Goal: Check status: Check status

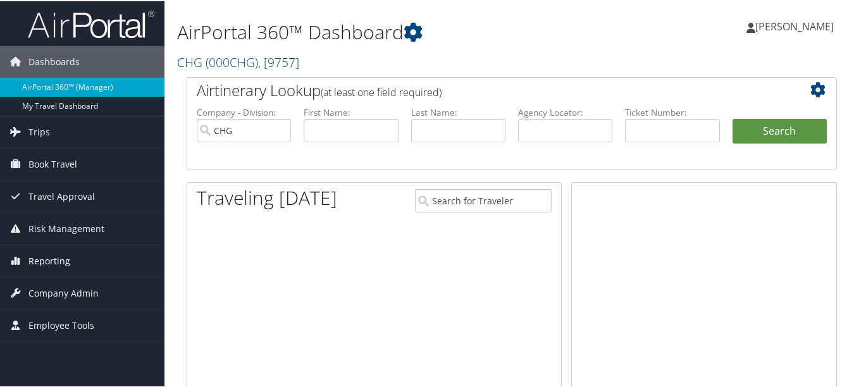
click at [73, 260] on link "Reporting" at bounding box center [82, 260] width 164 height 32
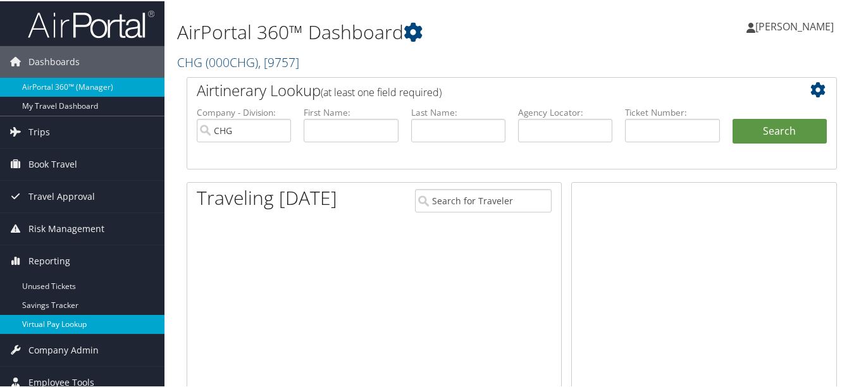
click at [72, 316] on link "Virtual Pay Lookup" at bounding box center [82, 323] width 164 height 19
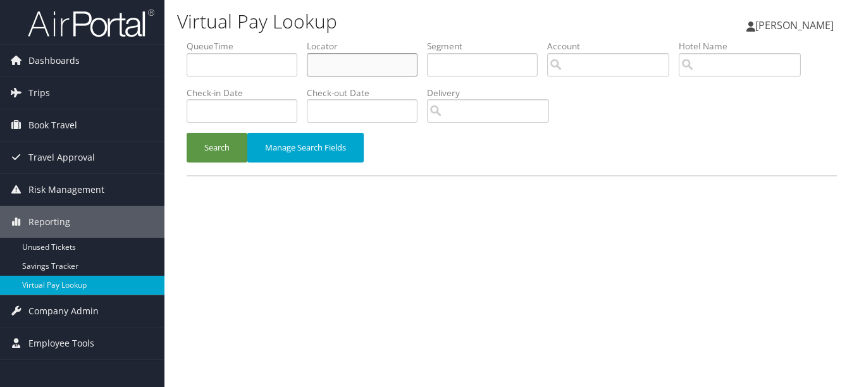
click at [360, 70] on input "text" at bounding box center [362, 64] width 111 height 23
paste input "LVQYGC"
click at [187, 133] on button "Search" at bounding box center [217, 148] width 61 height 30
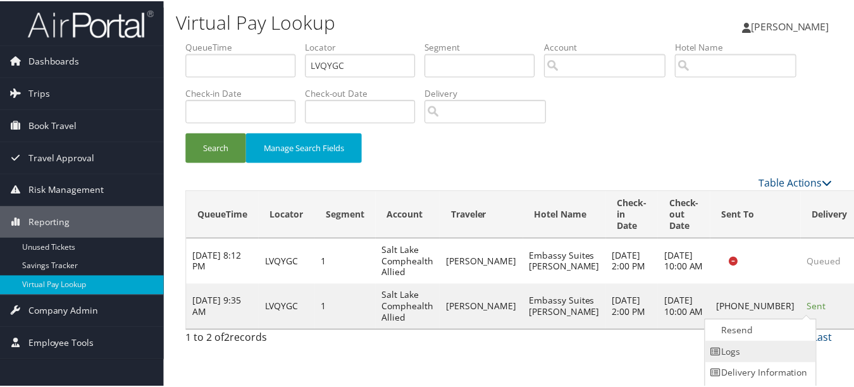
scroll to position [20, 0]
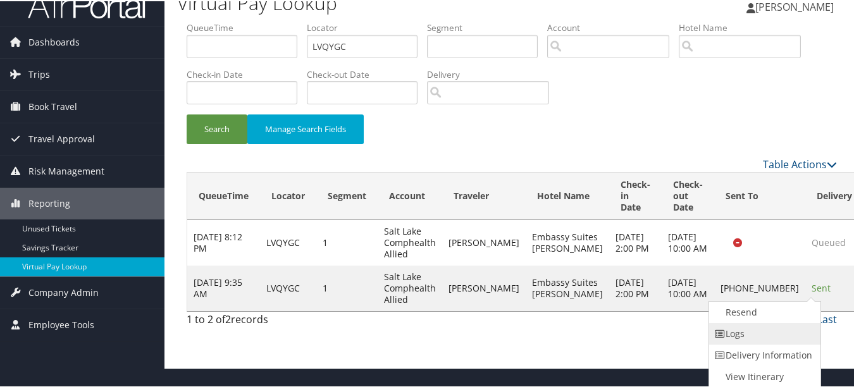
click at [775, 326] on link "Logs" at bounding box center [763, 333] width 108 height 22
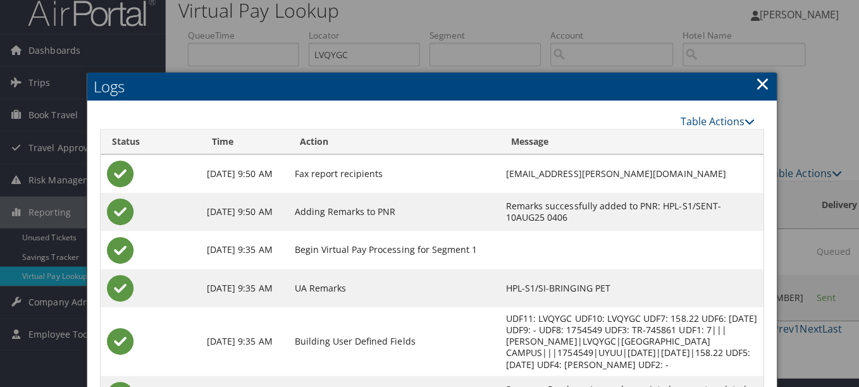
scroll to position [0, 0]
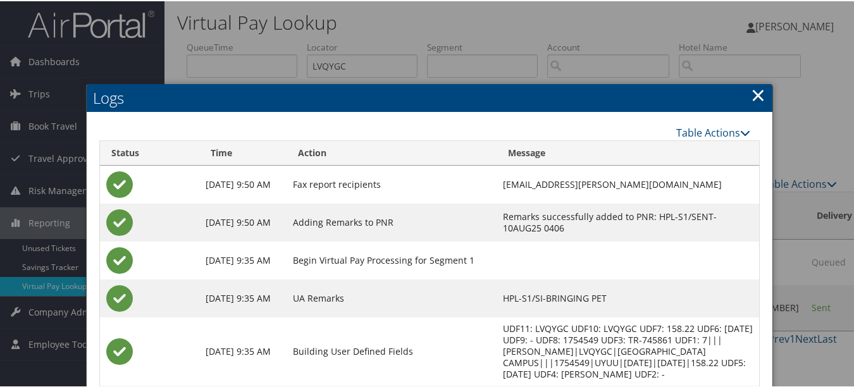
click at [751, 97] on link "×" at bounding box center [758, 93] width 15 height 25
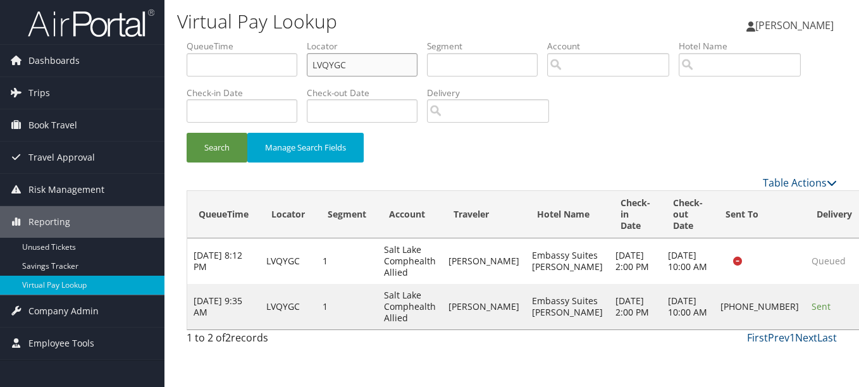
drag, startPoint x: 377, startPoint y: 68, endPoint x: 268, endPoint y: 63, distance: 108.9
click at [268, 40] on ul "QueueTime Locator LVQYGC Segment Account Traveler Hotel Name Check-in Date Chec…" at bounding box center [512, 40] width 650 height 0
paste input "ATDYCT"
click at [187, 133] on button "Search" at bounding box center [217, 148] width 61 height 30
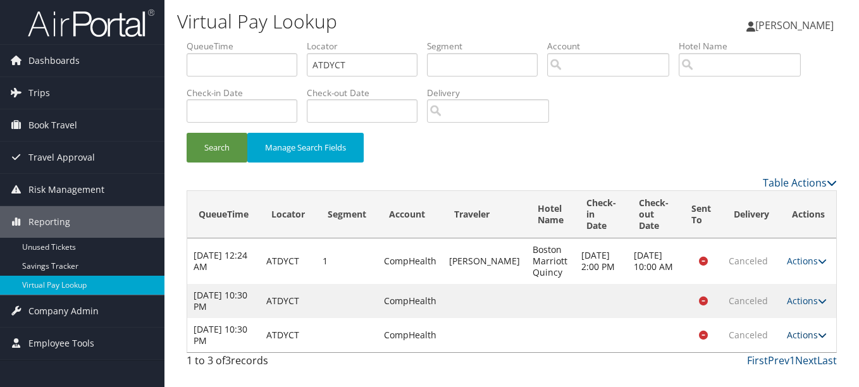
click at [808, 331] on link "Actions" at bounding box center [807, 335] width 40 height 12
click at [551, 280] on td "Boston Marriott Quincy" at bounding box center [550, 261] width 49 height 46
drag, startPoint x: 361, startPoint y: 61, endPoint x: 175, endPoint y: 61, distance: 185.9
click at [176, 62] on div "Virtual Pay Lookup Luke Perry Luke Perry My Settings Travel Agency Contacts Vie…" at bounding box center [511, 193] width 694 height 387
paste input "FXTDEL"
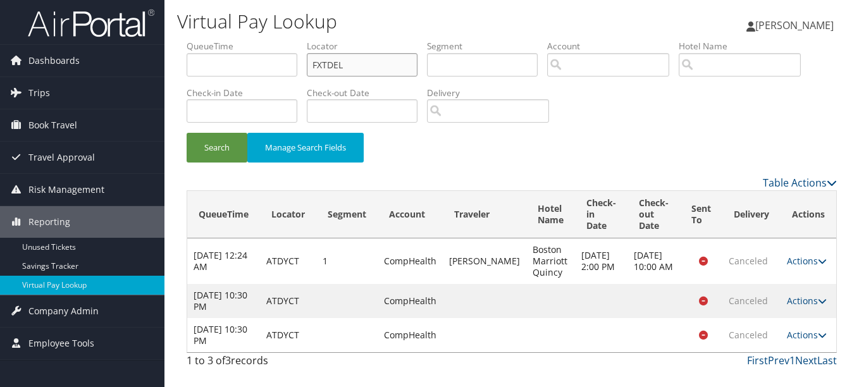
click at [187, 133] on button "Search" at bounding box center [217, 148] width 61 height 30
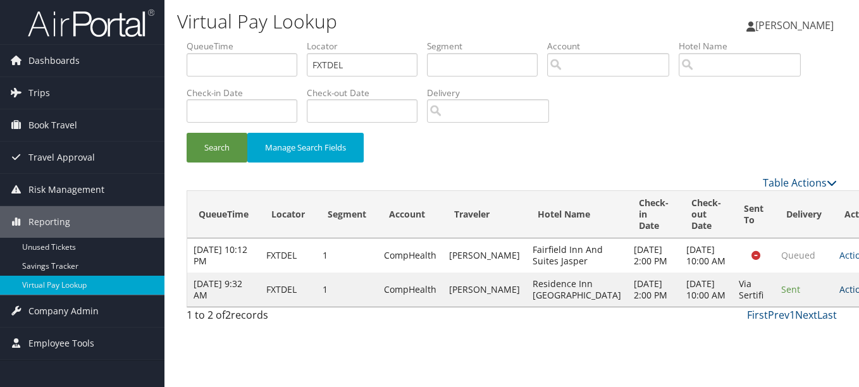
click at [839, 295] on link "Actions" at bounding box center [859, 289] width 40 height 12
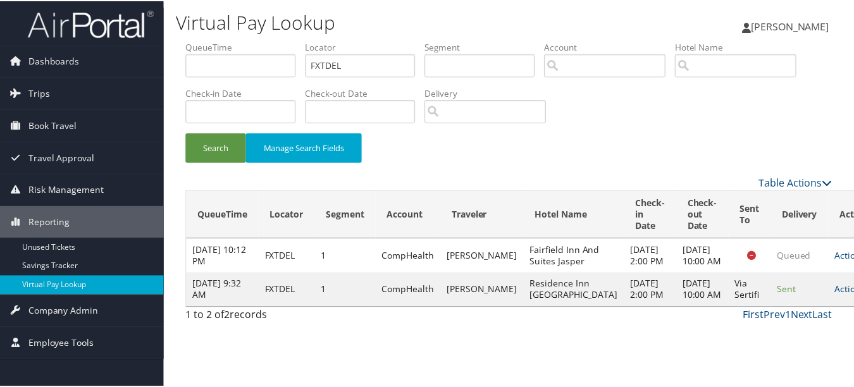
scroll to position [32, 0]
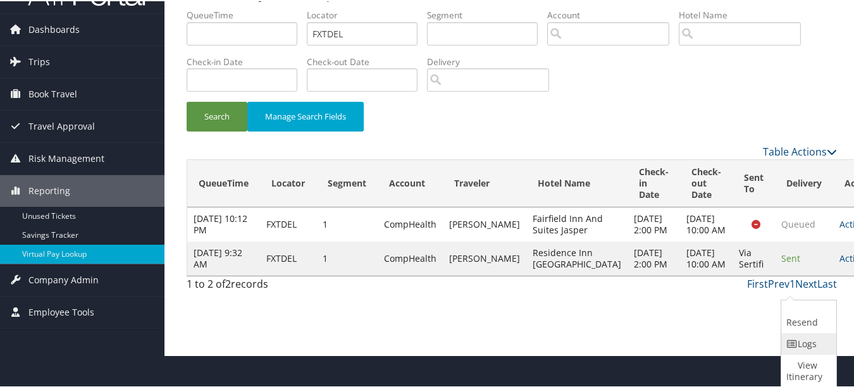
click at [802, 334] on link "Logs" at bounding box center [807, 343] width 52 height 22
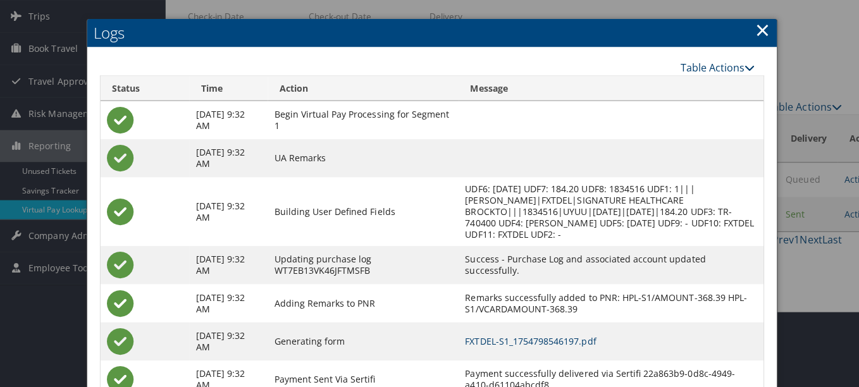
scroll to position [0, 0]
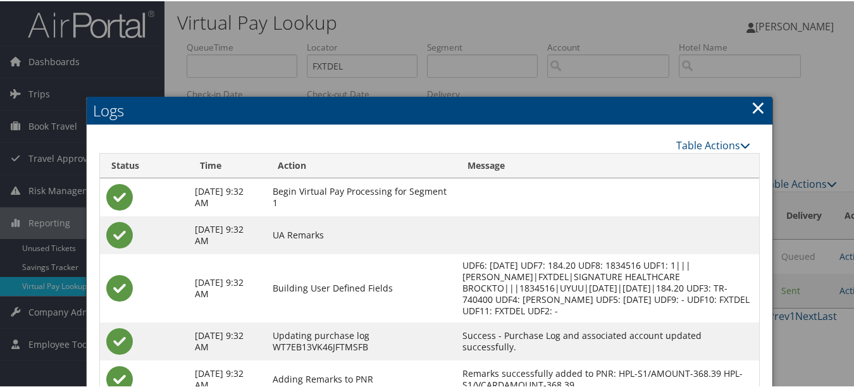
click at [762, 102] on h2 "Logs" at bounding box center [430, 109] width 686 height 28
click at [740, 110] on h2 "Logs" at bounding box center [430, 109] width 686 height 28
click at [751, 111] on link "×" at bounding box center [758, 106] width 15 height 25
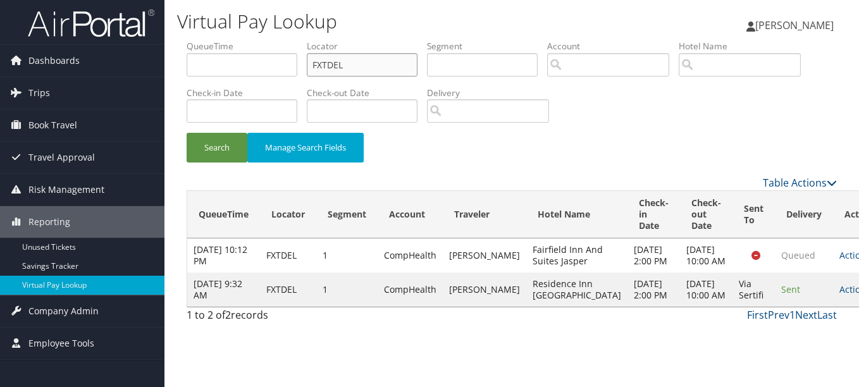
drag, startPoint x: 369, startPoint y: 61, endPoint x: 297, endPoint y: 61, distance: 72.1
click at [297, 40] on ul "QueueTime Locator FXTDEL Segment Account Traveler Hotel Name Check-in Date Chec…" at bounding box center [512, 40] width 650 height 0
paste input "ULMEIO"
click at [187, 133] on button "Search" at bounding box center [217, 148] width 61 height 30
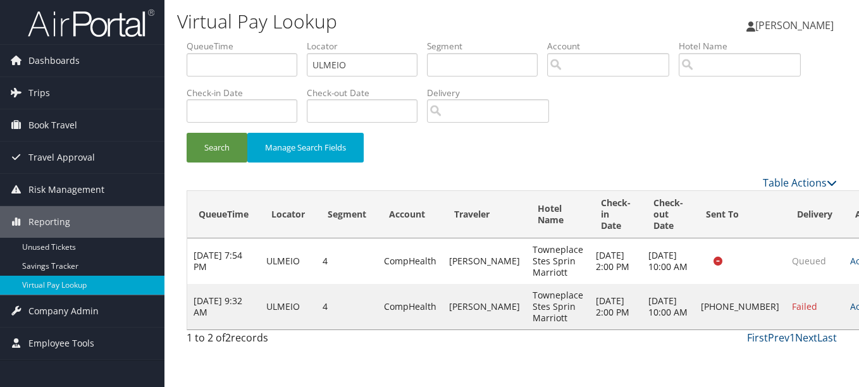
click at [844, 311] on td "Actions Resend Logs Delivery Information View Itinerary" at bounding box center [872, 307] width 56 height 46
click at [850, 312] on link "Actions" at bounding box center [870, 306] width 40 height 12
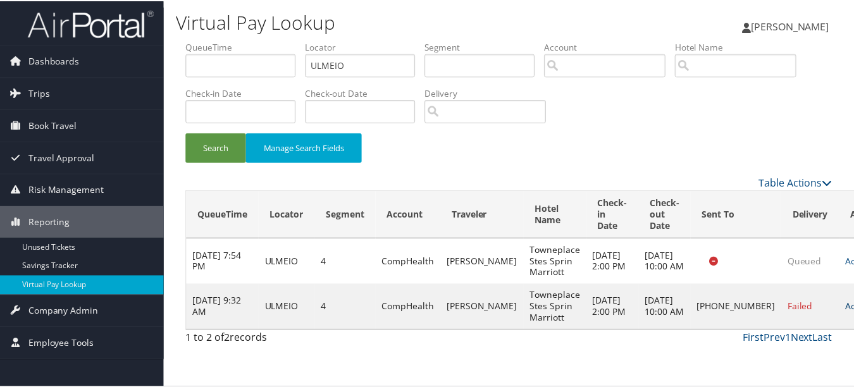
scroll to position [20, 0]
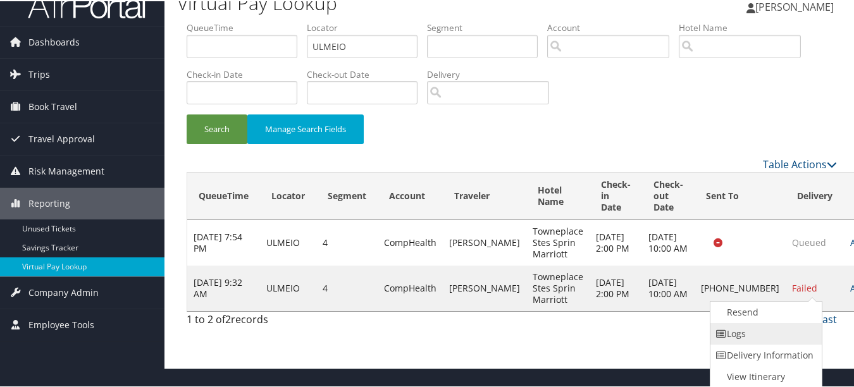
click at [797, 342] on link "Logs" at bounding box center [764, 333] width 108 height 22
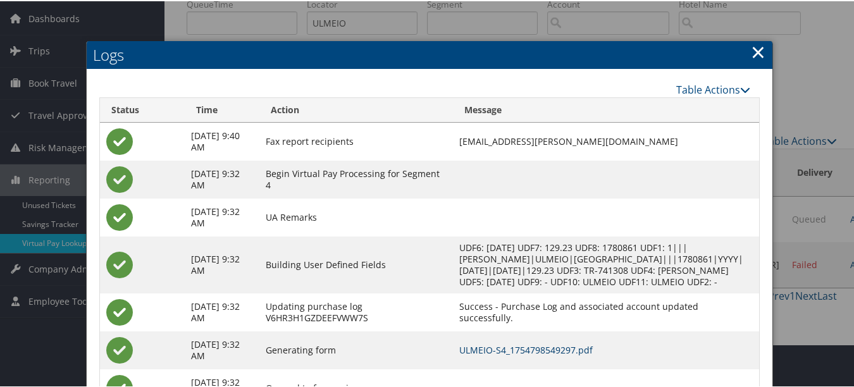
scroll to position [0, 0]
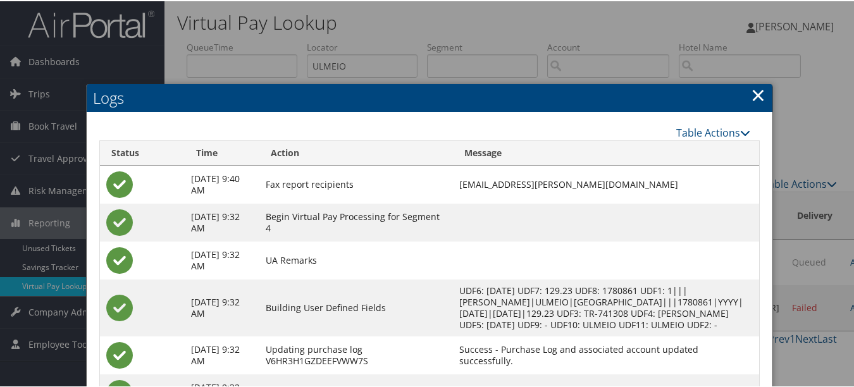
click at [751, 96] on link "×" at bounding box center [758, 93] width 15 height 25
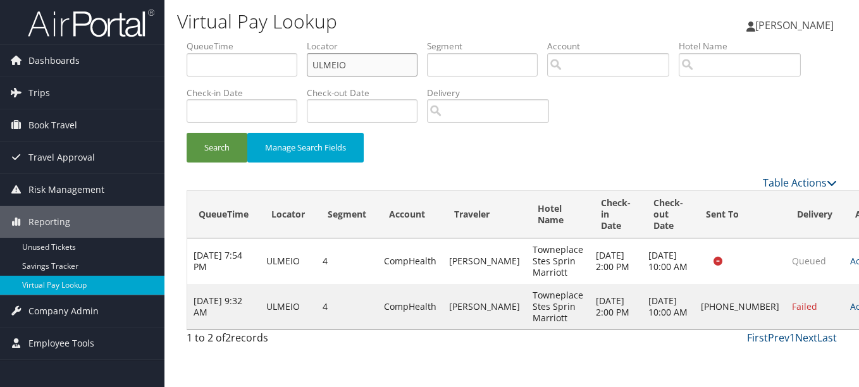
drag, startPoint x: 324, startPoint y: 61, endPoint x: 252, endPoint y: 59, distance: 72.1
click at [261, 40] on ul "QueueTime Locator ULMEIO Segment Account Traveler Hotel Name Check-in Date Chec…" at bounding box center [512, 40] width 650 height 0
paste input "HTGDFZ"
click at [187, 133] on button "Search" at bounding box center [217, 148] width 61 height 30
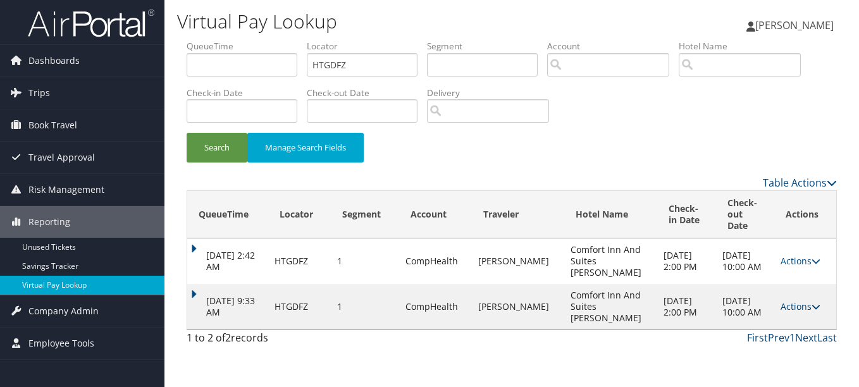
click at [790, 309] on link "Actions" at bounding box center [800, 306] width 40 height 12
click at [777, 346] on link "Logs" at bounding box center [771, 352] width 80 height 22
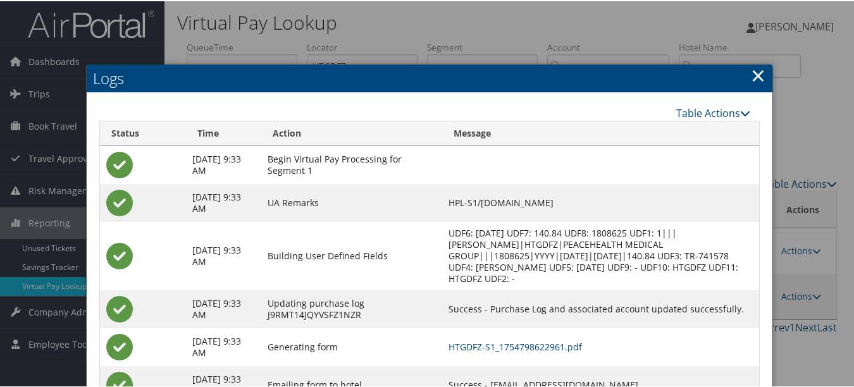
click at [761, 75] on h2 "Logs" at bounding box center [430, 77] width 686 height 28
click at [757, 75] on link "×" at bounding box center [758, 73] width 15 height 25
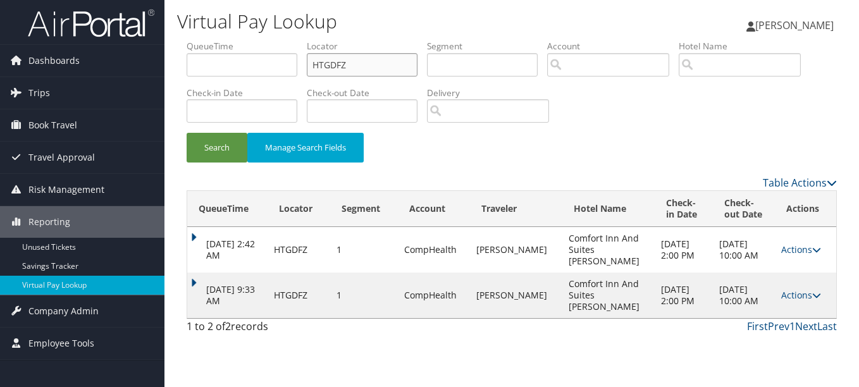
drag, startPoint x: 388, startPoint y: 72, endPoint x: 214, endPoint y: 76, distance: 173.3
click at [214, 40] on ul "QueueTime Locator HTGDFZ Segment Account Traveler Hotel Name Check-in Date Chec…" at bounding box center [512, 40] width 650 height 0
paste input "DMZIRL"
click at [187, 133] on button "Search" at bounding box center [217, 148] width 61 height 30
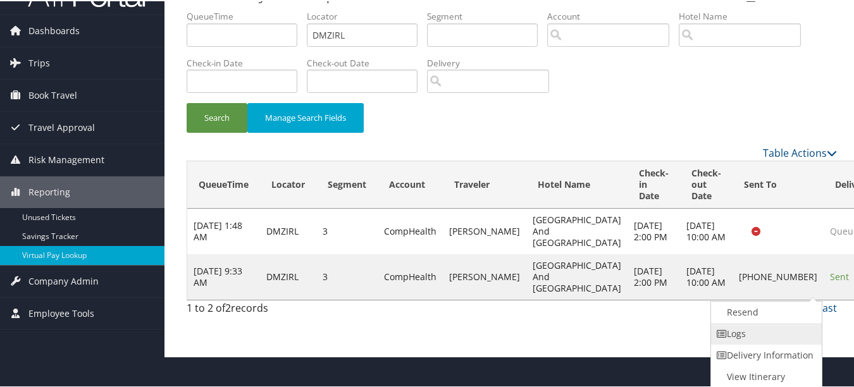
click at [775, 339] on link "Logs" at bounding box center [765, 333] width 108 height 22
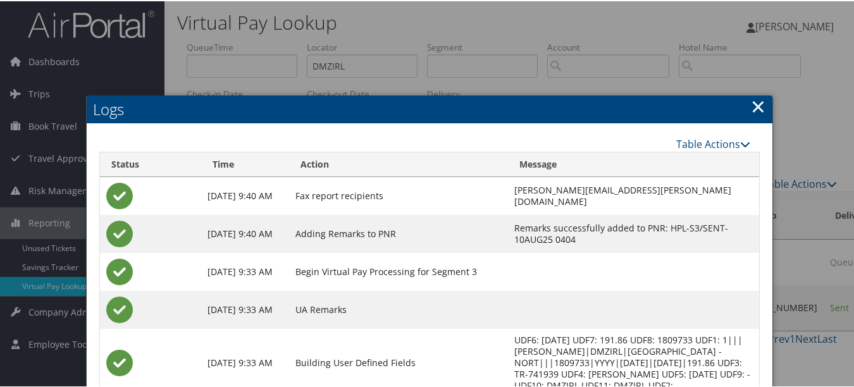
click at [754, 104] on link "×" at bounding box center [758, 104] width 15 height 25
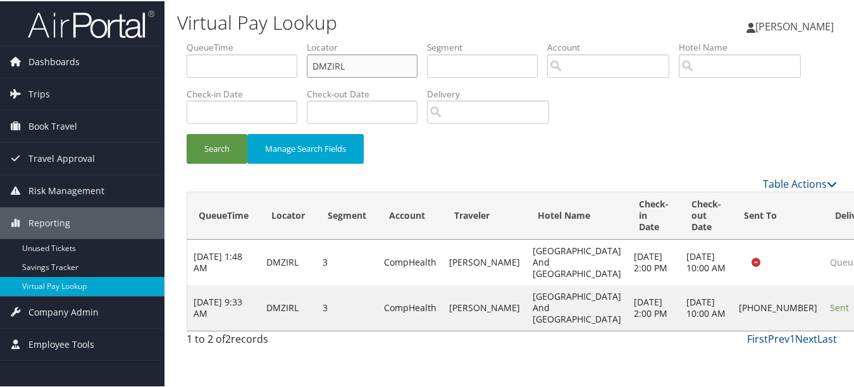
drag, startPoint x: 354, startPoint y: 63, endPoint x: 242, endPoint y: 63, distance: 111.9
click at [243, 40] on ul "QueueTime Locator DMZIRL Segment Account Traveler Hotel Name Check-in Date Chec…" at bounding box center [512, 40] width 650 height 0
paste input "OLGPKC"
click at [187, 133] on button "Search" at bounding box center [217, 148] width 61 height 30
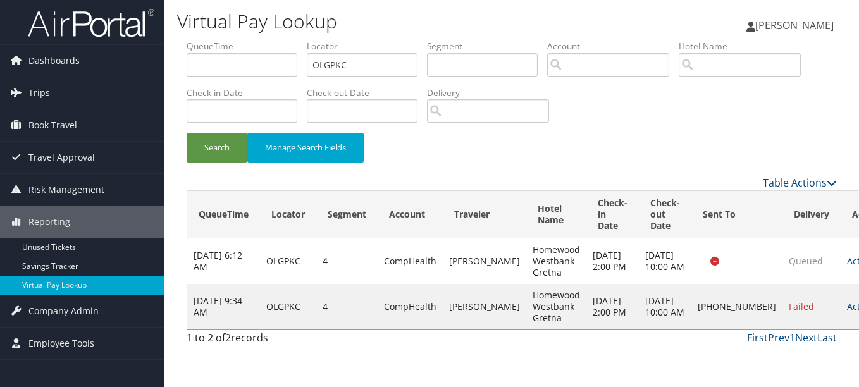
click at [847, 309] on link "Actions" at bounding box center [867, 306] width 40 height 12
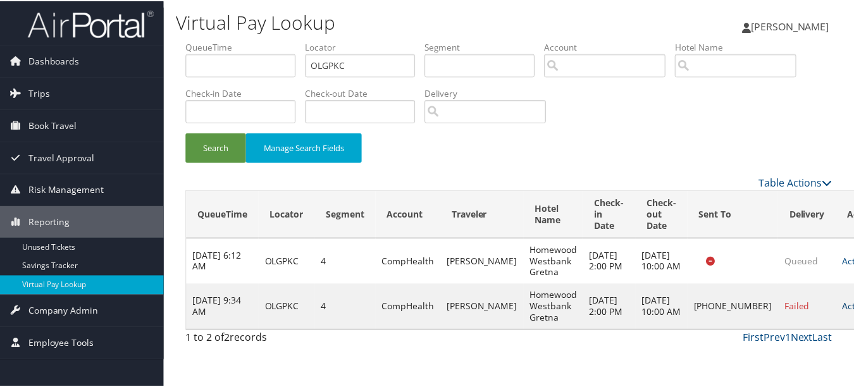
scroll to position [20, 0]
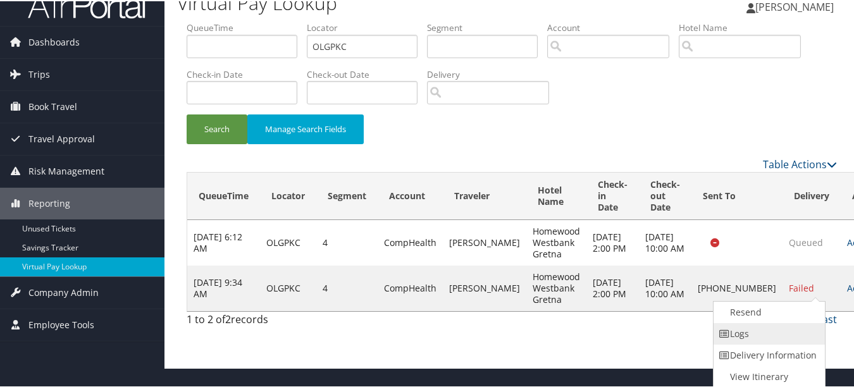
click at [793, 322] on link "Logs" at bounding box center [767, 333] width 108 height 22
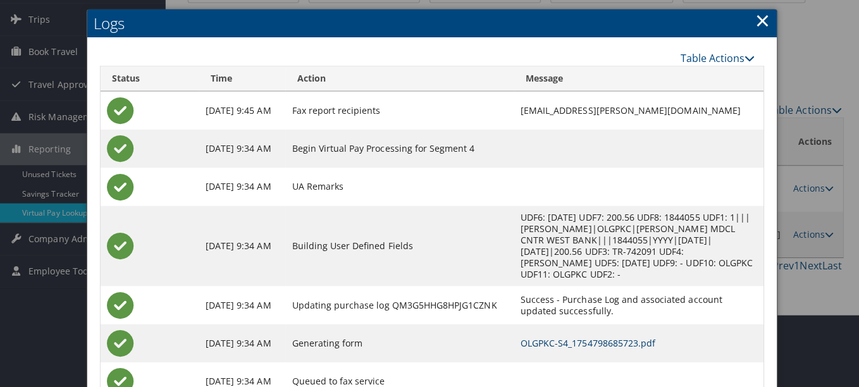
scroll to position [0, 0]
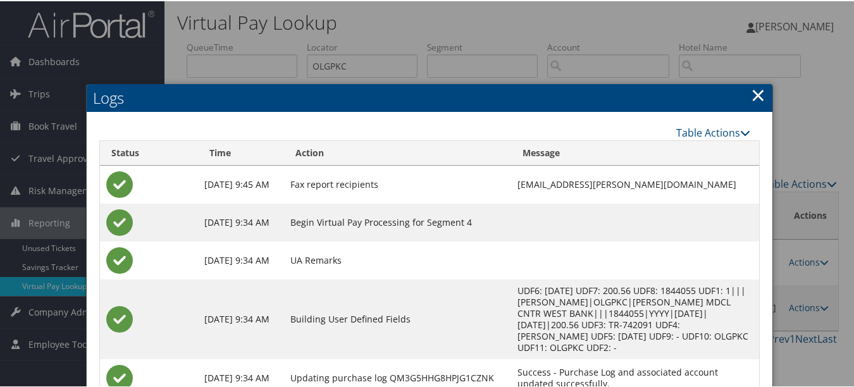
click at [756, 86] on link "×" at bounding box center [758, 93] width 15 height 25
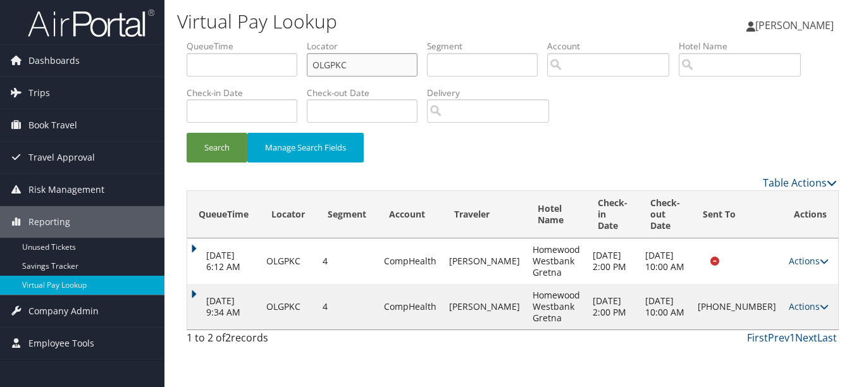
drag, startPoint x: 384, startPoint y: 65, endPoint x: 269, endPoint y: 69, distance: 115.8
click at [269, 40] on ul "QueueTime Locator OLGPKC Segment Account Traveler Hotel Name Check-in Date Chec…" at bounding box center [512, 40] width 650 height 0
paste input "ITQDSA"
click at [187, 133] on button "Search" at bounding box center [217, 148] width 61 height 30
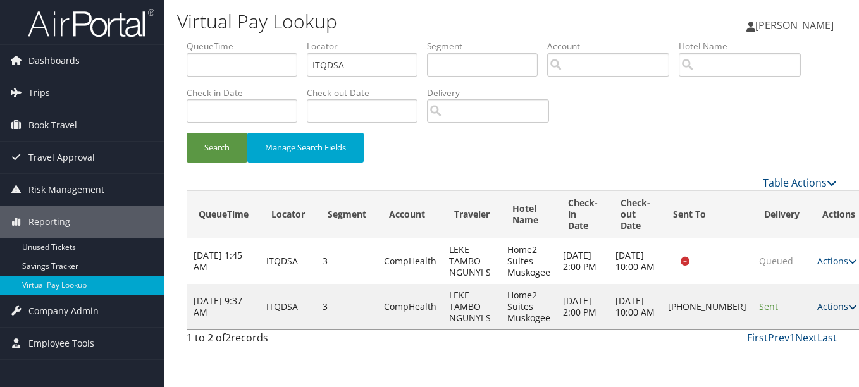
click at [817, 312] on link "Actions" at bounding box center [837, 306] width 40 height 12
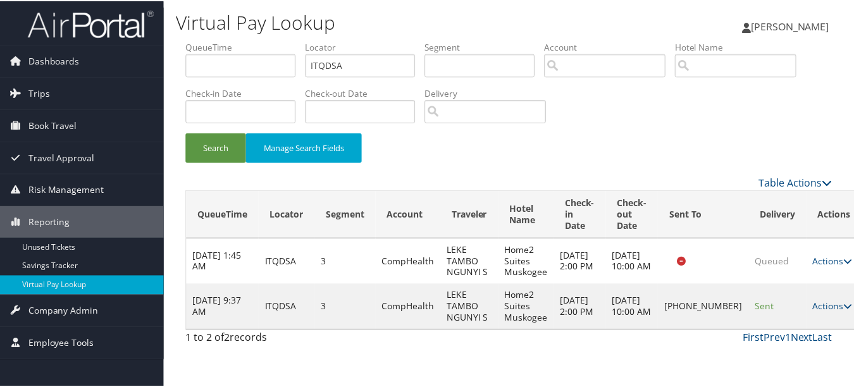
scroll to position [20, 0]
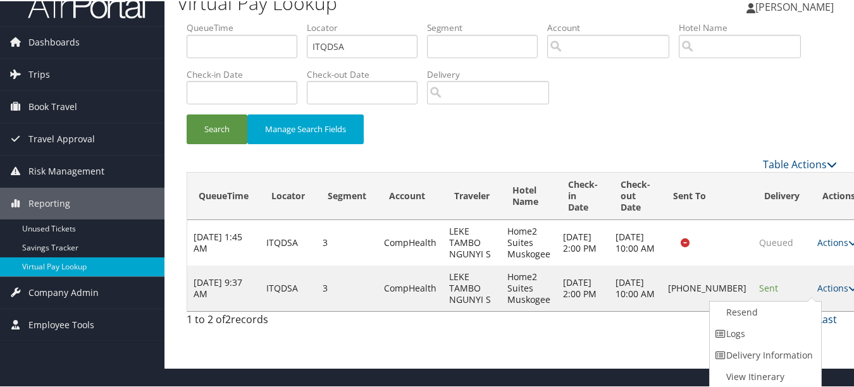
click at [778, 319] on link "Resend" at bounding box center [764, 311] width 108 height 22
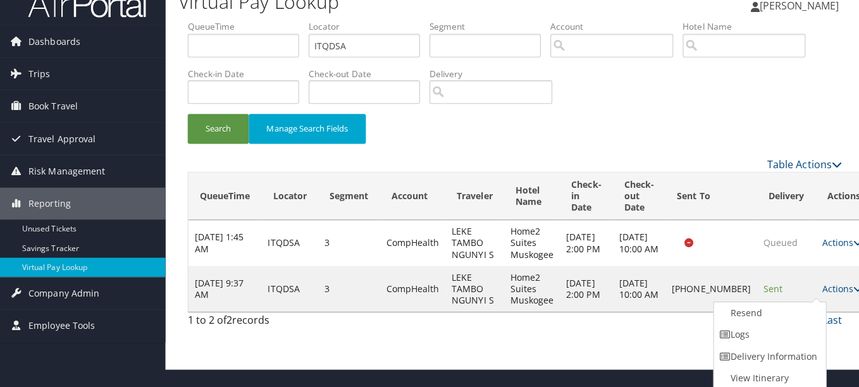
scroll to position [0, 0]
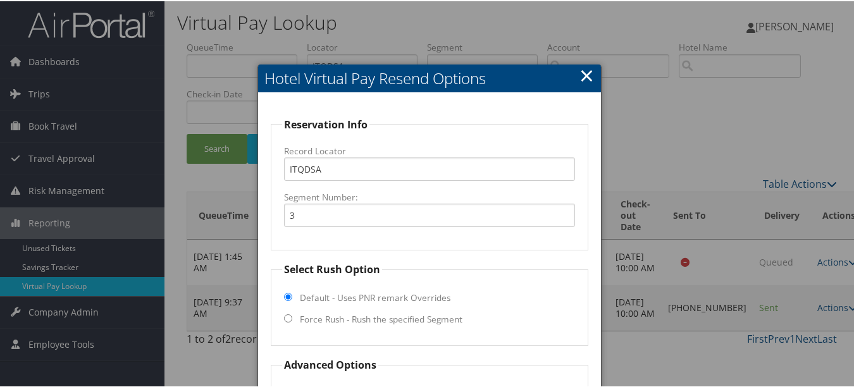
click at [583, 71] on link "×" at bounding box center [586, 73] width 15 height 25
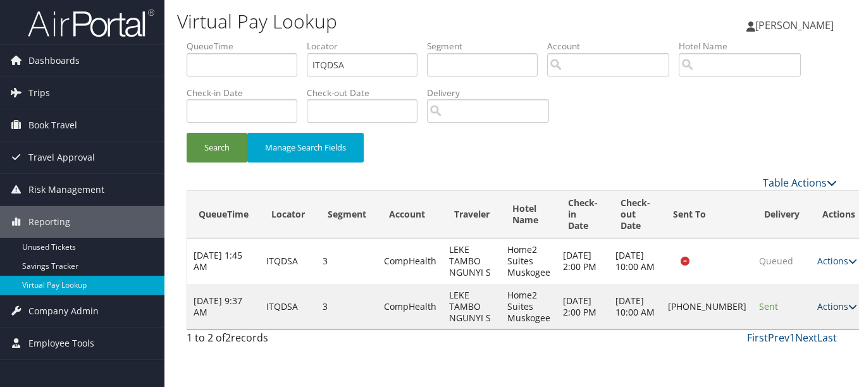
click at [817, 306] on link "Actions" at bounding box center [837, 306] width 40 height 12
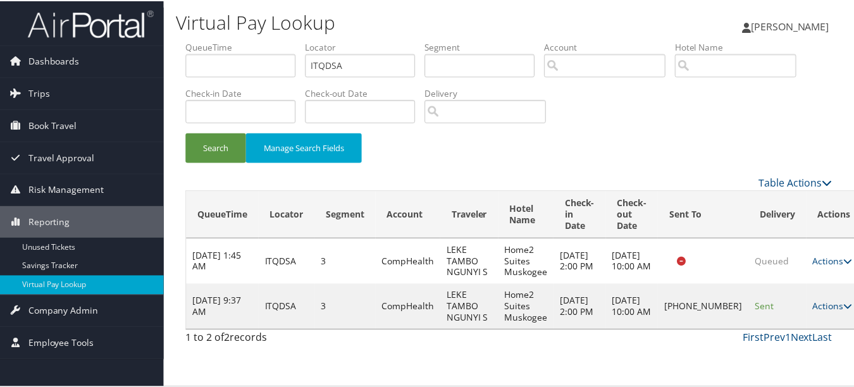
scroll to position [20, 0]
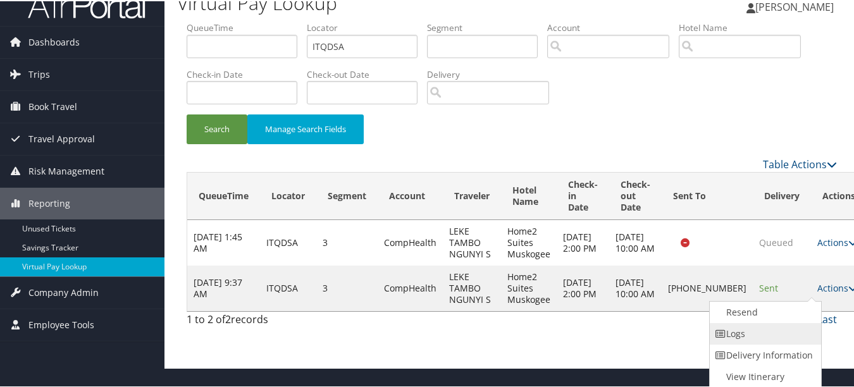
click at [763, 333] on link "Logs" at bounding box center [764, 333] width 108 height 22
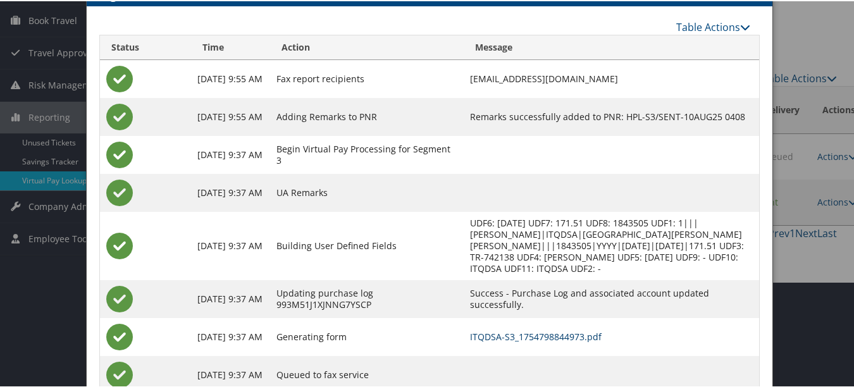
scroll to position [0, 0]
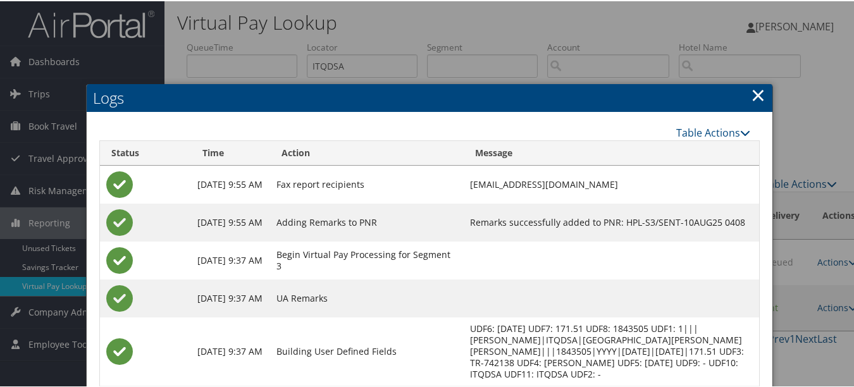
click at [751, 102] on link "×" at bounding box center [758, 93] width 15 height 25
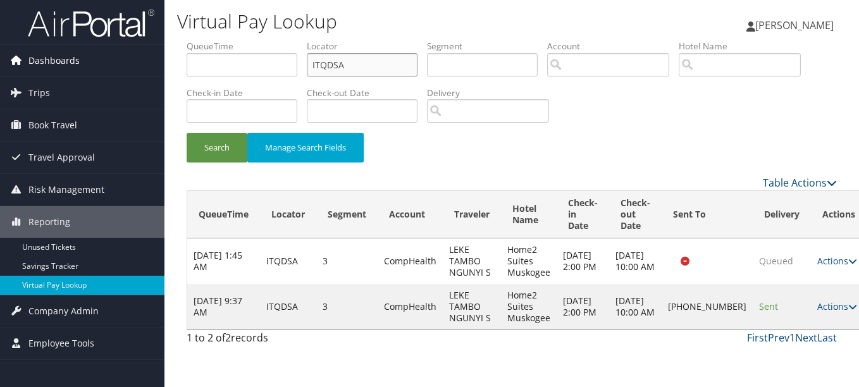
drag, startPoint x: 369, startPoint y: 68, endPoint x: 135, endPoint y: 67, distance: 233.4
click at [150, 67] on div "Dashboards AirPortal 360™ (Manager) My Travel Dashboard Trips Airtinerary® Look…" at bounding box center [429, 193] width 859 height 387
paste input "SCSXYG"
click at [187, 133] on button "Search" at bounding box center [217, 148] width 61 height 30
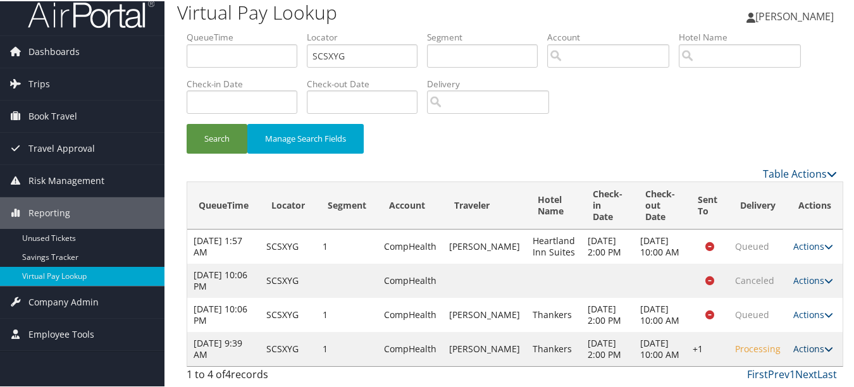
click at [803, 341] on link "Actions" at bounding box center [813, 347] width 40 height 12
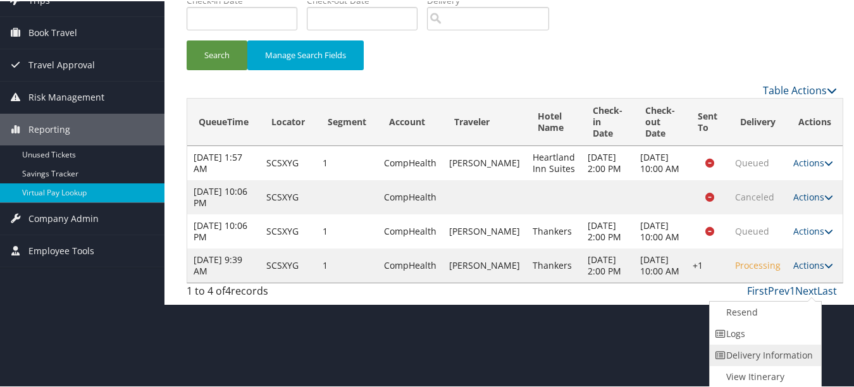
click at [753, 343] on link "Delivery Information" at bounding box center [764, 354] width 108 height 22
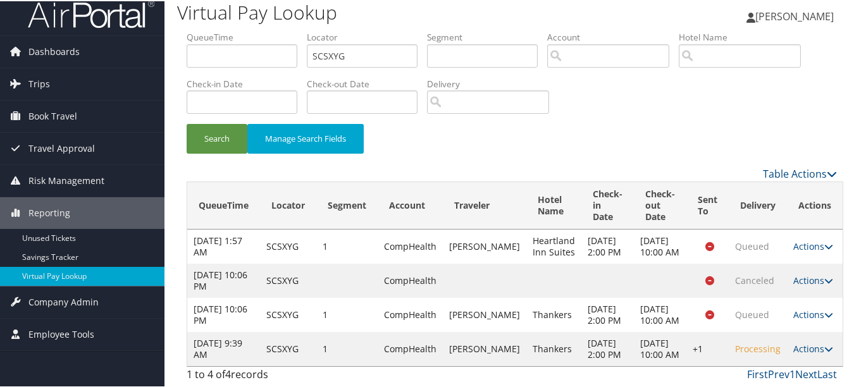
scroll to position [44, 0]
click at [794, 344] on link "Actions" at bounding box center [813, 347] width 40 height 12
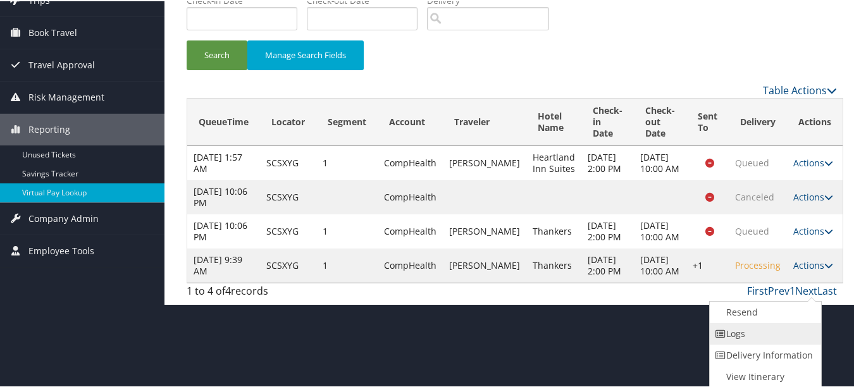
click at [784, 338] on link "Logs" at bounding box center [764, 333] width 108 height 22
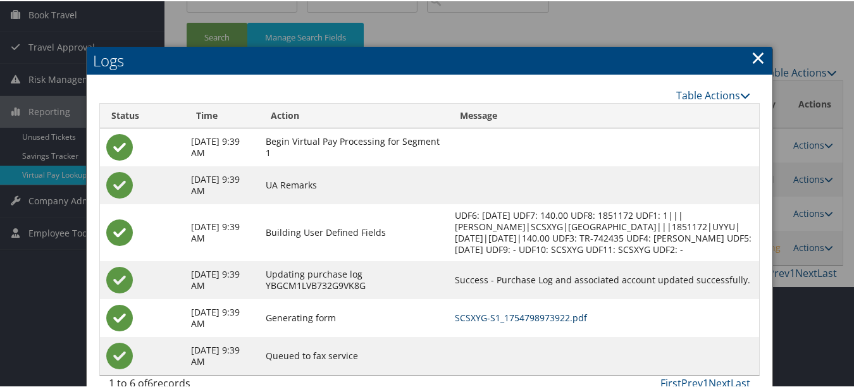
scroll to position [0, 0]
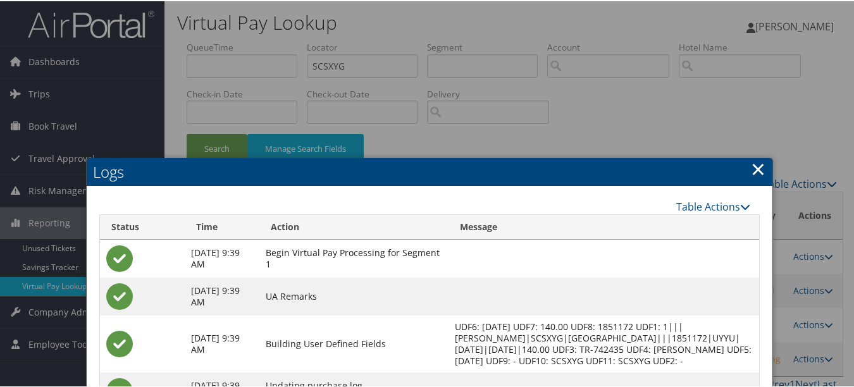
click at [751, 171] on link "×" at bounding box center [758, 167] width 15 height 25
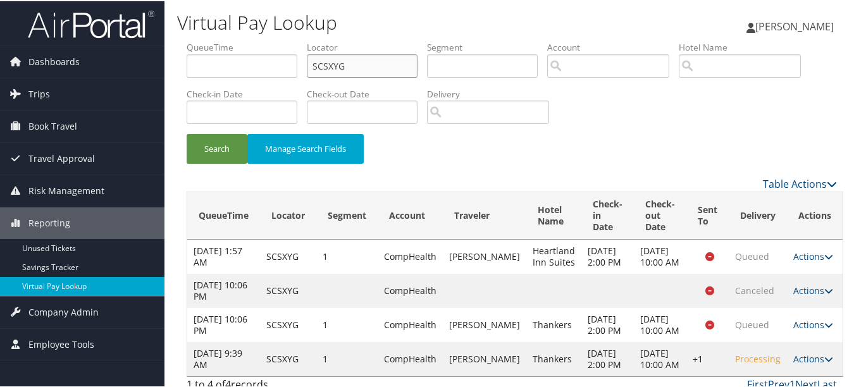
drag, startPoint x: 371, startPoint y: 66, endPoint x: 250, endPoint y: 66, distance: 120.8
click at [255, 40] on ul "QueueTime Locator SCSXYG Segment Account Traveler Hotel Name Check-in Date Chec…" at bounding box center [512, 40] width 650 height 0
paste input "WTLFIH"
click at [187, 133] on button "Search" at bounding box center [217, 148] width 61 height 30
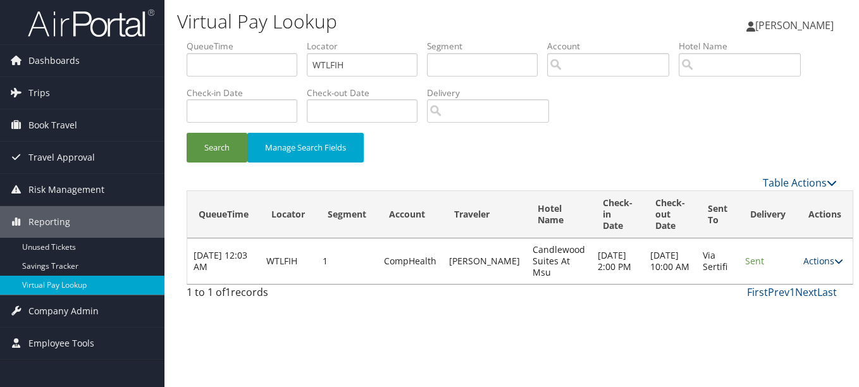
click at [803, 263] on link "Actions" at bounding box center [823, 261] width 40 height 12
click at [787, 304] on link "Logs" at bounding box center [784, 301] width 80 height 22
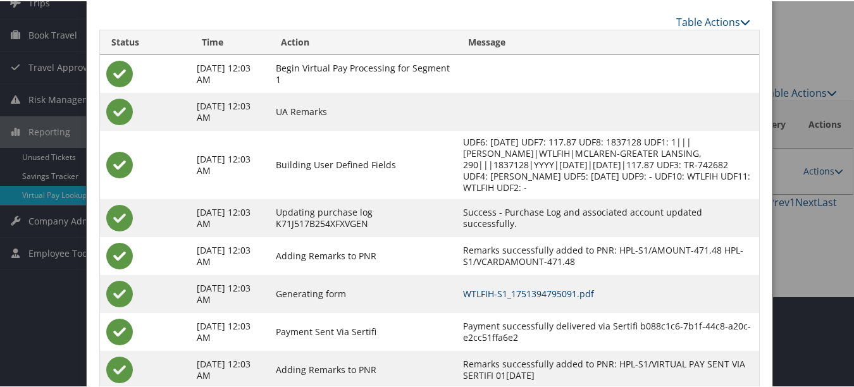
scroll to position [12, 0]
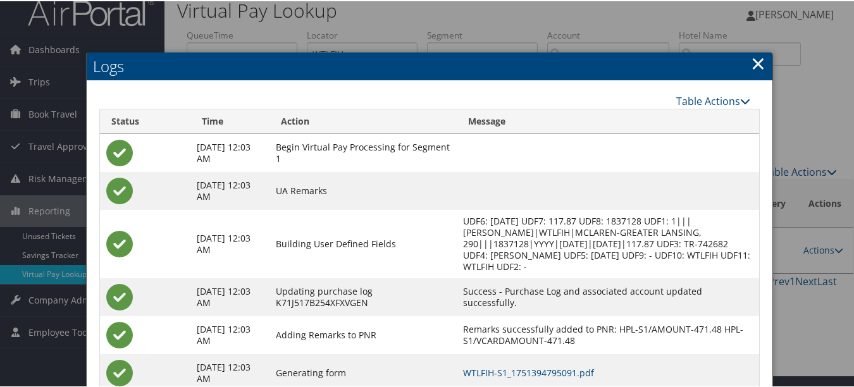
click at [744, 68] on h2 "Logs" at bounding box center [430, 65] width 686 height 28
click at [756, 65] on link "×" at bounding box center [758, 61] width 15 height 25
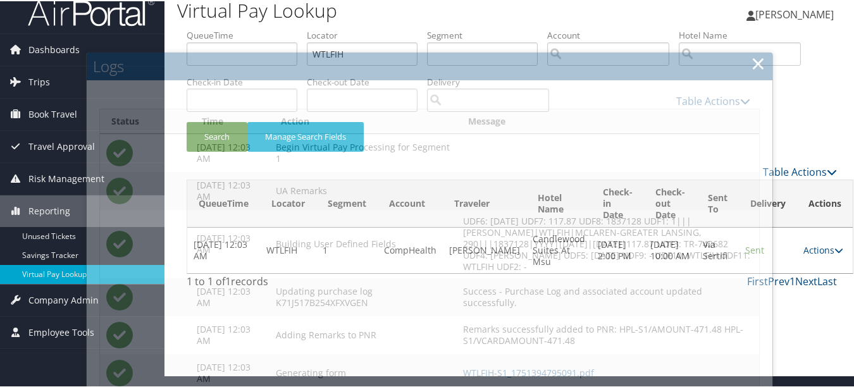
scroll to position [0, 0]
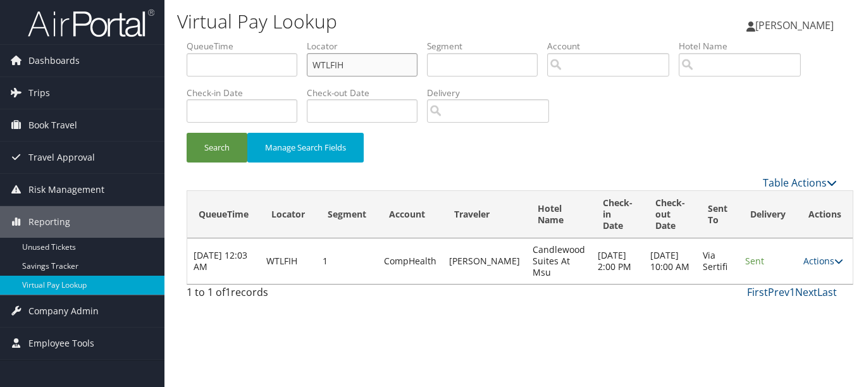
drag, startPoint x: 349, startPoint y: 68, endPoint x: 226, endPoint y: 68, distance: 123.3
click at [226, 40] on ul "QueueTime Locator WTLFIH Segment Account Traveler Hotel Name Check-in Date Chec…" at bounding box center [512, 40] width 650 height 0
paste input "MOJNII"
click at [187, 133] on button "Search" at bounding box center [217, 148] width 61 height 30
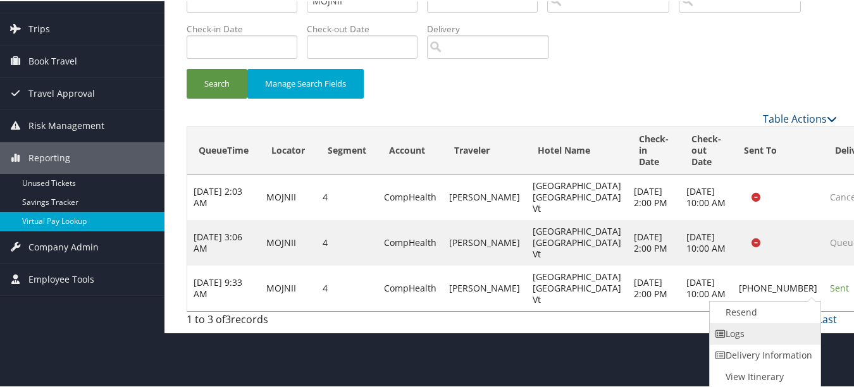
click at [773, 341] on link "Logs" at bounding box center [764, 333] width 108 height 22
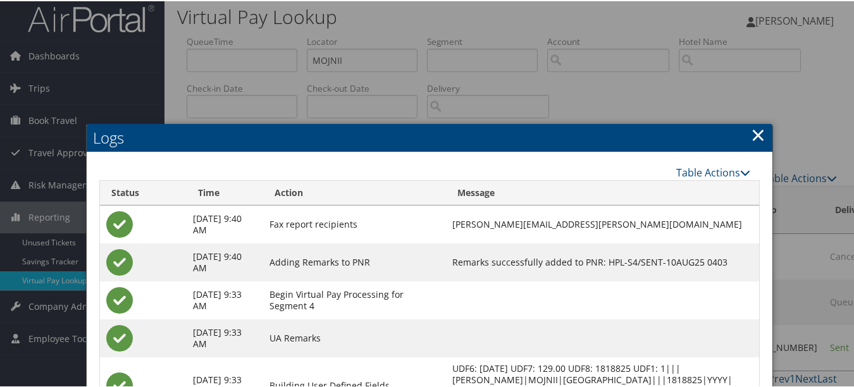
scroll to position [3, 0]
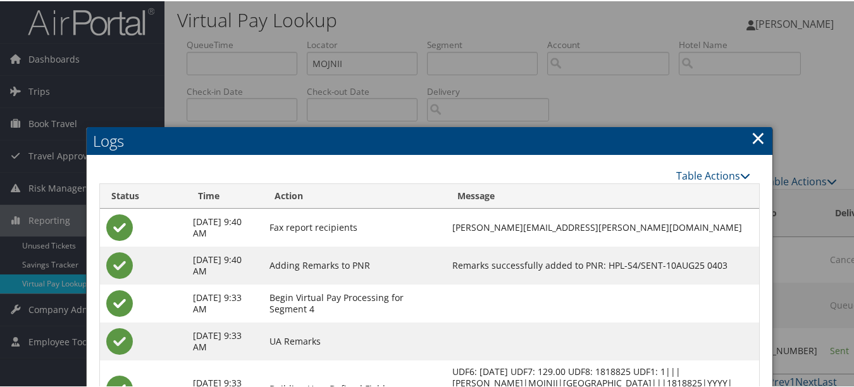
click at [754, 136] on link "×" at bounding box center [758, 136] width 15 height 25
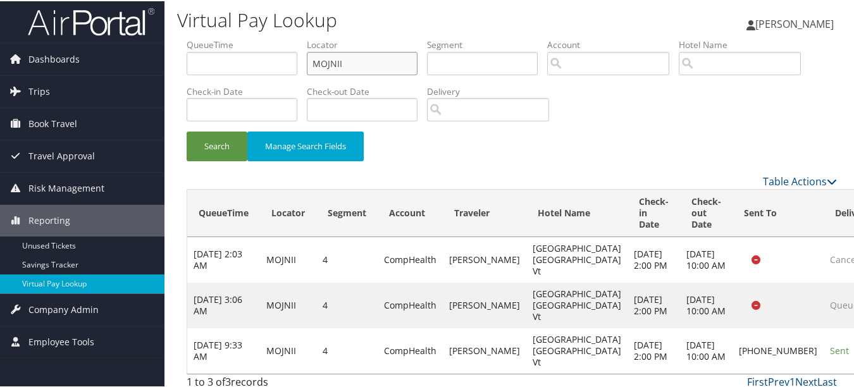
drag, startPoint x: 385, startPoint y: 63, endPoint x: 232, endPoint y: 66, distance: 153.1
click at [232, 37] on ul "QueueTime Locator MOJNII Segment Account Traveler Hotel Name Check-in Date Chec…" at bounding box center [512, 37] width 650 height 0
paste input "AXWHCS"
click at [187, 130] on button "Search" at bounding box center [217, 145] width 61 height 30
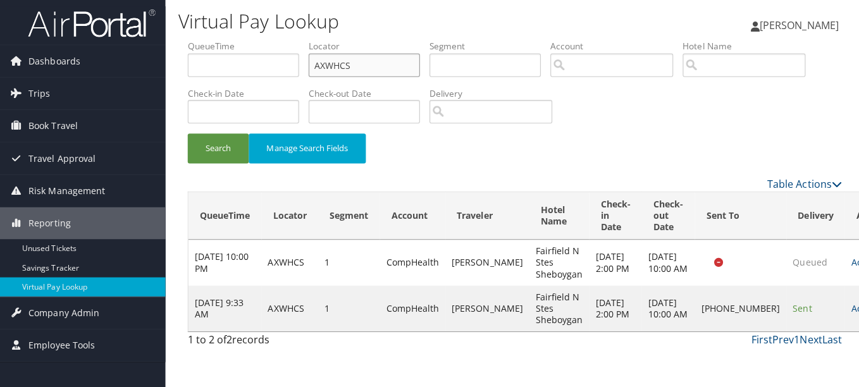
scroll to position [0, 0]
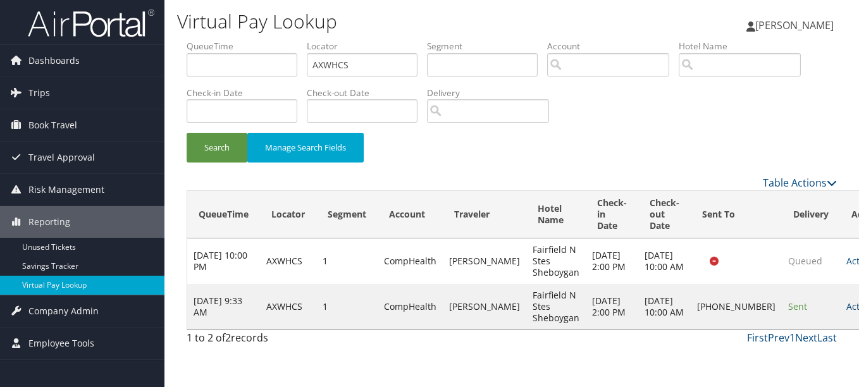
click at [846, 311] on link "Actions" at bounding box center [866, 306] width 40 height 12
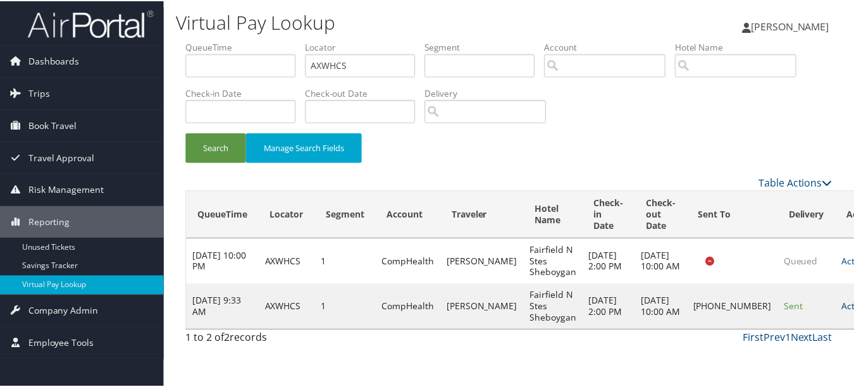
scroll to position [20, 0]
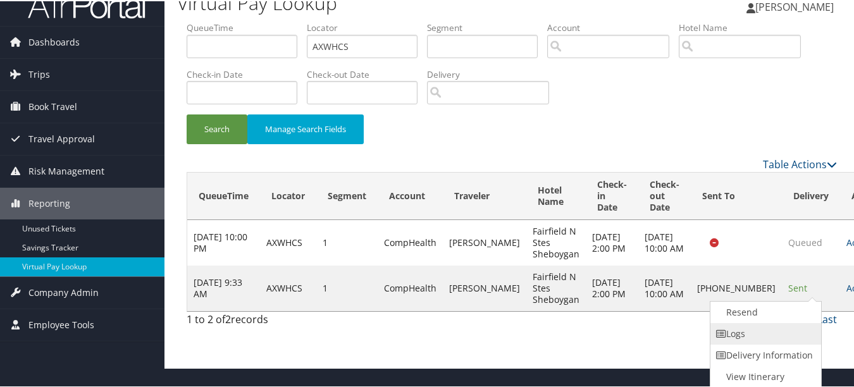
click at [785, 329] on link "Logs" at bounding box center [764, 333] width 108 height 22
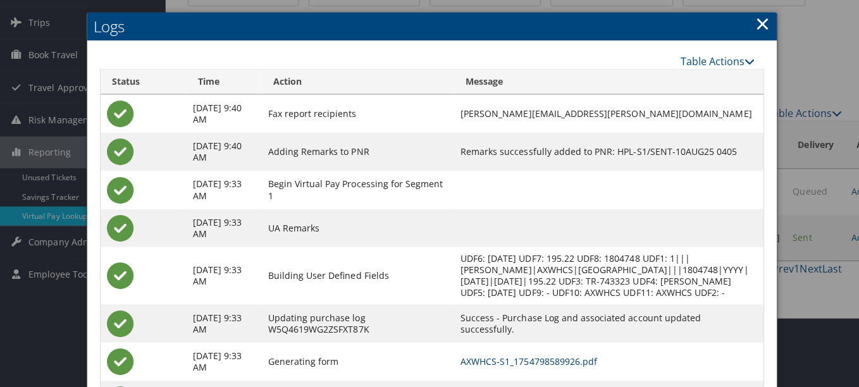
scroll to position [0, 0]
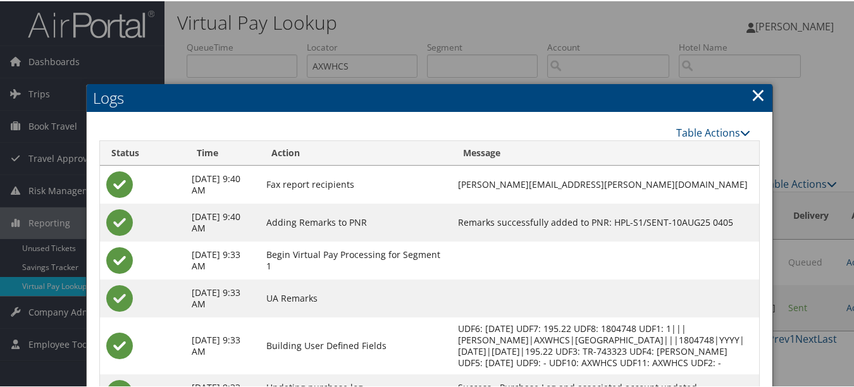
click at [758, 87] on link "×" at bounding box center [758, 93] width 15 height 25
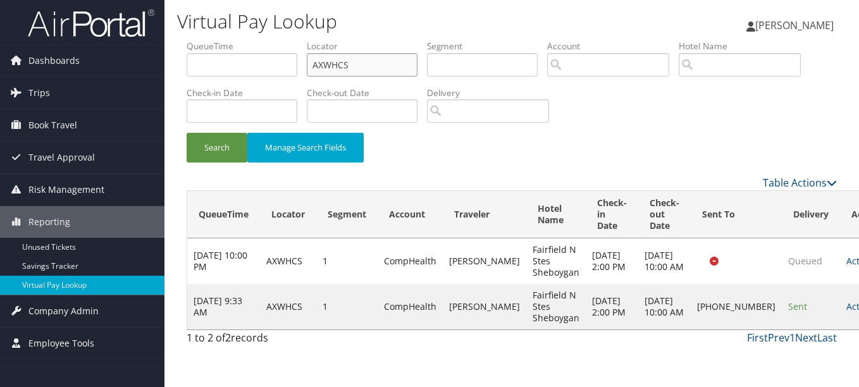
drag, startPoint x: 319, startPoint y: 66, endPoint x: 285, endPoint y: 63, distance: 33.7
click at [285, 40] on ul "QueueTime Locator AXWHCS Segment Account Traveler Hotel Name Check-in Date Chec…" at bounding box center [512, 40] width 650 height 0
paste input "UMCXJN"
click at [187, 133] on button "Search" at bounding box center [217, 148] width 61 height 30
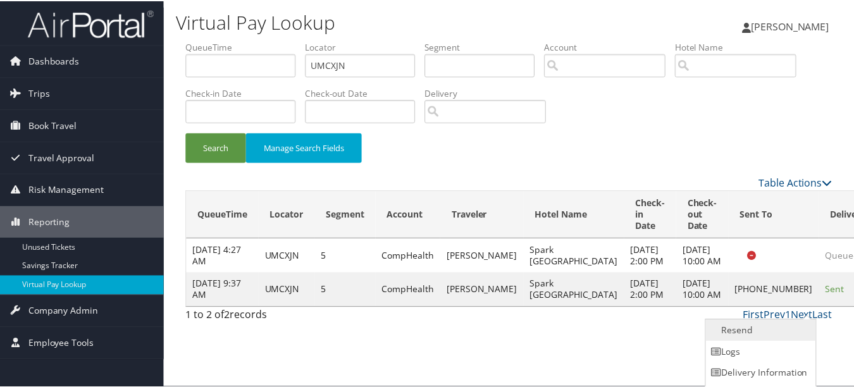
scroll to position [20, 0]
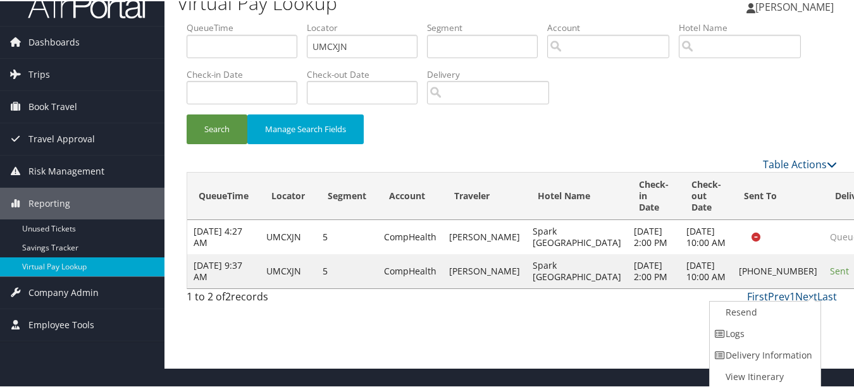
drag, startPoint x: 807, startPoint y: 309, endPoint x: 765, endPoint y: 336, distance: 50.0
click at [765, 336] on link "Logs" at bounding box center [764, 333] width 108 height 22
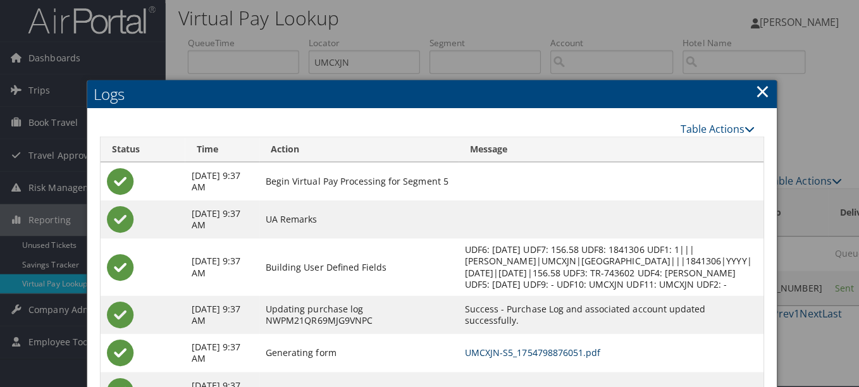
scroll to position [0, 0]
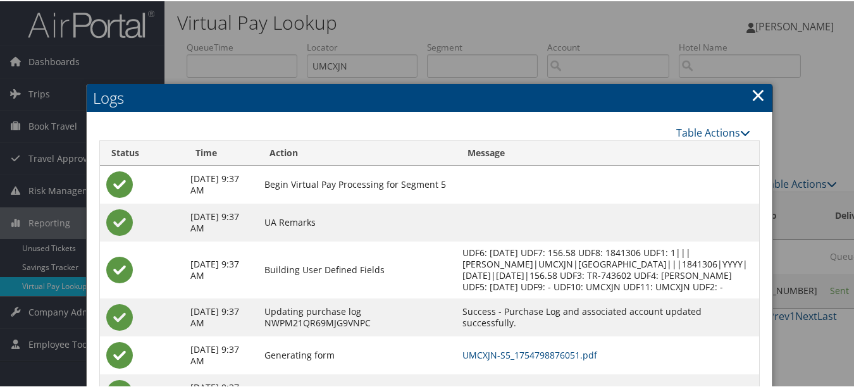
click at [751, 99] on link "×" at bounding box center [758, 93] width 15 height 25
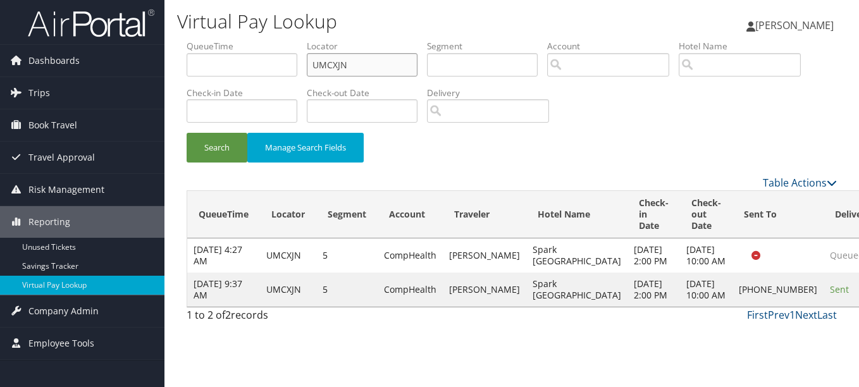
drag, startPoint x: 397, startPoint y: 68, endPoint x: 187, endPoint y: 64, distance: 210.6
click at [209, 40] on ul "QueueTime Locator UMCXJN Segment Account Traveler Hotel Name Check-in Date Chec…" at bounding box center [512, 40] width 650 height 0
paste input "DTSKCB"
click at [187, 133] on button "Search" at bounding box center [217, 148] width 61 height 30
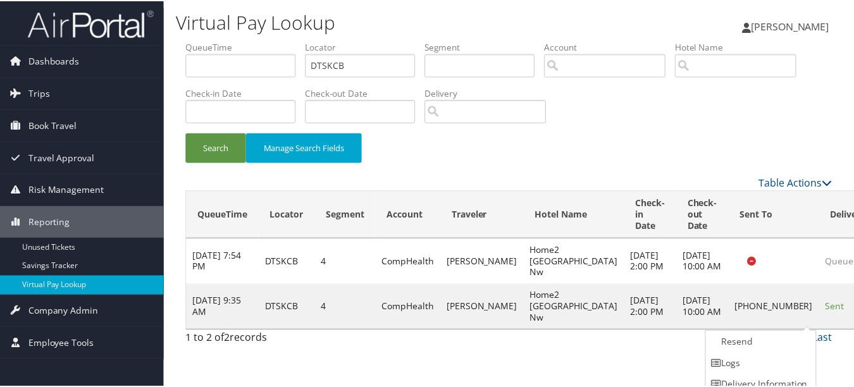
scroll to position [31, 0]
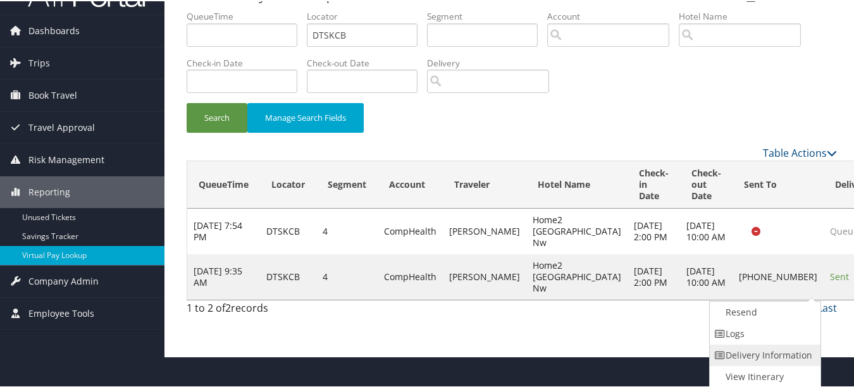
click at [779, 343] on link "Delivery Information" at bounding box center [764, 354] width 108 height 22
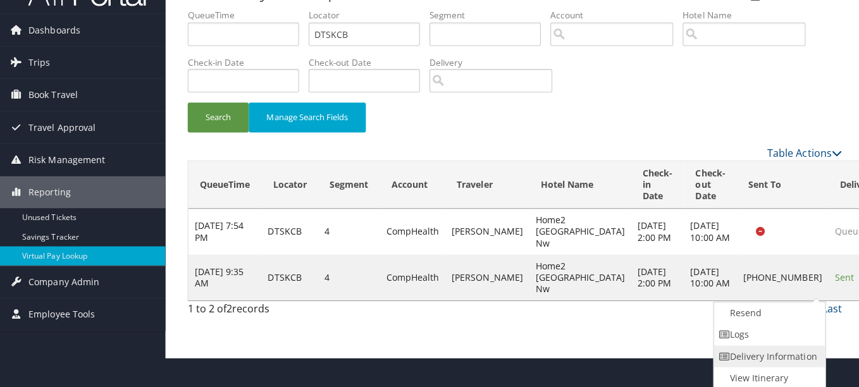
scroll to position [0, 0]
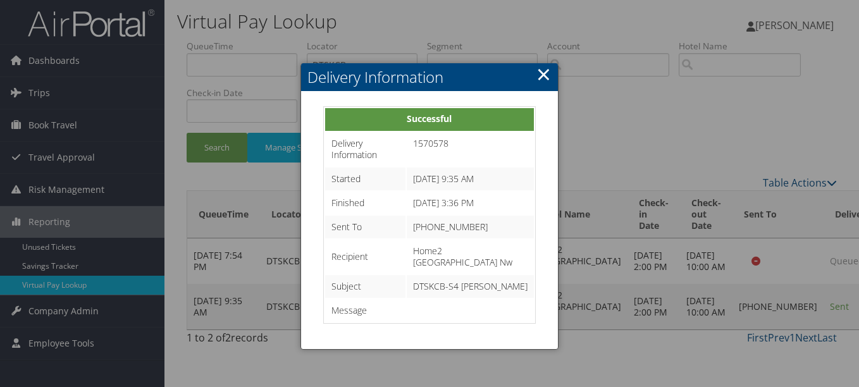
click at [543, 69] on link "×" at bounding box center [543, 73] width 15 height 25
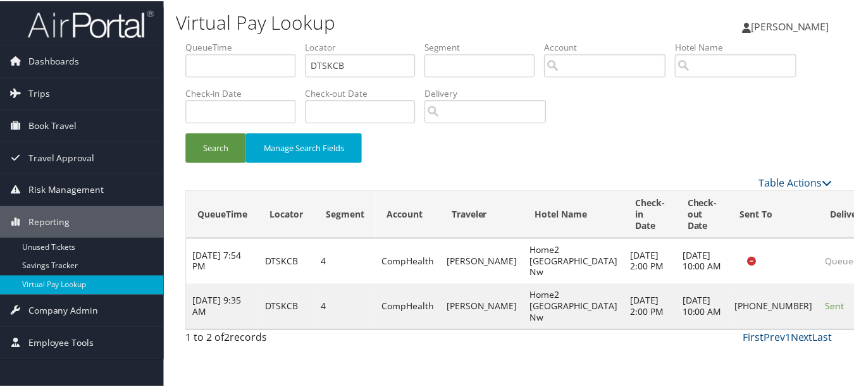
scroll to position [31, 0]
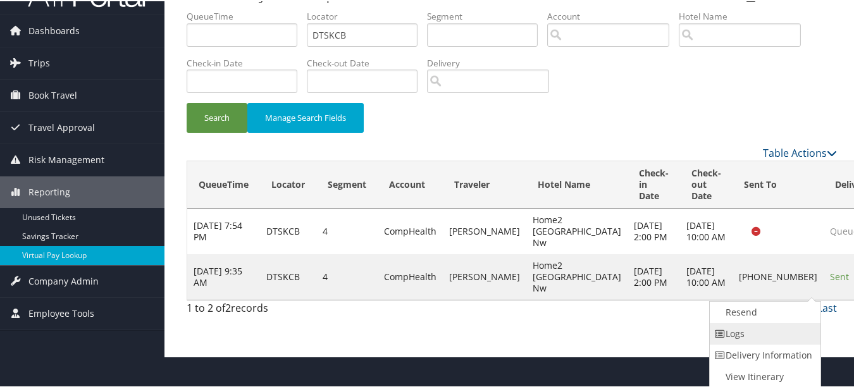
click at [806, 329] on link "Logs" at bounding box center [764, 333] width 108 height 22
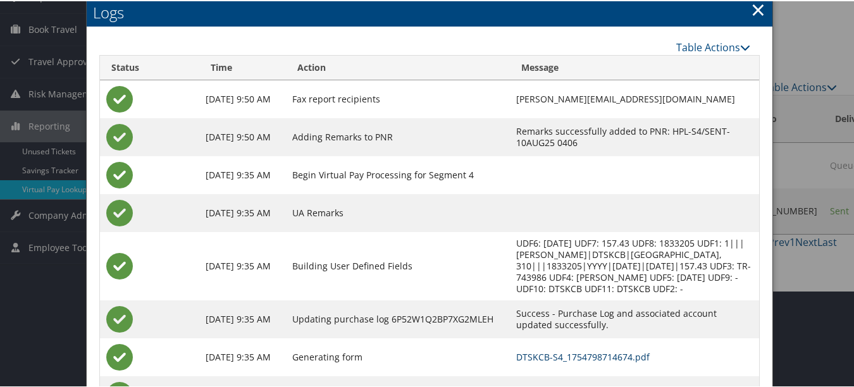
scroll to position [0, 0]
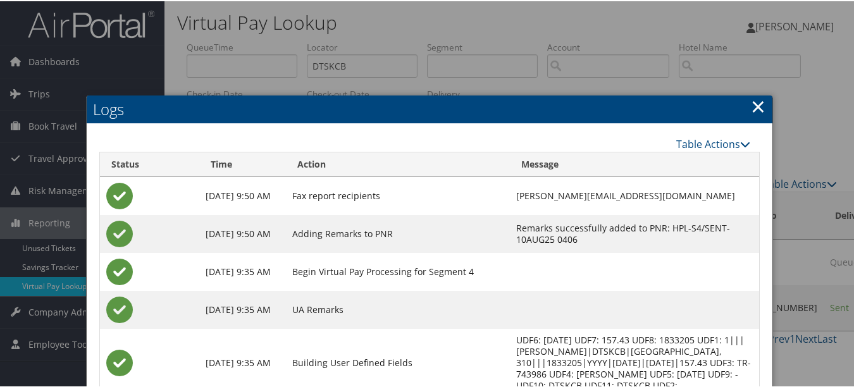
click at [751, 99] on link "×" at bounding box center [758, 104] width 15 height 25
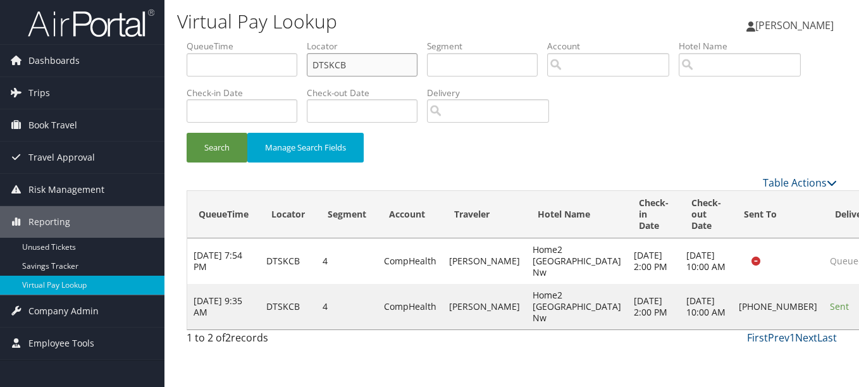
drag, startPoint x: 399, startPoint y: 71, endPoint x: 310, endPoint y: 70, distance: 89.2
click at [310, 70] on input "DTSKCB" at bounding box center [362, 64] width 111 height 23
paste input "CTWAVM"
click at [187, 133] on button "Search" at bounding box center [217, 148] width 61 height 30
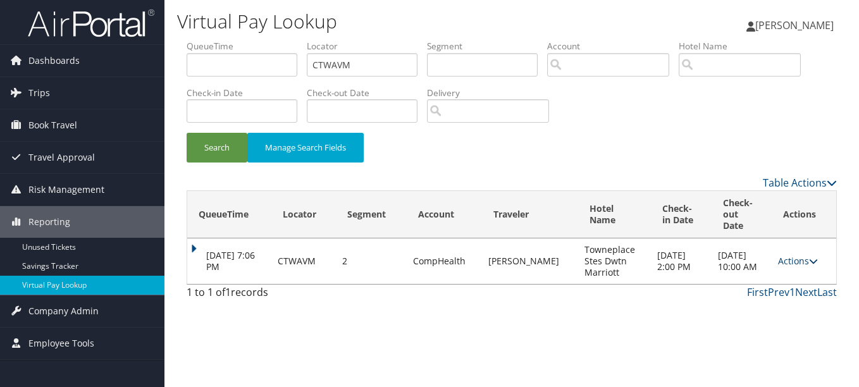
click at [799, 255] on link "Actions" at bounding box center [798, 261] width 40 height 12
click at [778, 285] on link "Logs" at bounding box center [774, 290] width 80 height 22
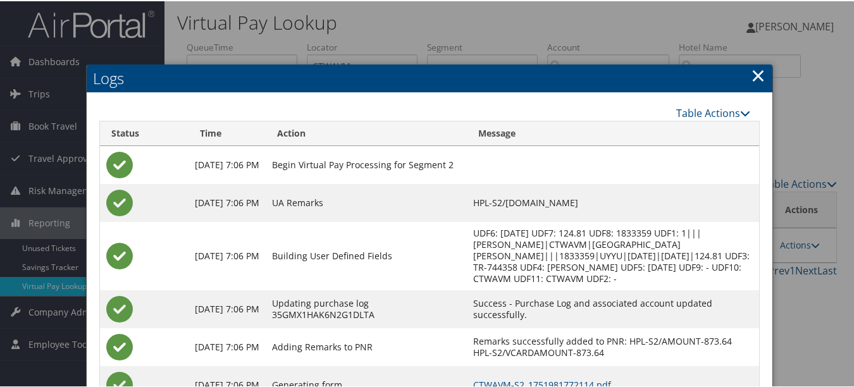
click at [755, 75] on link "×" at bounding box center [758, 73] width 15 height 25
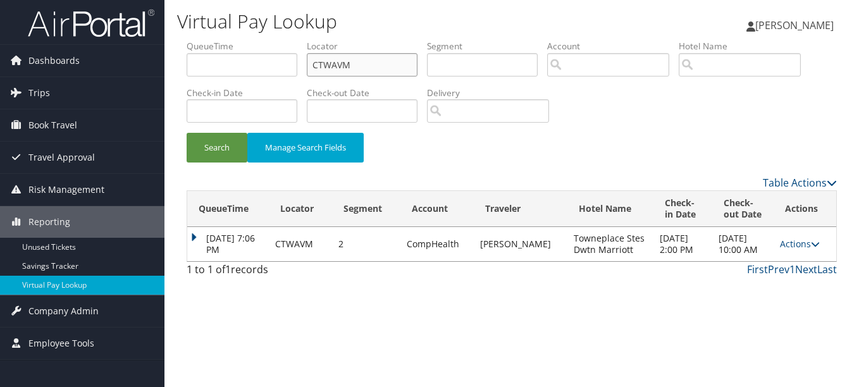
drag, startPoint x: 378, startPoint y: 66, endPoint x: 294, endPoint y: 65, distance: 83.5
click at [294, 40] on ul "QueueTime Locator CTWAVM Segment Account Traveler Hotel Name Check-in Date Chec…" at bounding box center [512, 40] width 650 height 0
paste input "NFGQJE"
click at [187, 133] on button "Search" at bounding box center [217, 148] width 61 height 30
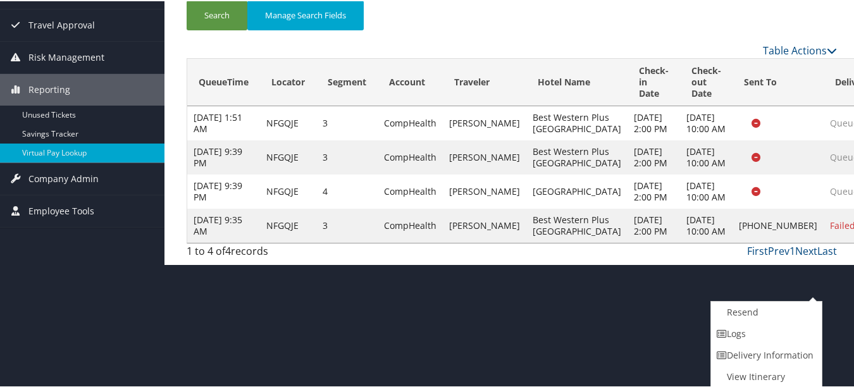
drag, startPoint x: 795, startPoint y: 336, endPoint x: 432, endPoint y: 269, distance: 369.1
click at [793, 336] on link "Logs" at bounding box center [765, 333] width 108 height 22
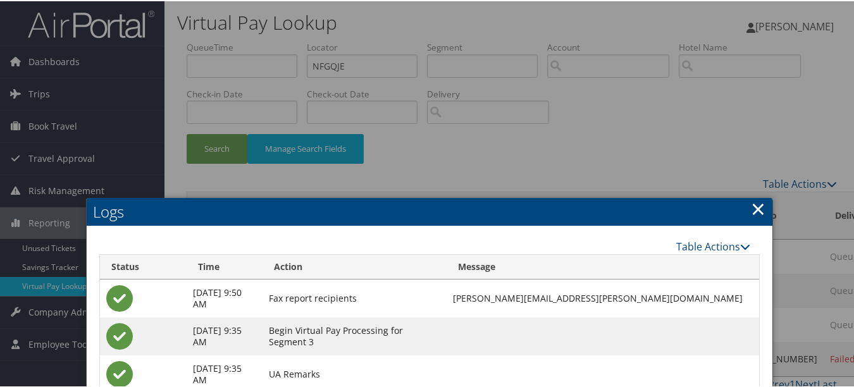
click at [753, 204] on link "×" at bounding box center [758, 207] width 15 height 25
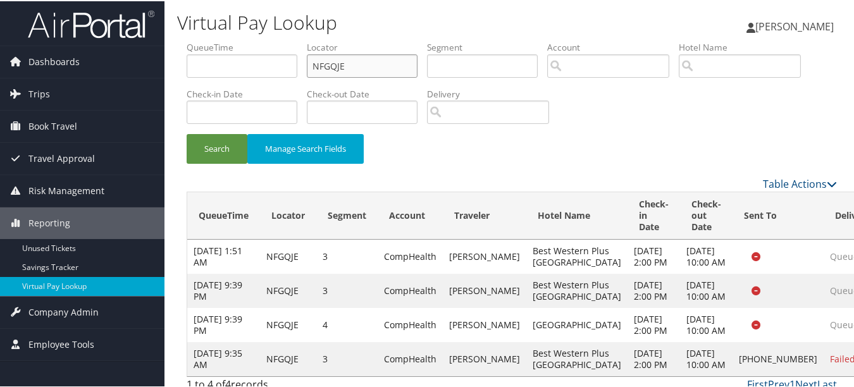
drag, startPoint x: 390, startPoint y: 63, endPoint x: 247, endPoint y: 63, distance: 142.3
click at [247, 40] on ul "QueueTime Locator NFGQJE Segment Account Traveler Hotel Name Check-in Date Chec…" at bounding box center [512, 40] width 650 height 0
paste input "MBMOUA"
click at [187, 133] on button "Search" at bounding box center [217, 148] width 61 height 30
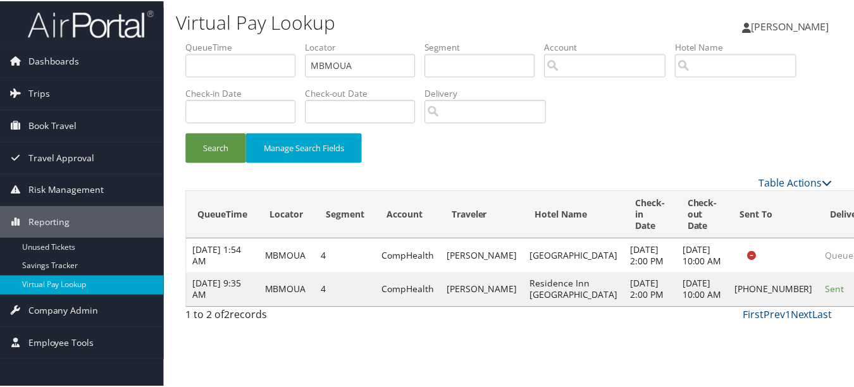
scroll to position [31, 0]
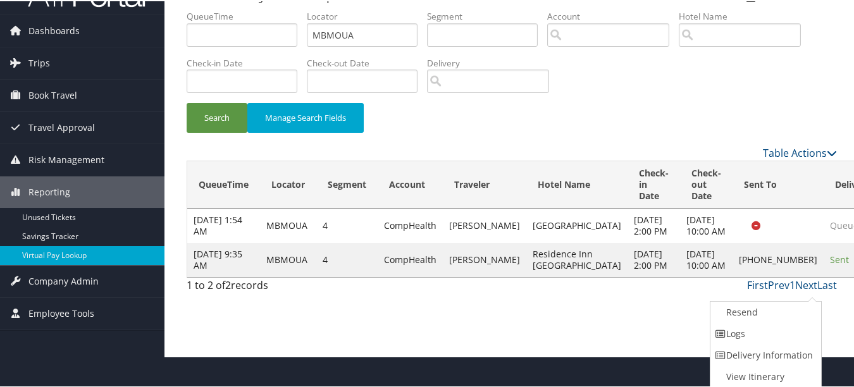
click at [797, 336] on link "Logs" at bounding box center [764, 333] width 108 height 22
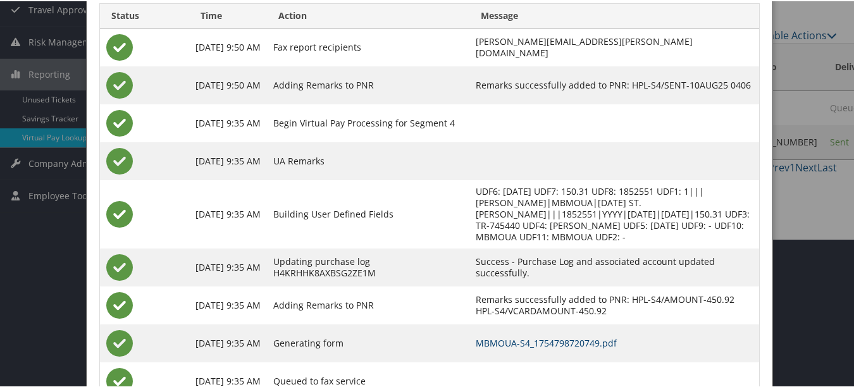
scroll to position [70, 0]
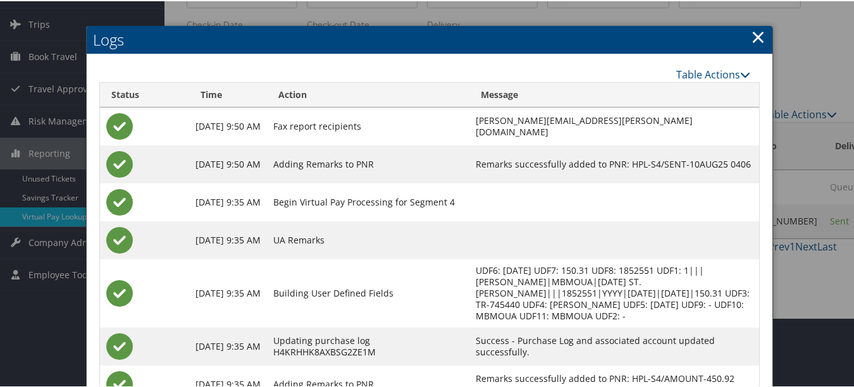
click at [743, 35] on h2 "Logs" at bounding box center [430, 39] width 686 height 28
click at [752, 34] on link "×" at bounding box center [758, 35] width 15 height 25
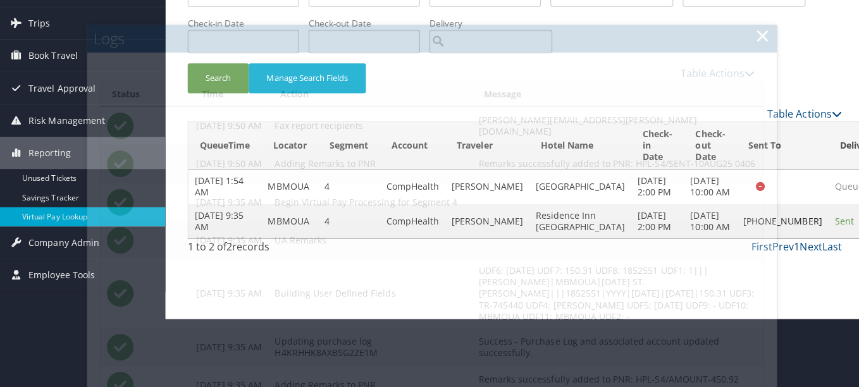
scroll to position [0, 0]
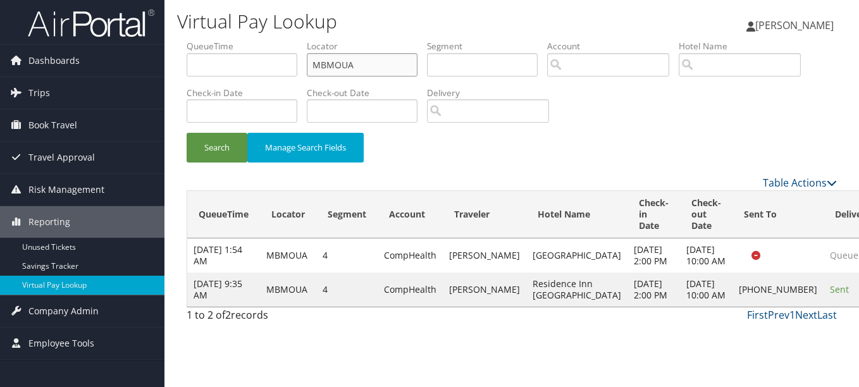
drag, startPoint x: 382, startPoint y: 67, endPoint x: 245, endPoint y: 66, distance: 137.2
click at [245, 40] on ul "QueueTime Locator MBMOUA Segment Account Traveler Hotel Name Check-in Date Chec…" at bounding box center [512, 40] width 650 height 0
paste input "HKYUX"
click at [187, 133] on button "Search" at bounding box center [217, 148] width 61 height 30
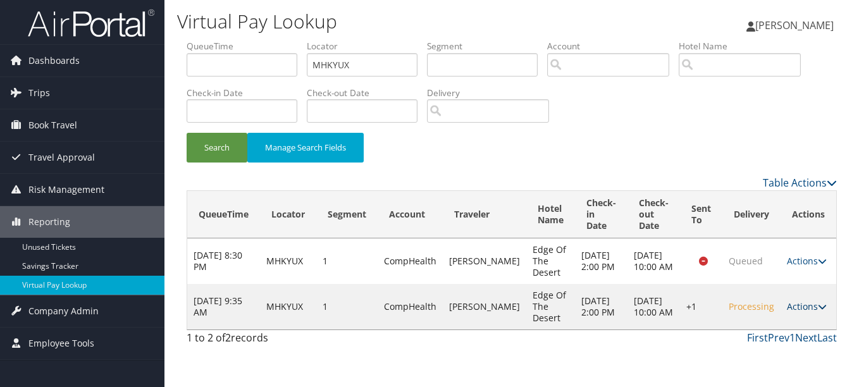
click at [795, 301] on link "Actions" at bounding box center [807, 306] width 40 height 12
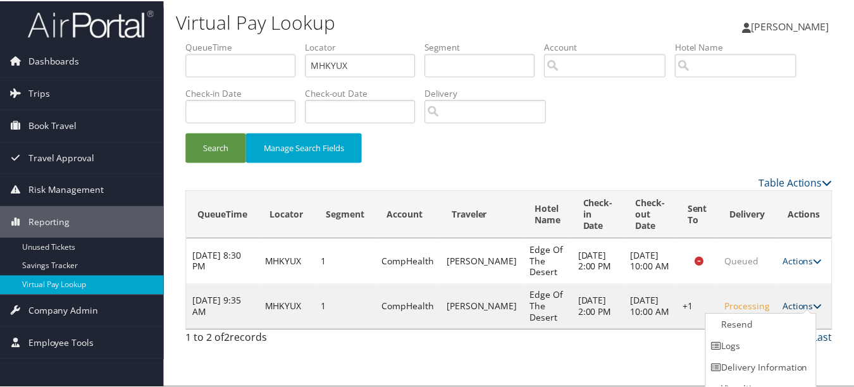
scroll to position [14, 0]
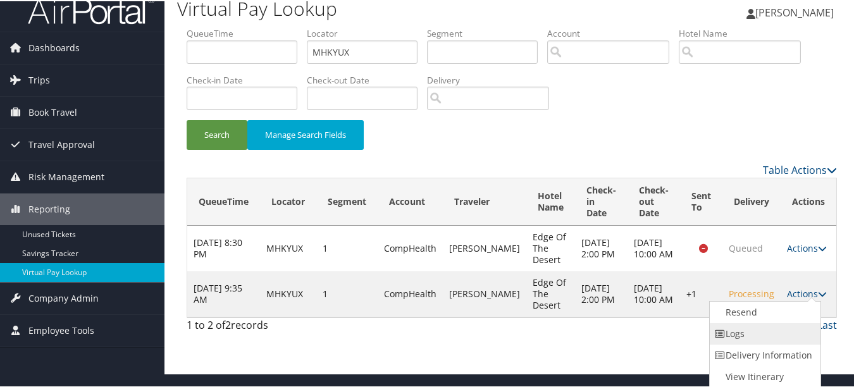
click at [780, 331] on link "Logs" at bounding box center [764, 333] width 108 height 22
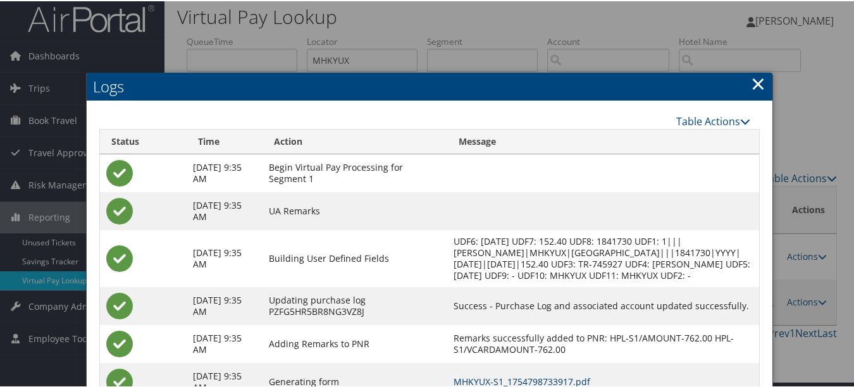
scroll to position [0, 0]
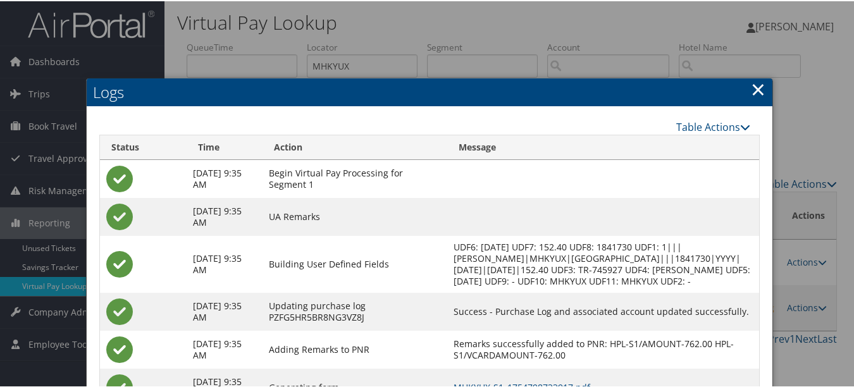
click at [757, 90] on link "×" at bounding box center [758, 87] width 15 height 25
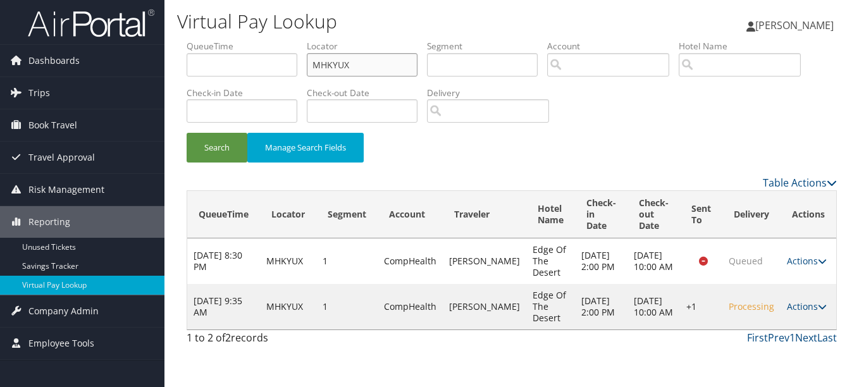
drag, startPoint x: 366, startPoint y: 63, endPoint x: 221, endPoint y: 69, distance: 145.0
click at [221, 40] on ul "QueueTime Locator MHKYUX Segment Account Traveler Hotel Name Check-in Date Chec…" at bounding box center [512, 40] width 650 height 0
paste input "YTMEKK"
click at [187, 133] on button "Search" at bounding box center [217, 148] width 61 height 30
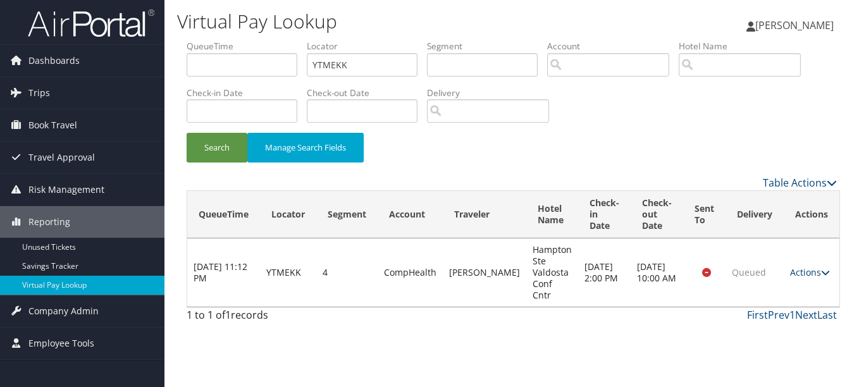
click at [805, 273] on td "Actions Resend Logs View Itinerary" at bounding box center [812, 272] width 56 height 68
click at [804, 266] on link "Actions" at bounding box center [810, 272] width 40 height 12
click at [781, 300] on link "Logs" at bounding box center [782, 307] width 80 height 22
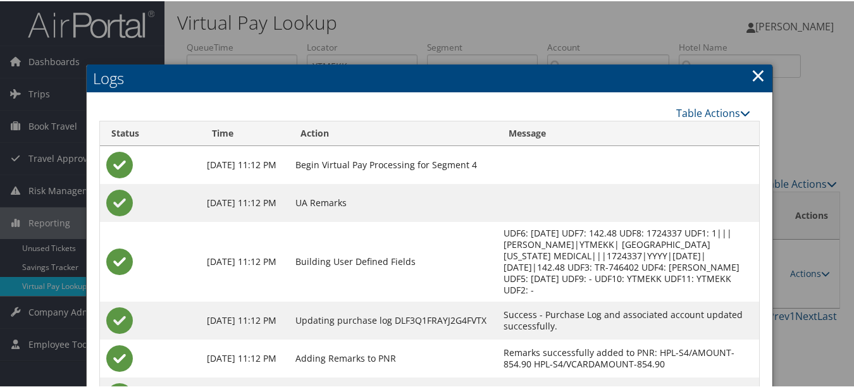
click at [742, 82] on h2 "Logs" at bounding box center [430, 77] width 686 height 28
click at [754, 75] on link "×" at bounding box center [758, 73] width 15 height 25
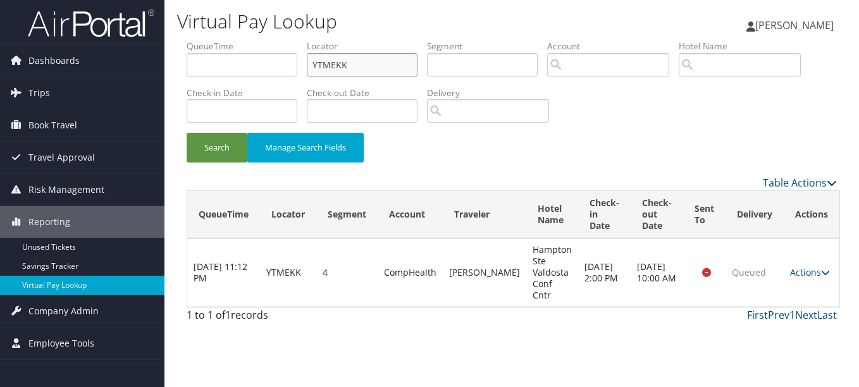
drag, startPoint x: 399, startPoint y: 64, endPoint x: 228, endPoint y: 67, distance: 170.8
click at [235, 40] on ul "QueueTime Locator YTMEKK Segment Account Traveler Hotel Name Check-in Date Chec…" at bounding box center [512, 40] width 650 height 0
paste input "DULNHC"
click at [187, 133] on button "Search" at bounding box center [217, 148] width 61 height 30
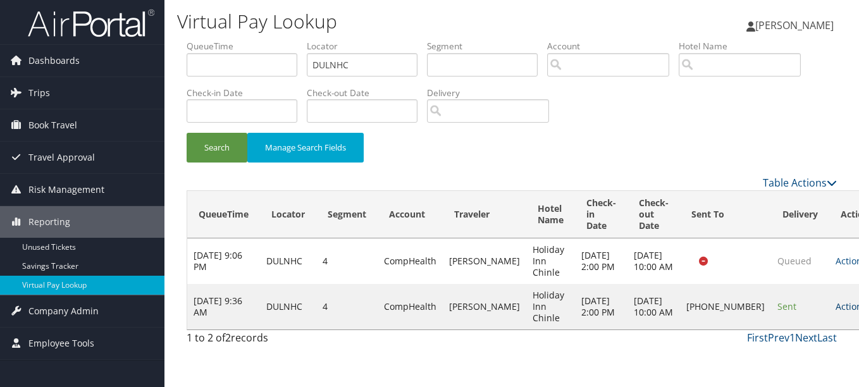
click at [835, 309] on link "Actions" at bounding box center [855, 306] width 40 height 12
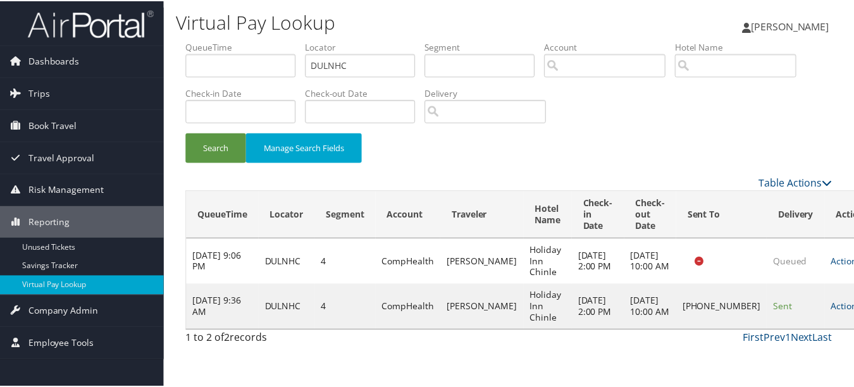
scroll to position [20, 0]
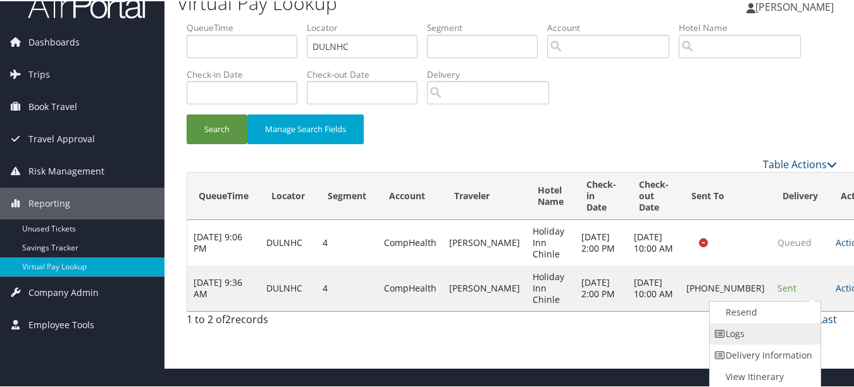
click at [775, 342] on link "Logs" at bounding box center [764, 333] width 108 height 22
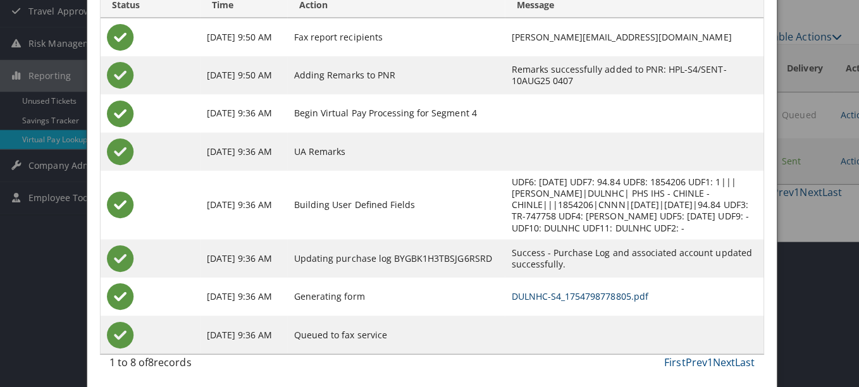
scroll to position [0, 0]
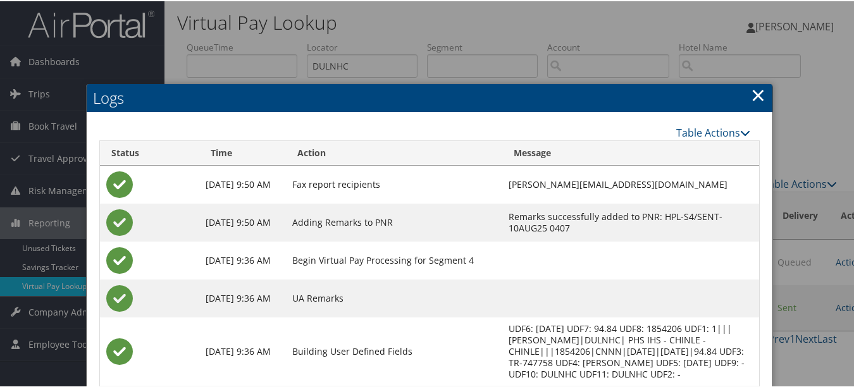
click at [751, 93] on link "×" at bounding box center [758, 93] width 15 height 25
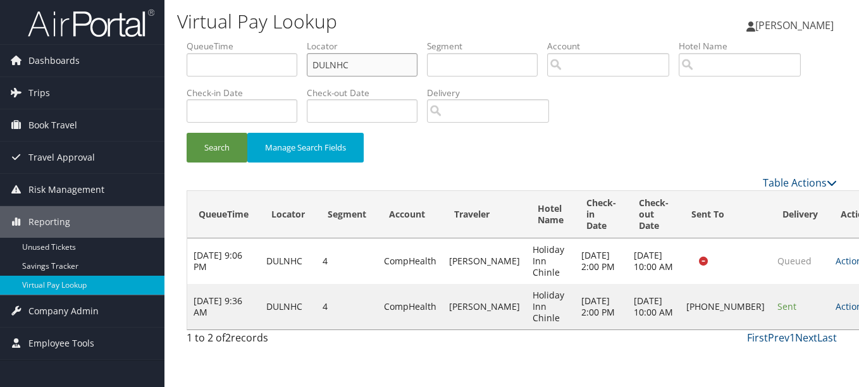
drag, startPoint x: 397, startPoint y: 60, endPoint x: 171, endPoint y: 60, distance: 225.8
click at [171, 60] on div "Virtual Pay Lookup Luke Perry Luke Perry My Settings Travel Agency Contacts Vie…" at bounding box center [511, 193] width 694 height 387
paste input "URTFQI"
click at [187, 133] on button "Search" at bounding box center [217, 148] width 61 height 30
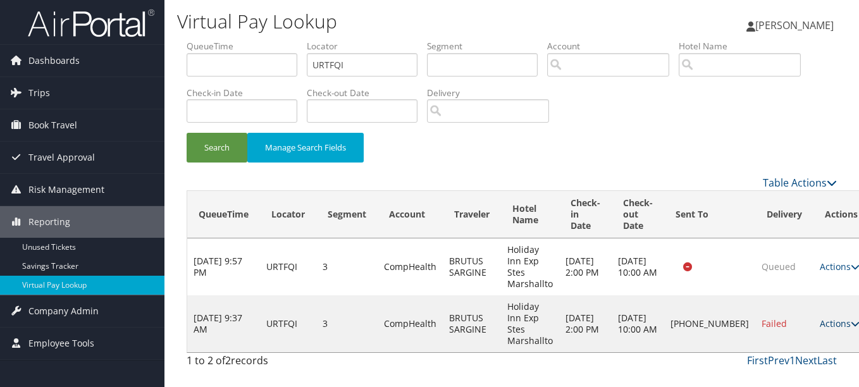
click at [820, 319] on link "Actions" at bounding box center [840, 323] width 40 height 12
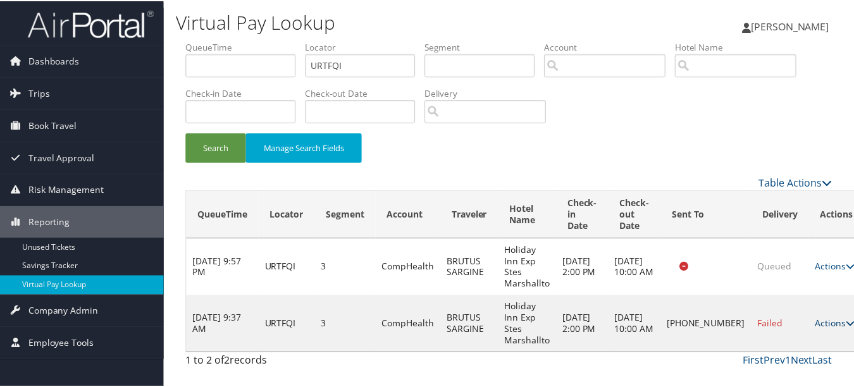
scroll to position [31, 0]
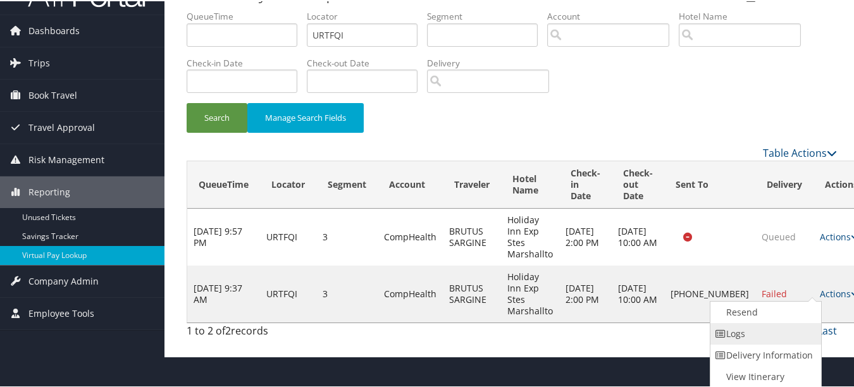
click at [775, 328] on link "Logs" at bounding box center [764, 333] width 108 height 22
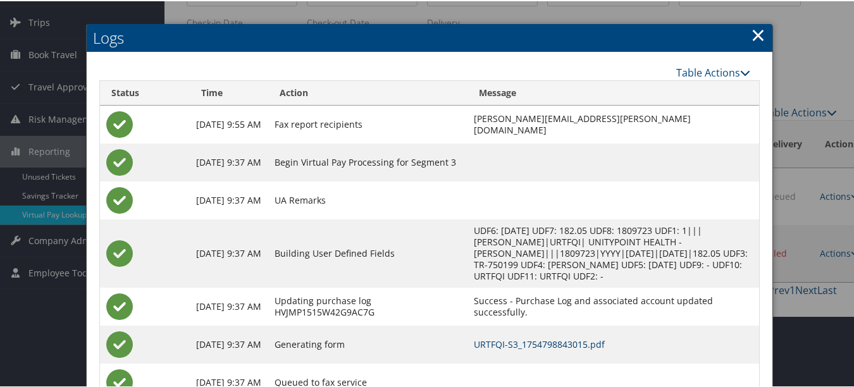
scroll to position [0, 0]
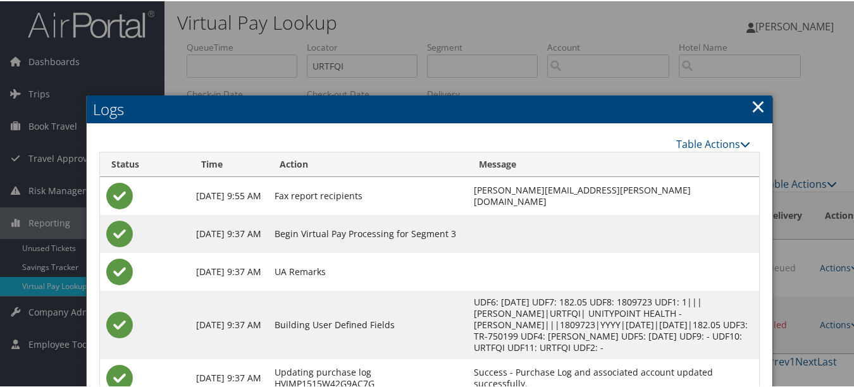
click at [756, 116] on link "×" at bounding box center [758, 104] width 15 height 25
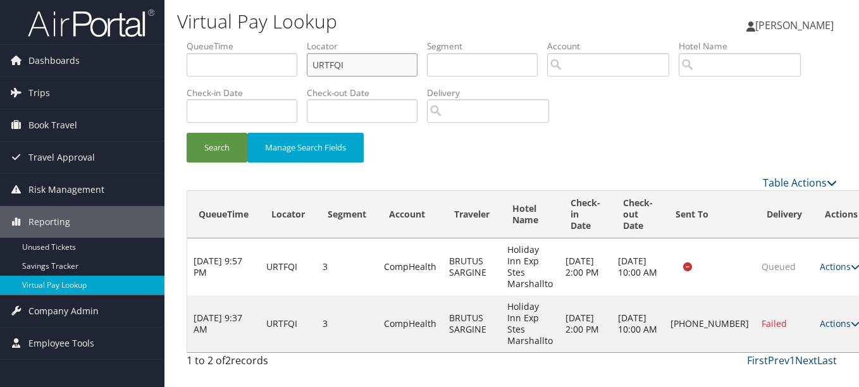
drag, startPoint x: 395, startPoint y: 66, endPoint x: 180, endPoint y: 61, distance: 214.4
click at [187, 61] on form "QueueTime Locator URTFQI Segment Account Traveler Hotel Name Check-in Date Chec…" at bounding box center [512, 107] width 650 height 135
paste input "AJJLWU"
click at [187, 133] on button "Search" at bounding box center [217, 148] width 61 height 30
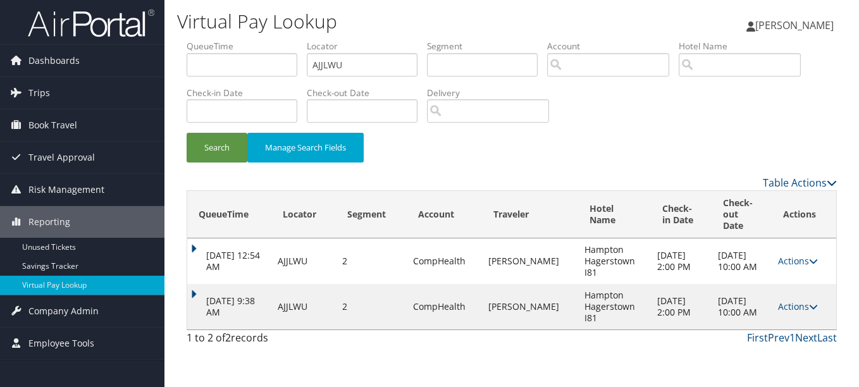
click at [789, 284] on td "Actions Resend Logs View Itinerary" at bounding box center [804, 307] width 65 height 46
click at [782, 300] on link "Actions" at bounding box center [798, 306] width 40 height 12
click at [775, 332] on link "Logs" at bounding box center [773, 335] width 80 height 22
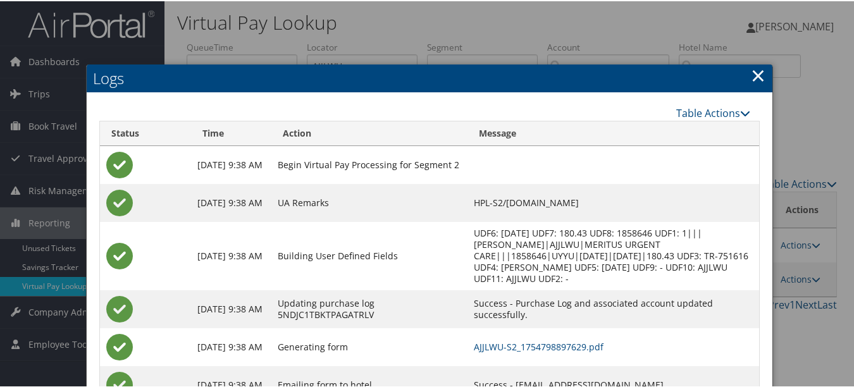
click at [751, 77] on link "×" at bounding box center [758, 73] width 15 height 25
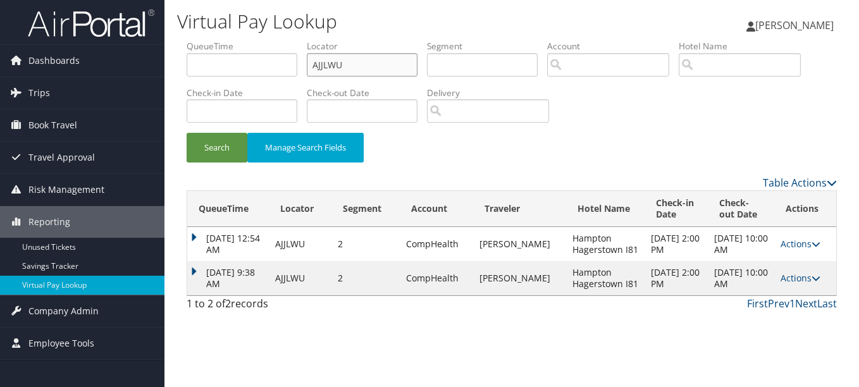
drag, startPoint x: 360, startPoint y: 70, endPoint x: 215, endPoint y: 69, distance: 145.5
click at [215, 40] on ul "QueueTime Locator AJJLWU Segment Account Traveler Hotel Name Check-in Date Chec…" at bounding box center [512, 40] width 650 height 0
paste input "LQXATO"
click at [187, 133] on button "Search" at bounding box center [217, 148] width 61 height 30
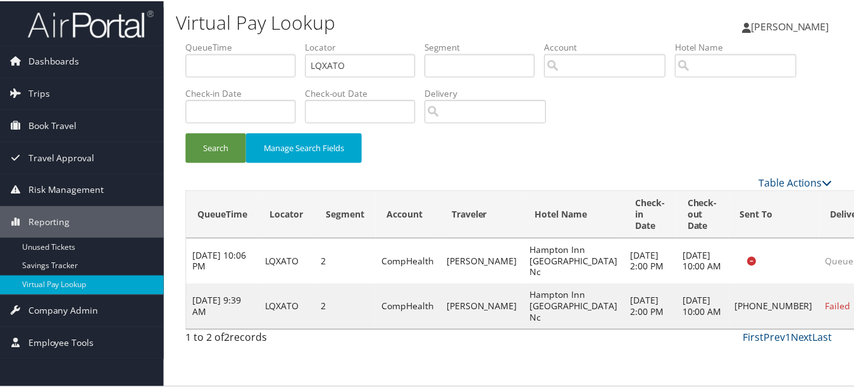
scroll to position [31, 0]
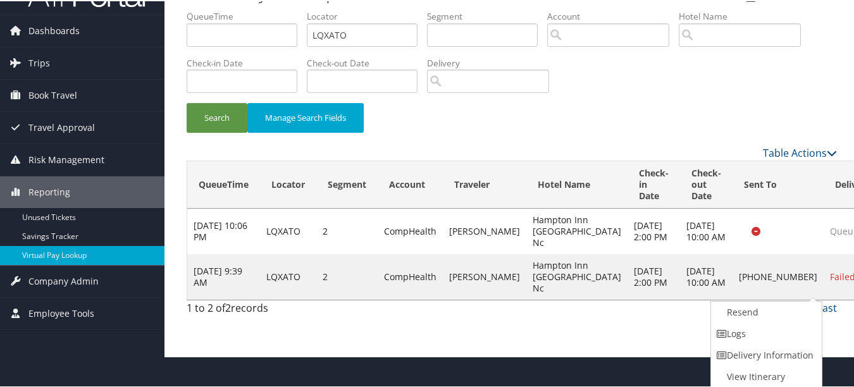
drag, startPoint x: 801, startPoint y: 332, endPoint x: 549, endPoint y: 312, distance: 252.5
click at [798, 333] on link "Logs" at bounding box center [765, 333] width 108 height 22
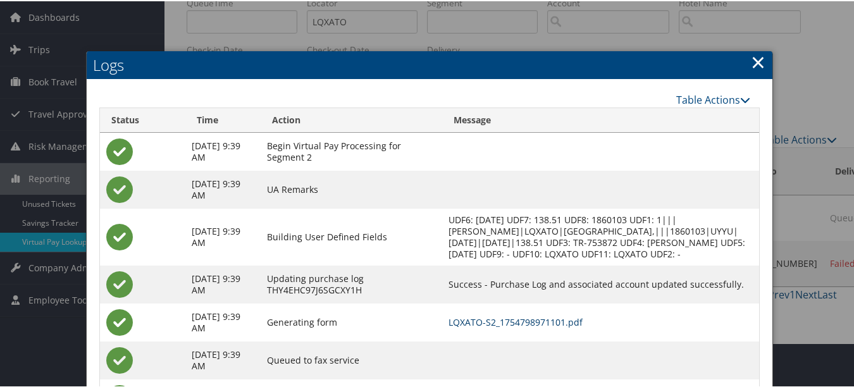
scroll to position [0, 0]
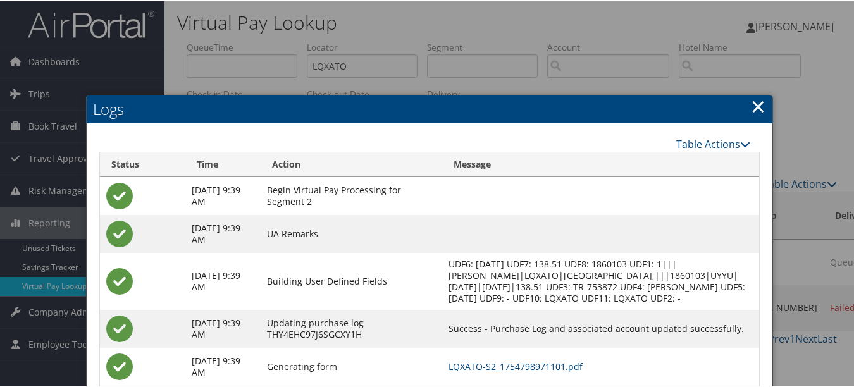
click at [752, 110] on link "×" at bounding box center [758, 104] width 15 height 25
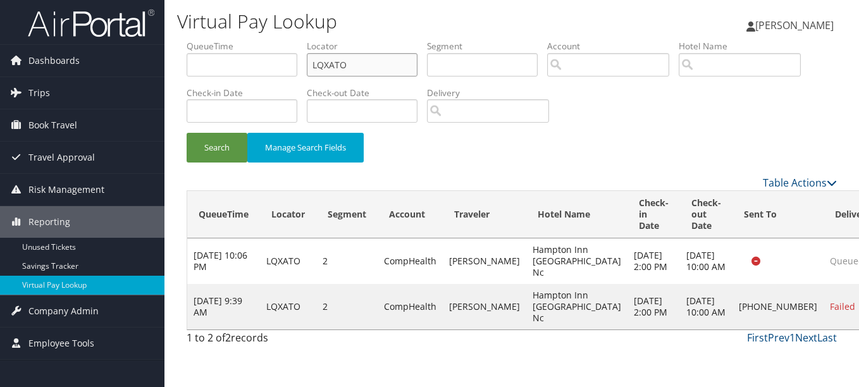
drag, startPoint x: 352, startPoint y: 65, endPoint x: 283, endPoint y: 65, distance: 68.3
click at [283, 40] on ul "QueueTime Locator LQXATO Segment Account Traveler Hotel Name Check-in Date Chec…" at bounding box center [512, 40] width 650 height 0
paste input "GFBEIZ"
click at [187, 133] on button "Search" at bounding box center [217, 148] width 61 height 30
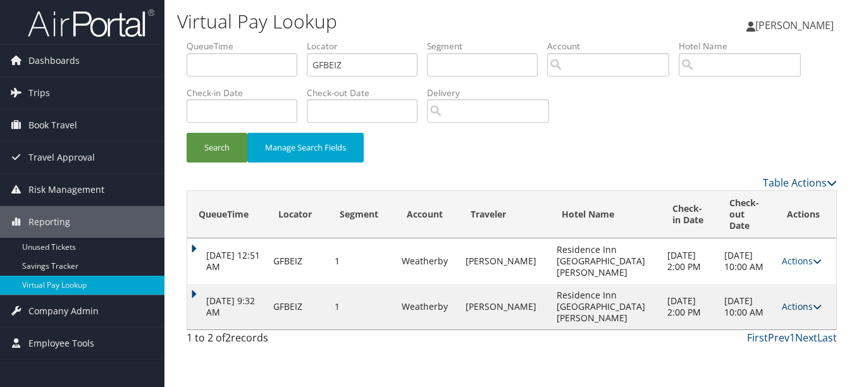
click at [793, 310] on link "Actions" at bounding box center [802, 306] width 40 height 12
click at [768, 350] on link "Logs" at bounding box center [771, 352] width 80 height 22
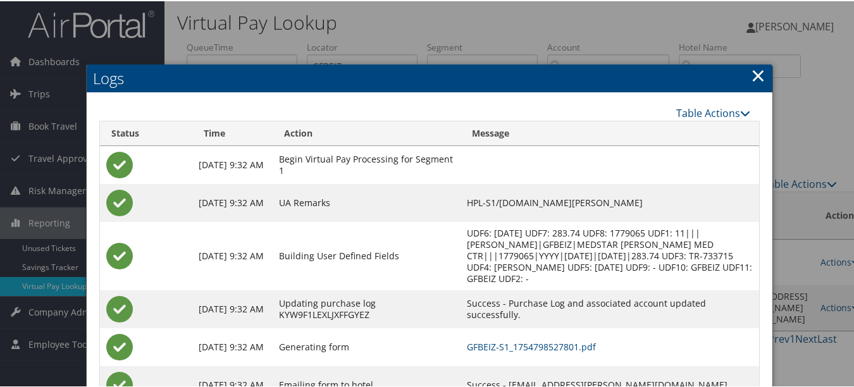
click at [754, 76] on link "×" at bounding box center [758, 73] width 15 height 25
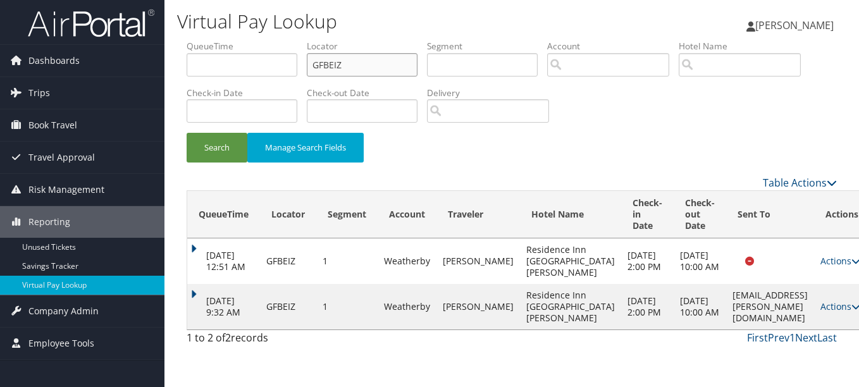
click at [283, 40] on ul "QueueTime Locator GFBEIZ Segment Account Traveler Hotel Name Check-in Date Chec…" at bounding box center [512, 40] width 650 height 0
paste input "KZINJU"
click at [187, 133] on button "Search" at bounding box center [217, 148] width 61 height 30
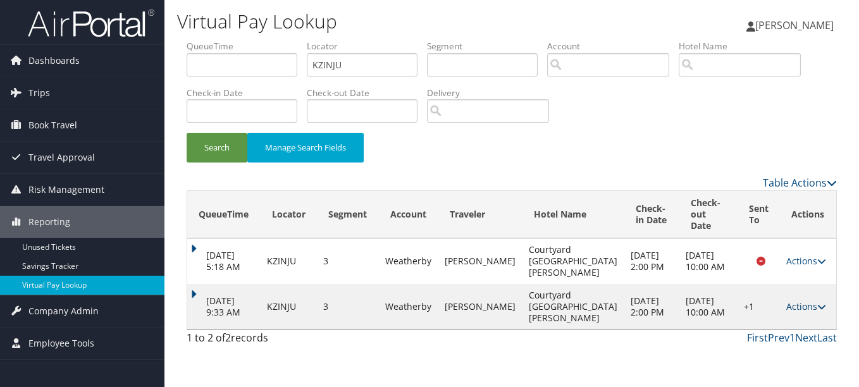
click at [813, 302] on link "Actions" at bounding box center [806, 306] width 40 height 12
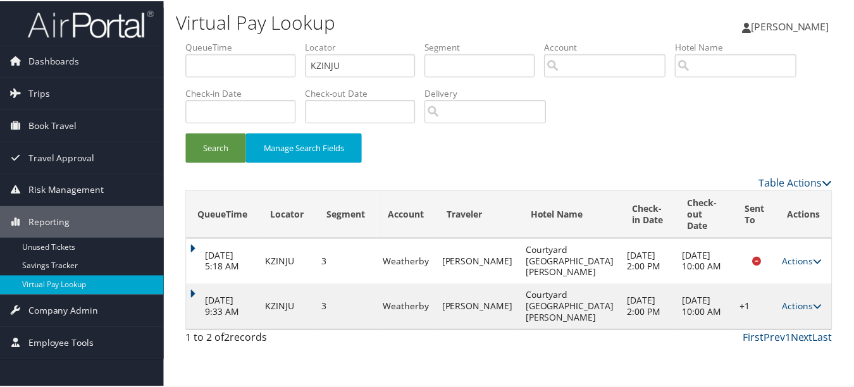
scroll to position [14, 0]
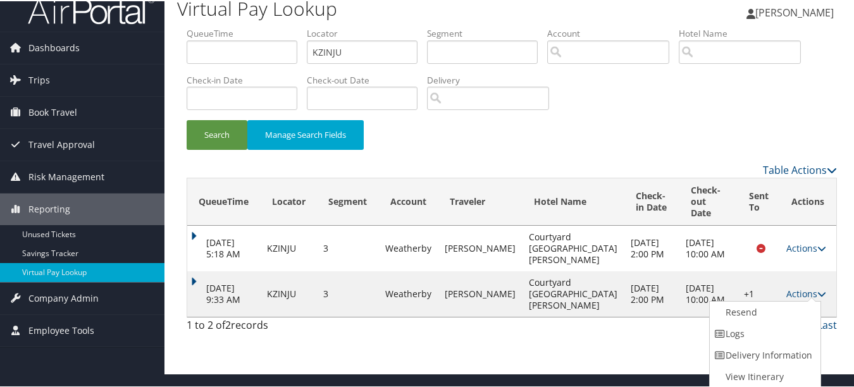
drag, startPoint x: 772, startPoint y: 333, endPoint x: 762, endPoint y: 333, distance: 9.5
click at [771, 333] on link "Logs" at bounding box center [764, 333] width 108 height 22
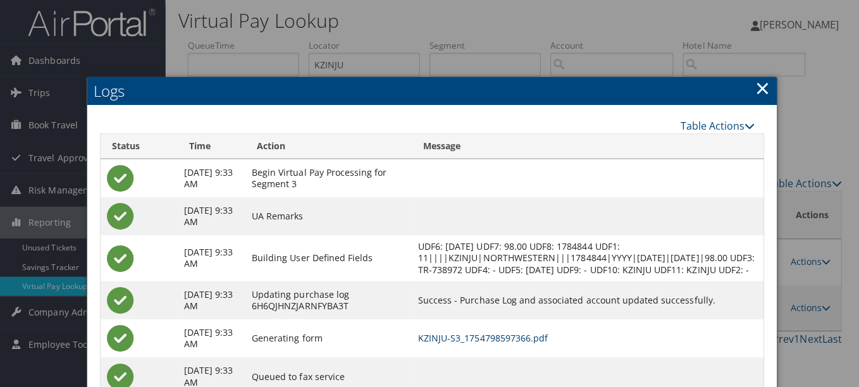
scroll to position [0, 0]
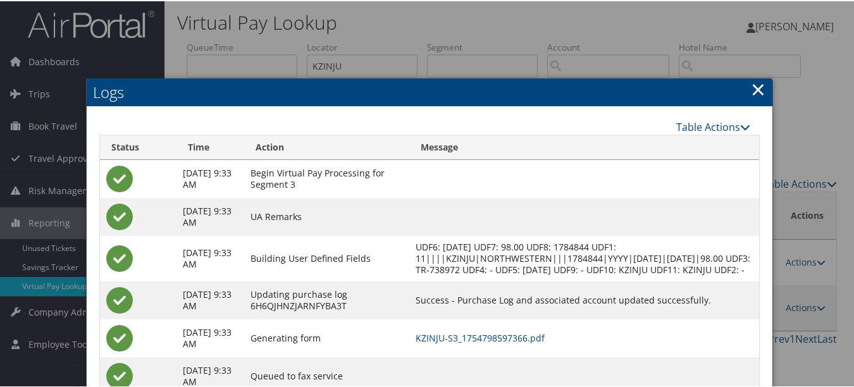
click at [751, 82] on link "×" at bounding box center [758, 87] width 15 height 25
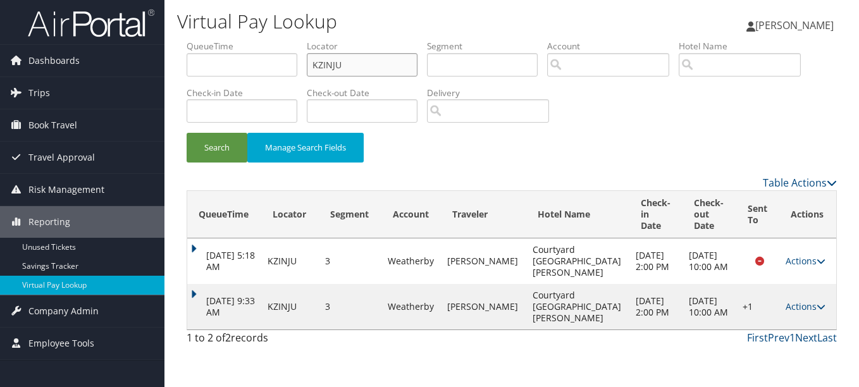
drag, startPoint x: 379, startPoint y: 70, endPoint x: 206, endPoint y: 91, distance: 175.2
click at [210, 40] on ul "QueueTime Locator KZINJU Segment Account Traveler Hotel Name Check-in Date Chec…" at bounding box center [512, 40] width 650 height 0
paste input "JWQTXK"
click at [187, 133] on button "Search" at bounding box center [217, 148] width 61 height 30
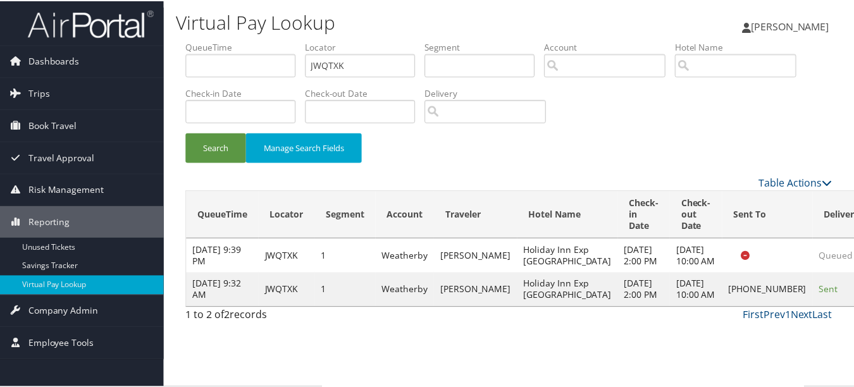
scroll to position [31, 0]
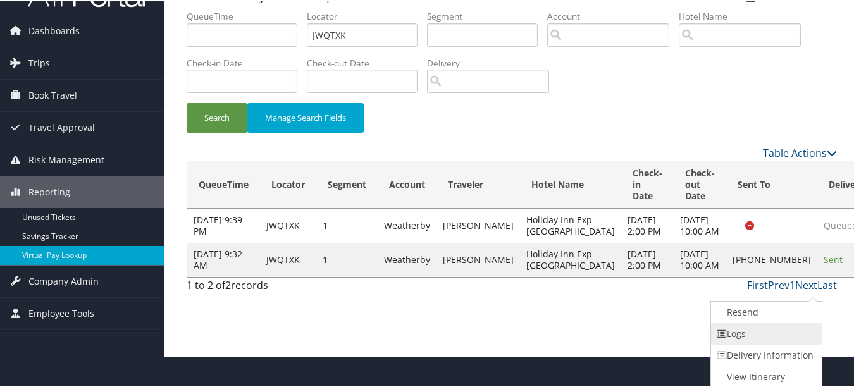
click at [781, 338] on link "Logs" at bounding box center [765, 333] width 108 height 22
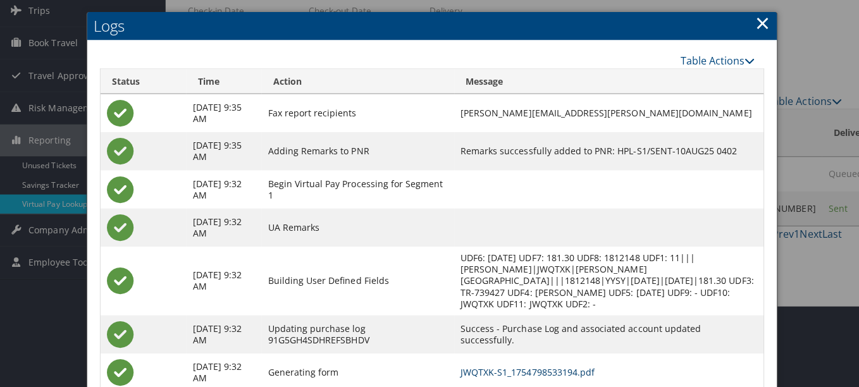
scroll to position [0, 0]
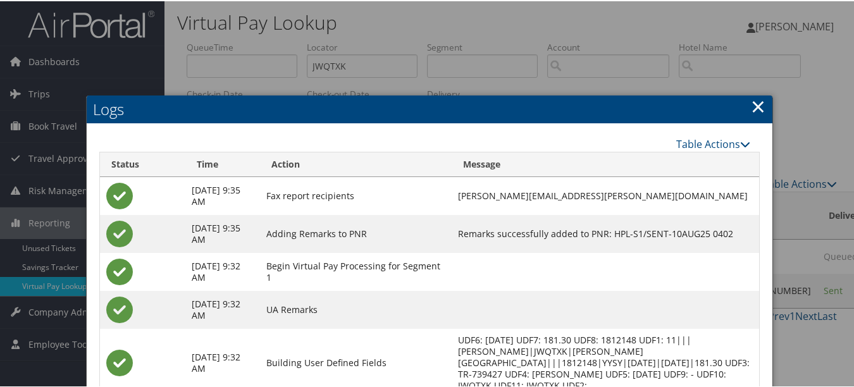
click at [753, 108] on link "×" at bounding box center [758, 104] width 15 height 25
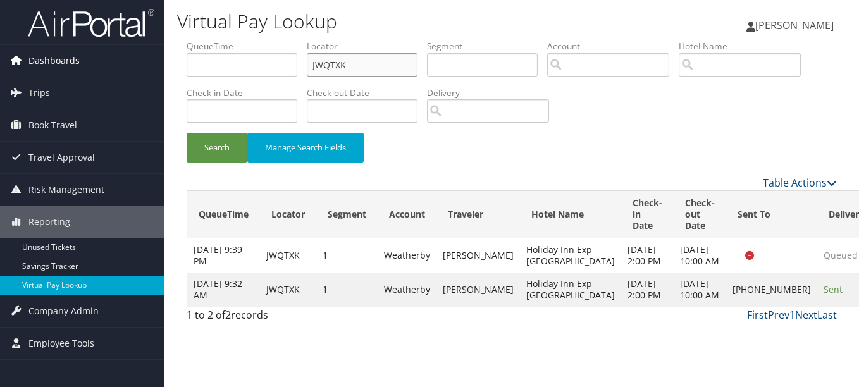
drag, startPoint x: 338, startPoint y: 66, endPoint x: 157, endPoint y: 66, distance: 180.9
click at [157, 66] on div "Dashboards AirPortal 360™ (Manager) My Travel Dashboard Trips Airtinerary® Look…" at bounding box center [429, 193] width 859 height 387
paste input "CNBUZY"
click at [187, 133] on button "Search" at bounding box center [217, 148] width 61 height 30
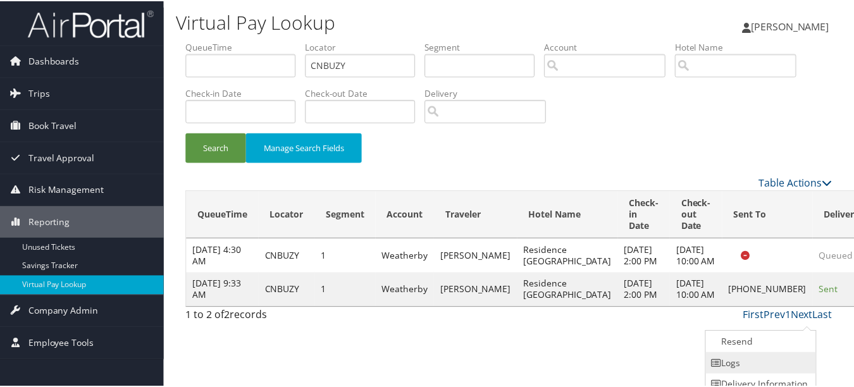
scroll to position [31, 0]
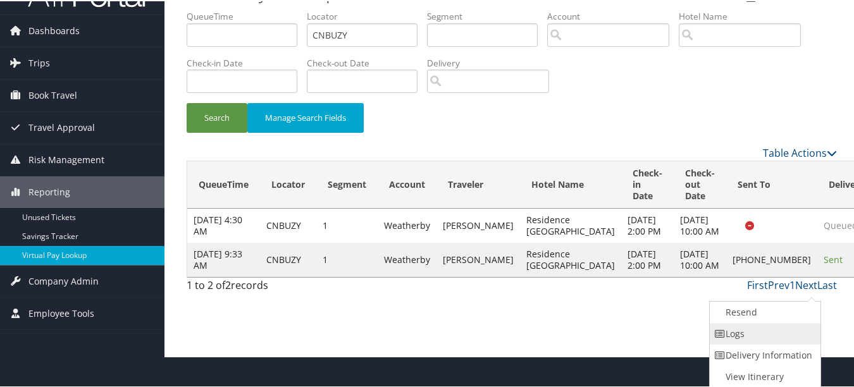
click at [787, 339] on link "Logs" at bounding box center [764, 333] width 108 height 22
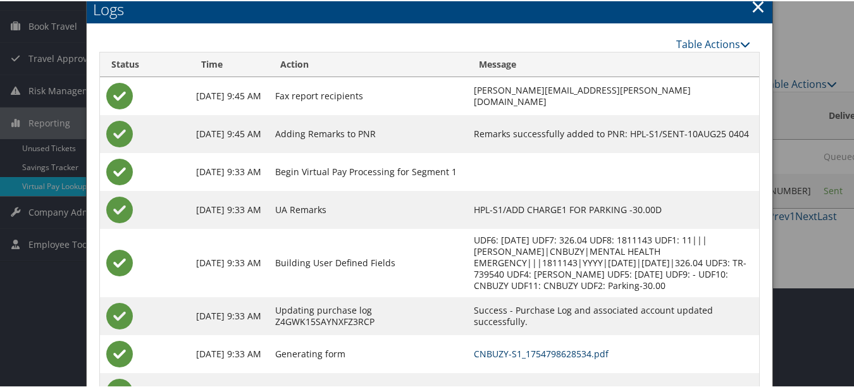
scroll to position [0, 0]
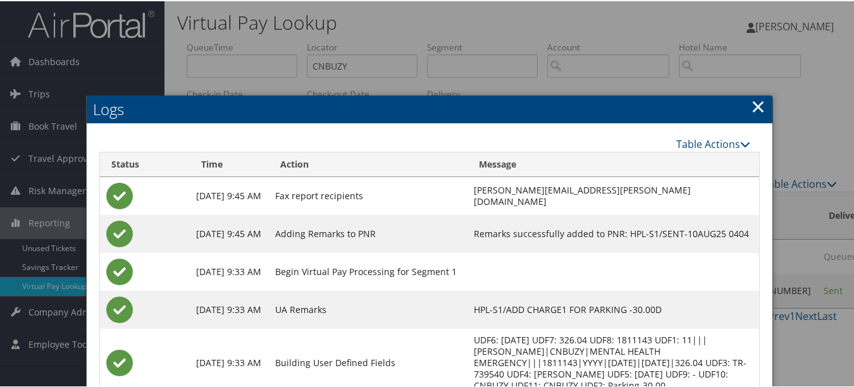
click at [756, 110] on link "×" at bounding box center [758, 104] width 15 height 25
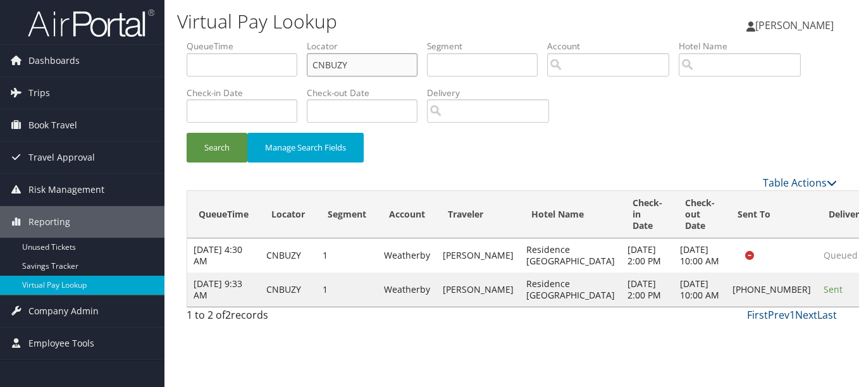
drag, startPoint x: 361, startPoint y: 68, endPoint x: 231, endPoint y: 68, distance: 130.3
click at [231, 40] on ul "QueueTime Locator CNBUZY Segment Account Traveler Hotel Name Check-in Date Chec…" at bounding box center [512, 40] width 650 height 0
paste input "QYHYGM"
click at [187, 133] on button "Search" at bounding box center [217, 148] width 61 height 30
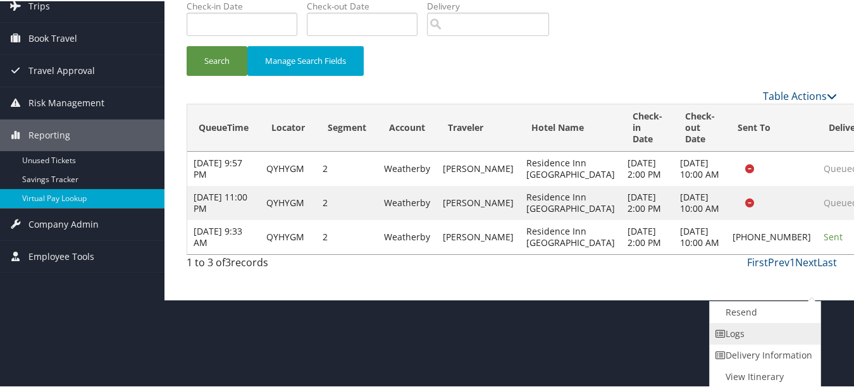
click at [794, 342] on link "Logs" at bounding box center [764, 333] width 108 height 22
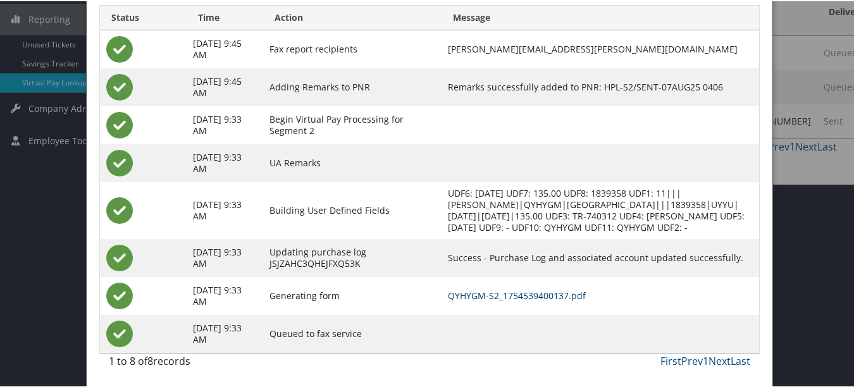
scroll to position [22, 0]
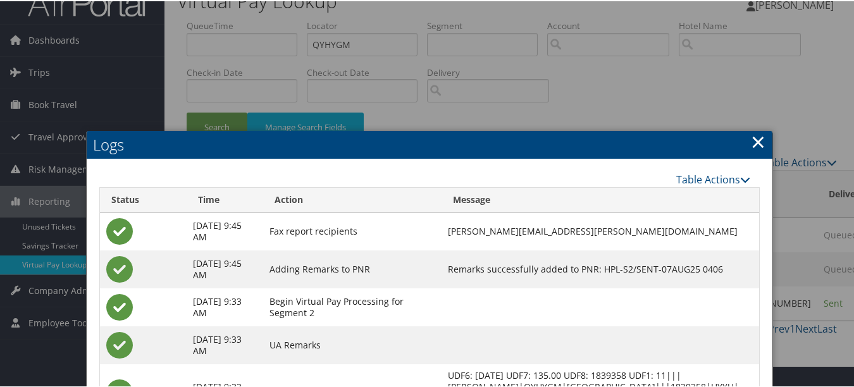
click at [758, 142] on link "×" at bounding box center [758, 140] width 15 height 25
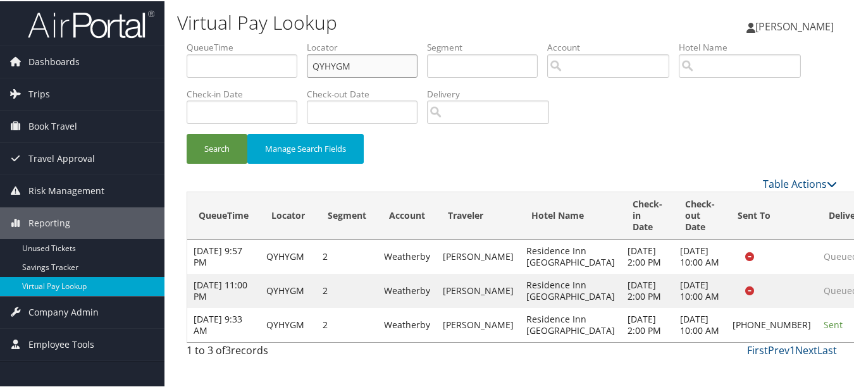
drag, startPoint x: 400, startPoint y: 41, endPoint x: 200, endPoint y: 49, distance: 199.4
click at [202, 40] on ul "QueueTime Locator QYHYGM Segment Account Traveler Hotel Name Check-in Date Chec…" at bounding box center [512, 40] width 650 height 0
paste input "SDJOZZ"
click at [187, 133] on button "Search" at bounding box center [217, 148] width 61 height 30
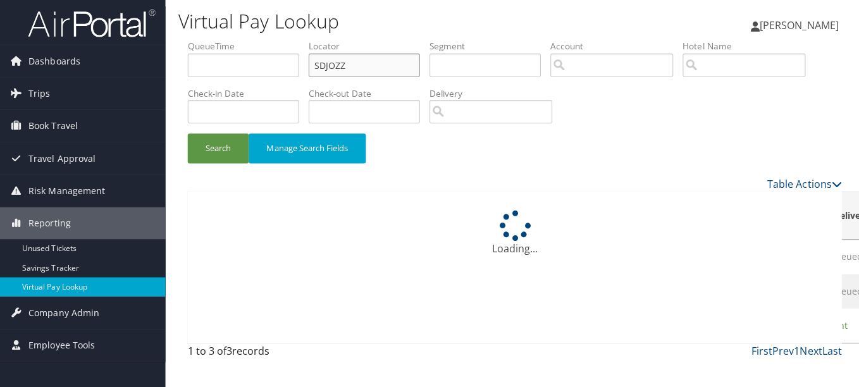
scroll to position [0, 0]
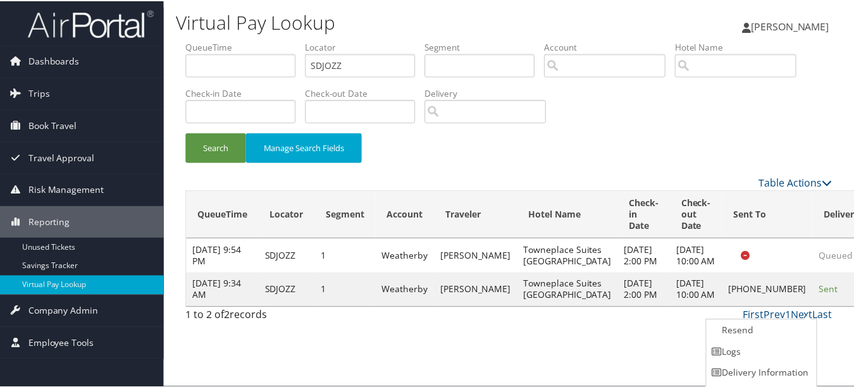
scroll to position [20, 0]
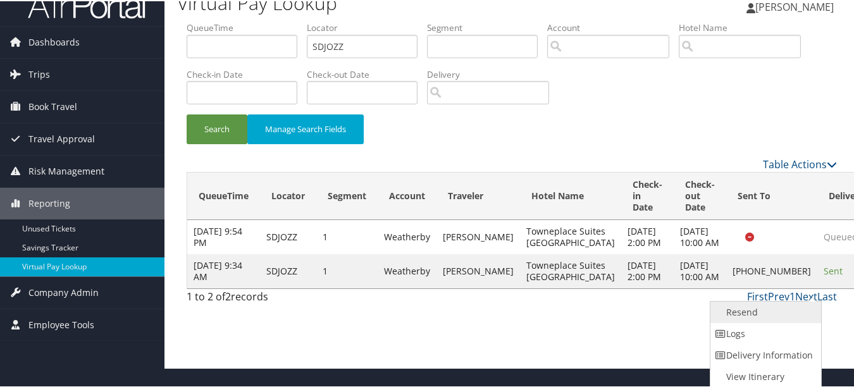
click at [785, 318] on link "Resend" at bounding box center [764, 311] width 108 height 22
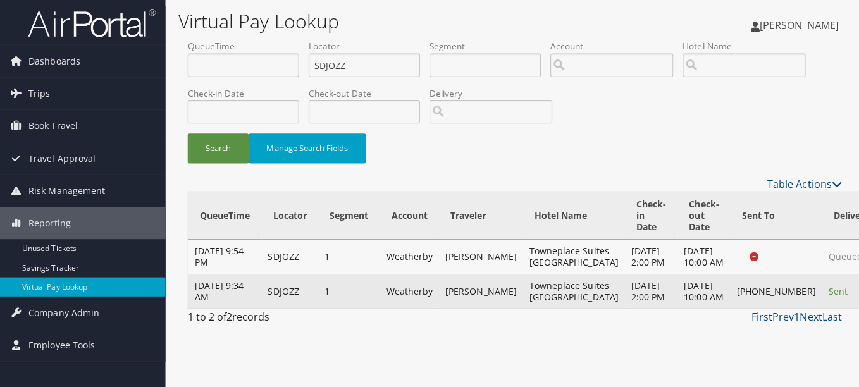
scroll to position [0, 0]
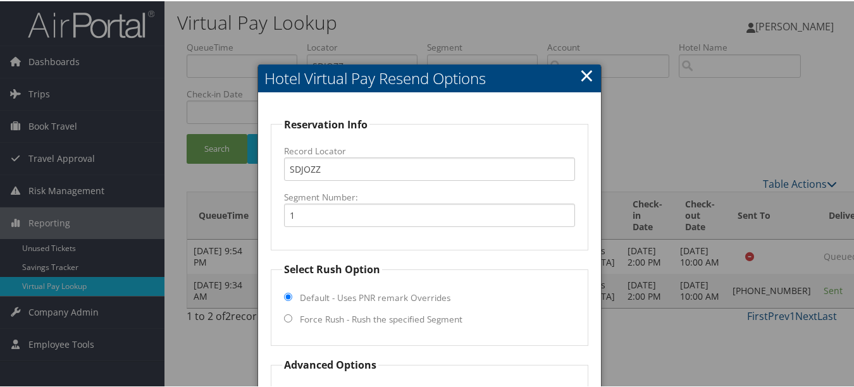
click at [575, 65] on h2 "Hotel Virtual Pay Resend Options" at bounding box center [429, 77] width 342 height 28
click at [586, 77] on link "×" at bounding box center [586, 73] width 15 height 25
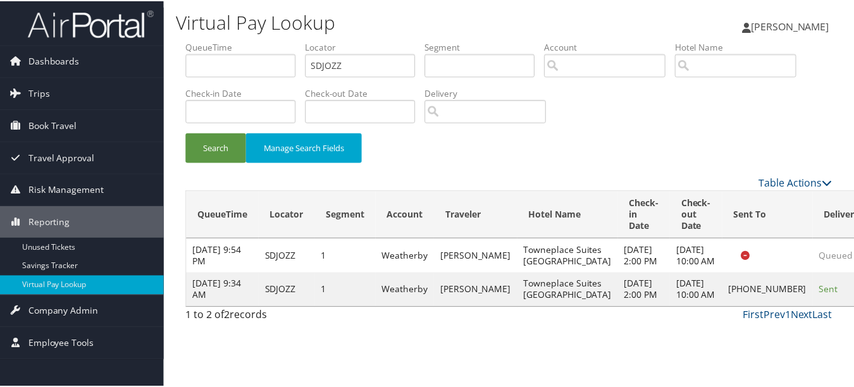
scroll to position [20, 0]
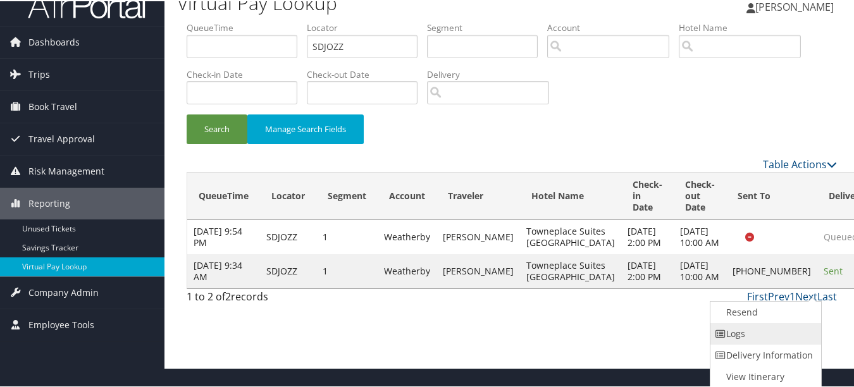
click at [772, 333] on link "Logs" at bounding box center [764, 333] width 108 height 22
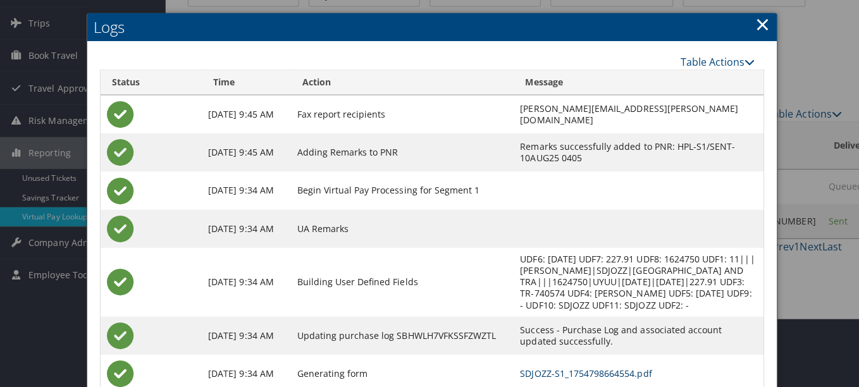
scroll to position [0, 0]
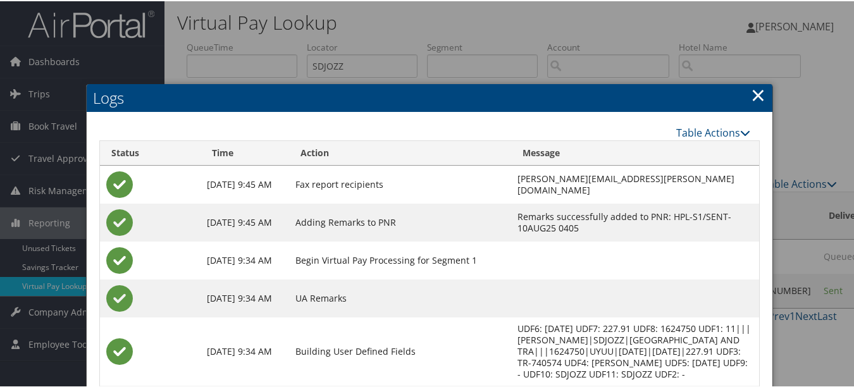
click at [758, 97] on link "×" at bounding box center [758, 93] width 15 height 25
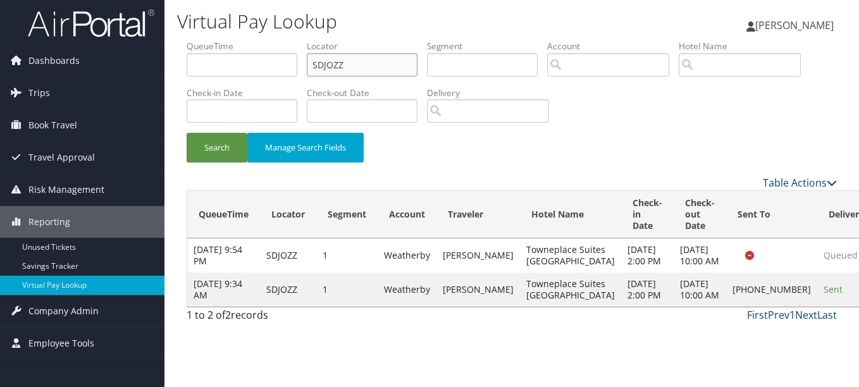
drag, startPoint x: 376, startPoint y: 67, endPoint x: 256, endPoint y: 74, distance: 119.7
click at [256, 40] on ul "QueueTime Locator SDJOZZ Segment Account Traveler Hotel Name Check-in Date Chec…" at bounding box center [512, 40] width 650 height 0
paste input "LHDZFO"
click at [187, 133] on button "Search" at bounding box center [217, 148] width 61 height 30
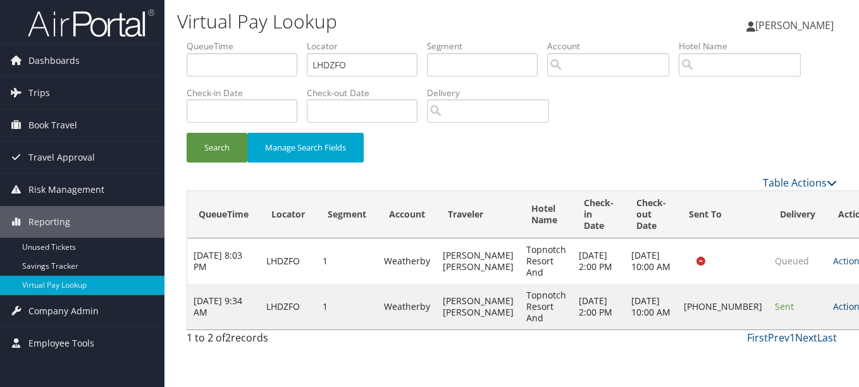
click at [833, 309] on link "Actions" at bounding box center [853, 306] width 40 height 12
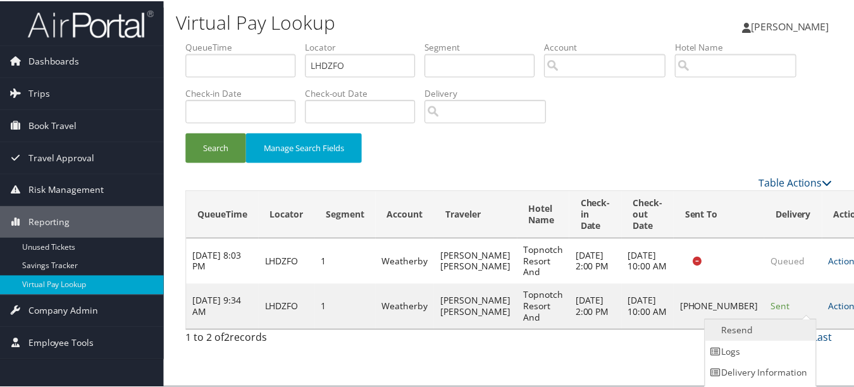
scroll to position [20, 0]
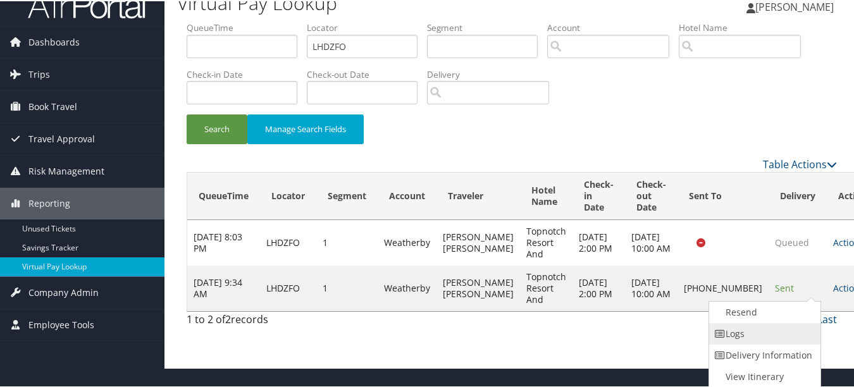
click at [769, 332] on link "Logs" at bounding box center [763, 333] width 108 height 22
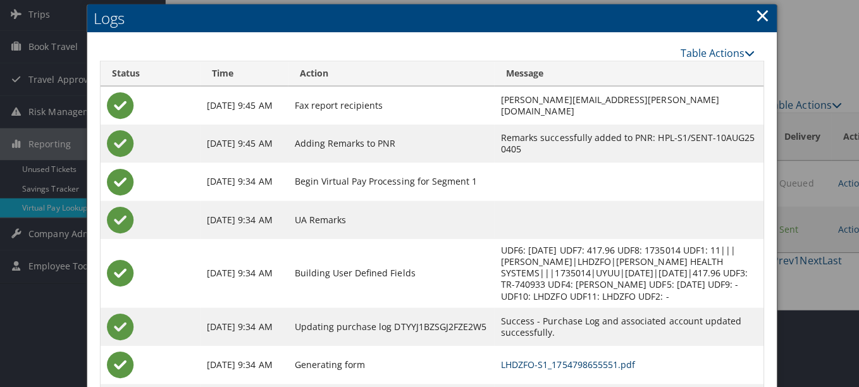
scroll to position [0, 0]
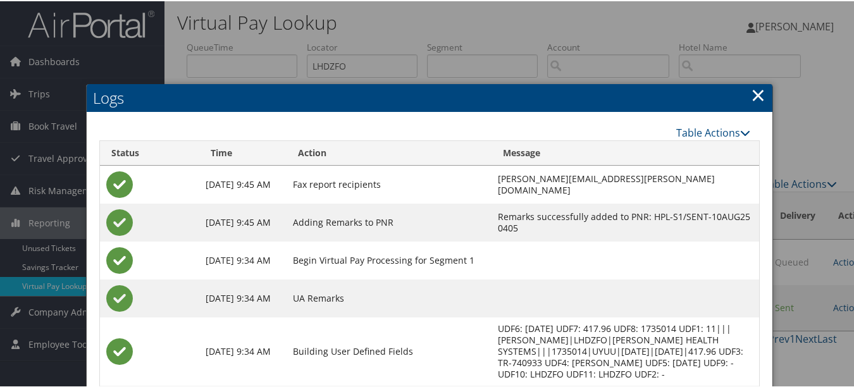
drag, startPoint x: 752, startPoint y: 108, endPoint x: 753, endPoint y: 97, distance: 11.4
click at [753, 103] on link "×" at bounding box center [758, 93] width 15 height 25
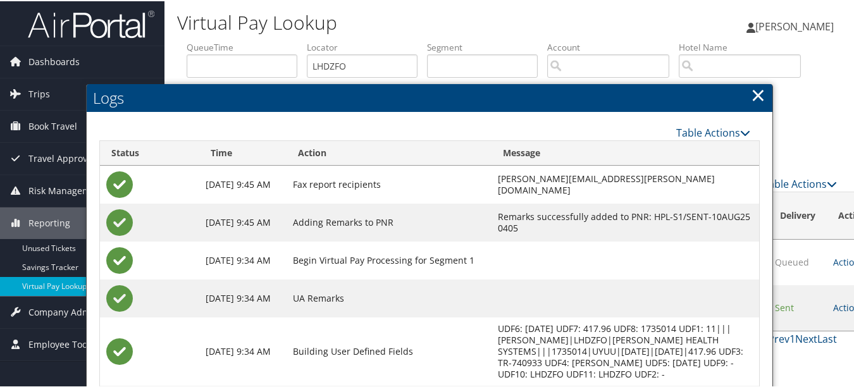
click at [753, 97] on link "×" at bounding box center [758, 93] width 15 height 25
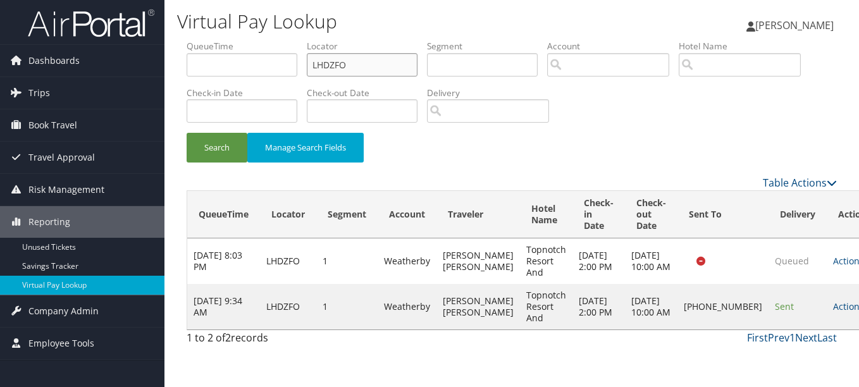
drag, startPoint x: 395, startPoint y: 71, endPoint x: 190, endPoint y: 64, distance: 204.4
click at [190, 40] on ul "QueueTime Locator LHDZFO Segment Account Traveler Hotel Name Check-in Date Chec…" at bounding box center [512, 40] width 650 height 0
paste input "WJSDRY"
click at [187, 133] on button "Search" at bounding box center [217, 148] width 61 height 30
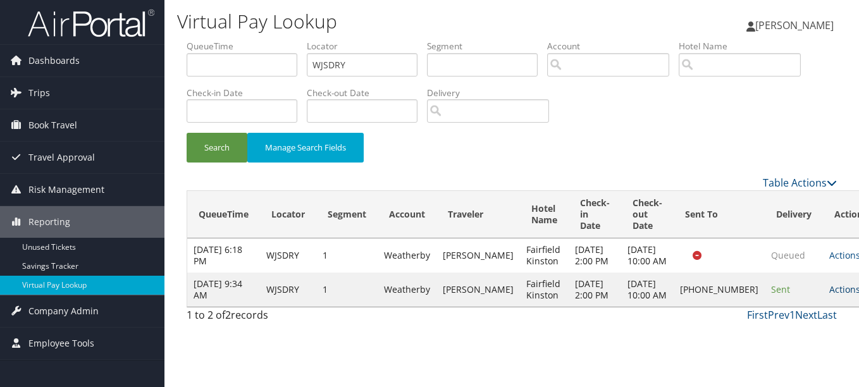
click at [829, 295] on link "Actions" at bounding box center [849, 289] width 40 height 12
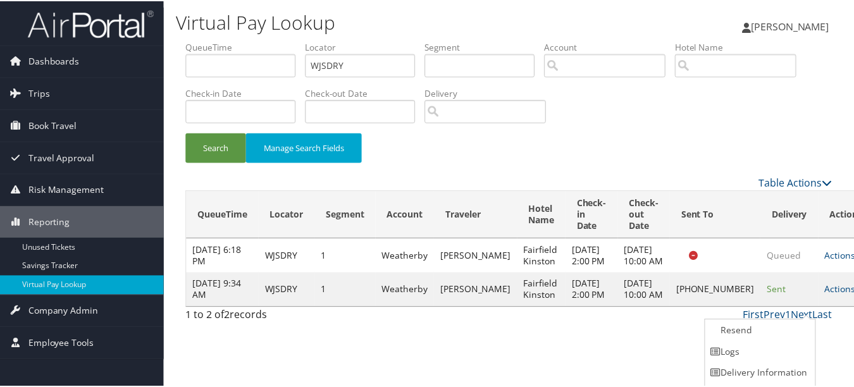
scroll to position [20, 0]
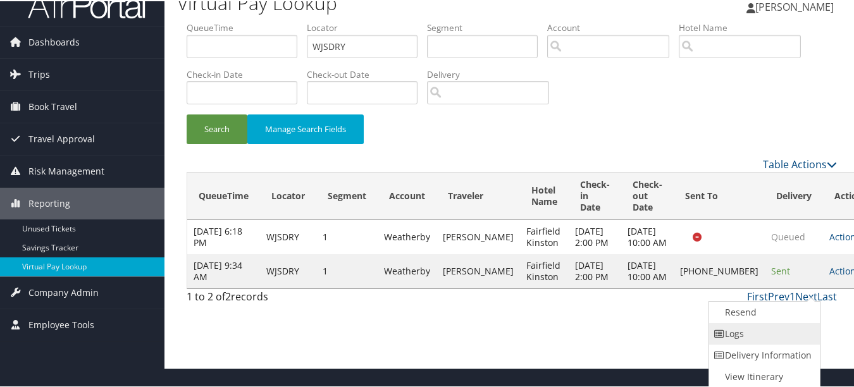
click at [763, 340] on link "Logs" at bounding box center [763, 333] width 108 height 22
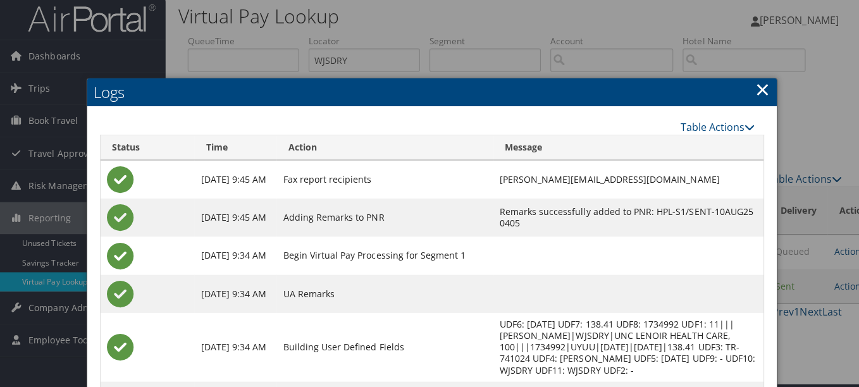
scroll to position [0, 0]
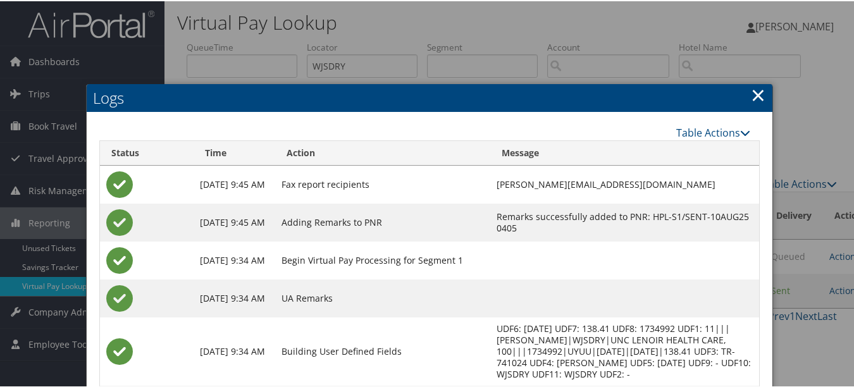
drag, startPoint x: 742, startPoint y: 89, endPoint x: 753, endPoint y: 94, distance: 12.2
click at [743, 89] on h2 "Logs" at bounding box center [430, 97] width 686 height 28
click at [756, 95] on link "×" at bounding box center [758, 93] width 15 height 25
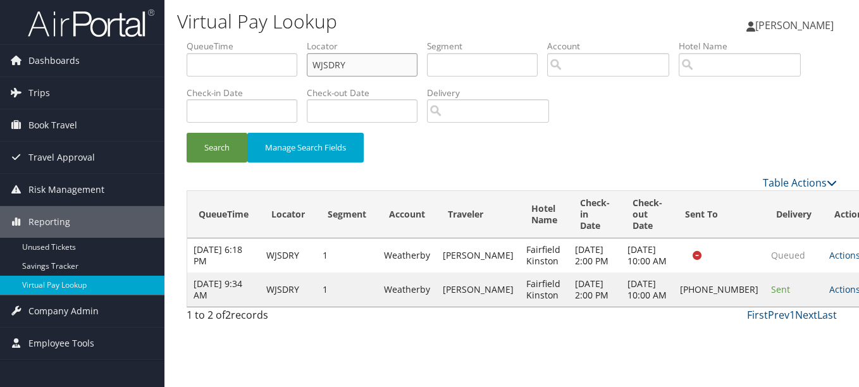
drag, startPoint x: 388, startPoint y: 64, endPoint x: 259, endPoint y: 64, distance: 129.6
click at [259, 40] on ul "QueueTime Locator WJSDRY Segment Account Traveler Hotel Name Check-in Date Chec…" at bounding box center [512, 40] width 650 height 0
paste input "QLAWKG"
click at [187, 133] on button "Search" at bounding box center [217, 148] width 61 height 30
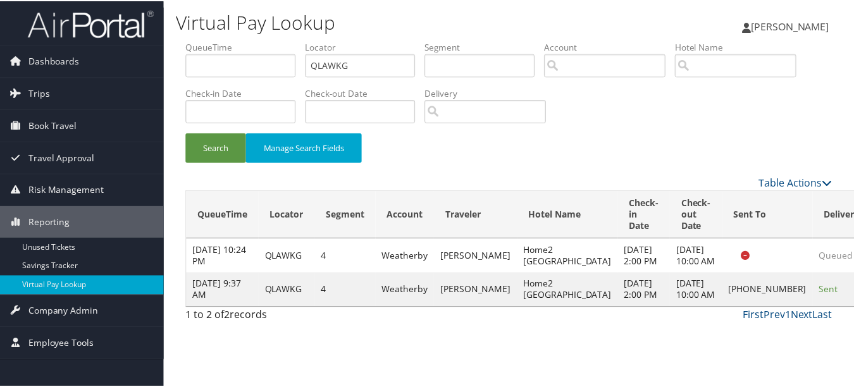
scroll to position [20, 0]
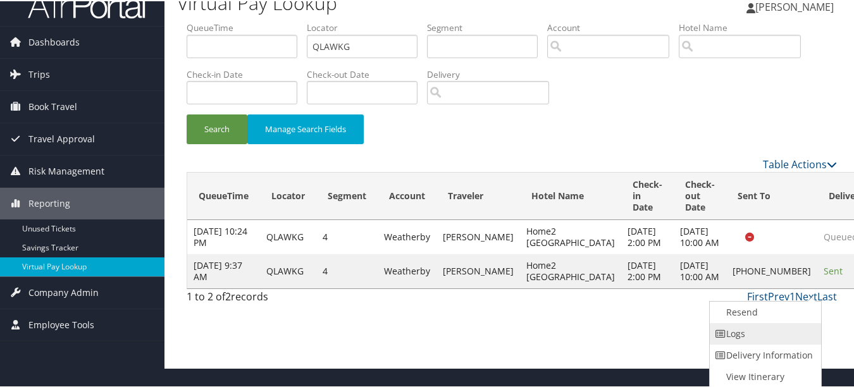
click at [765, 342] on link "Logs" at bounding box center [764, 333] width 108 height 22
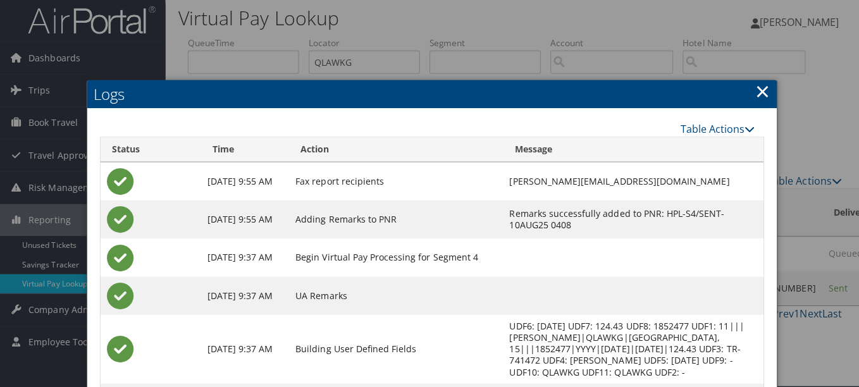
scroll to position [0, 0]
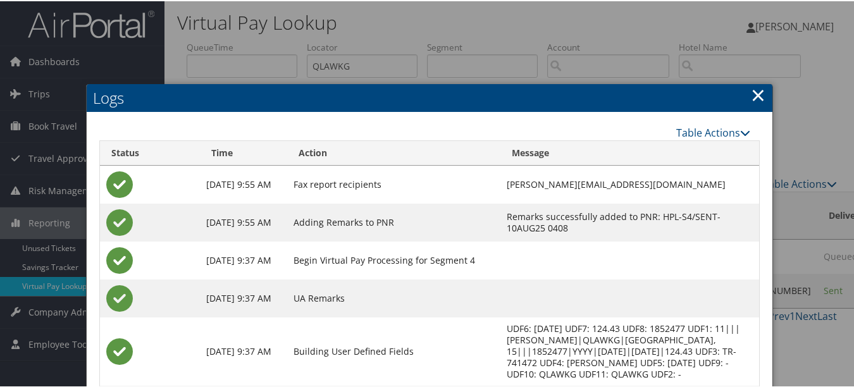
click at [742, 94] on h2 "Logs" at bounding box center [430, 97] width 686 height 28
click at [768, 94] on div at bounding box center [429, 193] width 859 height 387
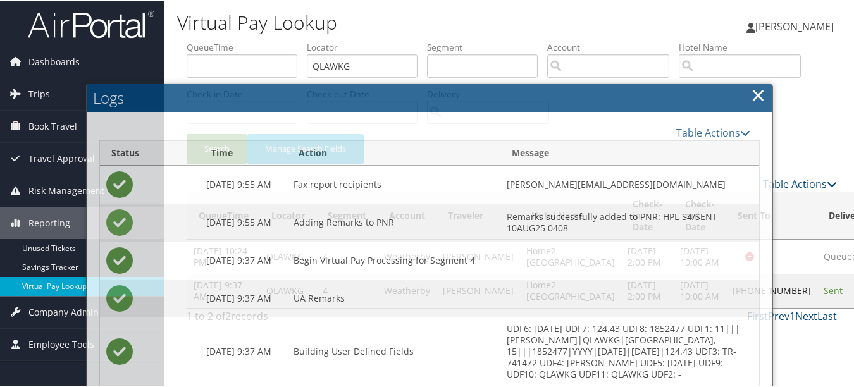
click at [755, 93] on link "×" at bounding box center [758, 93] width 15 height 25
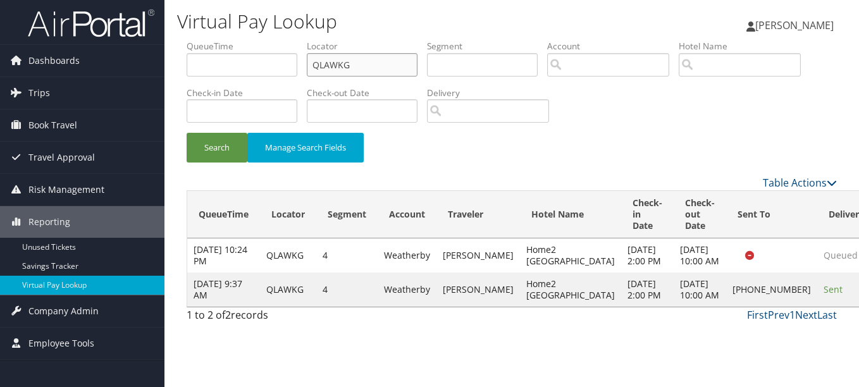
drag, startPoint x: 403, startPoint y: 66, endPoint x: 234, endPoint y: 80, distance: 170.0
click at [234, 40] on ul "QueueTime Locator QLAWKG Segment Account Traveler Hotel Name Check-in Date Chec…" at bounding box center [512, 40] width 650 height 0
paste input "UUIML"
click at [187, 133] on button "Search" at bounding box center [217, 148] width 61 height 30
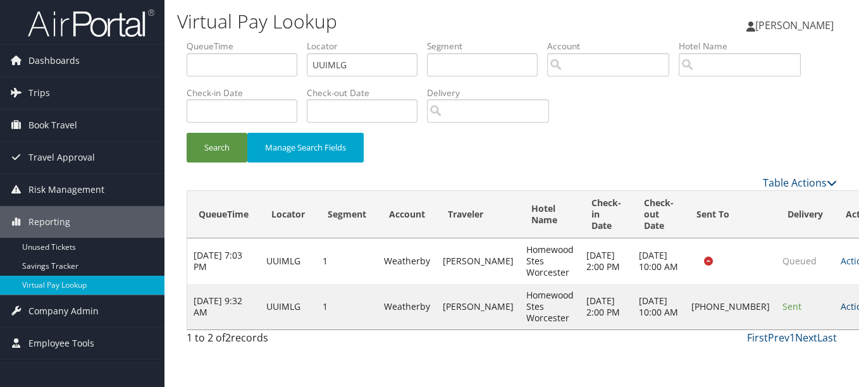
click at [840, 312] on link "Actions" at bounding box center [860, 306] width 40 height 12
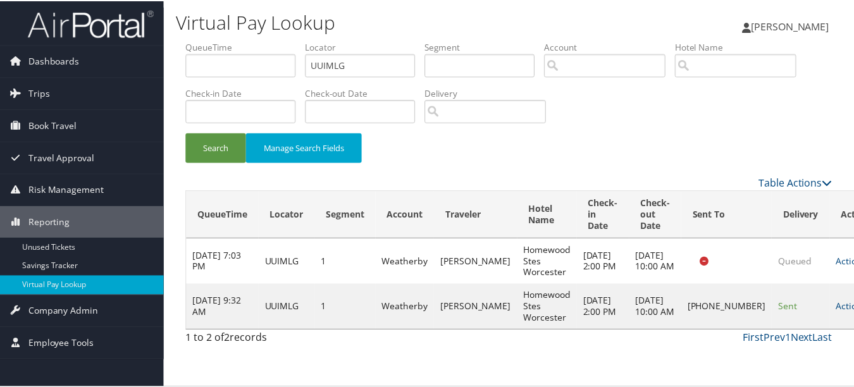
scroll to position [20, 0]
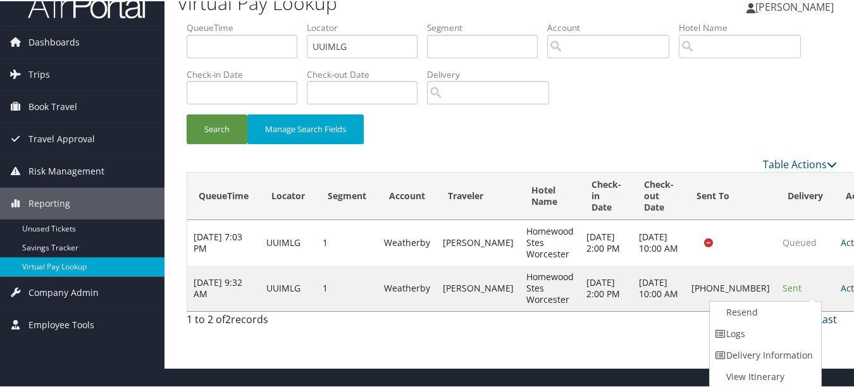
drag, startPoint x: 761, startPoint y: 339, endPoint x: 693, endPoint y: 381, distance: 79.8
click at [761, 339] on link "Logs" at bounding box center [764, 333] width 108 height 22
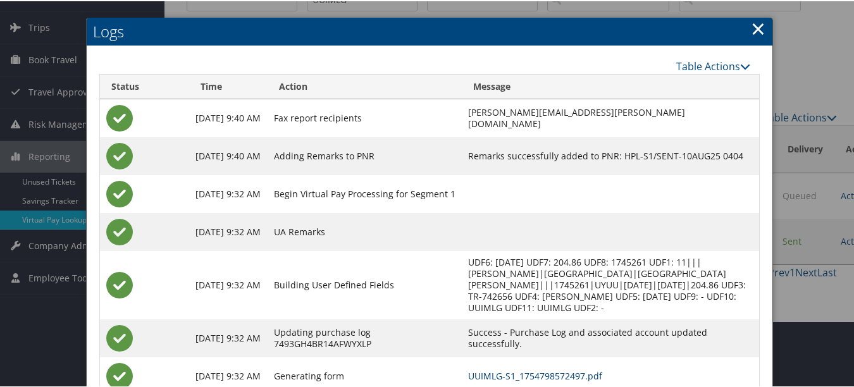
scroll to position [0, 0]
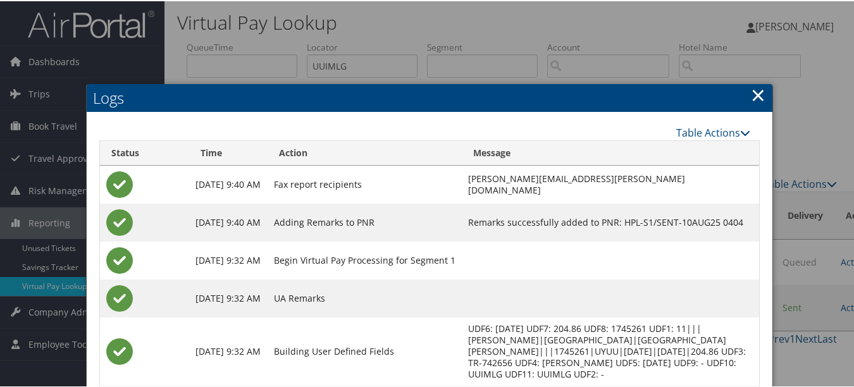
click at [756, 89] on link "×" at bounding box center [758, 93] width 15 height 25
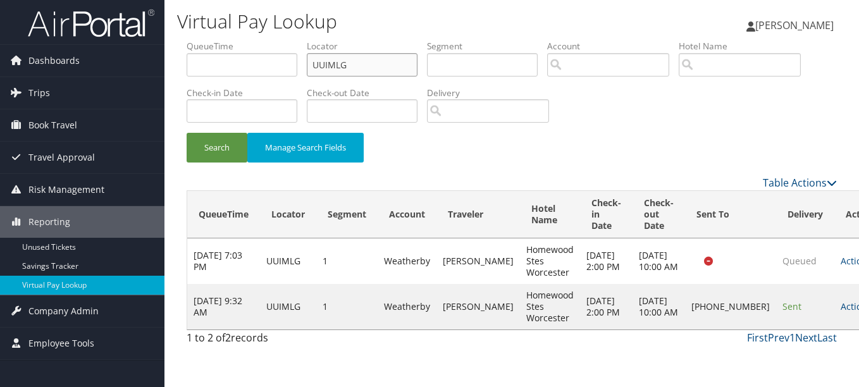
drag, startPoint x: 383, startPoint y: 62, endPoint x: 230, endPoint y: 62, distance: 153.7
click at [230, 40] on ul "QueueTime Locator UUIMLG Segment Account Traveler Hotel Name Check-in Date Chec…" at bounding box center [512, 40] width 650 height 0
paste input "DYVHVT"
click at [218, 159] on button "Search" at bounding box center [217, 148] width 61 height 30
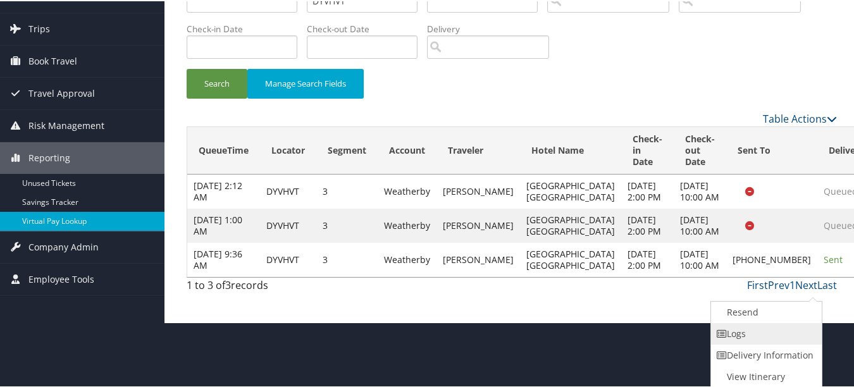
click at [743, 329] on link "Logs" at bounding box center [765, 333] width 108 height 22
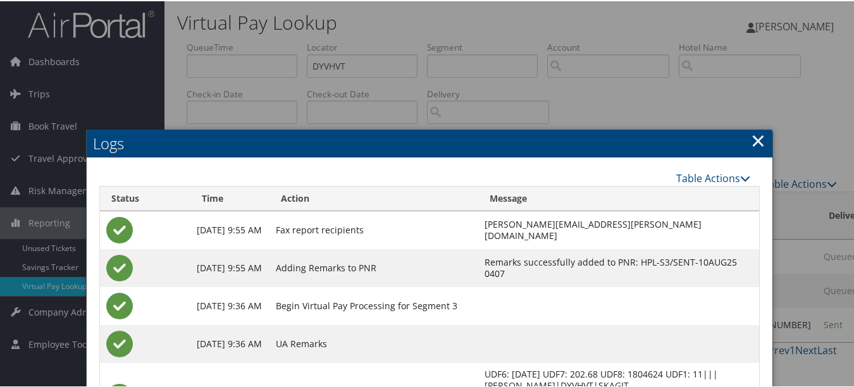
drag, startPoint x: 740, startPoint y: 145, endPoint x: 753, endPoint y: 143, distance: 12.9
click at [741, 145] on h2 "Logs" at bounding box center [430, 142] width 686 height 28
click at [756, 142] on link "×" at bounding box center [758, 138] width 15 height 25
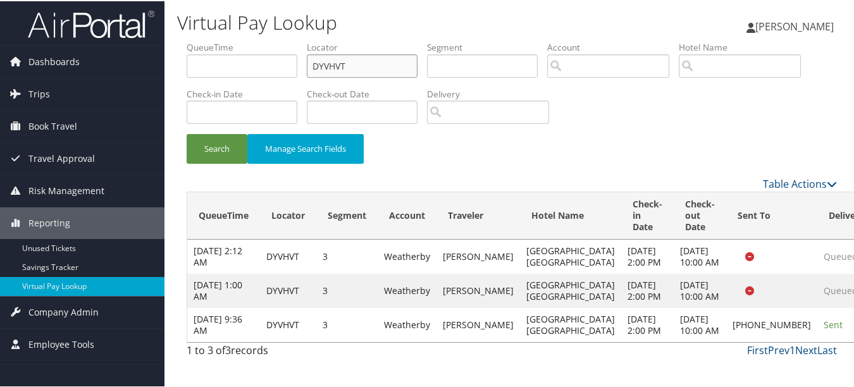
drag, startPoint x: 353, startPoint y: 70, endPoint x: 304, endPoint y: 70, distance: 48.7
click at [304, 40] on ul "QueueTime Locator DYVHVT Segment Account Traveler Hotel Name Check-in Date Chec…" at bounding box center [512, 40] width 650 height 0
paste input "ABFZMW"
type input "ABFZMW"
click at [187, 133] on button "Search" at bounding box center [217, 148] width 61 height 30
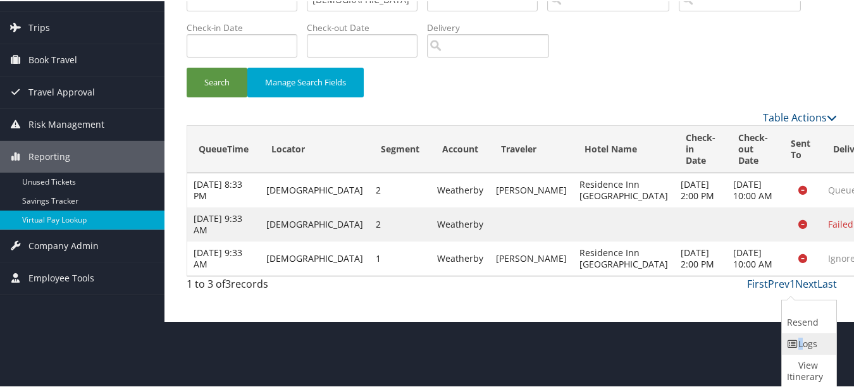
click at [782, 336] on link "Logs" at bounding box center [807, 343] width 51 height 22
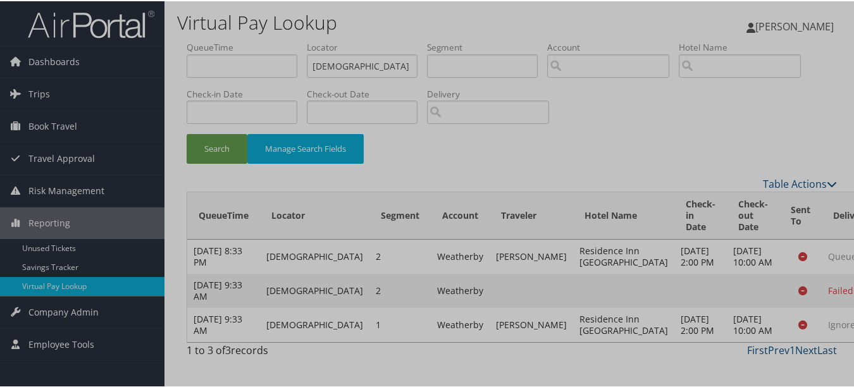
scroll to position [22, 0]
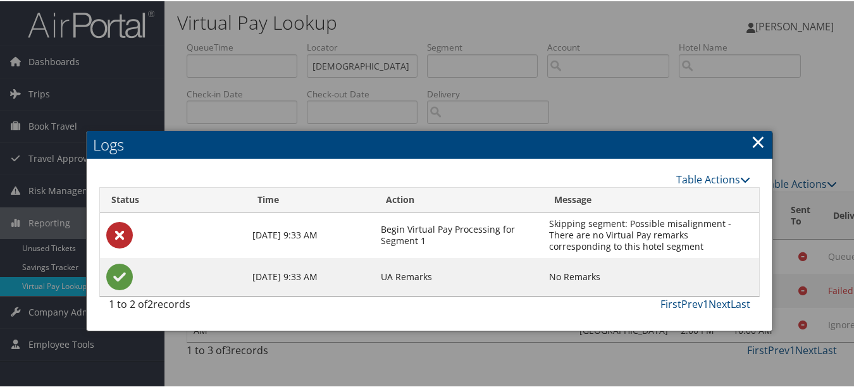
click at [751, 128] on link "×" at bounding box center [758, 140] width 15 height 25
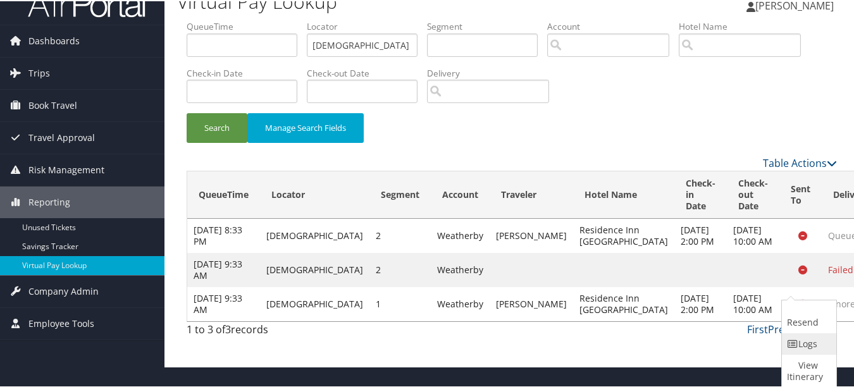
click at [794, 348] on link "Logs" at bounding box center [807, 343] width 51 height 22
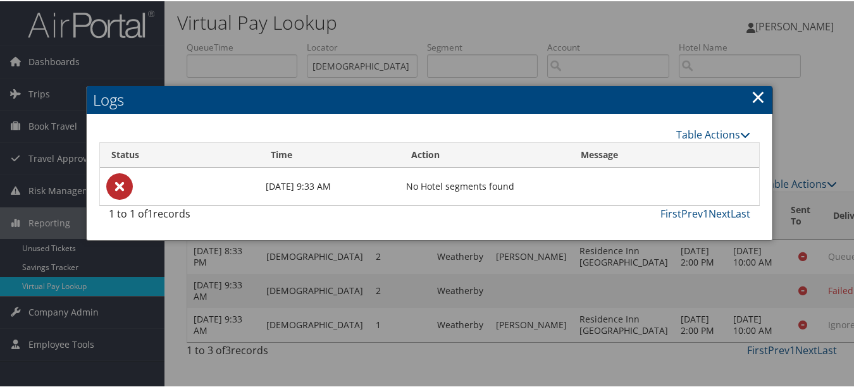
click at [756, 83] on link "×" at bounding box center [758, 95] width 15 height 25
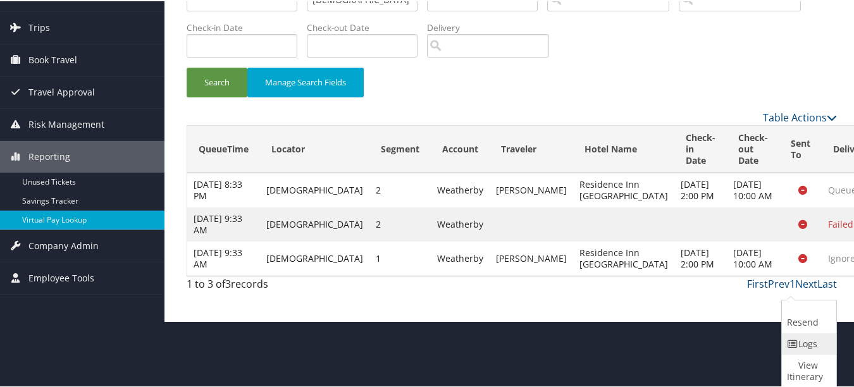
click at [799, 347] on link "Logs" at bounding box center [807, 343] width 51 height 22
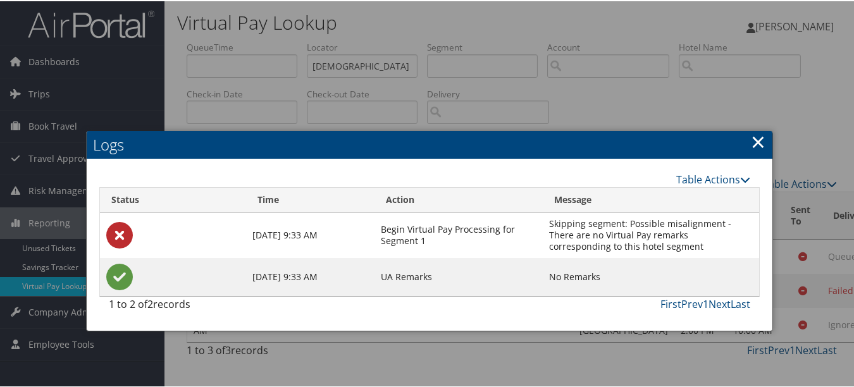
click at [759, 129] on link "×" at bounding box center [758, 140] width 15 height 25
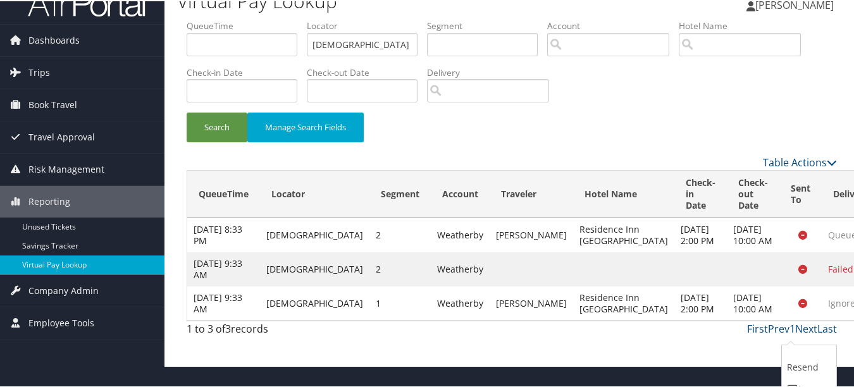
scroll to position [66, 0]
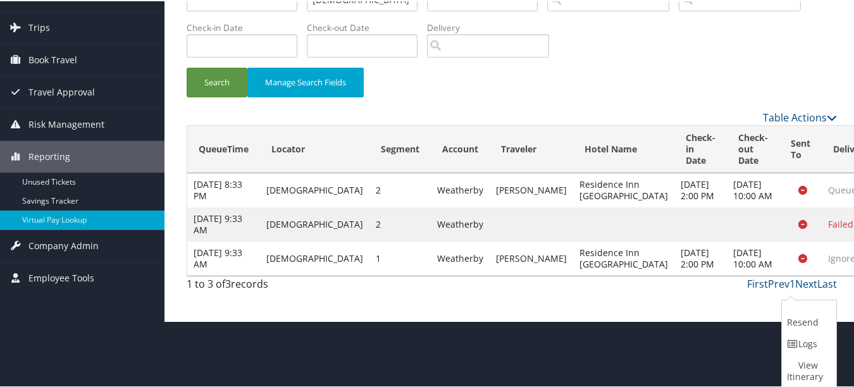
click at [803, 322] on link "Resend" at bounding box center [807, 315] width 51 height 33
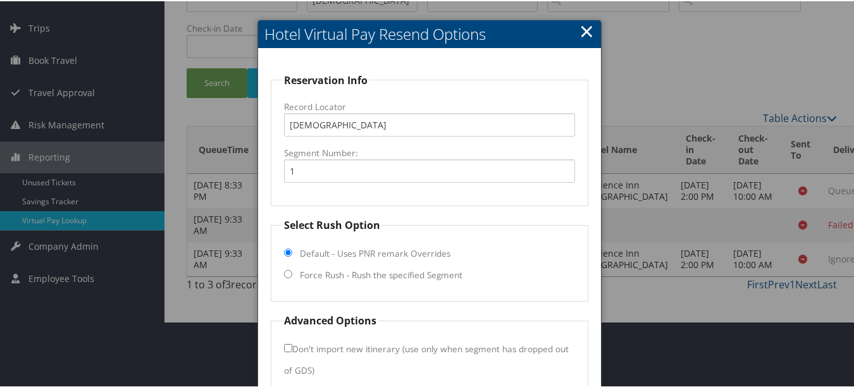
scroll to position [126, 0]
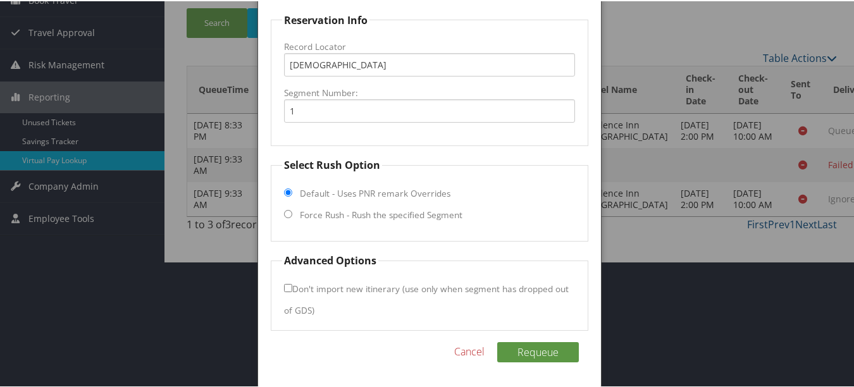
click at [341, 211] on label "Force Rush - Rush the specified Segment" at bounding box center [381, 213] width 163 height 13
click at [292, 211] on input "Force Rush - Rush the specified Segment" at bounding box center [288, 213] width 8 height 8
radio input "true"
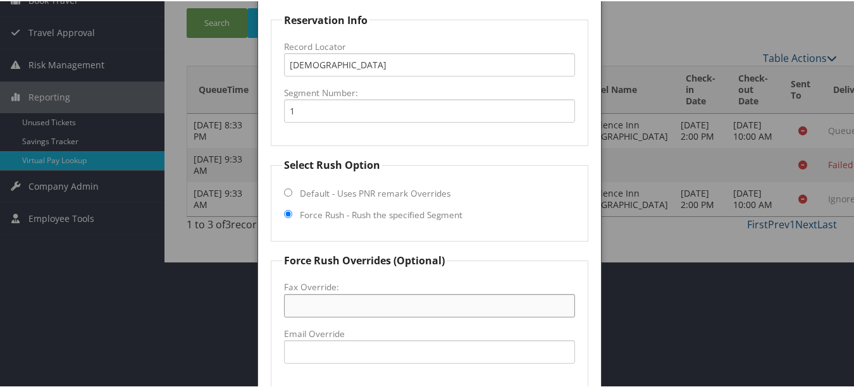
click at [369, 309] on input "Fax Override:" at bounding box center [429, 304] width 290 height 23
click at [346, 354] on input "Email Override" at bounding box center [429, 350] width 290 height 23
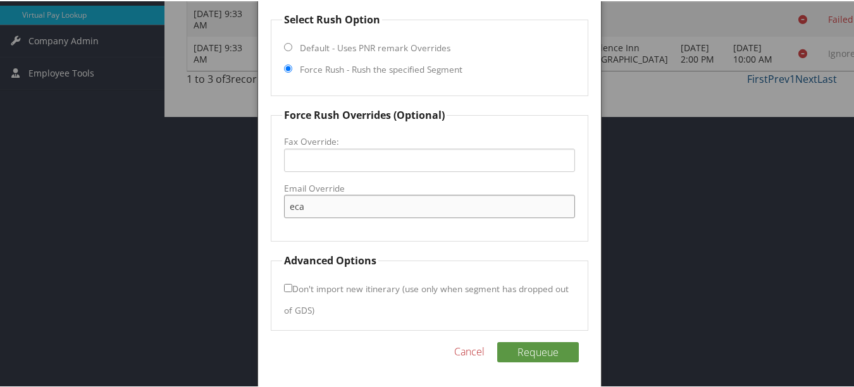
click at [357, 213] on input "eca" at bounding box center [429, 205] width 290 height 23
type input "ecare@chghealthcare.com"
click at [559, 340] on div "Reservation Info Record Locator ABFZMW Segment Number: 1 Select Rush Option Def…" at bounding box center [429, 114] width 342 height 545
click at [555, 360] on button "Requeue" at bounding box center [538, 351] width 82 height 20
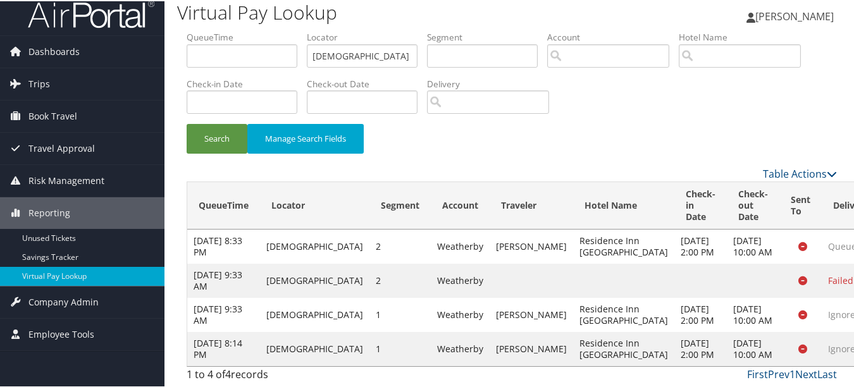
scroll to position [78, 0]
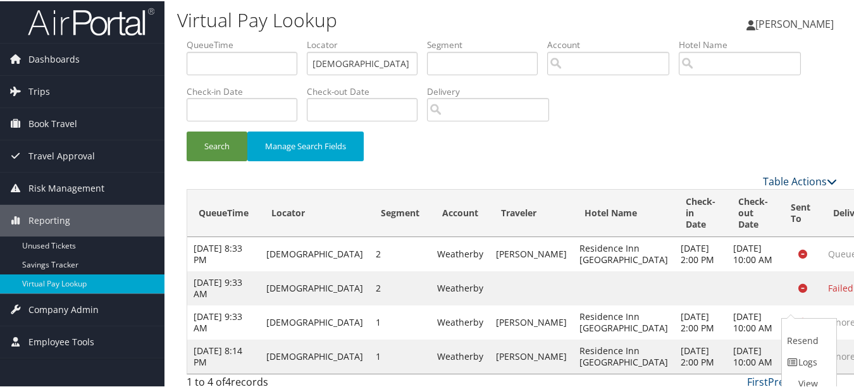
scroll to position [0, 0]
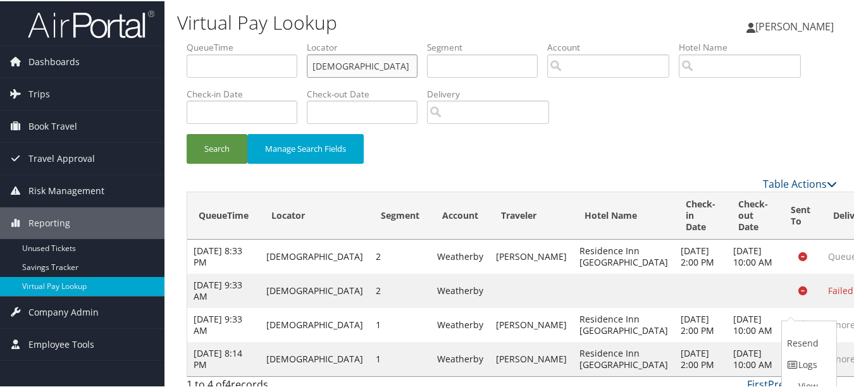
drag, startPoint x: 378, startPoint y: 67, endPoint x: 215, endPoint y: 67, distance: 162.5
click at [221, 40] on ul "QueueTime Locator ABFZMW Segment Account Traveler Hotel Name Check-in Date Chec…" at bounding box center [512, 40] width 650 height 0
paste input "LZOHMP"
click at [187, 133] on button "Search" at bounding box center [217, 148] width 61 height 30
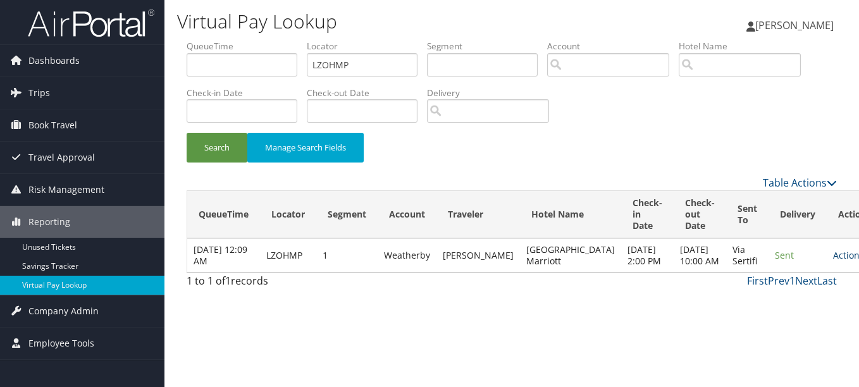
click at [833, 261] on link "Actions" at bounding box center [853, 255] width 40 height 12
click at [794, 297] on link "Logs" at bounding box center [782, 307] width 80 height 22
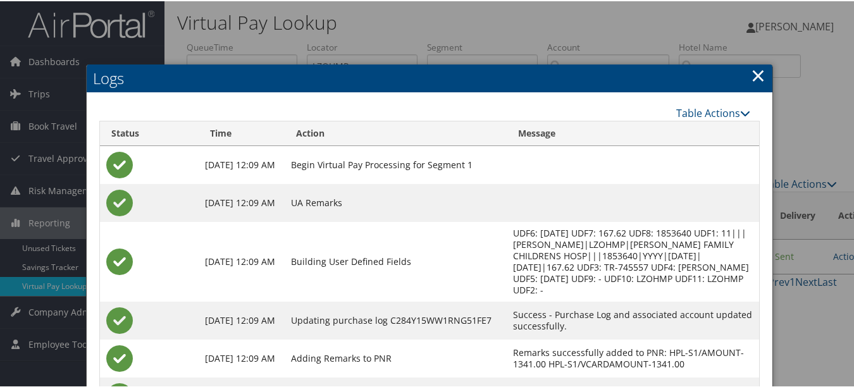
click at [752, 72] on link "×" at bounding box center [758, 73] width 15 height 25
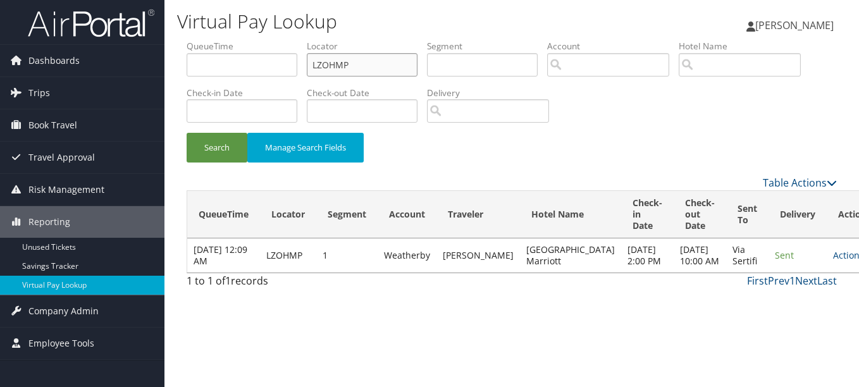
drag, startPoint x: 377, startPoint y: 61, endPoint x: 225, endPoint y: 61, distance: 151.8
click at [230, 40] on ul "QueueTime Locator LZOHMP Segment Account Traveler Hotel Name Check-in Date Chec…" at bounding box center [512, 40] width 650 height 0
paste input "NWO"
click at [187, 133] on button "Search" at bounding box center [217, 148] width 61 height 30
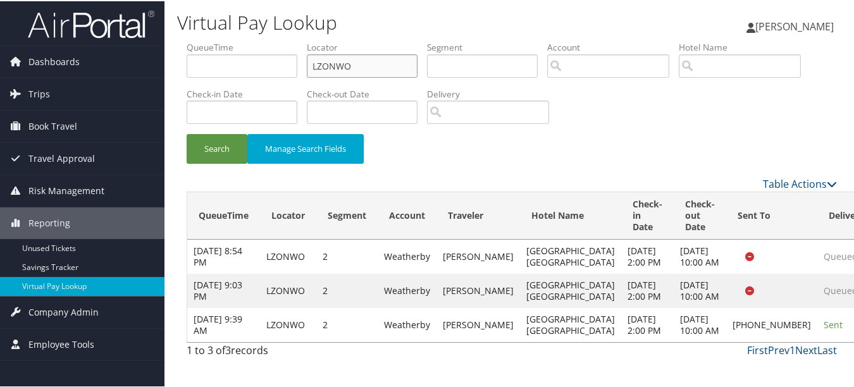
scroll to position [44, 0]
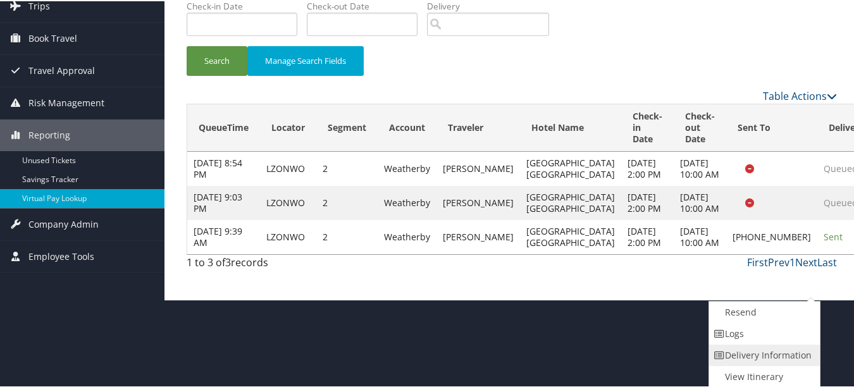
click at [773, 345] on link "Delivery Information" at bounding box center [763, 354] width 108 height 22
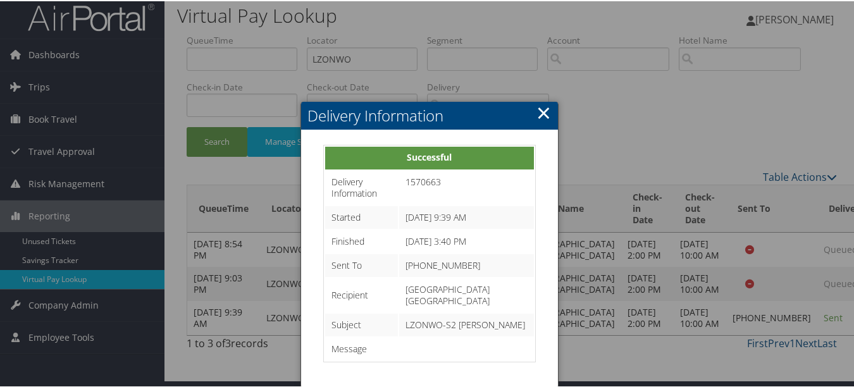
click at [546, 99] on link "×" at bounding box center [543, 111] width 15 height 25
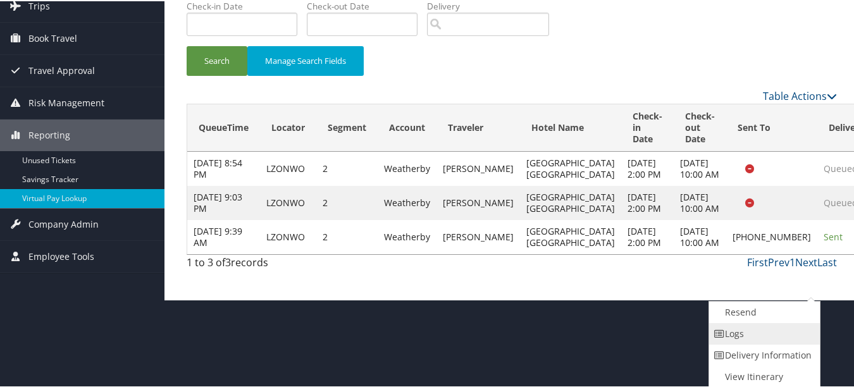
click at [785, 327] on link "Logs" at bounding box center [763, 333] width 108 height 22
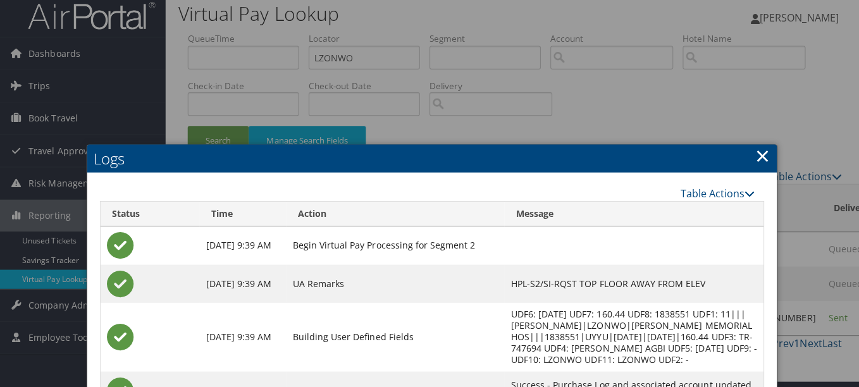
scroll to position [0, 0]
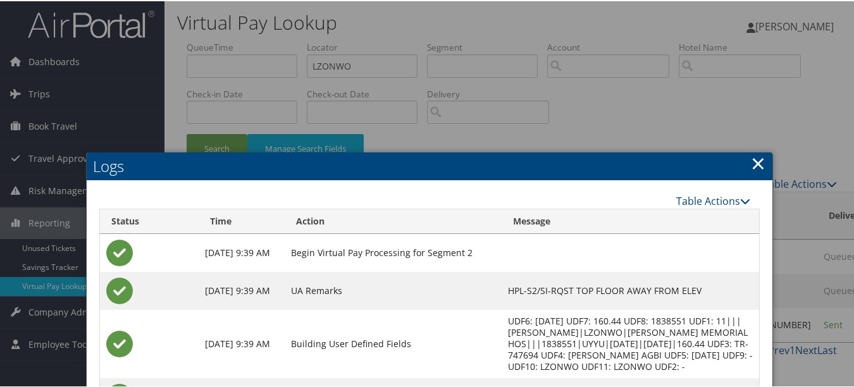
click at [744, 165] on h2 "Logs" at bounding box center [430, 165] width 686 height 28
click at [766, 164] on h2 "Logs" at bounding box center [430, 165] width 686 height 28
click at [753, 163] on link "×" at bounding box center [758, 161] width 15 height 25
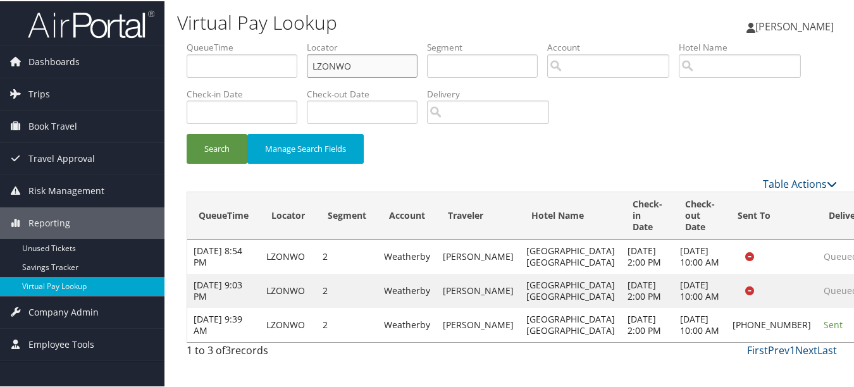
drag, startPoint x: 400, startPoint y: 68, endPoint x: 288, endPoint y: 67, distance: 112.6
click at [288, 40] on ul "QueueTime Locator LZONWO Segment Account Traveler Hotel Name Check-in Date Chec…" at bounding box center [512, 40] width 650 height 0
paste input "JCUCGJ"
click at [187, 133] on button "Search" at bounding box center [217, 148] width 61 height 30
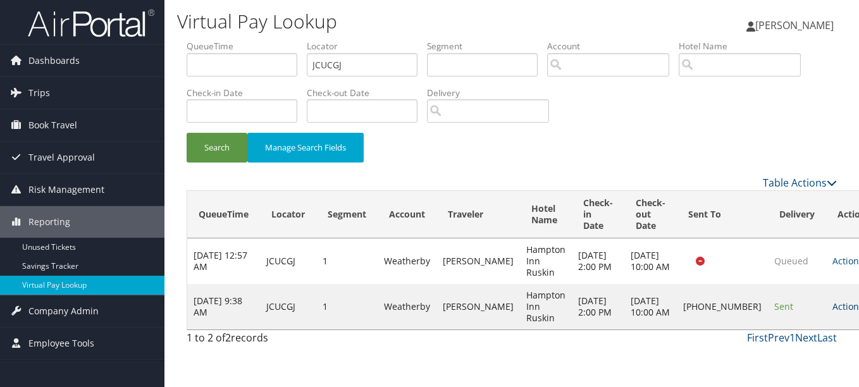
click at [832, 311] on link "Actions" at bounding box center [852, 306] width 40 height 12
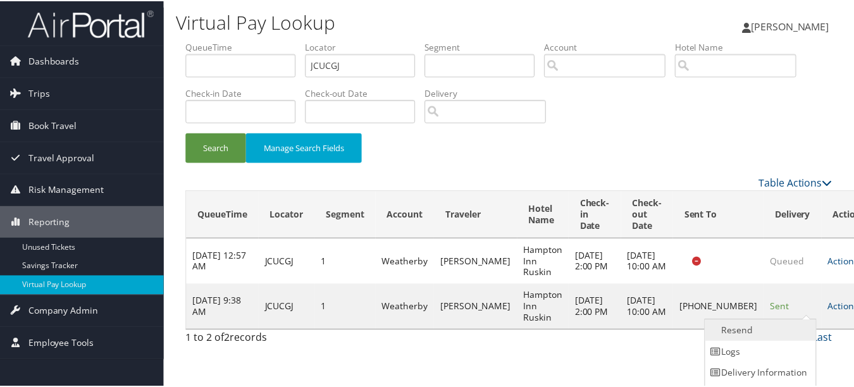
scroll to position [20, 0]
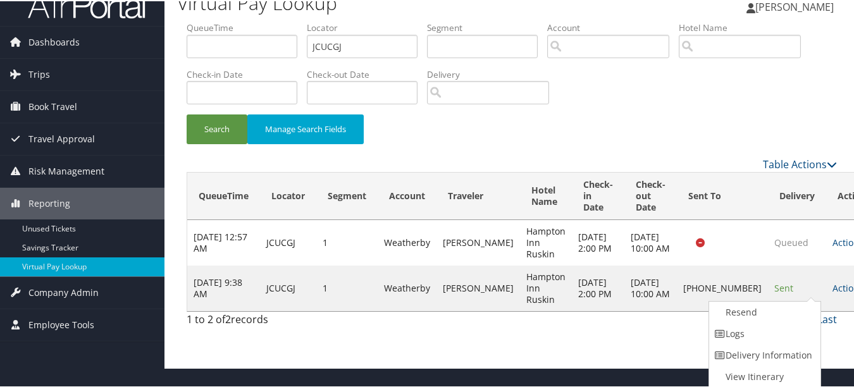
click at [768, 333] on link "Logs" at bounding box center [763, 333] width 108 height 22
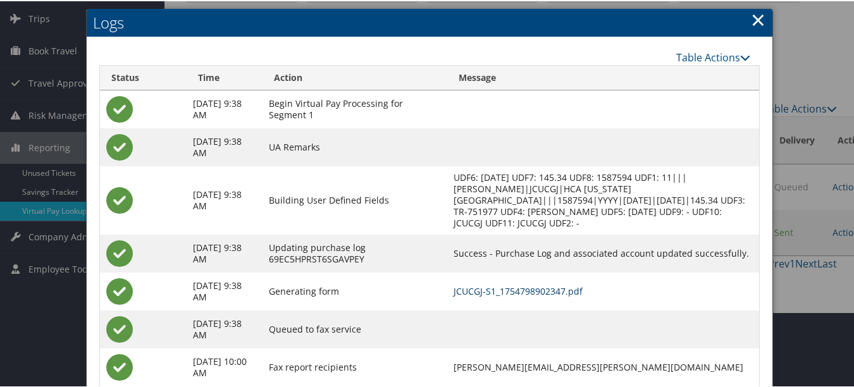
scroll to position [0, 0]
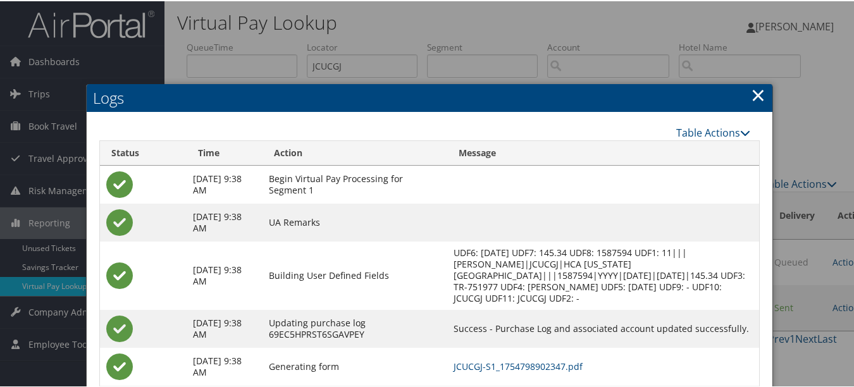
click at [758, 89] on link "×" at bounding box center [758, 93] width 15 height 25
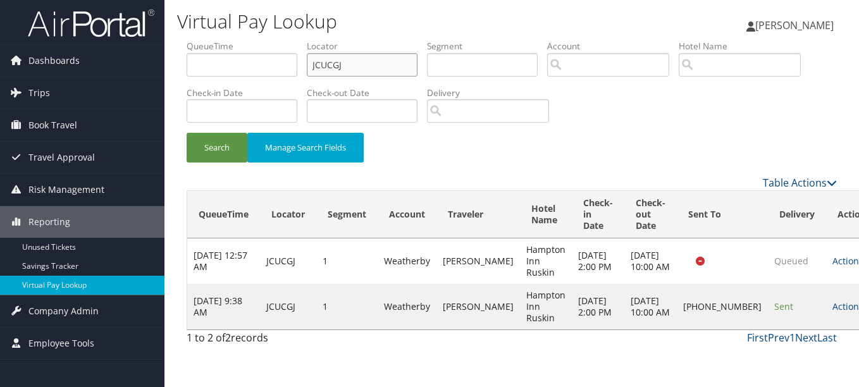
drag, startPoint x: 365, startPoint y: 67, endPoint x: 185, endPoint y: 75, distance: 180.4
click at [187, 75] on form "QueueTime Locator JCUCGJ Segment Account Traveler Hotel Name Check-in Date Chec…" at bounding box center [512, 107] width 650 height 135
paste input "NZUMEK"
click at [187, 133] on button "Search" at bounding box center [217, 148] width 61 height 30
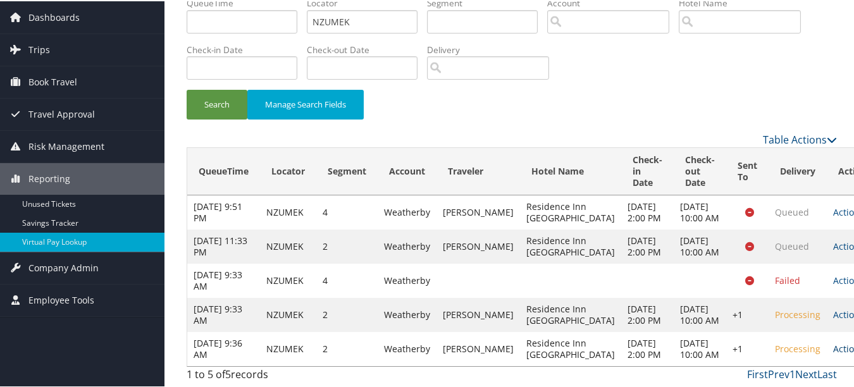
click at [833, 347] on link "Actions" at bounding box center [853, 347] width 40 height 12
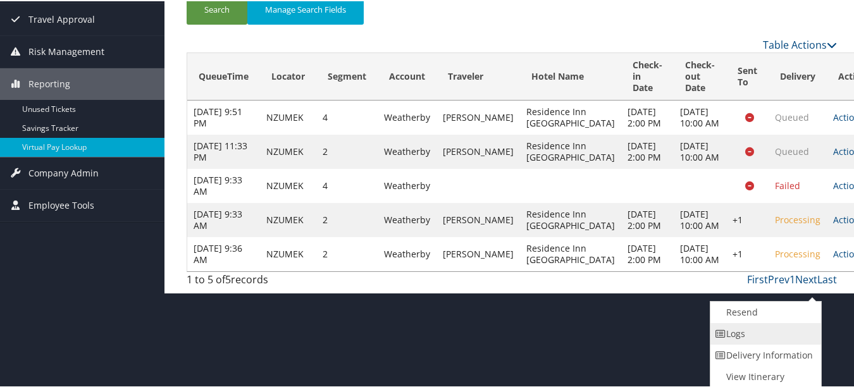
click at [782, 340] on link "Logs" at bounding box center [764, 333] width 108 height 22
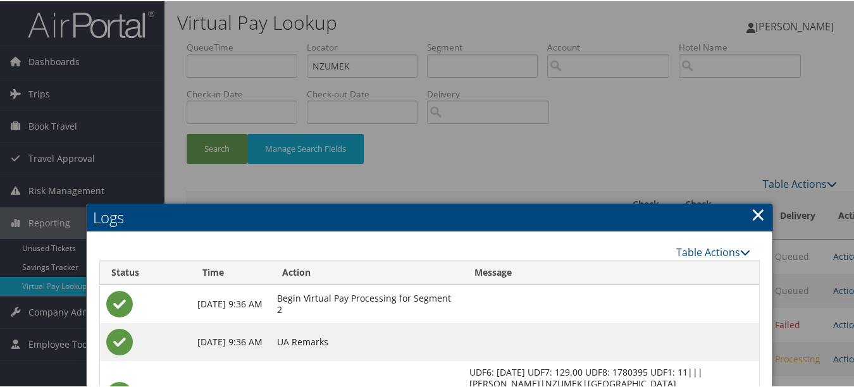
click at [756, 218] on link "×" at bounding box center [758, 212] width 15 height 25
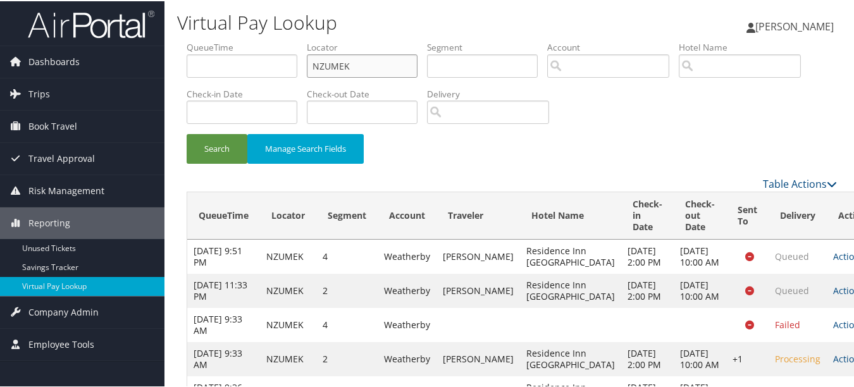
drag, startPoint x: 400, startPoint y: 64, endPoint x: 190, endPoint y: 69, distance: 209.4
click at [190, 40] on ul "QueueTime Locator NZUMEK Segment Account Traveler Hotel Name Check-in Date Chec…" at bounding box center [512, 40] width 650 height 0
paste input "OMBTII"
click at [187, 133] on button "Search" at bounding box center [217, 148] width 61 height 30
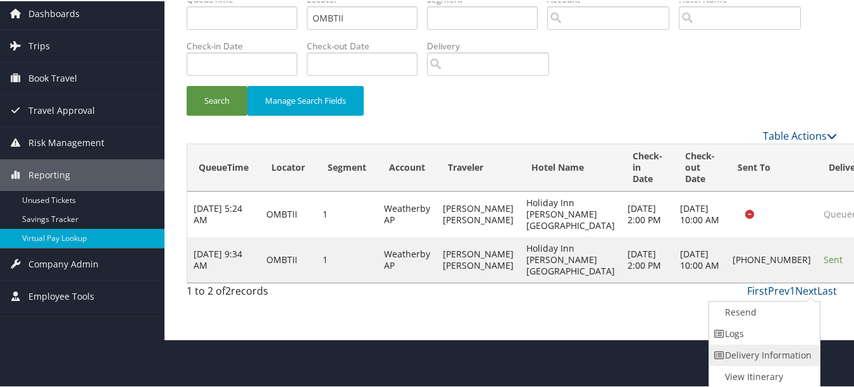
click at [760, 345] on link "Delivery Information" at bounding box center [763, 354] width 108 height 22
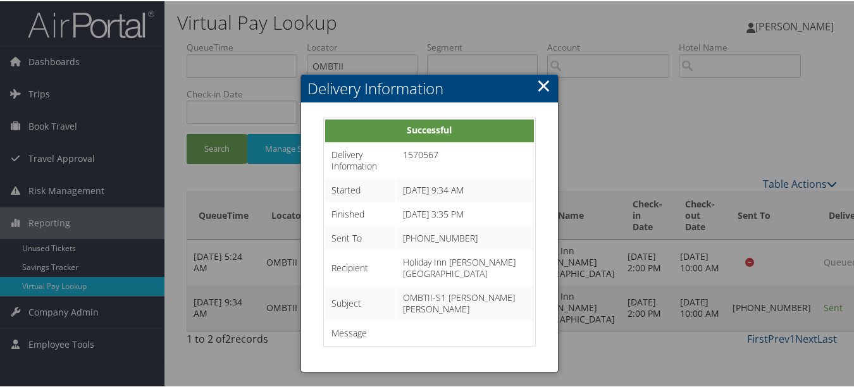
click at [543, 71] on link "×" at bounding box center [543, 83] width 15 height 25
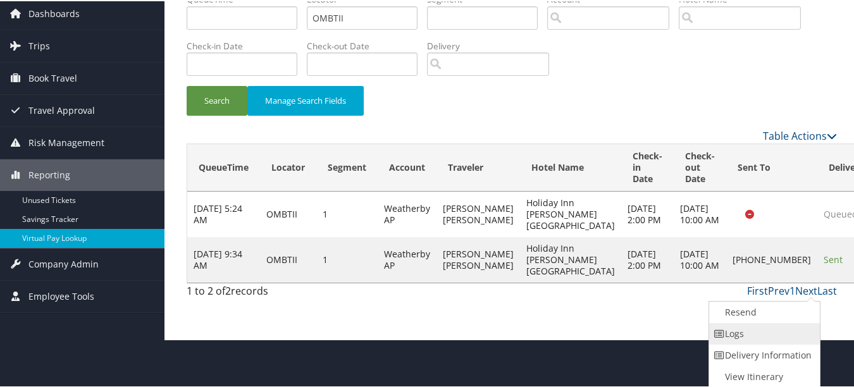
click at [785, 336] on link "Logs" at bounding box center [763, 333] width 108 height 22
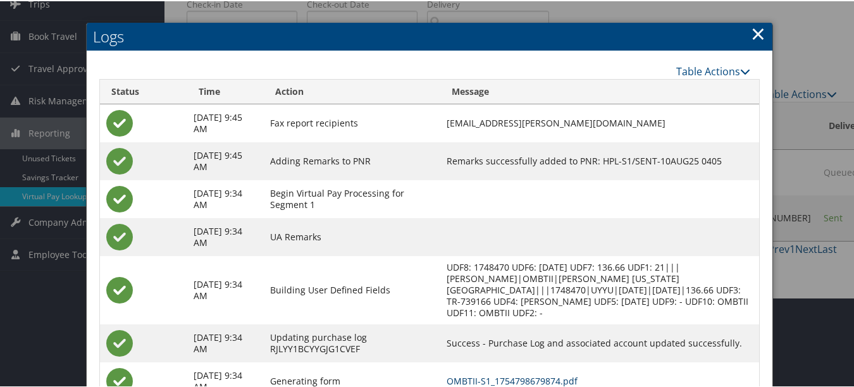
scroll to position [0, 0]
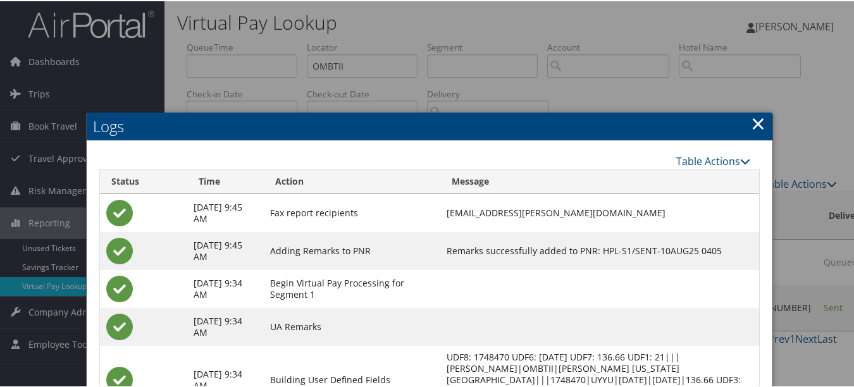
click at [758, 123] on link "×" at bounding box center [758, 121] width 15 height 25
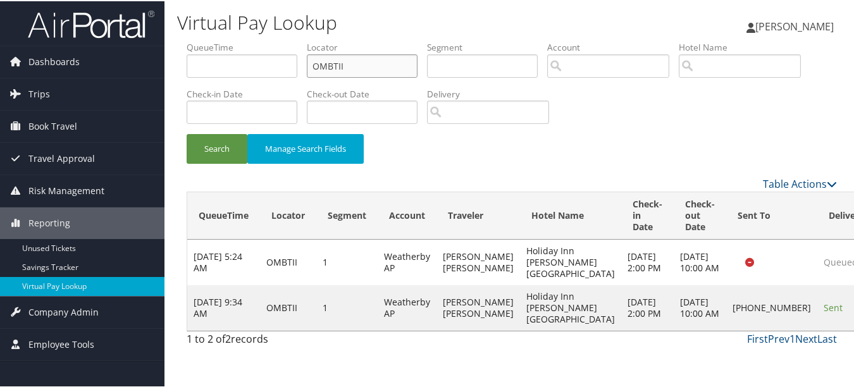
drag, startPoint x: 367, startPoint y: 65, endPoint x: 295, endPoint y: 65, distance: 72.1
click at [295, 40] on ul "QueueTime Locator OMBTII Segment Account Traveler Hotel Name Check-in Date Chec…" at bounding box center [512, 40] width 650 height 0
paste input "EZRFRW"
click at [187, 133] on button "Search" at bounding box center [217, 148] width 61 height 30
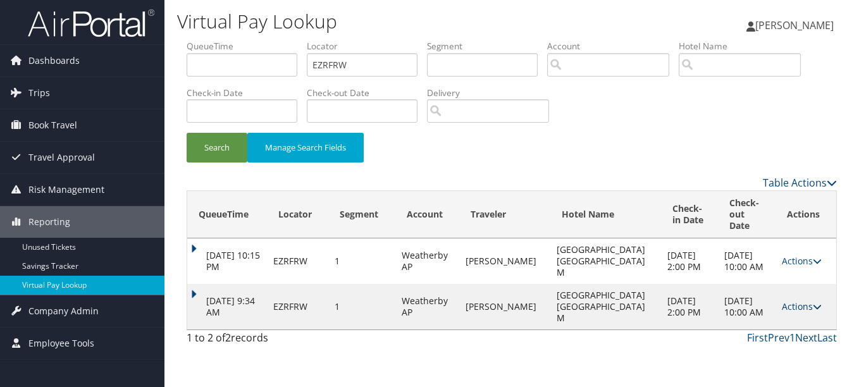
click at [782, 311] on link "Actions" at bounding box center [802, 306] width 40 height 12
click at [772, 352] on link "Logs" at bounding box center [772, 352] width 80 height 22
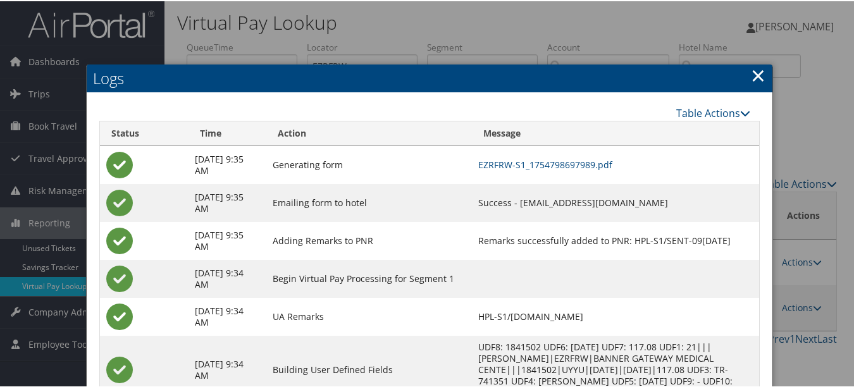
click at [761, 71] on h2 "Logs" at bounding box center [430, 77] width 686 height 28
click at [751, 75] on link "×" at bounding box center [758, 73] width 15 height 25
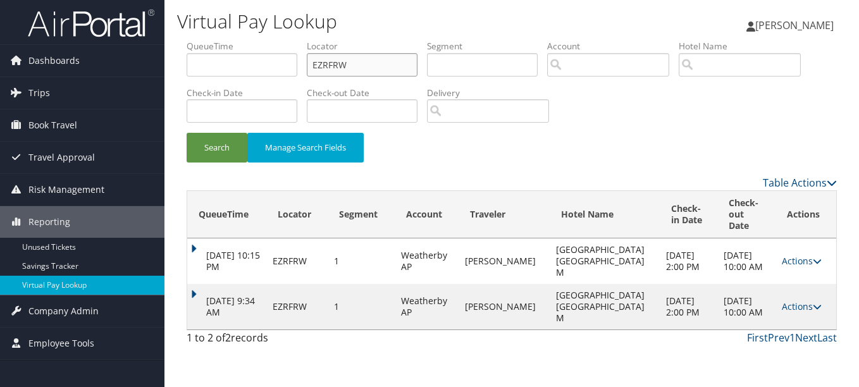
click at [404, 54] on input "EZRFRW" at bounding box center [362, 64] width 111 height 23
drag, startPoint x: 396, startPoint y: 72, endPoint x: 254, endPoint y: 72, distance: 141.7
click at [256, 40] on ul "QueueTime Locator EZRFRW Segment Account Traveler Hotel Name Check-in Date Chec…" at bounding box center [512, 40] width 650 height 0
paste input "AYPXMN"
click at [187, 133] on button "Search" at bounding box center [217, 148] width 61 height 30
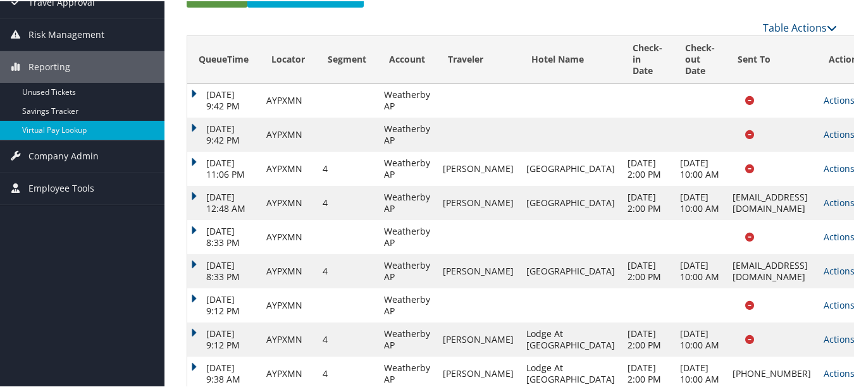
scroll to position [238, 0]
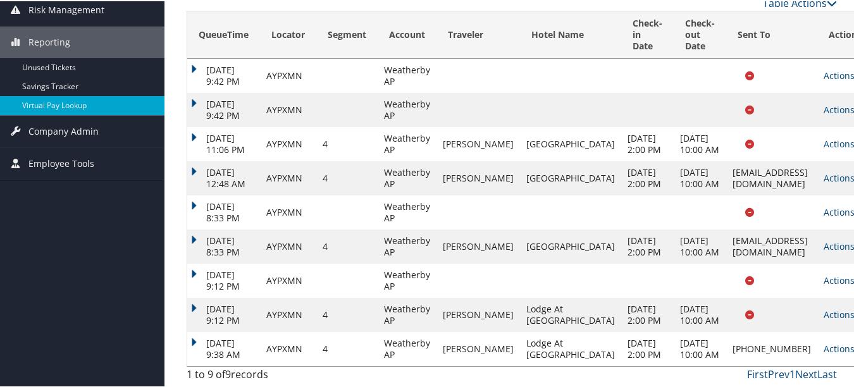
click at [817, 335] on td "Actions Resend Logs Delivery Information View Itinerary" at bounding box center [845, 348] width 56 height 34
click at [823, 341] on link "Actions" at bounding box center [843, 347] width 40 height 12
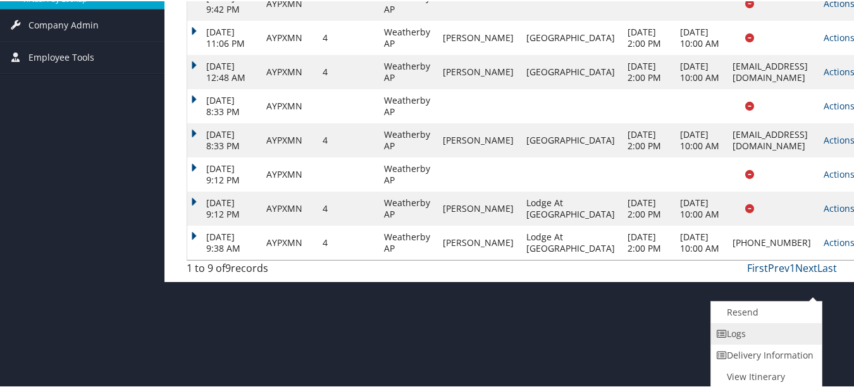
click at [794, 337] on link "Logs" at bounding box center [765, 333] width 108 height 22
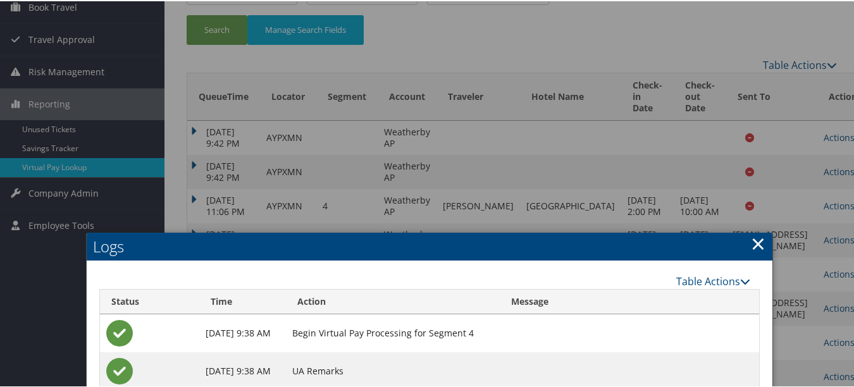
scroll to position [112, 0]
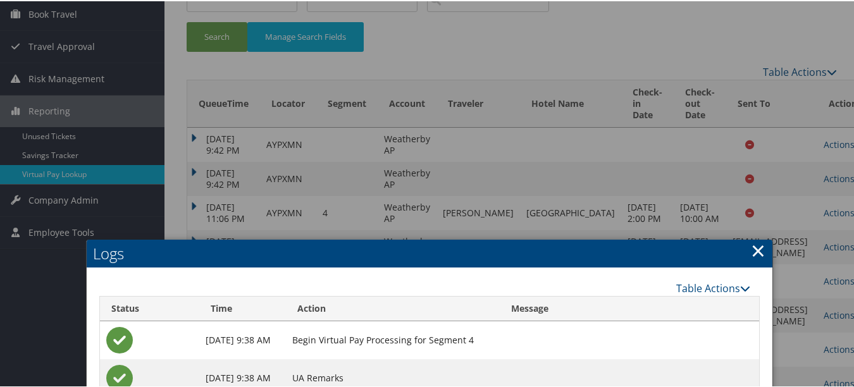
click at [751, 247] on link "×" at bounding box center [758, 249] width 15 height 25
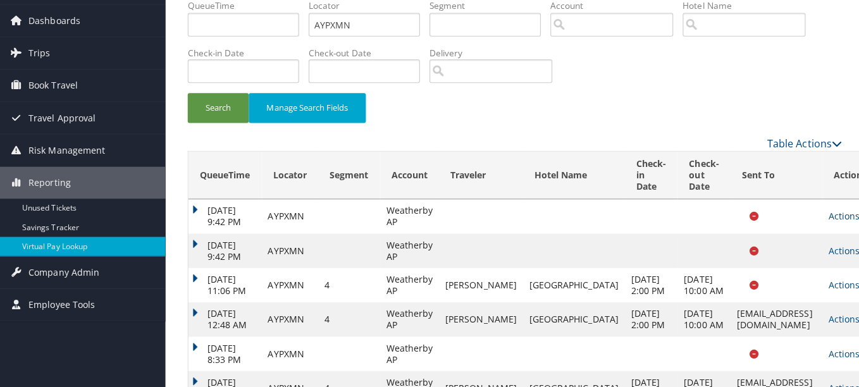
scroll to position [0, 0]
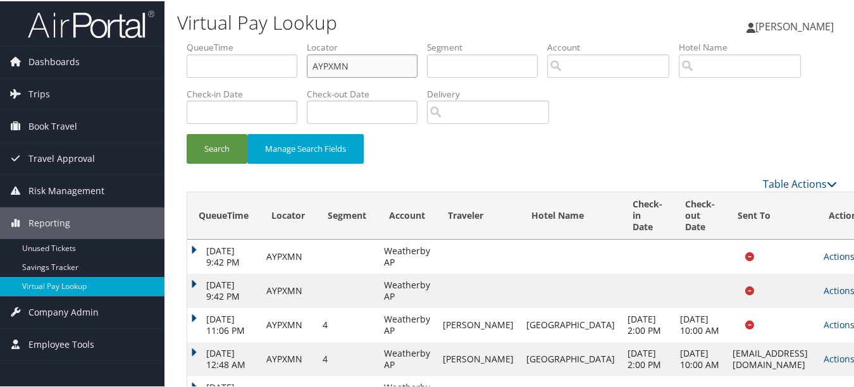
click at [206, 40] on ul "QueueTime Locator AYPXMN Segment Account Traveler Hotel Name Check-in Date Chec…" at bounding box center [512, 40] width 650 height 0
paste input "QDJUQ"
click at [187, 133] on button "Search" at bounding box center [217, 148] width 61 height 30
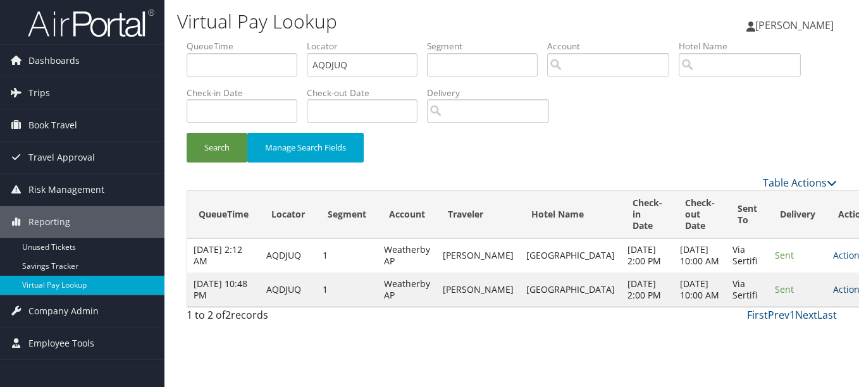
click at [833, 295] on link "Actions" at bounding box center [853, 289] width 40 height 12
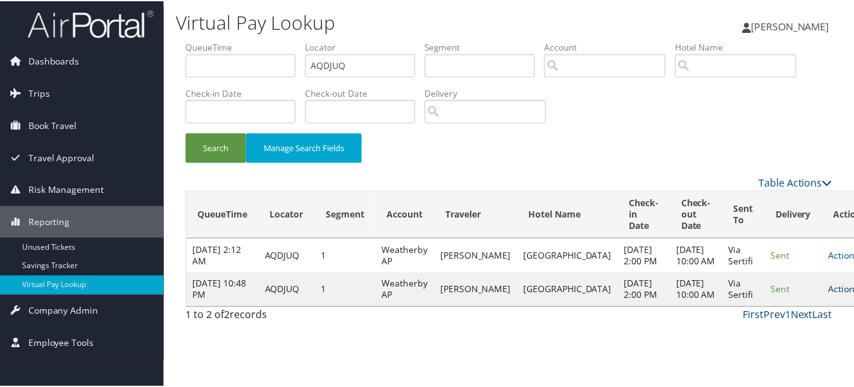
scroll to position [32, 0]
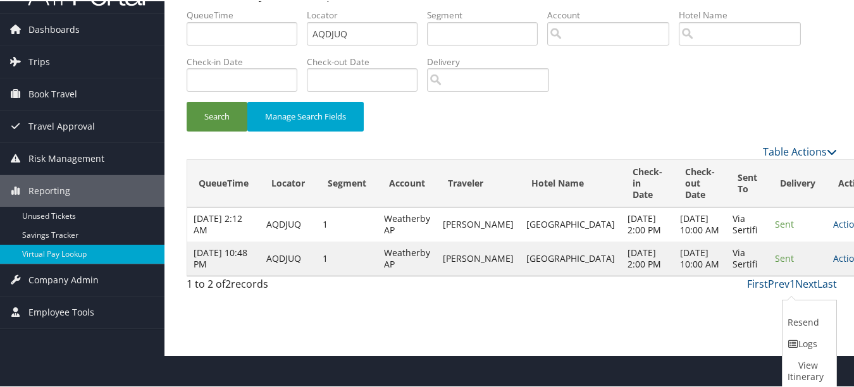
drag, startPoint x: 797, startPoint y: 344, endPoint x: 773, endPoint y: 341, distance: 24.2
click at [798, 345] on link "Logs" at bounding box center [807, 343] width 51 height 22
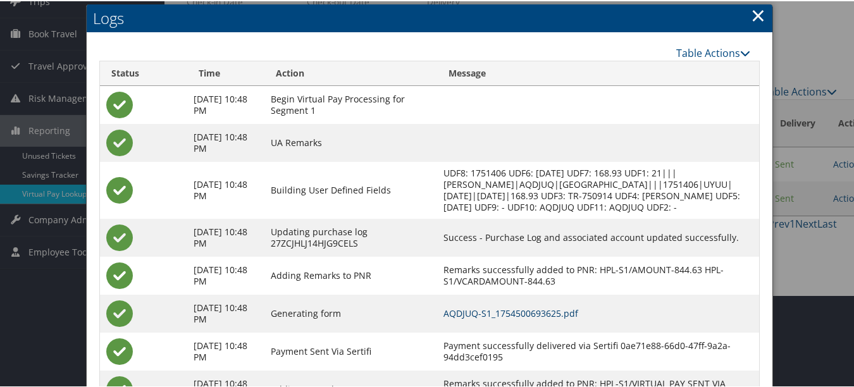
scroll to position [0, 0]
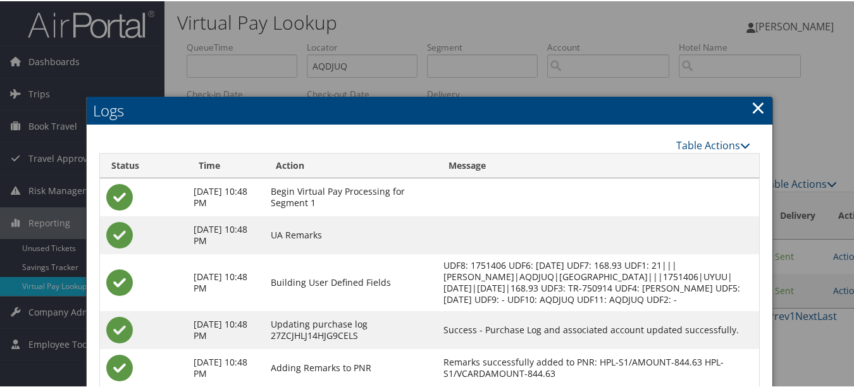
click at [755, 106] on link "×" at bounding box center [758, 106] width 15 height 25
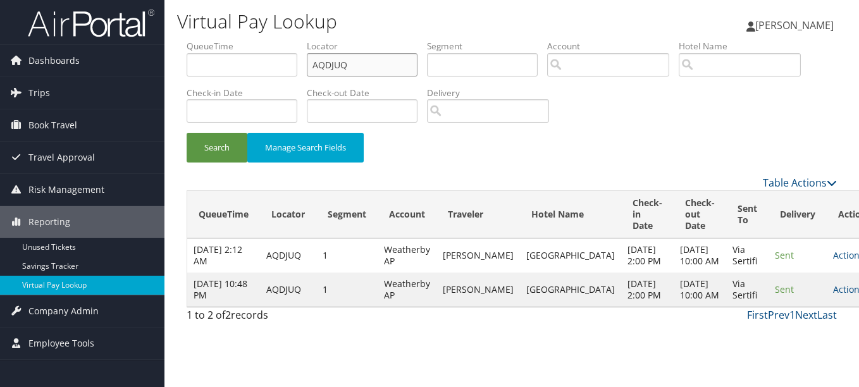
drag, startPoint x: 393, startPoint y: 68, endPoint x: 258, endPoint y: 67, distance: 135.3
click at [258, 40] on ul "QueueTime Locator AQDJUQ Segment Account Traveler Hotel Name Check-in Date Chec…" at bounding box center [512, 40] width 650 height 0
paste input "SZCSBA"
click at [187, 133] on button "Search" at bounding box center [217, 148] width 61 height 30
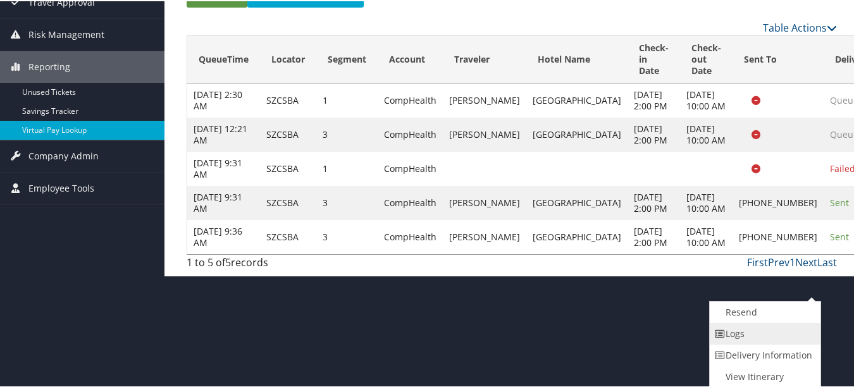
click at [784, 338] on link "Logs" at bounding box center [764, 333] width 108 height 22
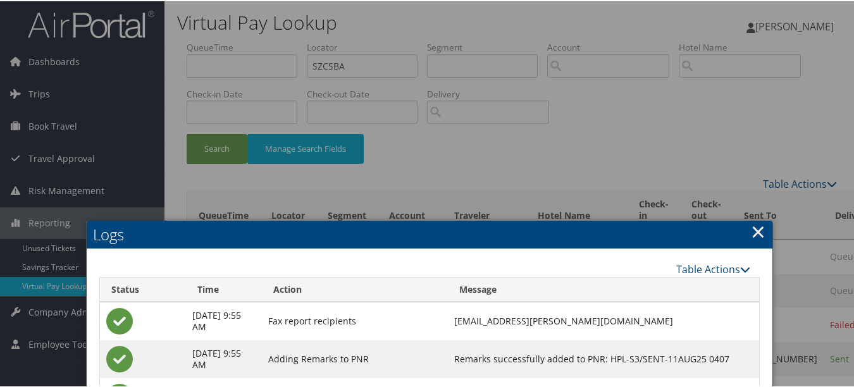
click at [751, 230] on link "×" at bounding box center [758, 230] width 15 height 25
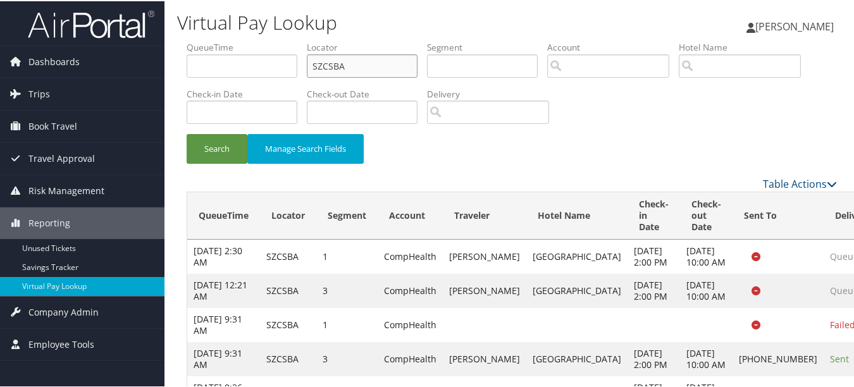
drag, startPoint x: 393, startPoint y: 61, endPoint x: 237, endPoint y: 61, distance: 156.2
click at [237, 40] on ul "QueueTime Locator SZCSBA Segment Account Traveler Hotel Name Check-in Date Chec…" at bounding box center [512, 40] width 650 height 0
paste input "JYXDKC"
click at [187, 133] on button "Search" at bounding box center [217, 148] width 61 height 30
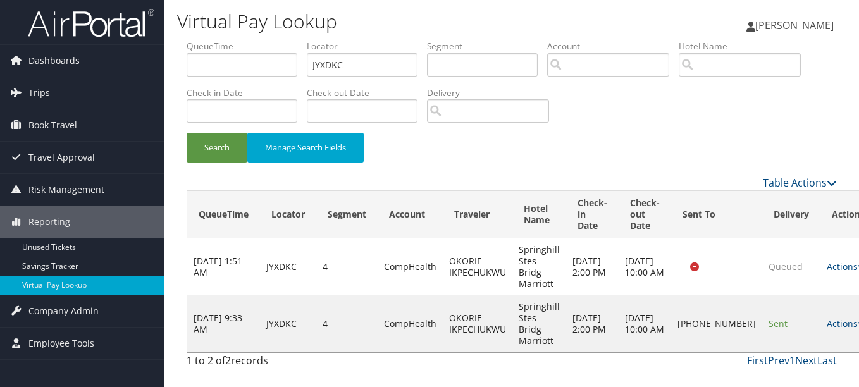
click at [820, 317] on td "Actions Resend Logs Delivery Information View Itinerary" at bounding box center [848, 323] width 56 height 57
click at [827, 325] on link "Actions" at bounding box center [847, 323] width 40 height 12
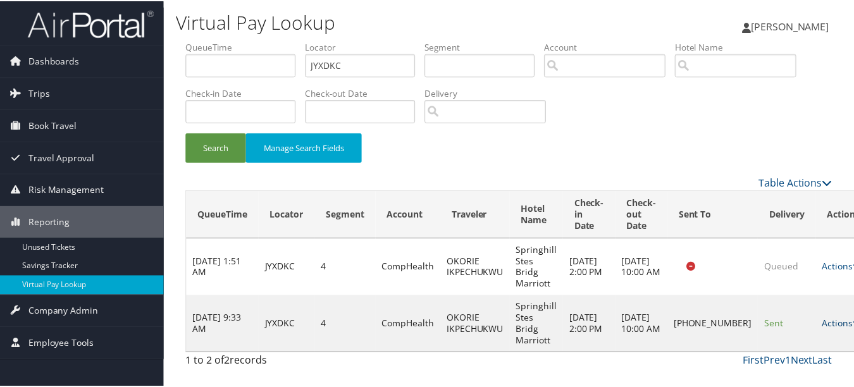
scroll to position [31, 0]
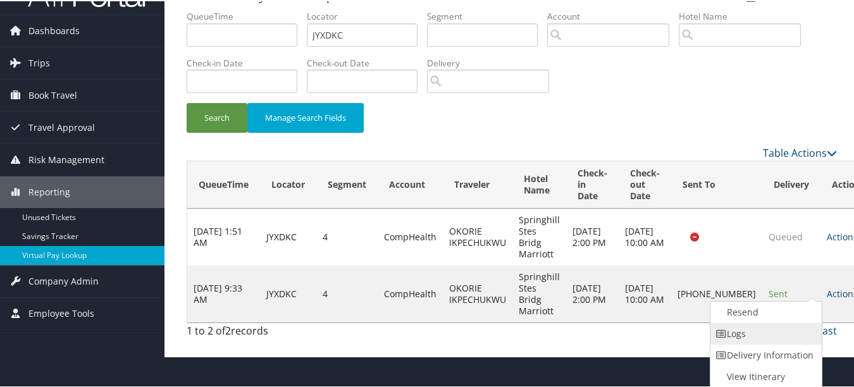
click at [781, 328] on link "Logs" at bounding box center [764, 333] width 108 height 22
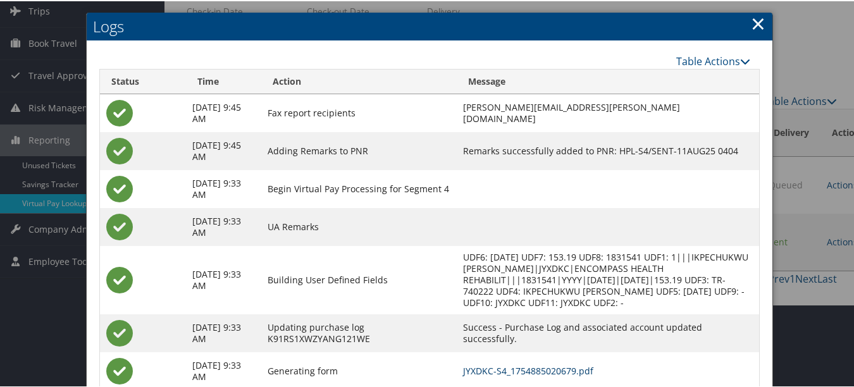
scroll to position [0, 0]
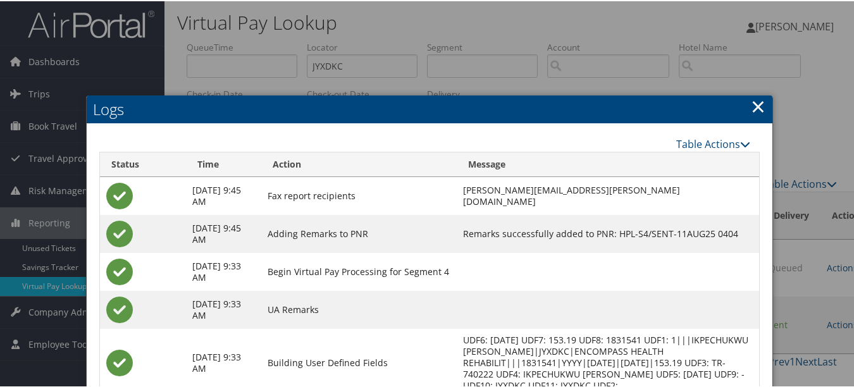
click at [761, 99] on h2 "Logs" at bounding box center [430, 108] width 686 height 28
click at [753, 104] on link "×" at bounding box center [758, 104] width 15 height 25
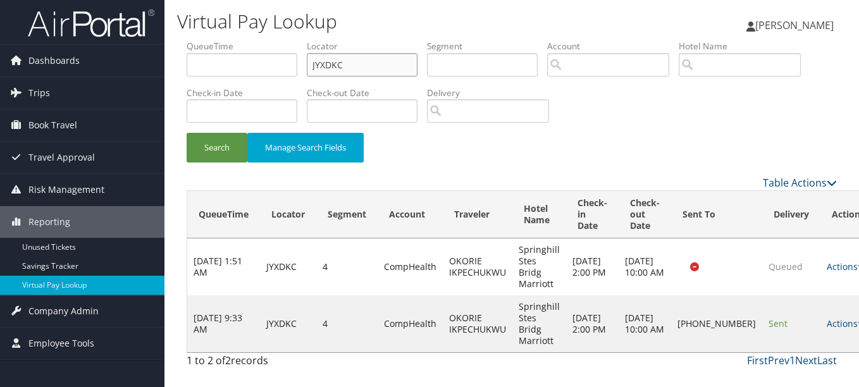
drag, startPoint x: 417, startPoint y: 66, endPoint x: 216, endPoint y: 67, distance: 201.7
click at [216, 40] on ul "QueueTime Locator JYXDKC Segment Account Traveler Hotel Name Check-in Date Chec…" at bounding box center [512, 40] width 650 height 0
paste input "LLKUWD"
click at [187, 133] on button "Search" at bounding box center [217, 148] width 61 height 30
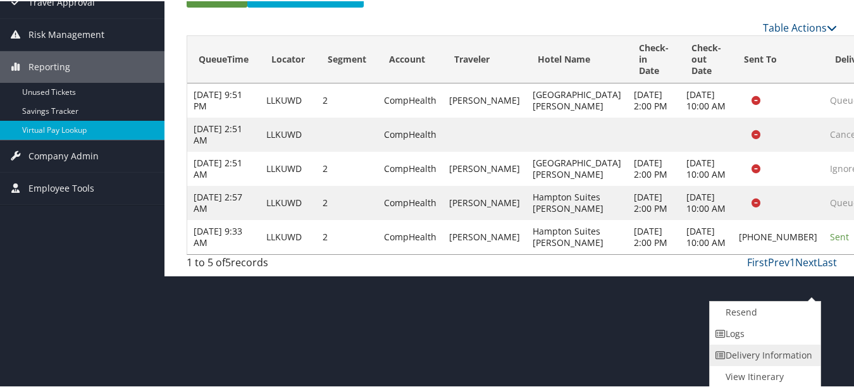
click at [793, 348] on link "Delivery Information" at bounding box center [764, 354] width 108 height 22
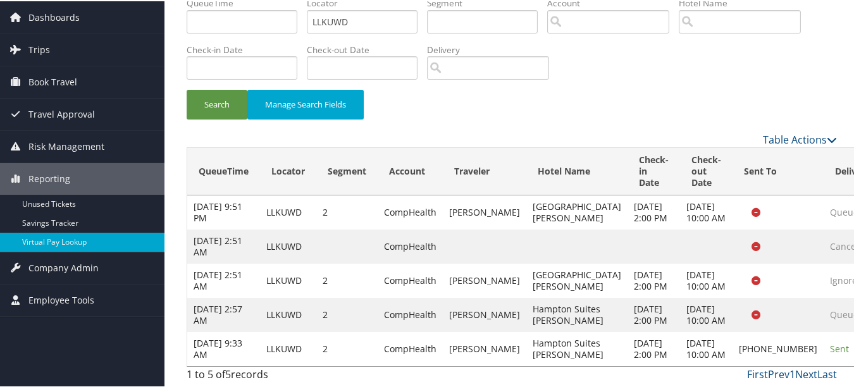
scroll to position [113, 0]
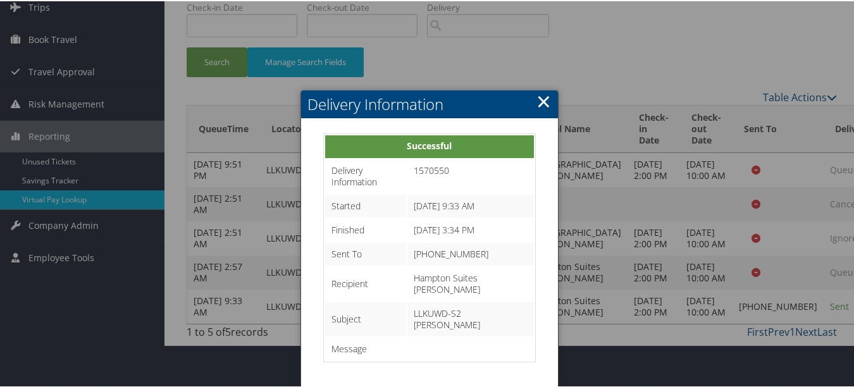
click at [541, 87] on link "×" at bounding box center [543, 99] width 15 height 25
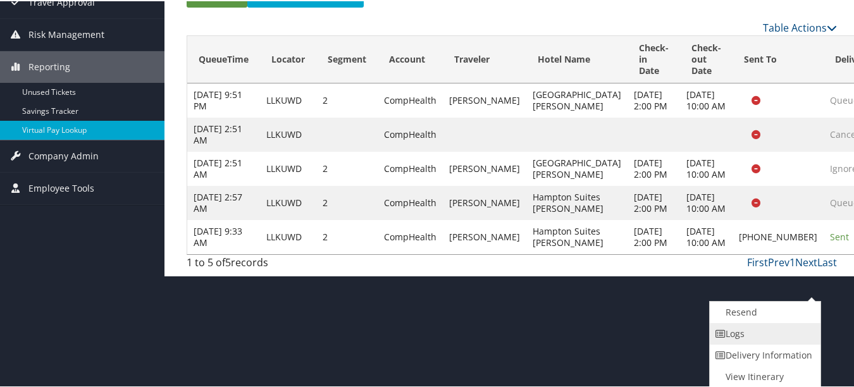
click at [792, 338] on link "Logs" at bounding box center [764, 333] width 108 height 22
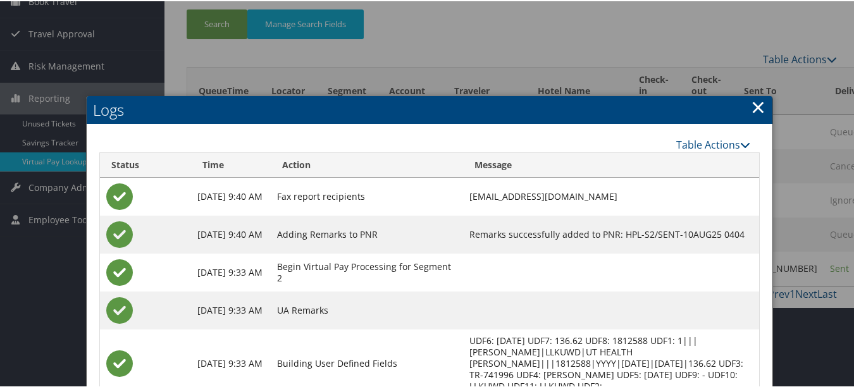
scroll to position [19, 0]
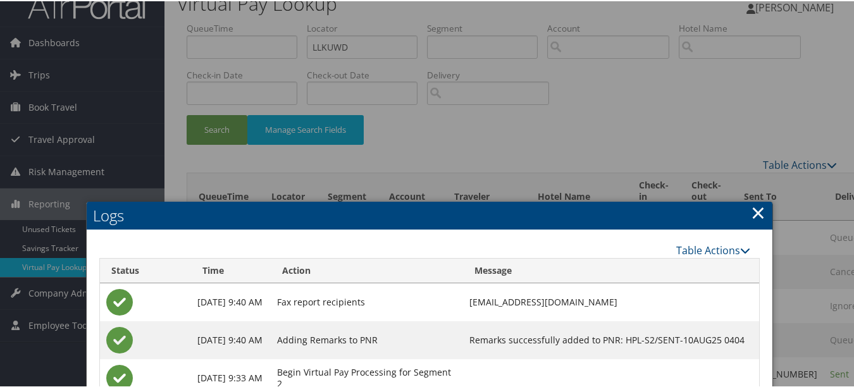
click at [755, 214] on link "×" at bounding box center [758, 211] width 15 height 25
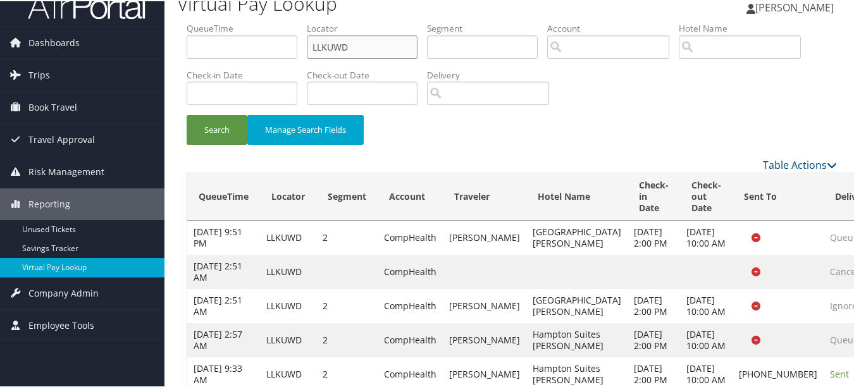
drag, startPoint x: 300, startPoint y: 51, endPoint x: 199, endPoint y: 51, distance: 101.2
click at [200, 21] on ul "QueueTime Locator LLKUWD Segment Account Traveler Hotel Name Check-in Date Chec…" at bounding box center [512, 21] width 650 height 0
paste input "NSQDBX"
click at [187, 114] on button "Search" at bounding box center [217, 129] width 61 height 30
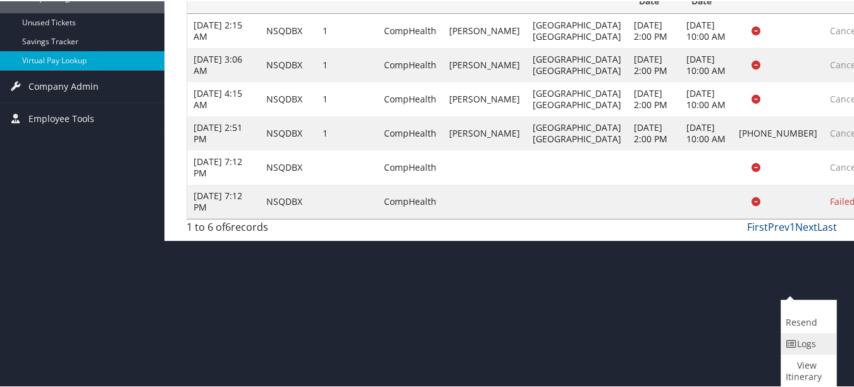
click at [816, 340] on link "Logs" at bounding box center [807, 343] width 52 height 22
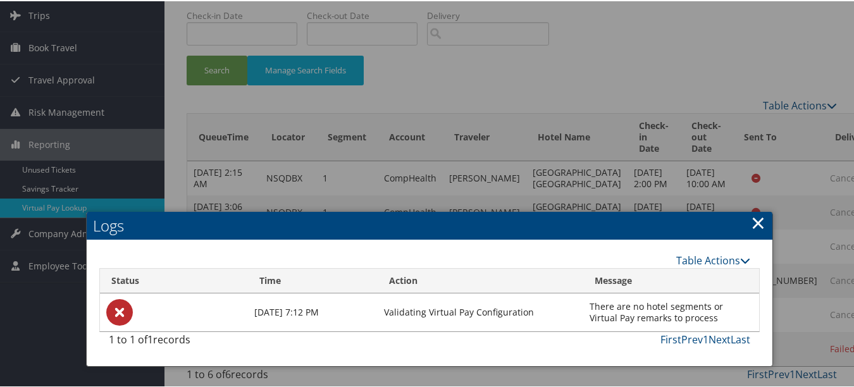
click at [751, 209] on link "×" at bounding box center [758, 221] width 15 height 25
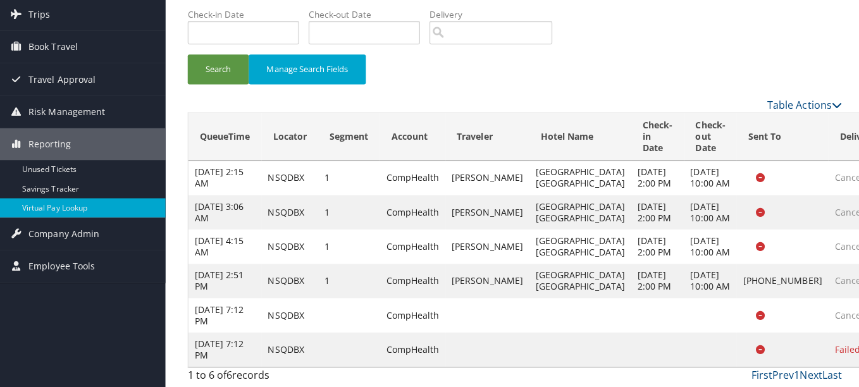
scroll to position [0, 0]
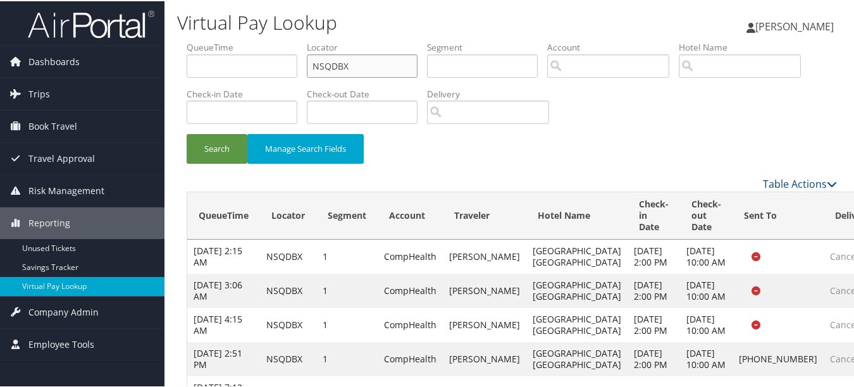
drag, startPoint x: 355, startPoint y: 73, endPoint x: 278, endPoint y: 73, distance: 76.5
click at [278, 40] on ul "QueueTime Locator NSQDBX Segment Account Traveler Hotel Name Check-in Date Chec…" at bounding box center [512, 40] width 650 height 0
paste input "CXHVTR"
click at [187, 133] on button "Search" at bounding box center [217, 148] width 61 height 30
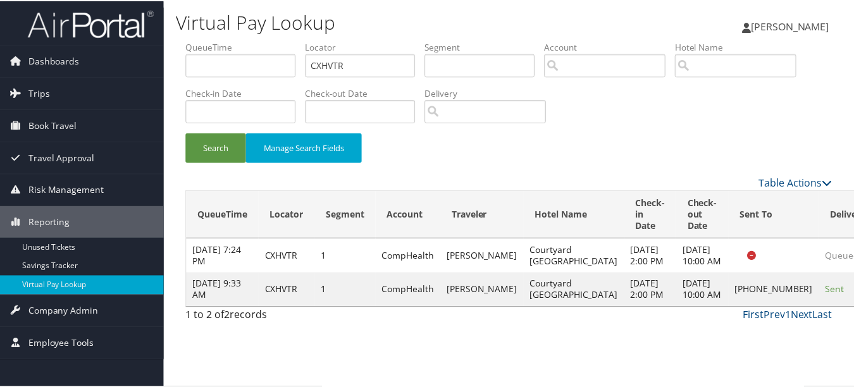
scroll to position [20, 0]
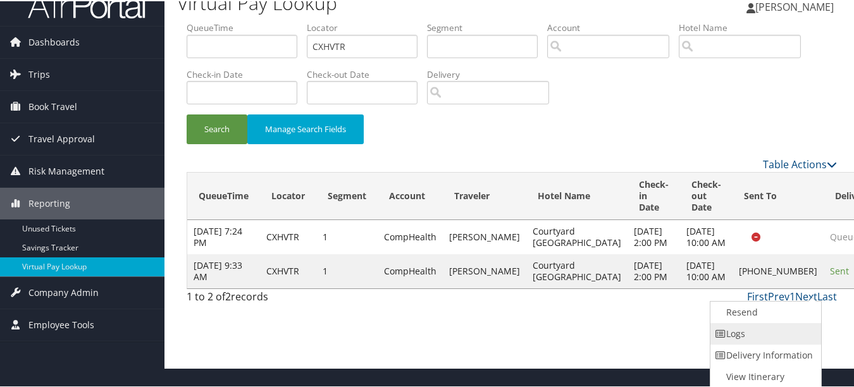
click at [765, 326] on link "Logs" at bounding box center [764, 333] width 108 height 22
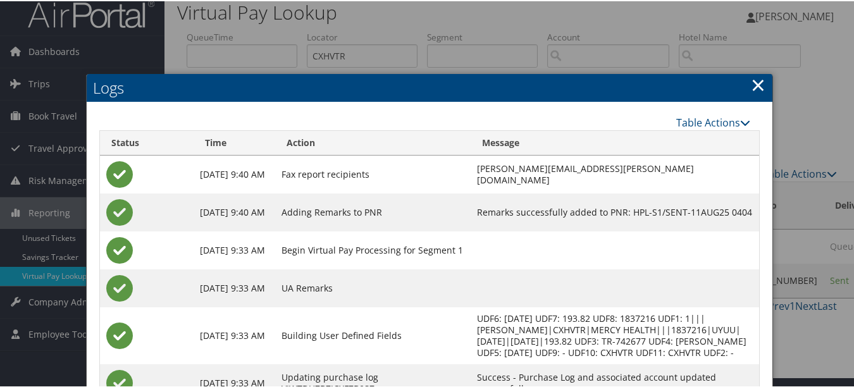
scroll to position [0, 0]
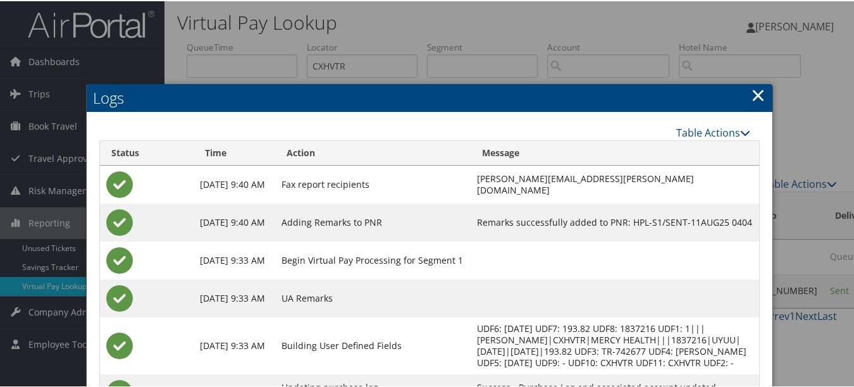
click at [754, 98] on link "×" at bounding box center [758, 93] width 15 height 25
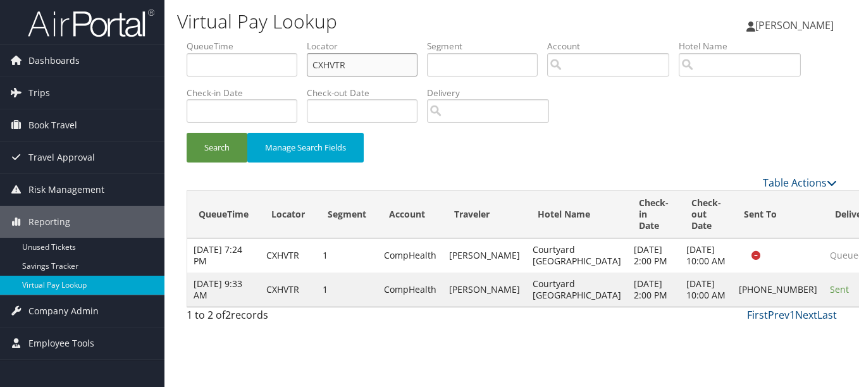
drag, startPoint x: 396, startPoint y: 65, endPoint x: 188, endPoint y: 69, distance: 207.5
click at [193, 40] on ul "QueueTime Locator CXHVTR Segment Account Traveler Hotel Name Check-in Date Chec…" at bounding box center [512, 40] width 650 height 0
paste input "IIKULX"
click at [187, 133] on button "Search" at bounding box center [217, 148] width 61 height 30
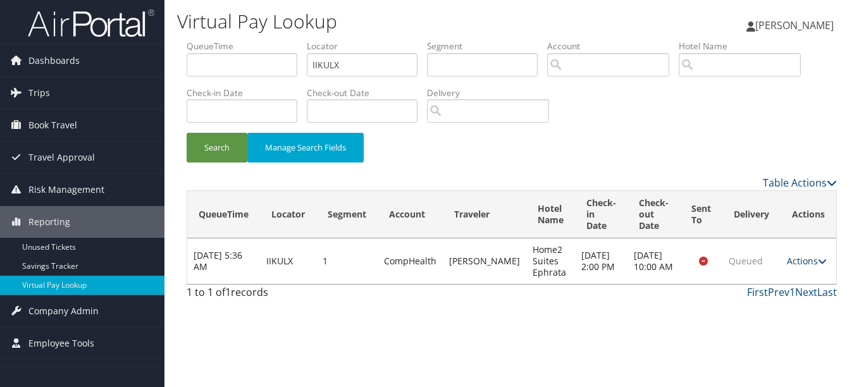
click at [796, 259] on link "Actions" at bounding box center [807, 261] width 40 height 12
drag, startPoint x: 796, startPoint y: 259, endPoint x: 789, endPoint y: 290, distance: 31.3
click at [789, 290] on link "Logs" at bounding box center [782, 301] width 80 height 22
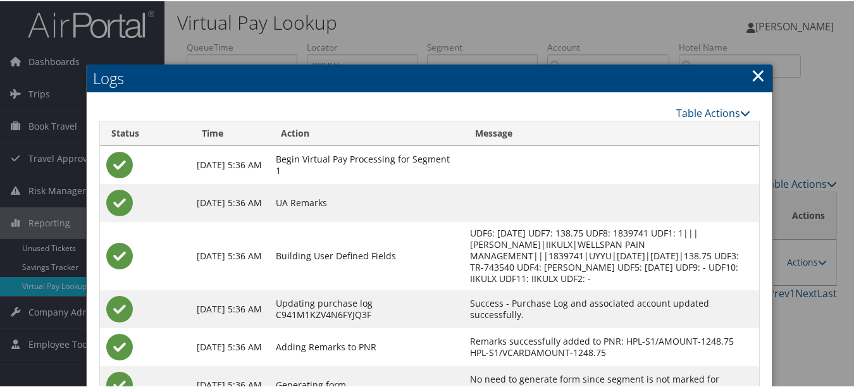
click at [751, 76] on link "×" at bounding box center [758, 73] width 15 height 25
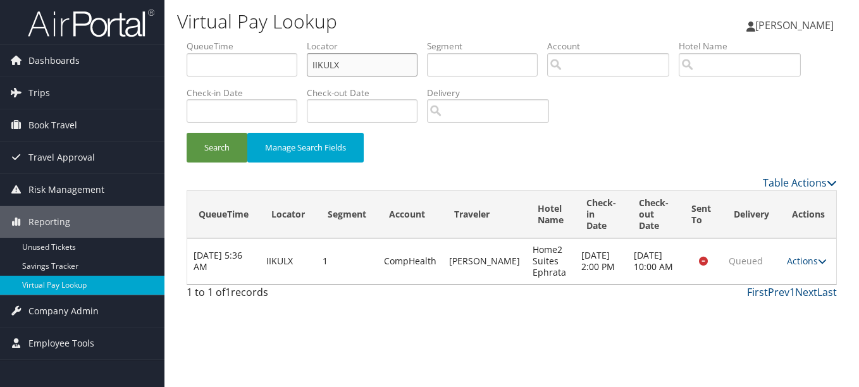
drag, startPoint x: 336, startPoint y: 65, endPoint x: 266, endPoint y: 65, distance: 70.2
click at [266, 40] on ul "QueueTime Locator IIKULX Segment Account Traveler Hotel Name Check-in Date Chec…" at bounding box center [512, 40] width 650 height 0
paste input "QPRGJP"
click at [187, 133] on button "Search" at bounding box center [217, 148] width 61 height 30
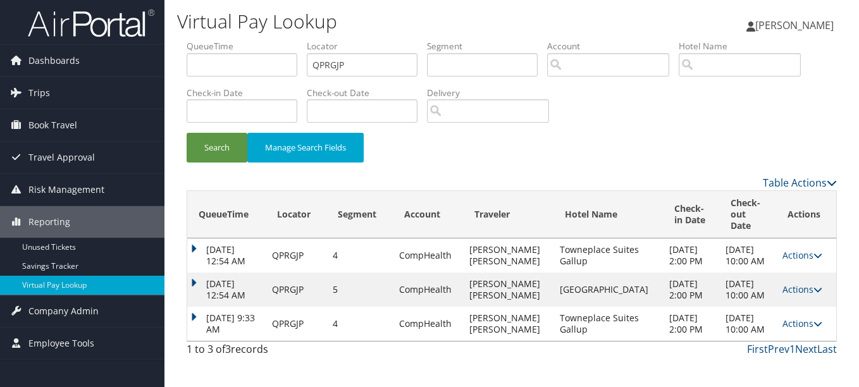
drag, startPoint x: 795, startPoint y: 340, endPoint x: 796, endPoint y: 353, distance: 13.3
click at [796, 329] on link "Actions" at bounding box center [802, 323] width 40 height 12
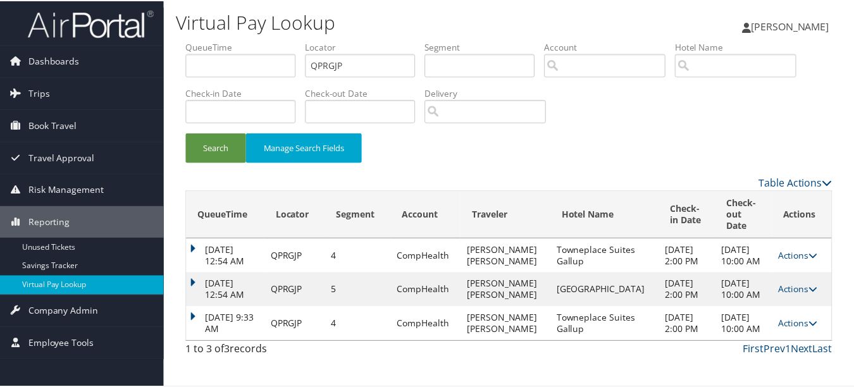
scroll to position [38, 0]
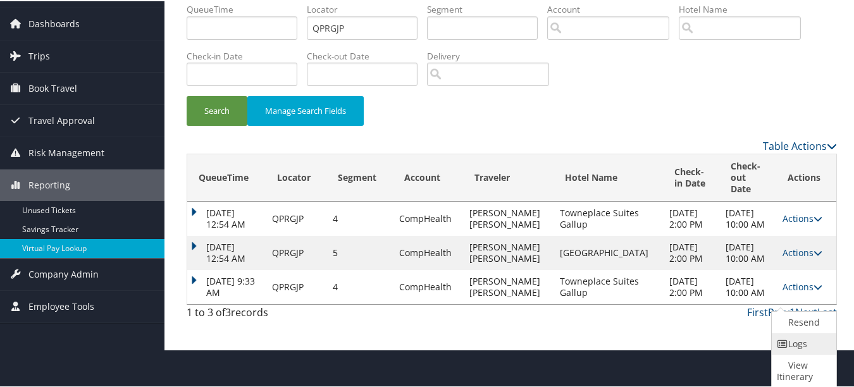
click at [789, 347] on link "Logs" at bounding box center [802, 343] width 61 height 22
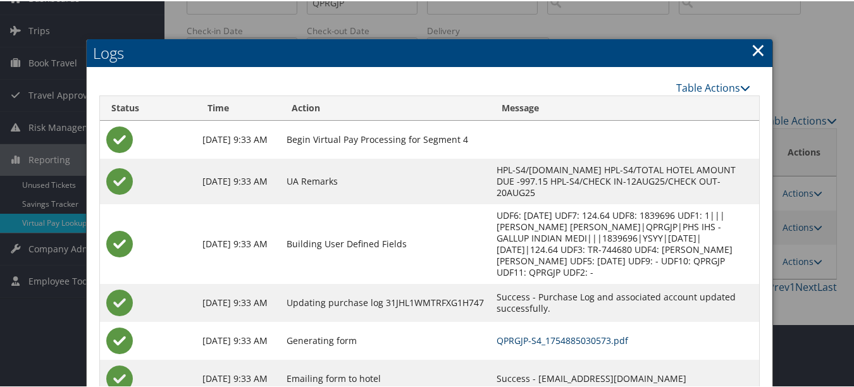
scroll to position [0, 0]
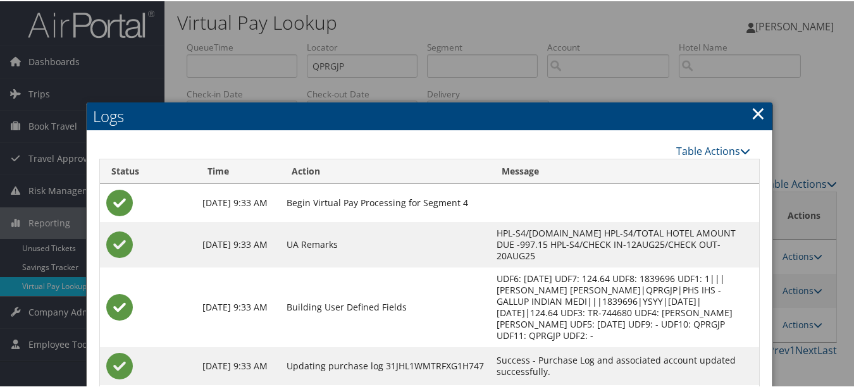
click at [755, 111] on link "×" at bounding box center [758, 111] width 15 height 25
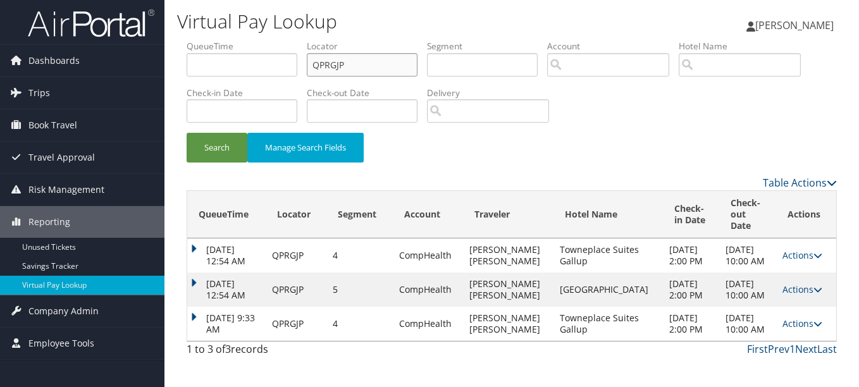
drag, startPoint x: 363, startPoint y: 65, endPoint x: 311, endPoint y: 70, distance: 52.8
click at [314, 69] on input "QPRGJP" at bounding box center [362, 64] width 111 height 23
paste input "MSDZXM"
click at [187, 133] on button "Search" at bounding box center [217, 148] width 61 height 30
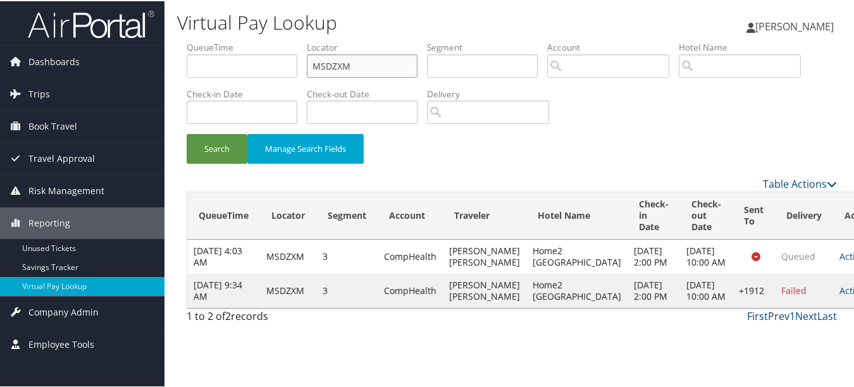
scroll to position [10, 0]
click at [833, 307] on td "Actions Resend Logs Delivery Information View Itinerary" at bounding box center [861, 290] width 56 height 34
click at [839, 295] on link "Actions" at bounding box center [859, 289] width 40 height 12
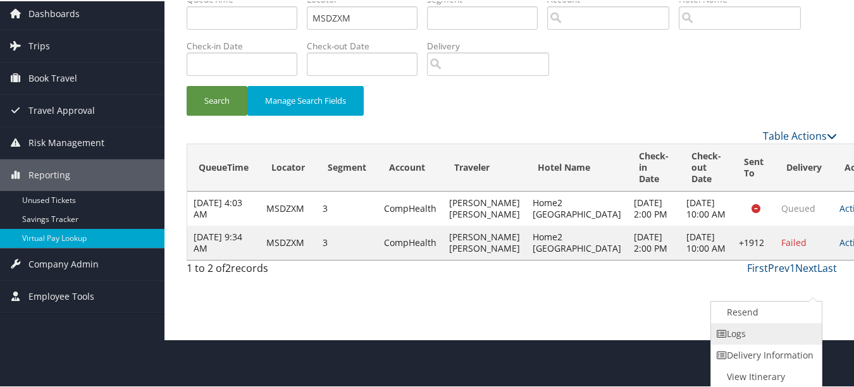
click at [798, 334] on link "Logs" at bounding box center [765, 333] width 108 height 22
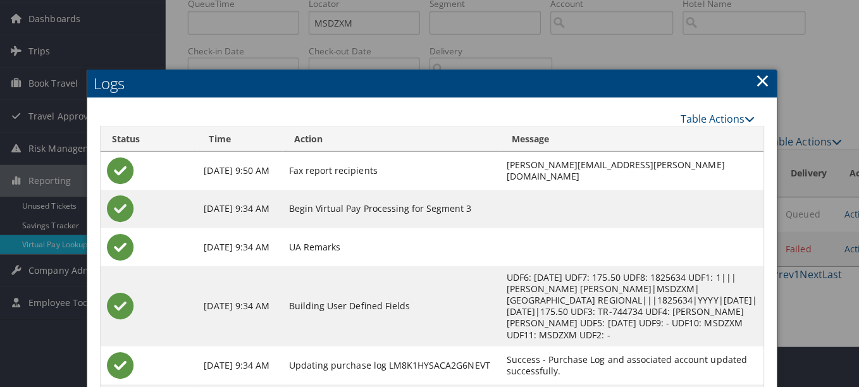
scroll to position [0, 0]
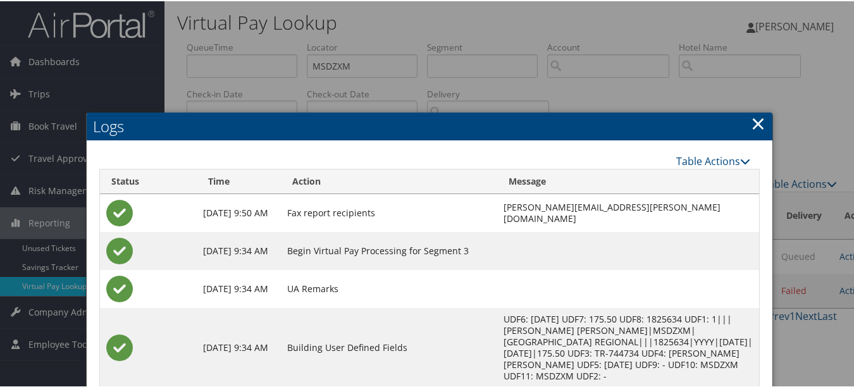
click at [742, 135] on h2 "Logs" at bounding box center [430, 125] width 686 height 28
click at [754, 125] on link "×" at bounding box center [758, 121] width 15 height 25
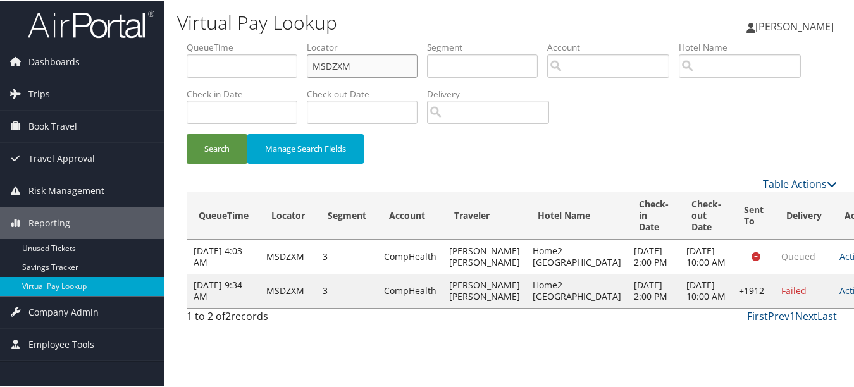
drag, startPoint x: 384, startPoint y: 63, endPoint x: 261, endPoint y: 66, distance: 124.0
click at [261, 40] on ul "QueueTime Locator MSDZXM Segment Account Traveler Hotel Name Check-in Date Chec…" at bounding box center [512, 40] width 650 height 0
paste input "DDSZTX"
click at [187, 133] on button "Search" at bounding box center [217, 148] width 61 height 30
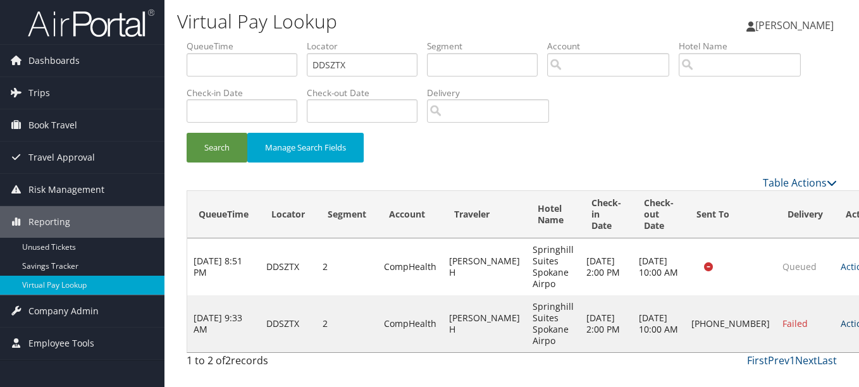
click at [840, 323] on link "Actions" at bounding box center [860, 323] width 40 height 12
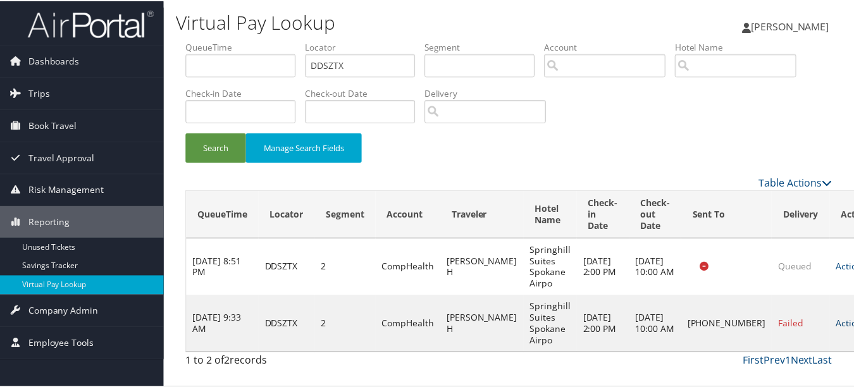
scroll to position [31, 0]
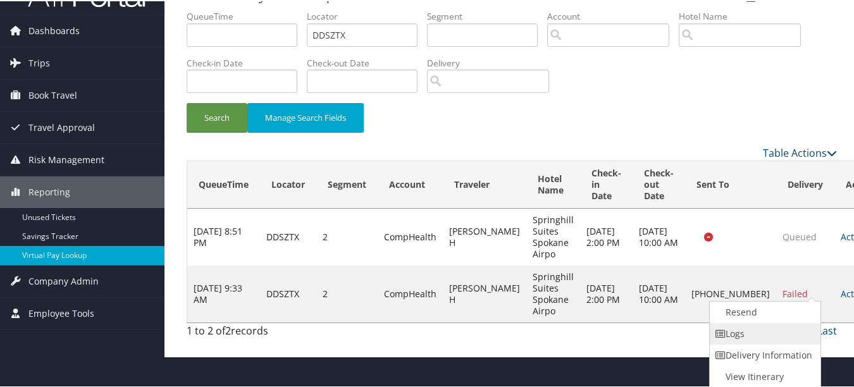
click at [751, 327] on link "Logs" at bounding box center [764, 333] width 108 height 22
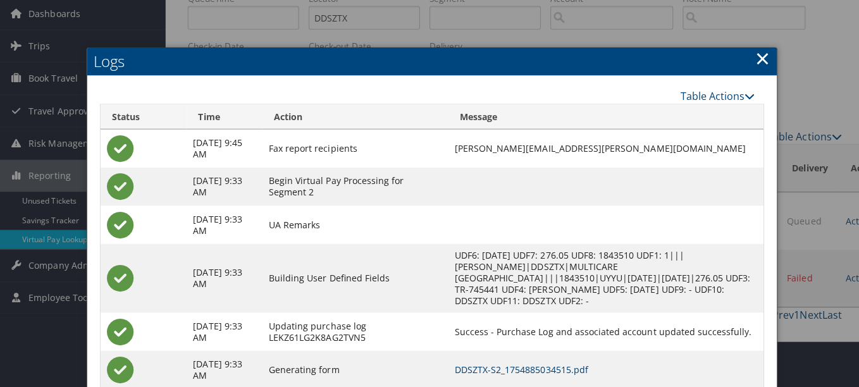
scroll to position [0, 0]
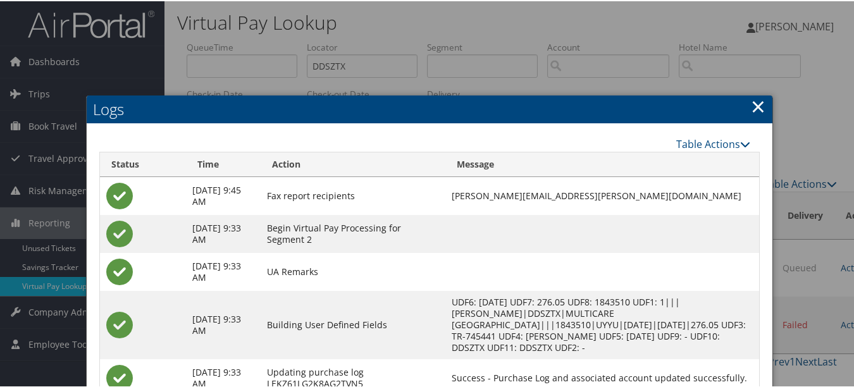
click at [753, 104] on link "×" at bounding box center [758, 104] width 15 height 25
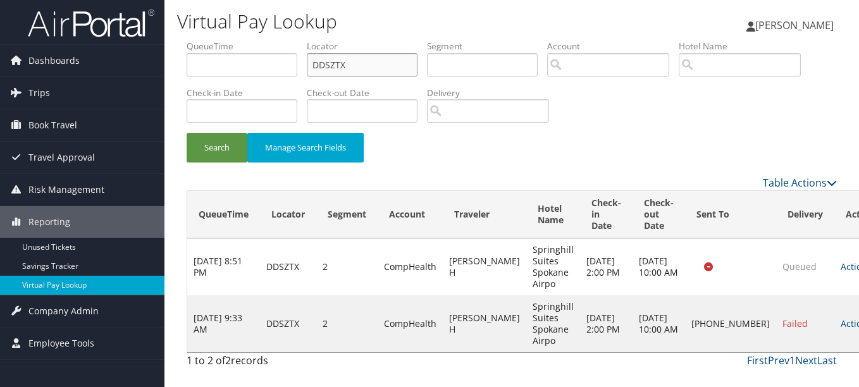
drag, startPoint x: 405, startPoint y: 64, endPoint x: 194, endPoint y: 68, distance: 211.9
click at [194, 40] on ul "QueueTime Locator DDSZTX Segment Account Traveler Hotel Name Check-in Date Chec…" at bounding box center [512, 40] width 650 height 0
paste input "GZHJK"
click at [187, 133] on button "Search" at bounding box center [217, 148] width 61 height 30
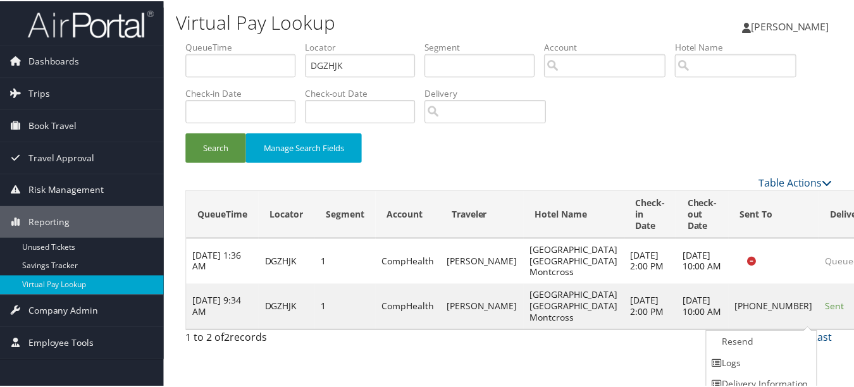
scroll to position [31, 0]
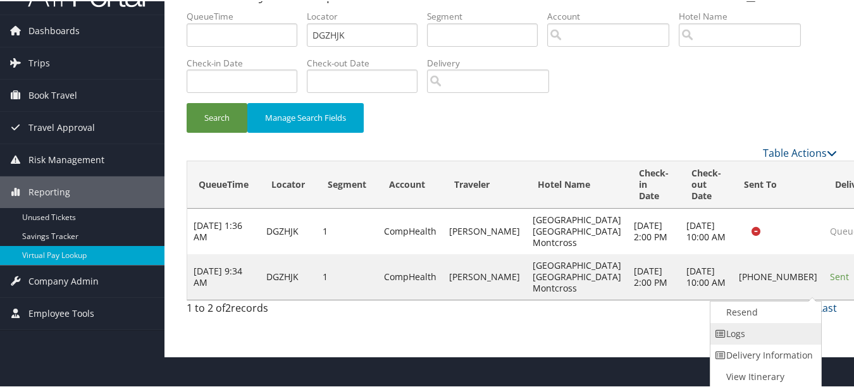
click at [796, 335] on link "Logs" at bounding box center [764, 333] width 108 height 22
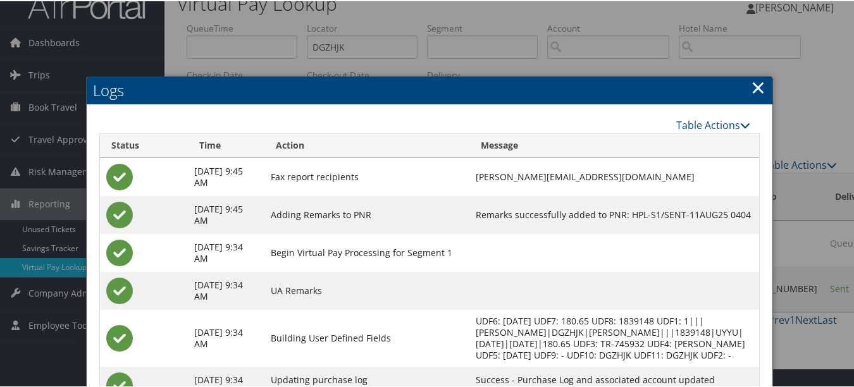
scroll to position [0, 0]
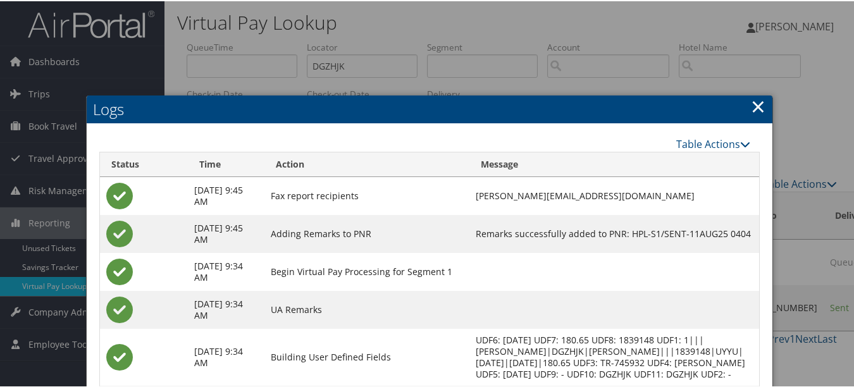
click at [752, 109] on link "×" at bounding box center [758, 104] width 15 height 25
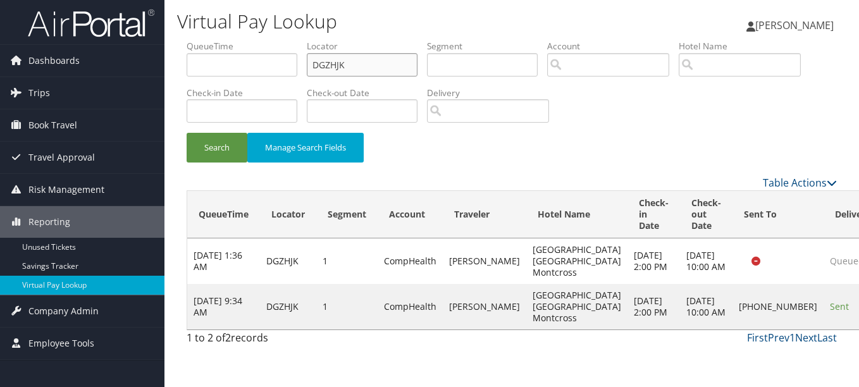
drag, startPoint x: 389, startPoint y: 66, endPoint x: 265, endPoint y: 77, distance: 124.5
click at [265, 40] on ul "QueueTime Locator DGZHJK Segment Account Traveler Hotel Name Check-in Date Chec…" at bounding box center [512, 40] width 650 height 0
paste input "NYSPVR"
click at [187, 133] on button "Search" at bounding box center [217, 148] width 61 height 30
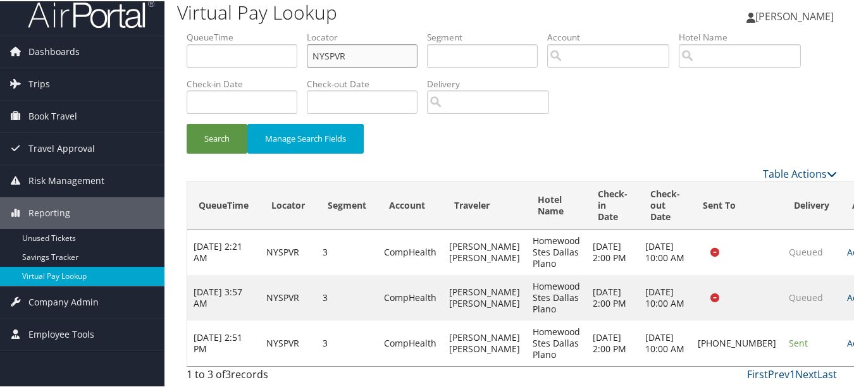
scroll to position [44, 0]
click at [840, 344] on td "Actions Resend Logs Delivery Information View Itinerary" at bounding box center [868, 342] width 56 height 46
click at [847, 339] on link "Actions" at bounding box center [867, 342] width 40 height 12
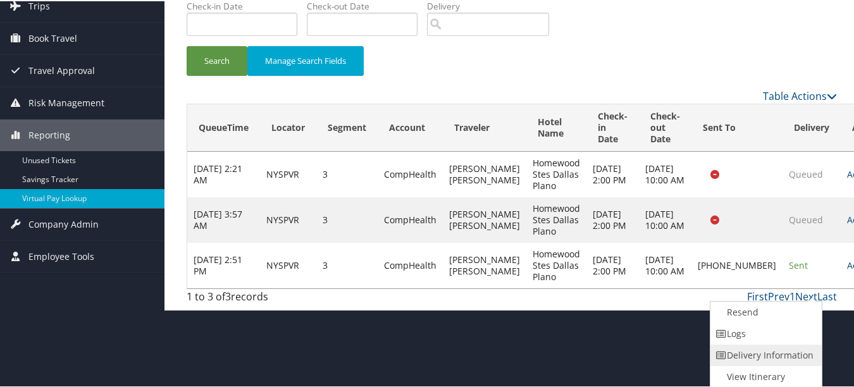
click at [790, 345] on link "Delivery Information" at bounding box center [764, 354] width 108 height 22
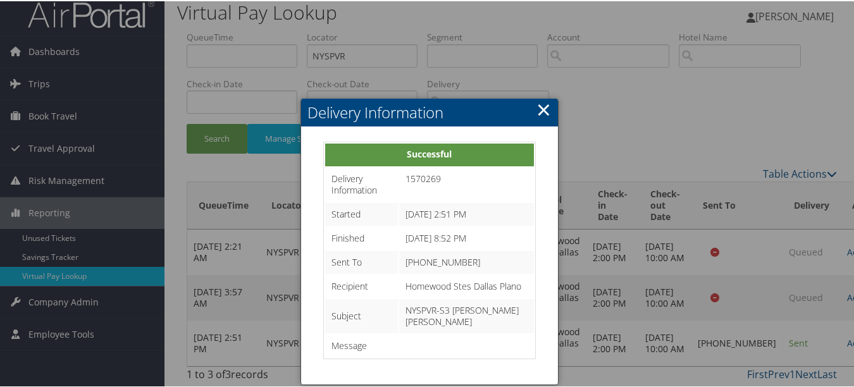
click at [546, 95] on link "×" at bounding box center [543, 107] width 15 height 25
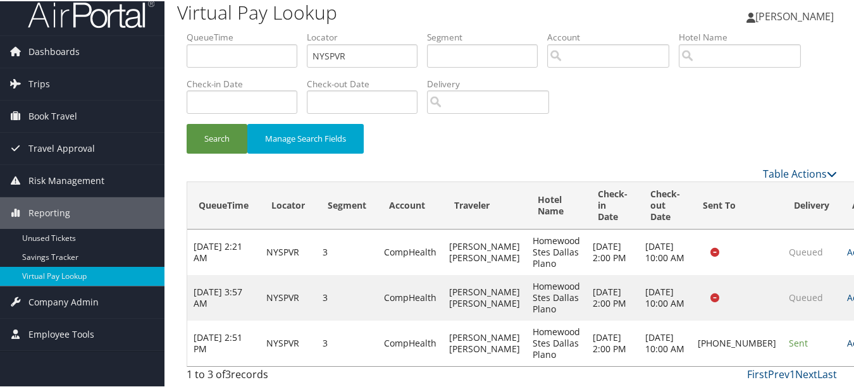
click at [847, 336] on link "Actions" at bounding box center [867, 342] width 40 height 12
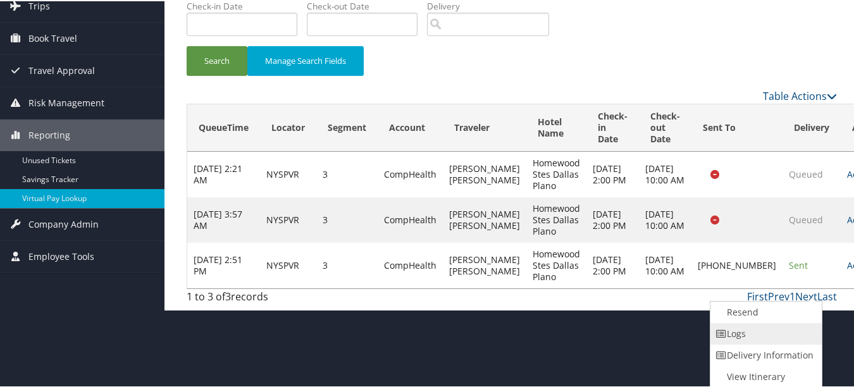
click at [799, 329] on link "Logs" at bounding box center [764, 333] width 108 height 22
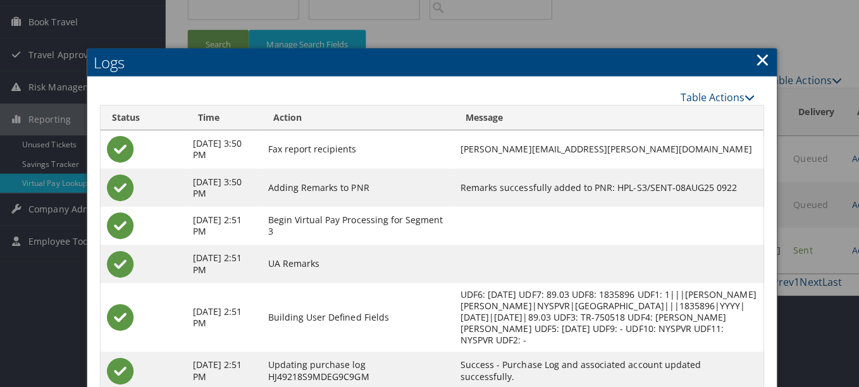
scroll to position [0, 0]
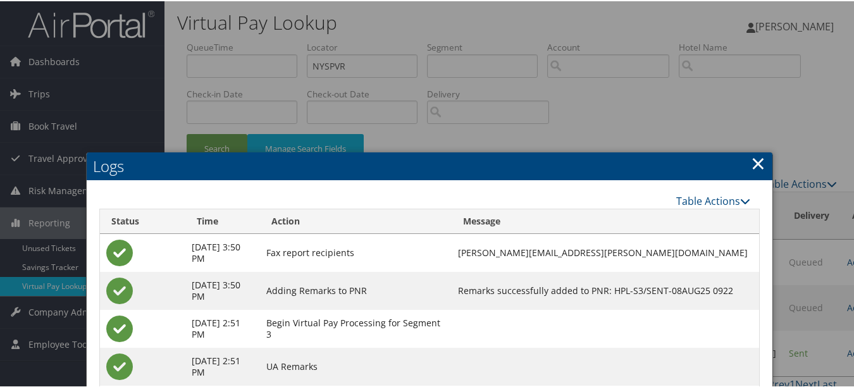
click at [752, 162] on link "×" at bounding box center [758, 161] width 15 height 25
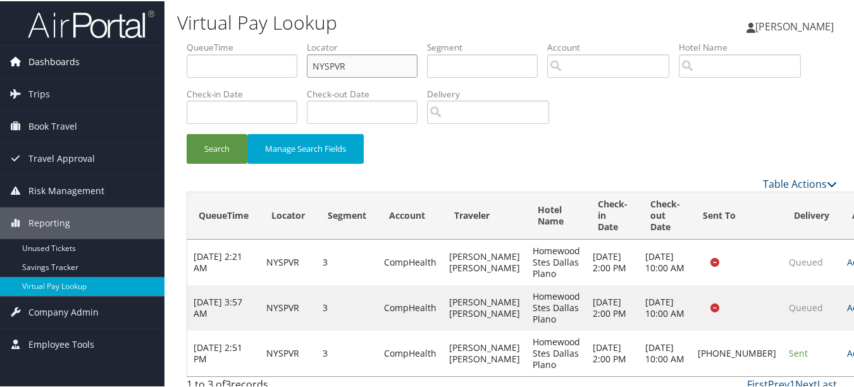
drag, startPoint x: 341, startPoint y: 65, endPoint x: 157, endPoint y: 65, distance: 184.7
click at [157, 65] on div "Dashboards AirPortal 360™ (Manager) My Travel Dashboard Trips Airtinerary® Look…" at bounding box center [429, 198] width 859 height 397
paste input "EBSLY"
click at [187, 133] on button "Search" at bounding box center [217, 148] width 61 height 30
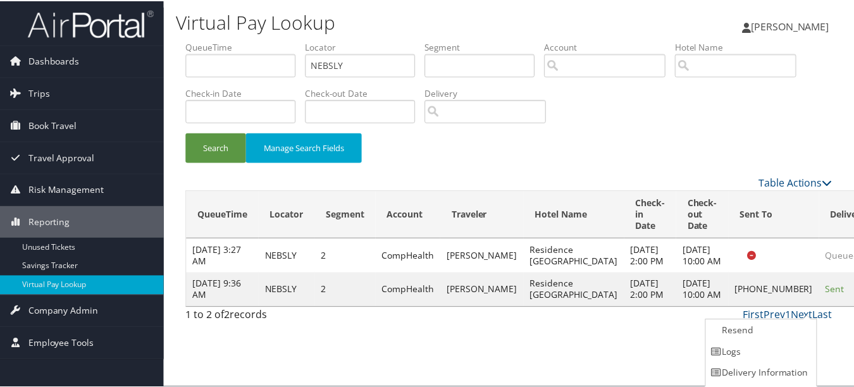
scroll to position [20, 0]
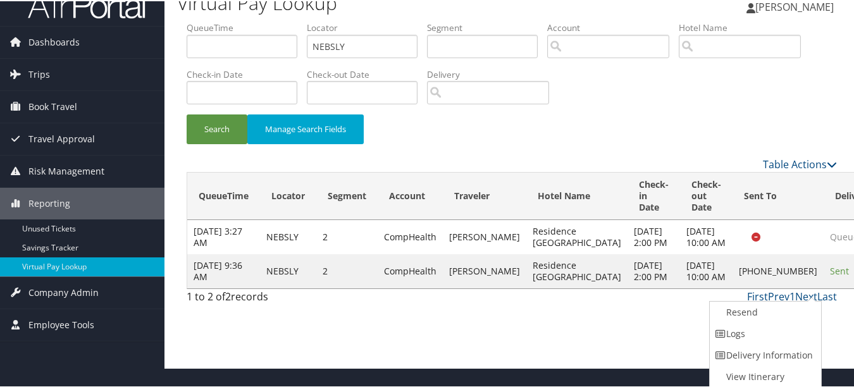
drag, startPoint x: 760, startPoint y: 329, endPoint x: 740, endPoint y: 329, distance: 20.2
click at [760, 329] on link "Logs" at bounding box center [764, 333] width 108 height 22
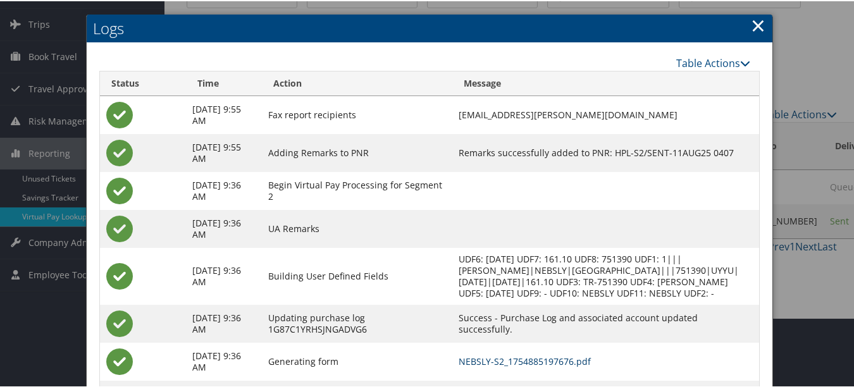
scroll to position [0, 0]
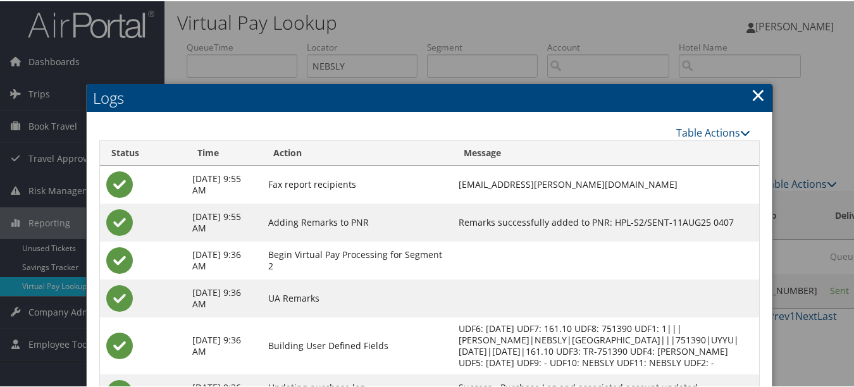
click at [763, 93] on h2 "Logs" at bounding box center [430, 97] width 686 height 28
click at [753, 94] on link "×" at bounding box center [758, 93] width 15 height 25
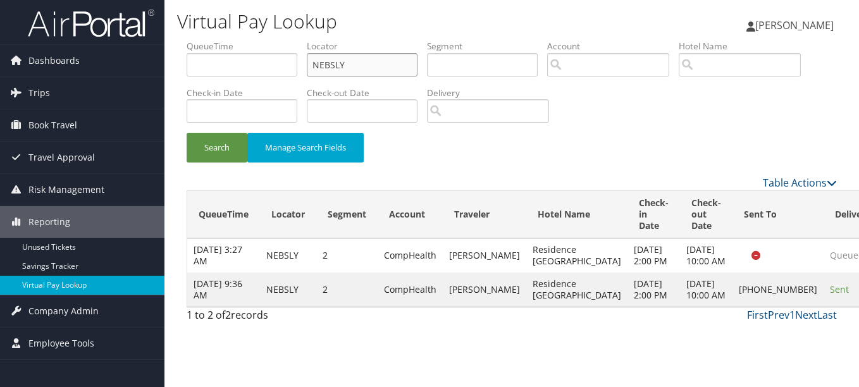
drag, startPoint x: 381, startPoint y: 57, endPoint x: 265, endPoint y: 70, distance: 117.1
click at [265, 40] on ul "QueueTime Locator NEBSLY Segment Account Traveler Hotel Name Check-in Date Chec…" at bounding box center [512, 40] width 650 height 0
paste input "YMZCQZ"
click at [187, 133] on button "Search" at bounding box center [217, 148] width 61 height 30
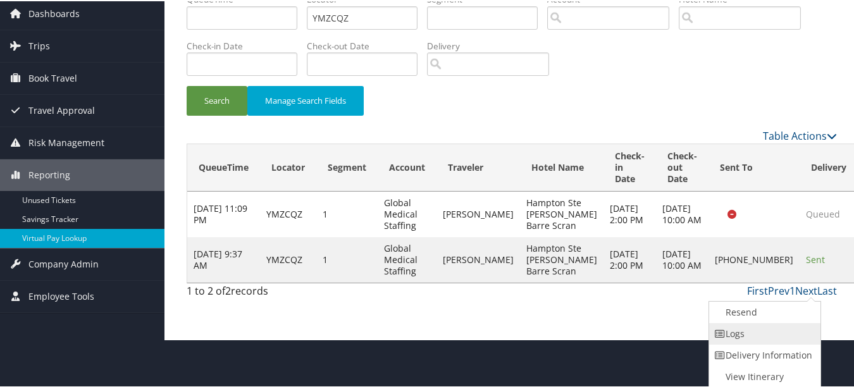
click at [796, 336] on link "Logs" at bounding box center [763, 333] width 108 height 22
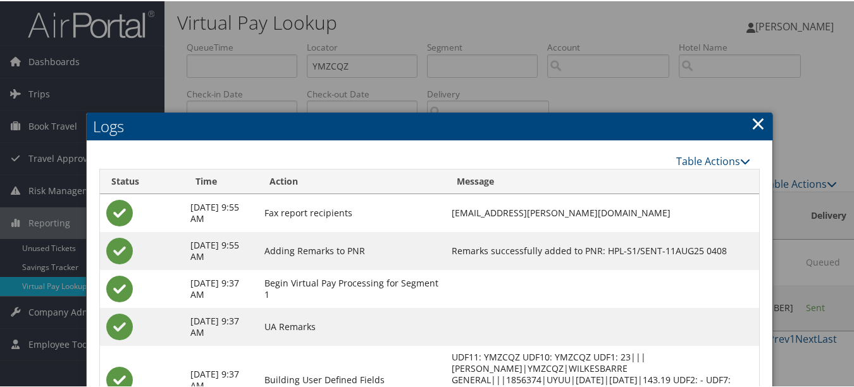
click at [753, 128] on link "×" at bounding box center [758, 121] width 15 height 25
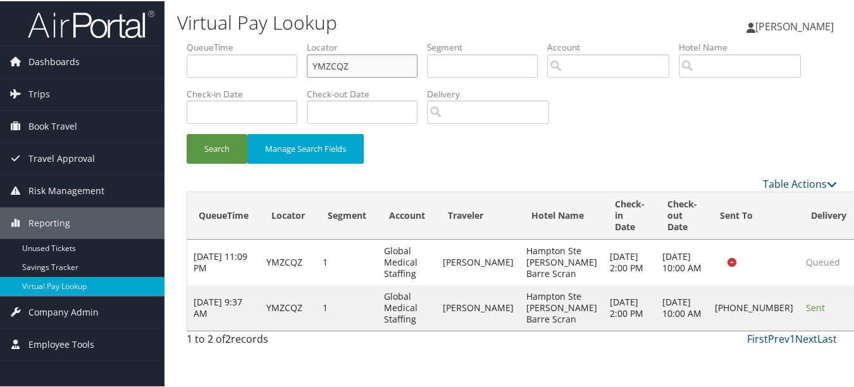
drag, startPoint x: 401, startPoint y: 66, endPoint x: 209, endPoint y: 66, distance: 191.6
click at [210, 40] on ul "QueueTime Locator YMZCQZ Segment Account Traveler Hotel Name Check-in Date Chec…" at bounding box center [512, 40] width 650 height 0
paste input "YSWQH"
click at [187, 133] on button "Search" at bounding box center [217, 148] width 61 height 30
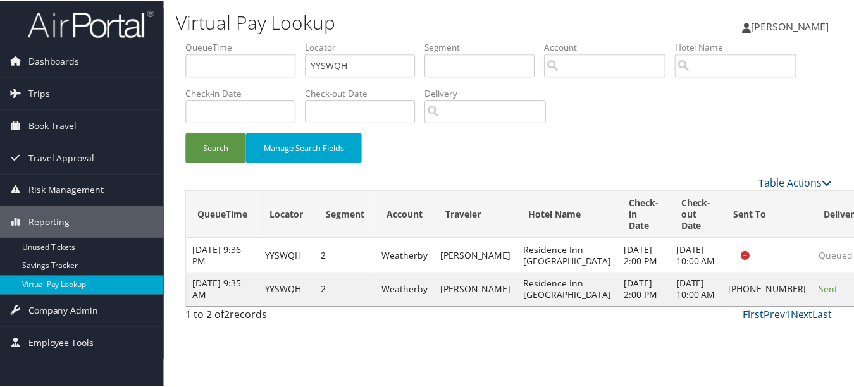
scroll to position [20, 0]
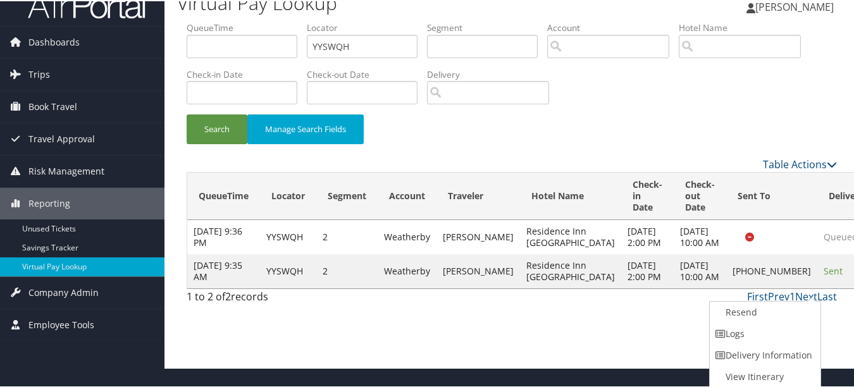
click at [803, 323] on link "Logs" at bounding box center [764, 333] width 108 height 22
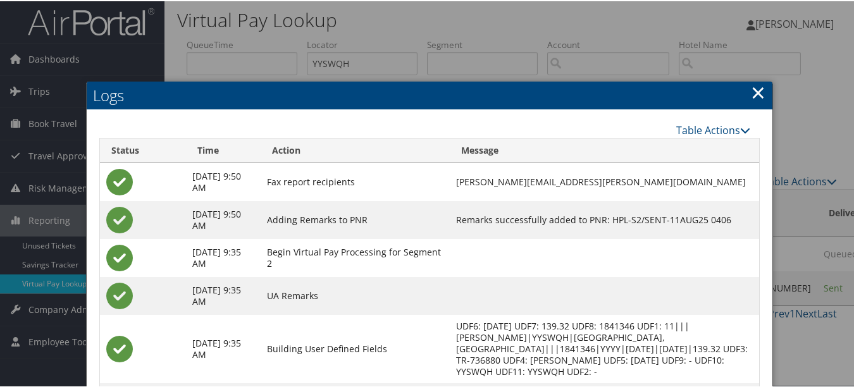
scroll to position [0, 0]
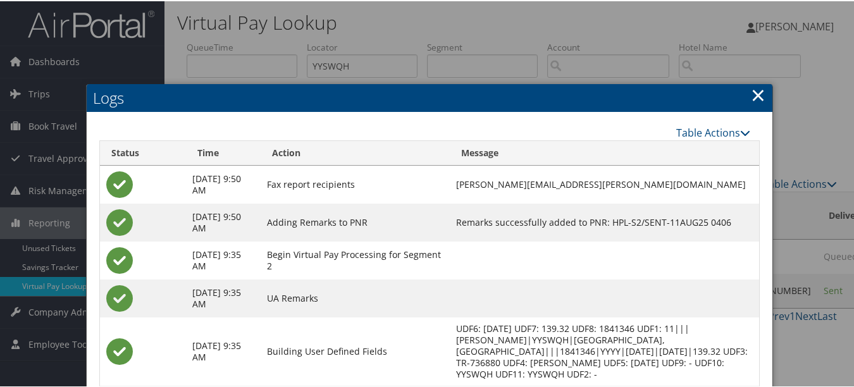
click at [759, 94] on link "×" at bounding box center [758, 93] width 15 height 25
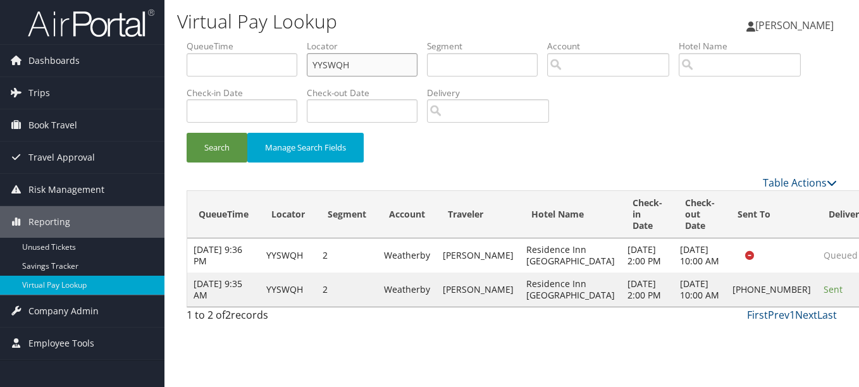
drag, startPoint x: 366, startPoint y: 71, endPoint x: 264, endPoint y: 71, distance: 101.8
click at [264, 40] on ul "QueueTime Locator YYSWQH Segment Account Traveler Hotel Name Check-in Date Chec…" at bounding box center [512, 40] width 650 height 0
paste input "WFLSHQ"
click at [187, 133] on button "Search" at bounding box center [217, 148] width 61 height 30
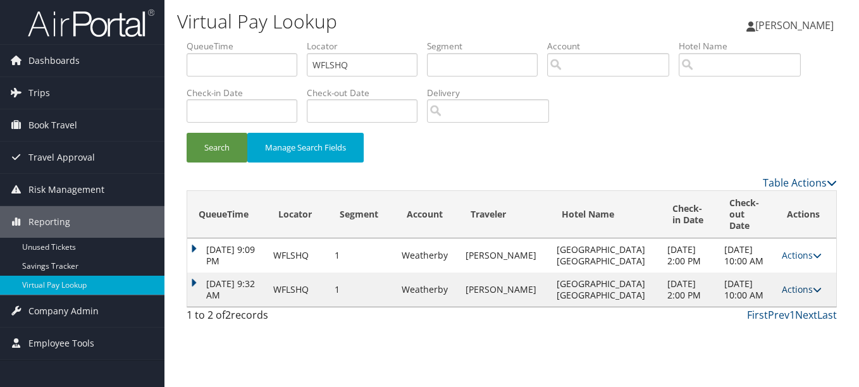
click at [802, 295] on link "Actions" at bounding box center [802, 289] width 40 height 12
click at [779, 330] on link "Logs" at bounding box center [770, 335] width 80 height 22
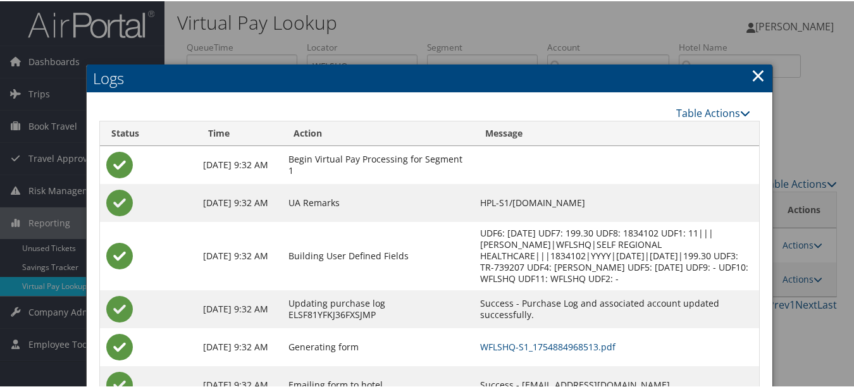
click at [755, 78] on link "×" at bounding box center [758, 73] width 15 height 25
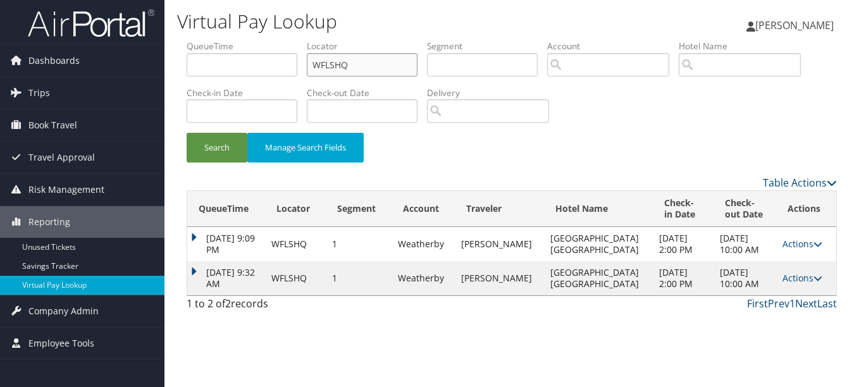
drag, startPoint x: 274, startPoint y: 65, endPoint x: 232, endPoint y: 65, distance: 42.4
click at [233, 40] on ul "QueueTime Locator WFLSHQ Segment Account Traveler Hotel Name Check-in Date Chec…" at bounding box center [512, 40] width 650 height 0
paste input "DEIPQI"
click at [187, 133] on button "Search" at bounding box center [217, 148] width 61 height 30
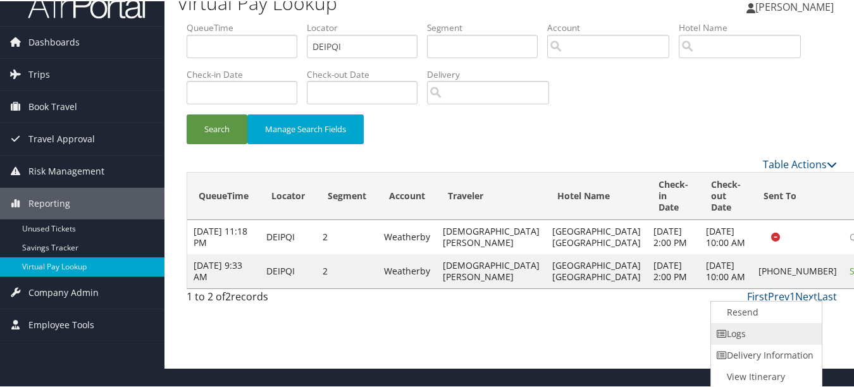
click at [764, 333] on link "Logs" at bounding box center [765, 333] width 108 height 22
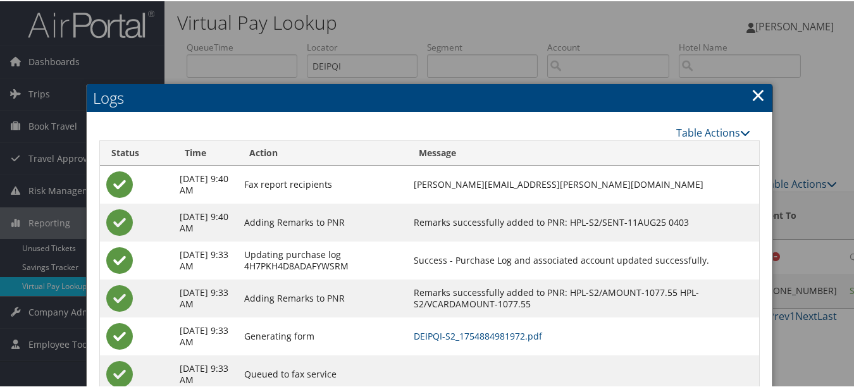
click at [751, 90] on link "×" at bounding box center [758, 93] width 15 height 25
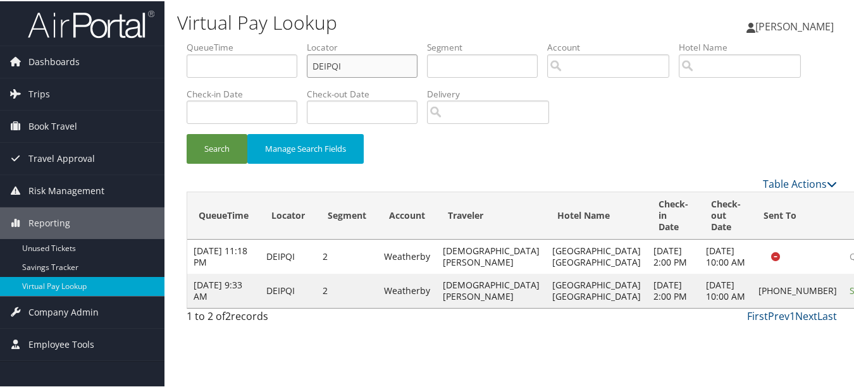
drag, startPoint x: 374, startPoint y: 67, endPoint x: 169, endPoint y: 67, distance: 204.9
click at [169, 67] on div "Virtual Pay Lookup Luke Perry Luke Perry My Settings Travel Agency Contacts Vie…" at bounding box center [511, 193] width 694 height 387
paste input "HGWWLK"
click at [187, 133] on button "Search" at bounding box center [217, 148] width 61 height 30
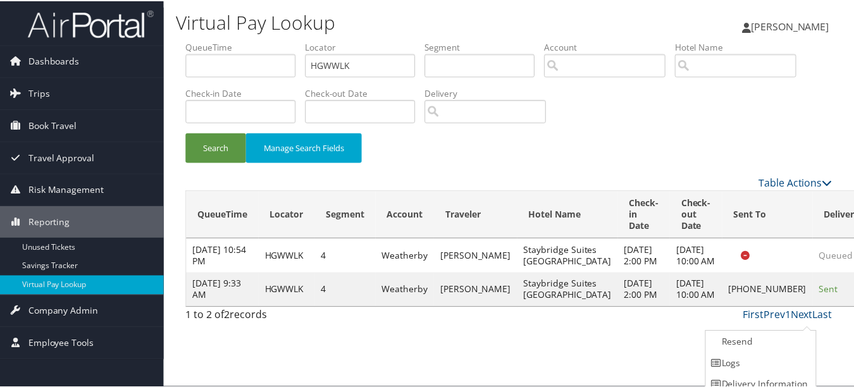
scroll to position [31, 0]
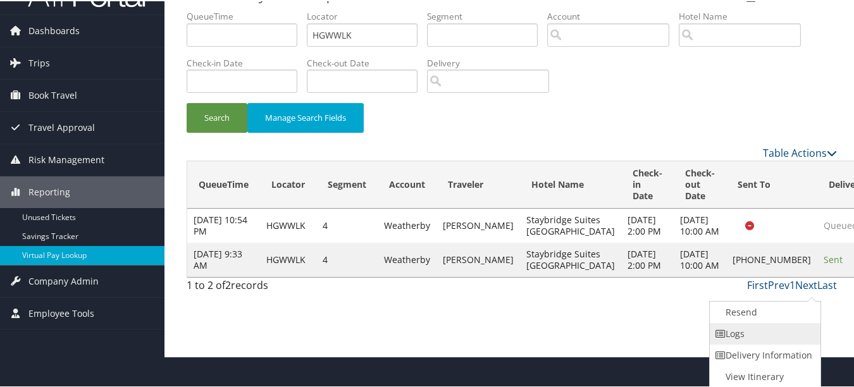
click at [800, 335] on link "Logs" at bounding box center [764, 333] width 108 height 22
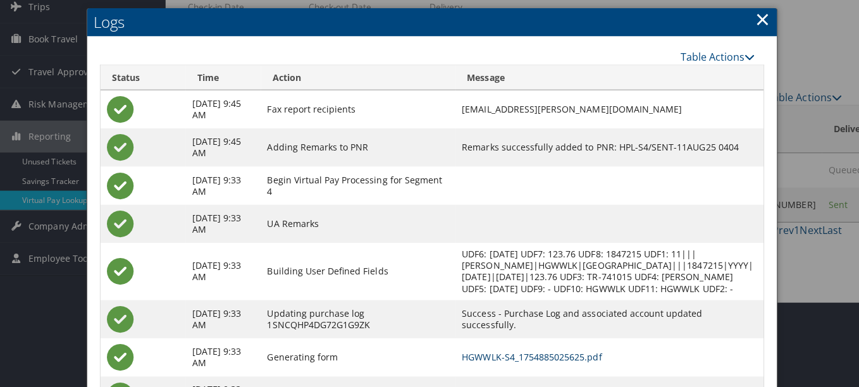
scroll to position [0, 0]
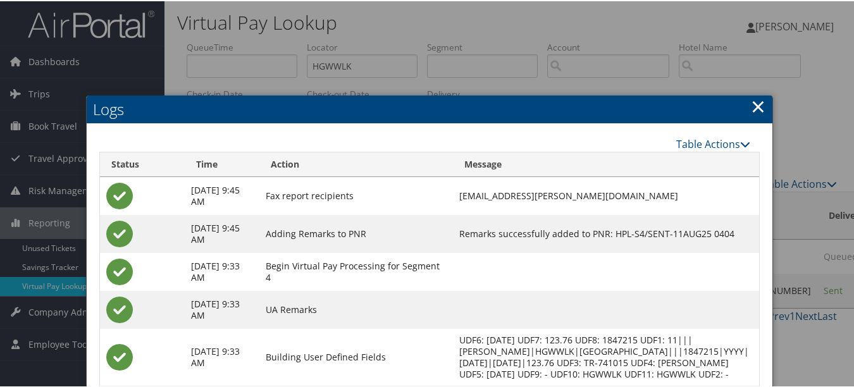
click at [751, 106] on link "×" at bounding box center [758, 104] width 15 height 25
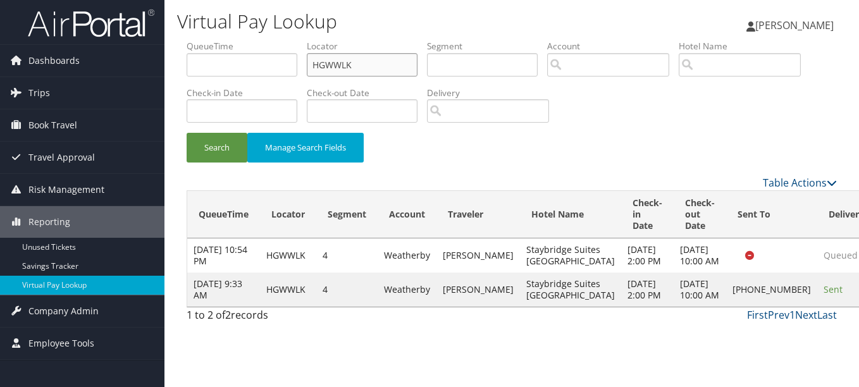
paste input "FXTDEL"
drag, startPoint x: 413, startPoint y: 68, endPoint x: 271, endPoint y: 52, distance: 142.5
click at [274, 40] on ul "QueueTime Locator FXTDEL Segment Account Traveler Hotel Name Check-in Date Chec…" at bounding box center [512, 40] width 650 height 0
click at [187, 133] on button "Search" at bounding box center [217, 148] width 61 height 30
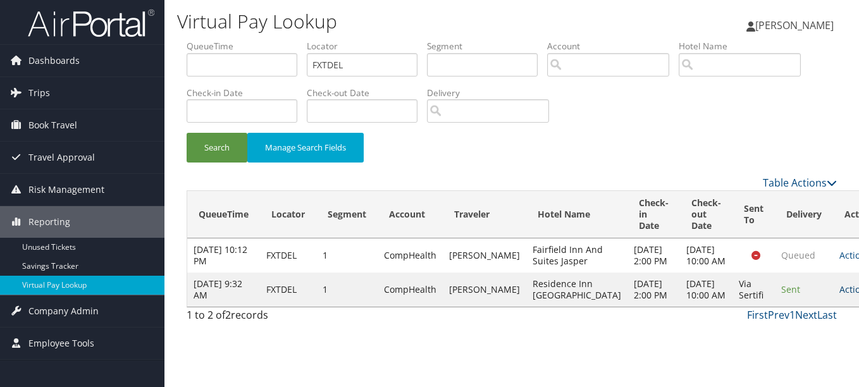
click at [858, 294] on icon at bounding box center [874, 289] width 9 height 9
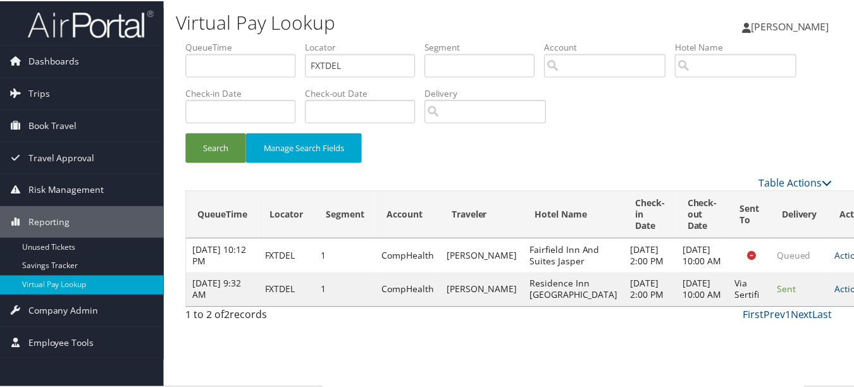
scroll to position [32, 0]
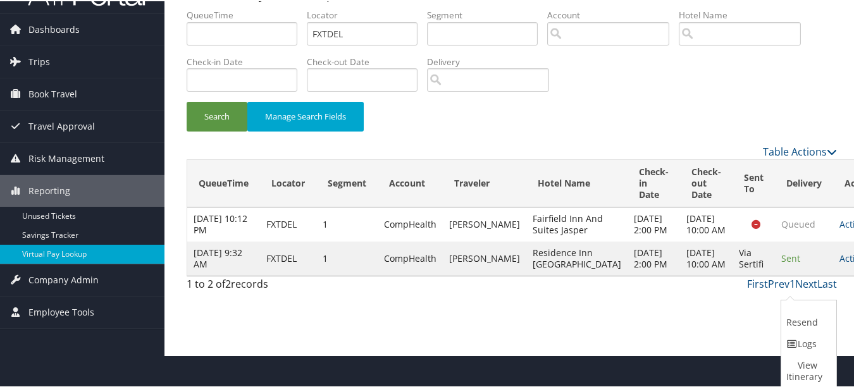
drag, startPoint x: 801, startPoint y: 341, endPoint x: 688, endPoint y: 373, distance: 117.5
click at [798, 347] on link "Logs" at bounding box center [807, 343] width 52 height 22
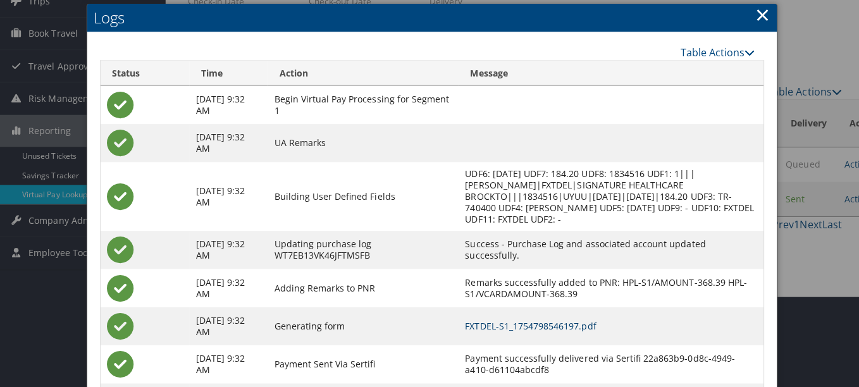
scroll to position [0, 0]
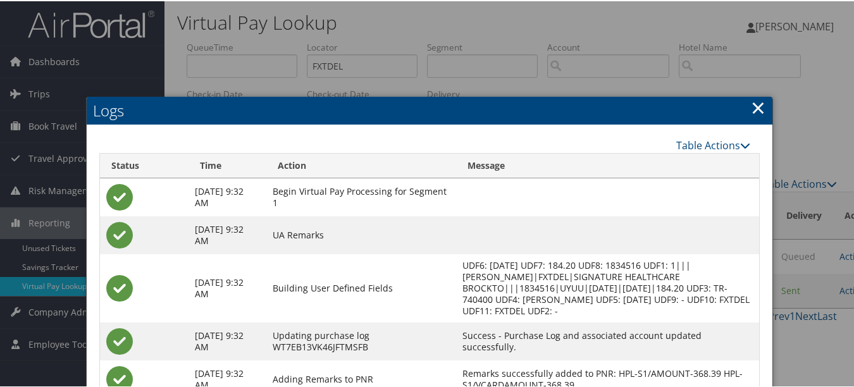
click at [756, 109] on link "×" at bounding box center [758, 106] width 15 height 25
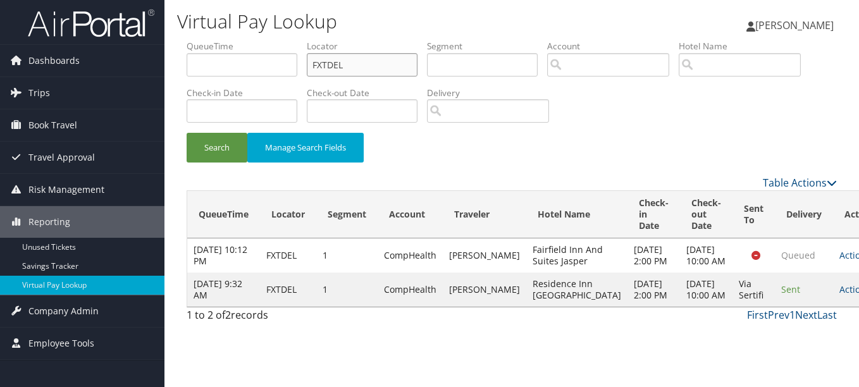
drag, startPoint x: 359, startPoint y: 59, endPoint x: 277, endPoint y: 59, distance: 82.2
click at [278, 40] on ul "QueueTime Locator FXTDEL Segment Account Traveler Hotel Name Check-in Date Chec…" at bounding box center [512, 40] width 650 height 0
paste input "ULMEIO"
type input "ULMEIO"
click at [187, 133] on button "Search" at bounding box center [217, 148] width 61 height 30
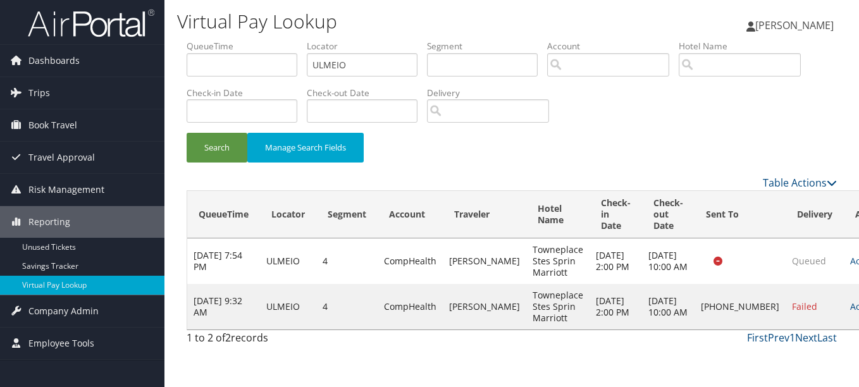
drag, startPoint x: 811, startPoint y: 312, endPoint x: 803, endPoint y: 324, distance: 14.0
click at [850, 312] on link "Actions" at bounding box center [870, 306] width 40 height 12
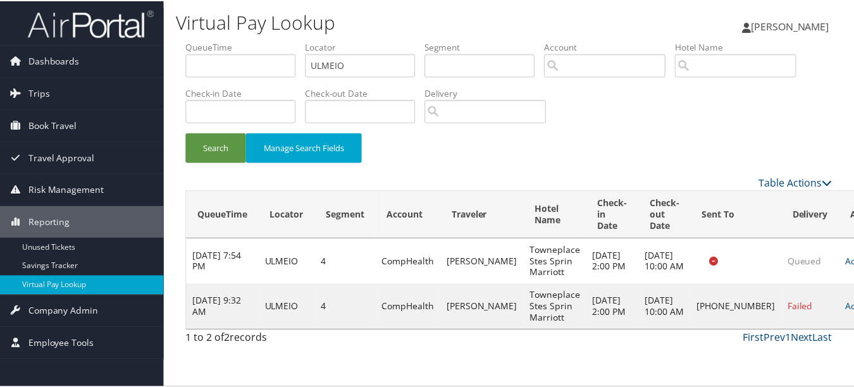
scroll to position [20, 0]
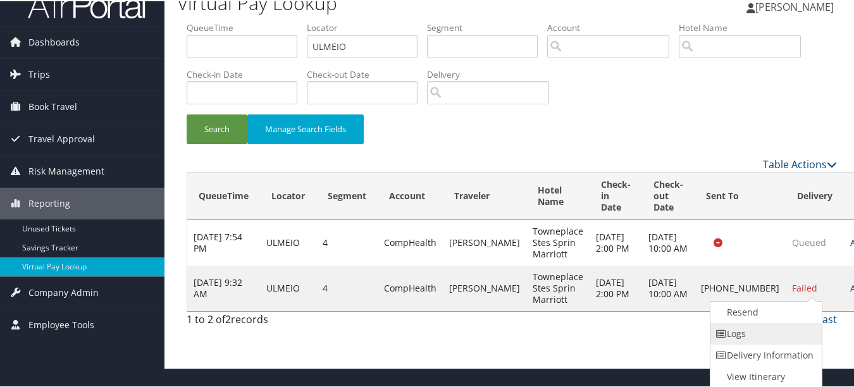
click at [801, 325] on link "Logs" at bounding box center [764, 333] width 108 height 22
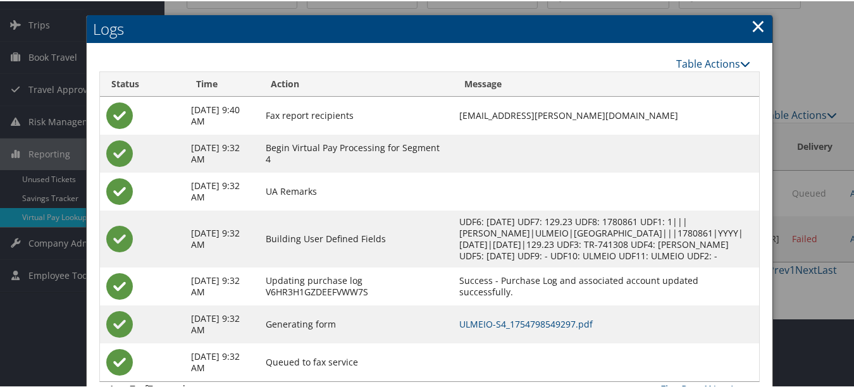
scroll to position [109, 0]
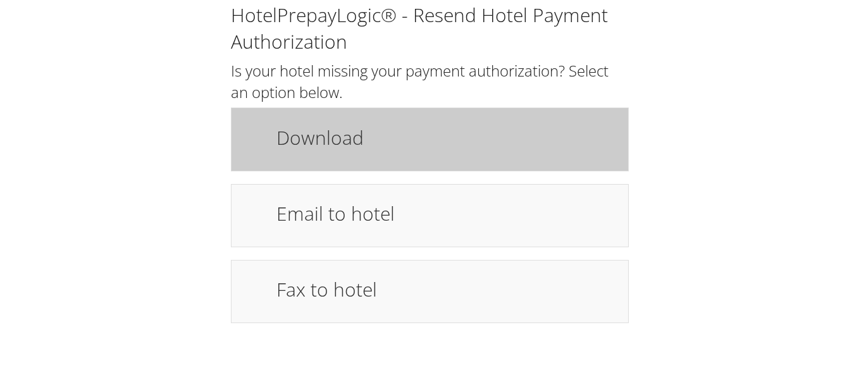
click at [328, 150] on h1 "Download" at bounding box center [445, 137] width 339 height 28
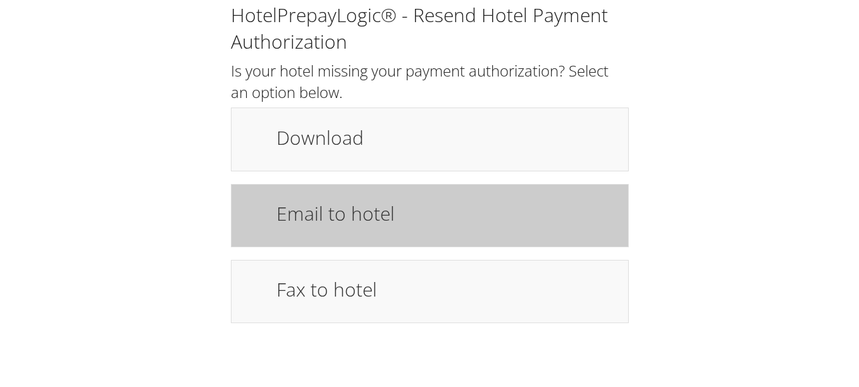
click at [440, 202] on h1 "Email to hotel" at bounding box center [445, 213] width 339 height 28
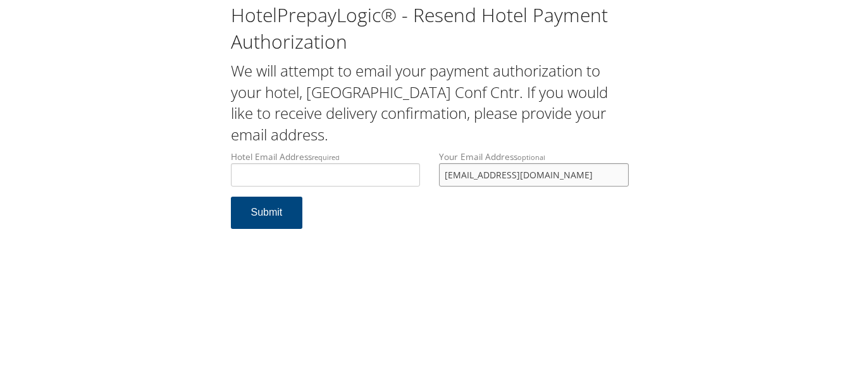
drag, startPoint x: 592, startPoint y: 176, endPoint x: 389, endPoint y: 186, distance: 203.2
click at [389, 186] on div "Hotel Email Address required Hotel email address is required Your Email Address…" at bounding box center [429, 174] width 417 height 46
click at [350, 184] on input "Hotel Email Address required" at bounding box center [326, 174] width 190 height 23
type input "[EMAIL_ADDRESS][DOMAIN_NAME]"
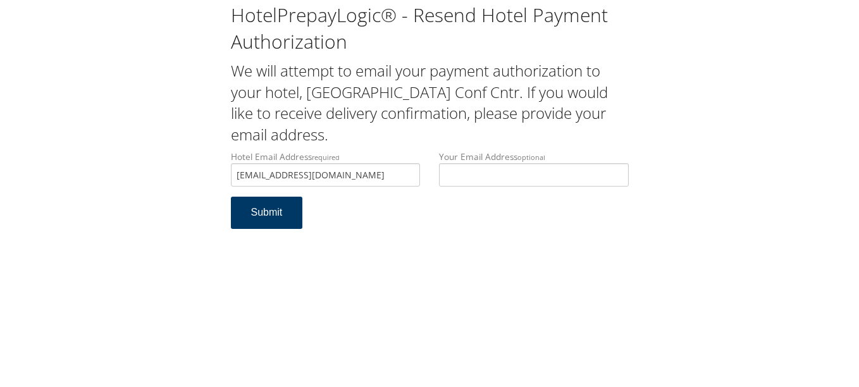
click at [278, 216] on button "Submit" at bounding box center [267, 213] width 72 height 32
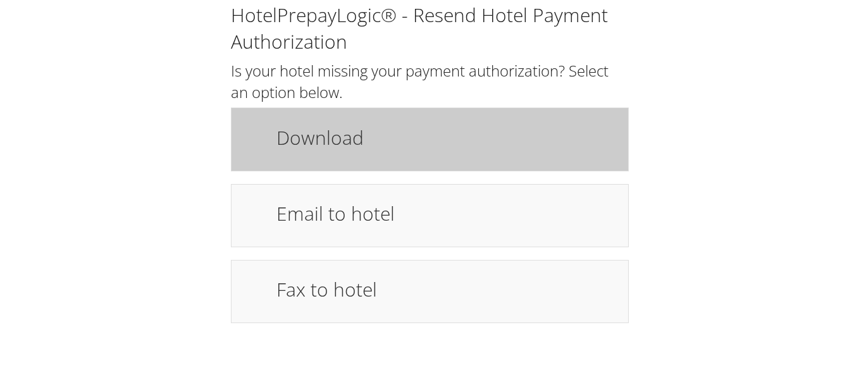
click at [367, 153] on div "Download" at bounding box center [446, 139] width 358 height 37
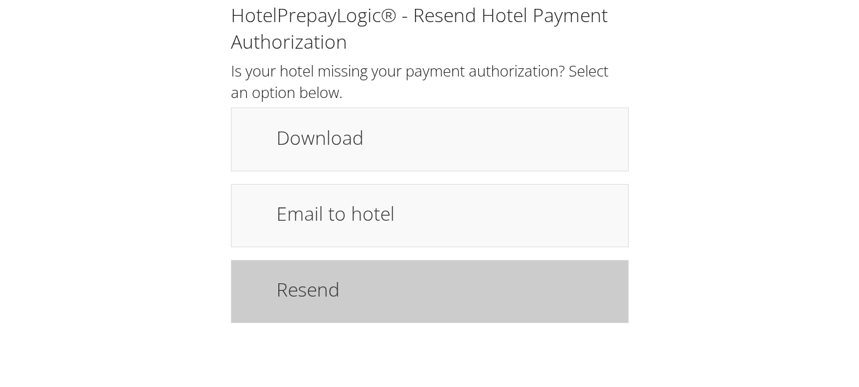
click at [388, 293] on h1 "Resend" at bounding box center [445, 289] width 339 height 28
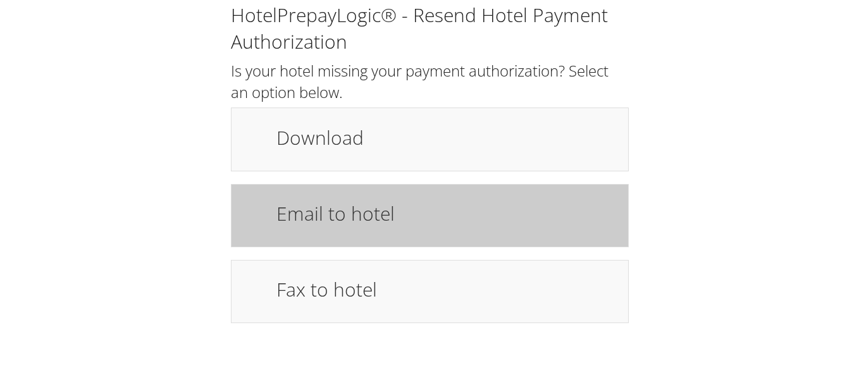
click at [407, 202] on h1 "Email to hotel" at bounding box center [445, 213] width 339 height 28
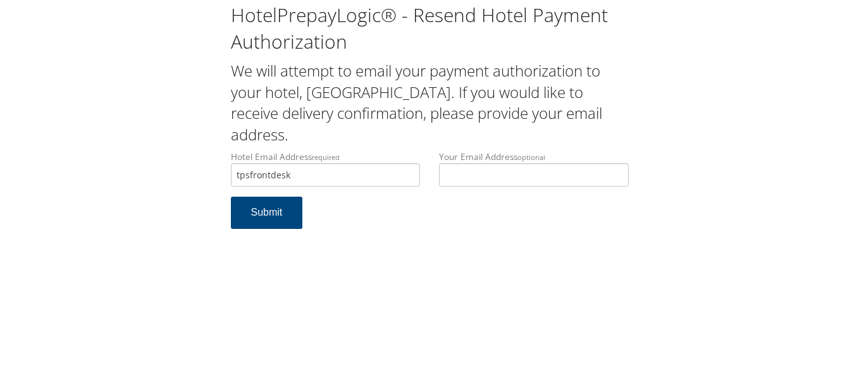
type input "tpsfrontdesk"
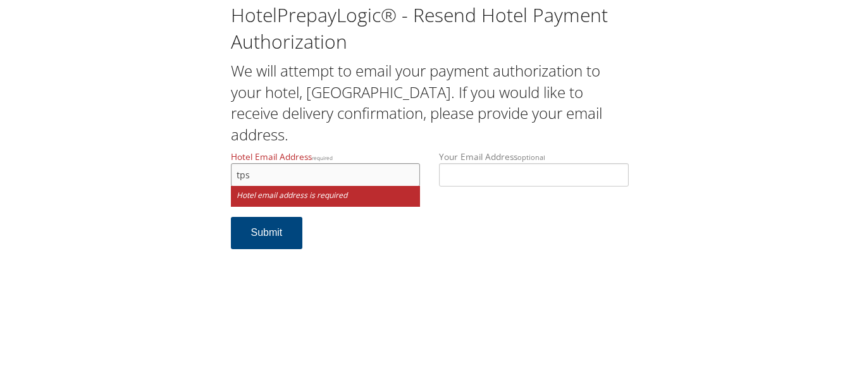
type input "tpsfrontdesksgf@gmail.com"
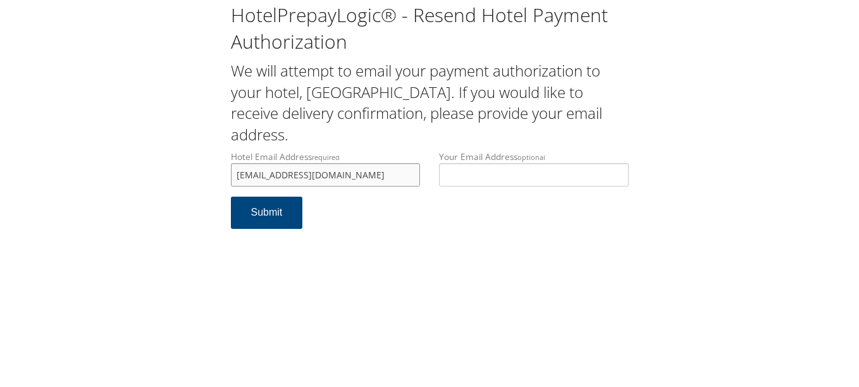
click at [301, 173] on input "tpsfrontdesksgf@gmail.com" at bounding box center [326, 174] width 190 height 23
click at [379, 168] on input "tpsfrontdesksgf@gmail.com" at bounding box center [326, 174] width 190 height 23
click at [379, 180] on input "tpsfrontdesksgf@gmail.com" at bounding box center [326, 174] width 190 height 23
click at [601, 245] on div "HotelPrepayLogic® - Resend Hotel Payment Authorization We will attempt to email…" at bounding box center [429, 193] width 859 height 387
click at [268, 213] on button "Submit" at bounding box center [267, 213] width 72 height 32
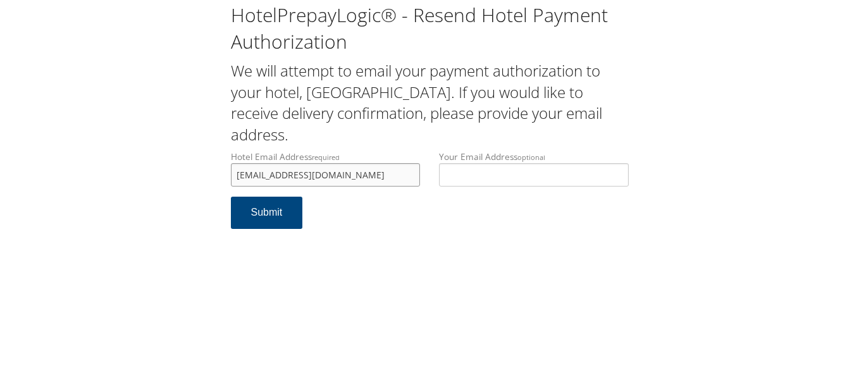
drag, startPoint x: 405, startPoint y: 177, endPoint x: 228, endPoint y: 164, distance: 177.5
click at [228, 164] on div "Hotel Email Address required tpsfrontdesksgf@gmail.com Hotel email address is r…" at bounding box center [325, 174] width 209 height 46
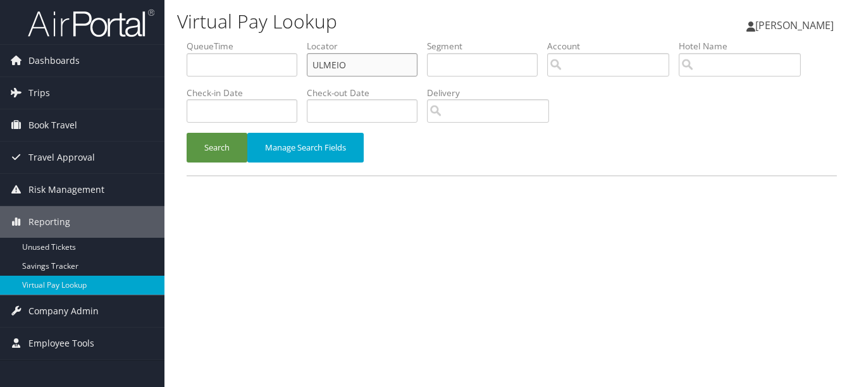
drag, startPoint x: 393, startPoint y: 71, endPoint x: 250, endPoint y: 71, distance: 143.6
click at [250, 40] on ul "QueueTime Locator ULMEIO Segment Account Traveler Hotel Name Check-in Date Chec…" at bounding box center [512, 40] width 650 height 0
paste input "HTGDFZ"
click at [187, 133] on button "Search" at bounding box center [217, 148] width 61 height 30
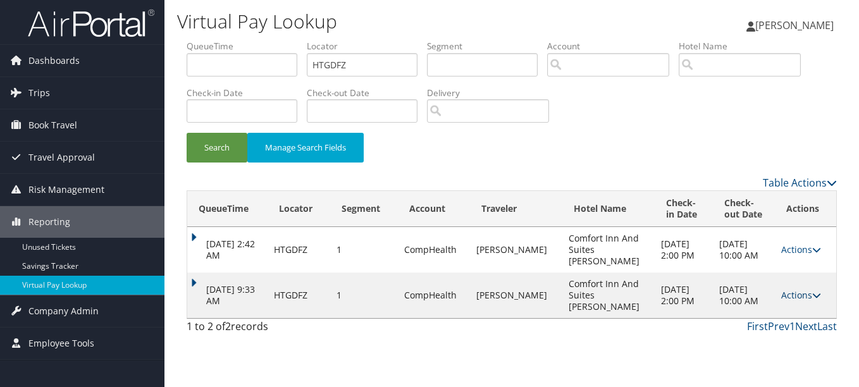
click at [796, 293] on link "Actions" at bounding box center [801, 295] width 40 height 12
click at [778, 323] on link "Resend" at bounding box center [774, 314] width 80 height 22
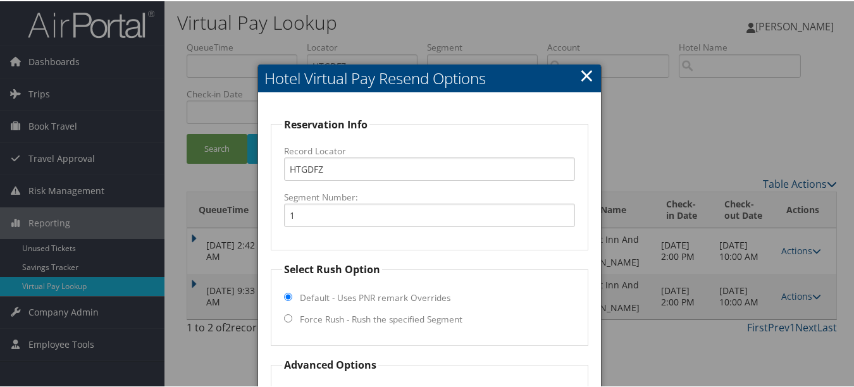
click at [588, 82] on link "×" at bounding box center [586, 73] width 15 height 25
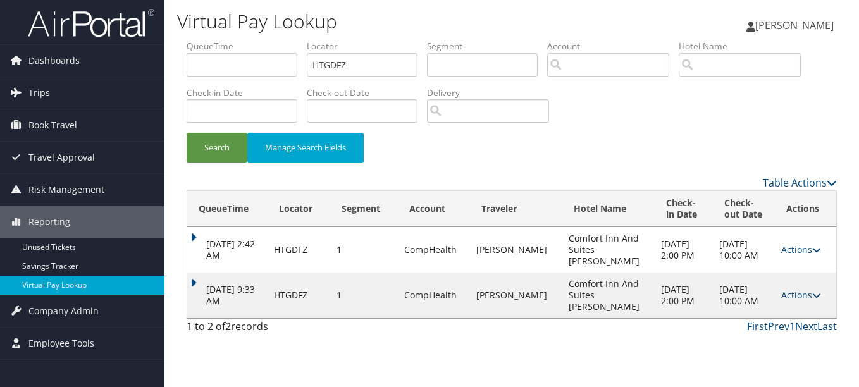
click at [801, 295] on link "Actions" at bounding box center [801, 295] width 40 height 12
click at [772, 334] on link "Logs" at bounding box center [774, 335] width 80 height 22
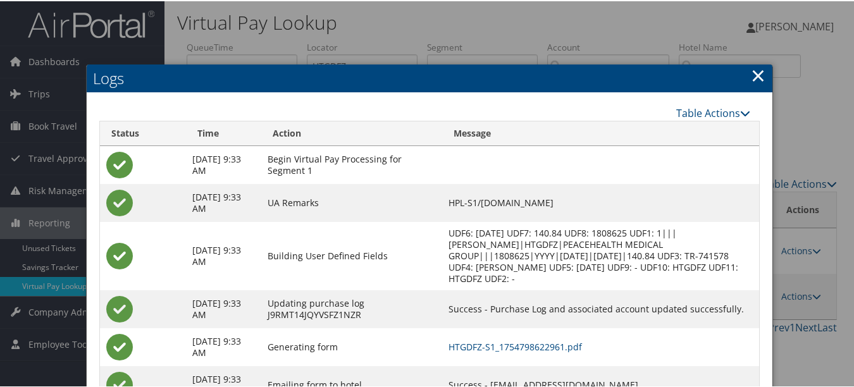
click at [756, 78] on link "×" at bounding box center [758, 73] width 15 height 25
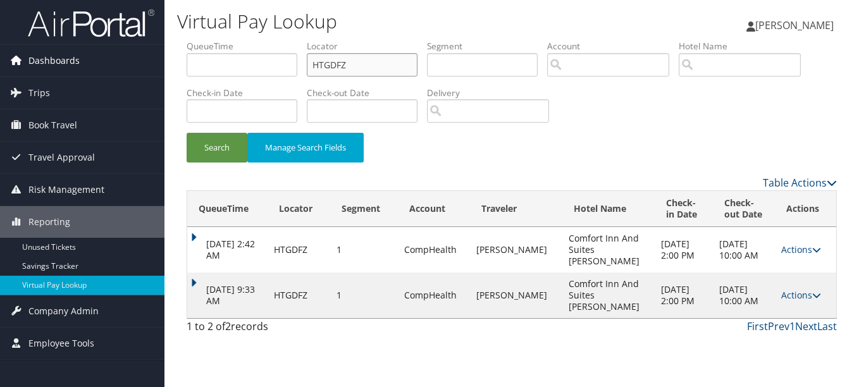
drag, startPoint x: 392, startPoint y: 62, endPoint x: 133, endPoint y: 62, distance: 258.6
click at [133, 62] on div "Dashboards AirPortal 360™ (Manager) My Travel Dashboard Trips Airtinerary® Look…" at bounding box center [429, 193] width 859 height 387
paste input "DMZIRL"
click at [187, 133] on button "Search" at bounding box center [217, 148] width 61 height 30
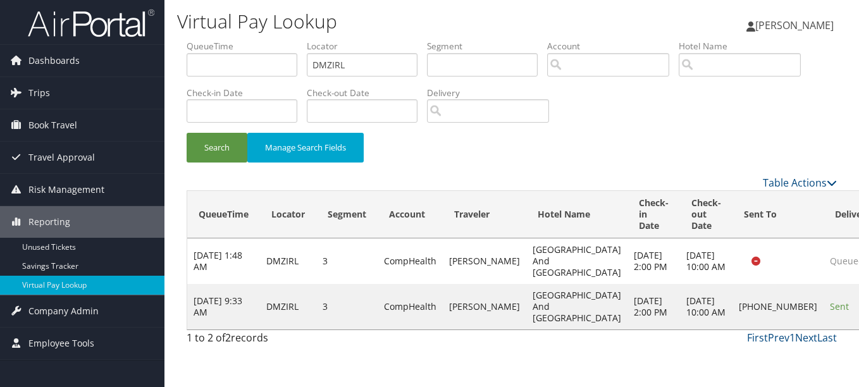
drag, startPoint x: 806, startPoint y: 321, endPoint x: 804, endPoint y: 313, distance: 8.6
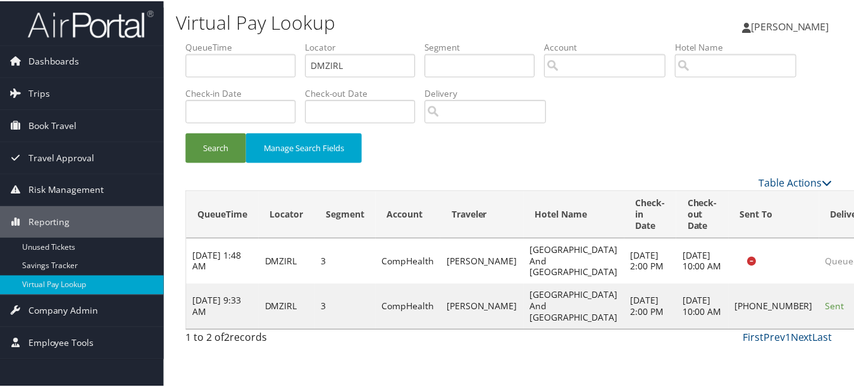
scroll to position [31, 0]
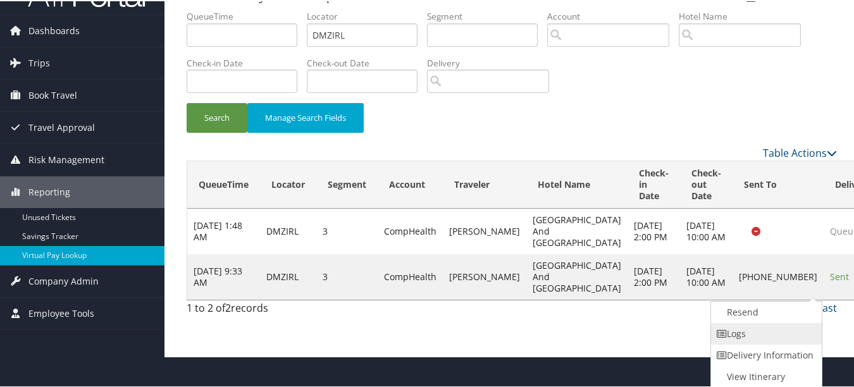
click at [780, 329] on link "Logs" at bounding box center [765, 333] width 108 height 22
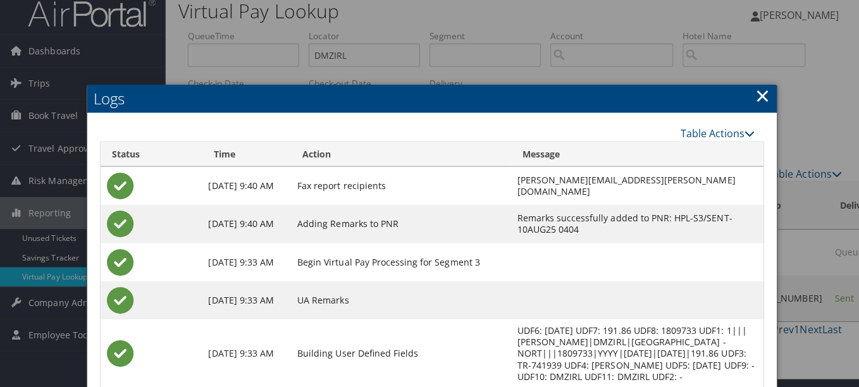
scroll to position [0, 0]
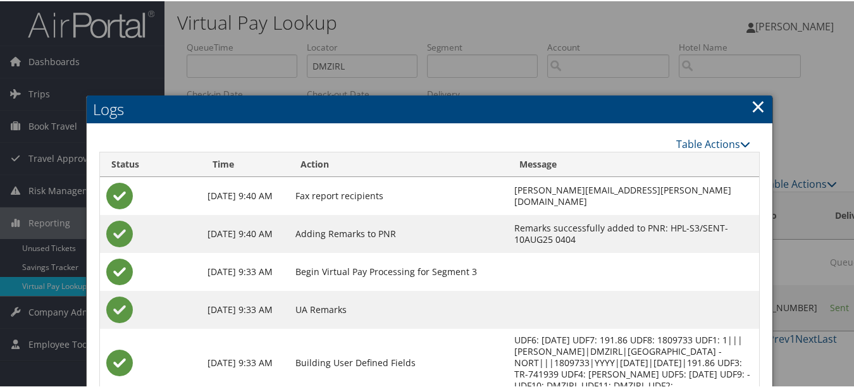
click at [758, 111] on link "×" at bounding box center [758, 104] width 15 height 25
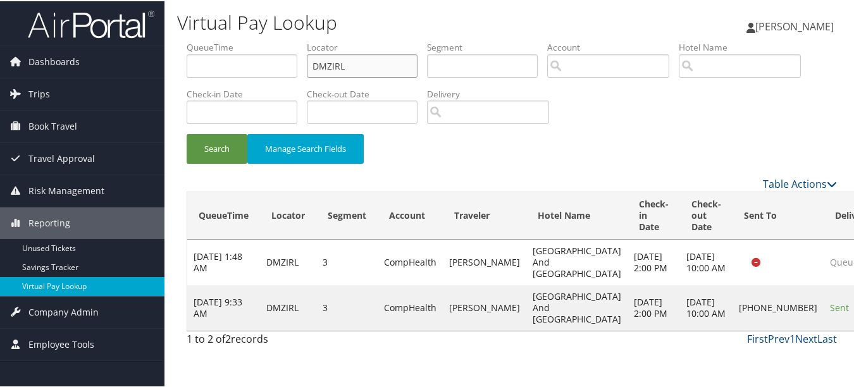
drag, startPoint x: 395, startPoint y: 61, endPoint x: 214, endPoint y: 61, distance: 181.5
click at [216, 40] on ul "QueueTime Locator DMZIRL Segment Account Traveler Hotel Name Check-in Date Chec…" at bounding box center [512, 40] width 650 height 0
paste input "OLGPKC"
click at [187, 133] on button "Search" at bounding box center [217, 148] width 61 height 30
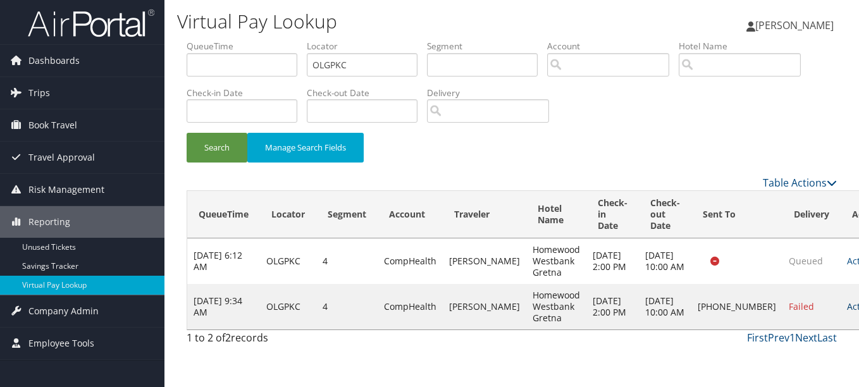
click at [847, 306] on link "Actions" at bounding box center [867, 306] width 40 height 12
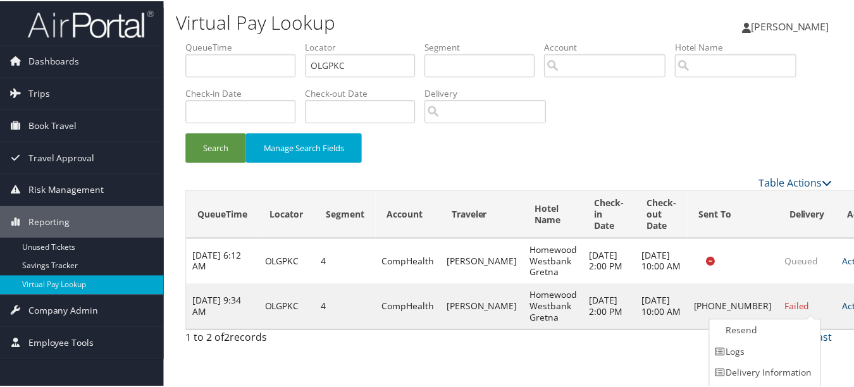
scroll to position [20, 0]
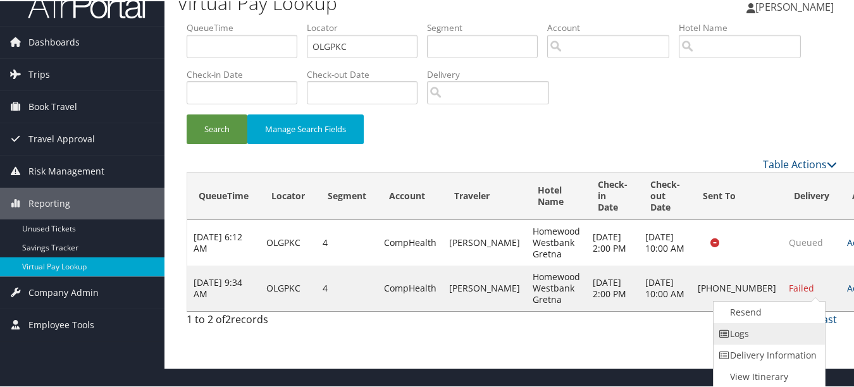
click at [773, 329] on link "Logs" at bounding box center [767, 333] width 108 height 22
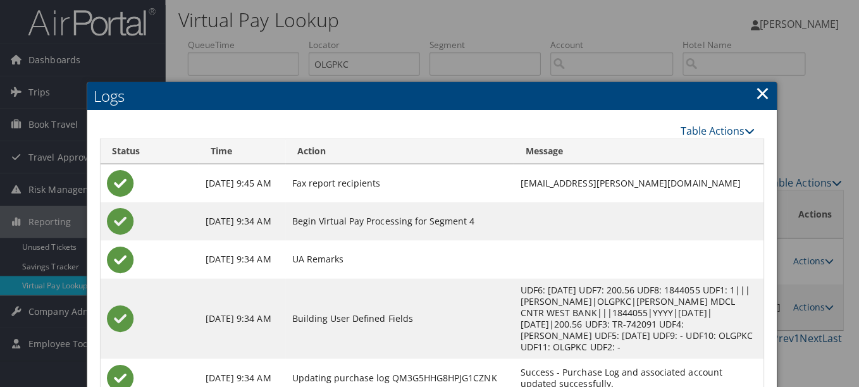
scroll to position [0, 0]
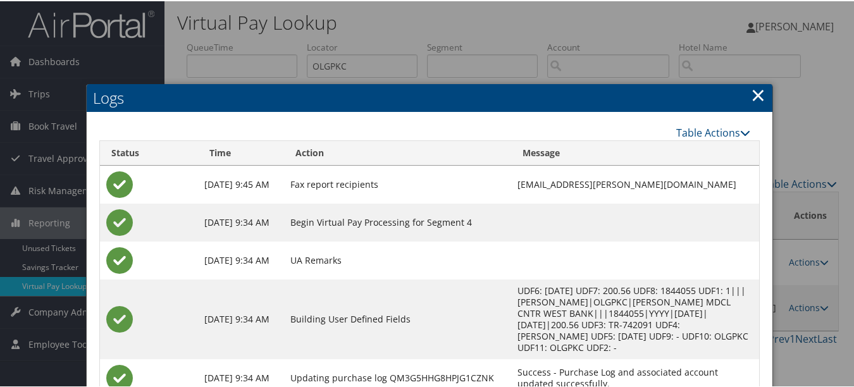
click at [761, 92] on h2 "Logs" at bounding box center [430, 97] width 686 height 28
click at [754, 92] on link "×" at bounding box center [758, 93] width 15 height 25
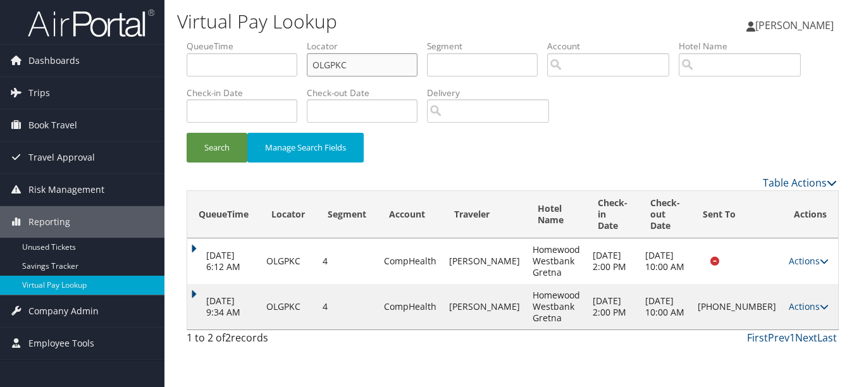
drag, startPoint x: 387, startPoint y: 63, endPoint x: 327, endPoint y: 63, distance: 60.1
click at [327, 63] on input "OLGPKC" at bounding box center [362, 64] width 111 height 23
drag, startPoint x: 377, startPoint y: 64, endPoint x: 222, endPoint y: 63, distance: 154.9
click at [222, 40] on ul "QueueTime Locator GPKCOLGPKC Segment Account Traveler Hotel Name Check-in Date …" at bounding box center [512, 40] width 650 height 0
paste input "ITQDSA"
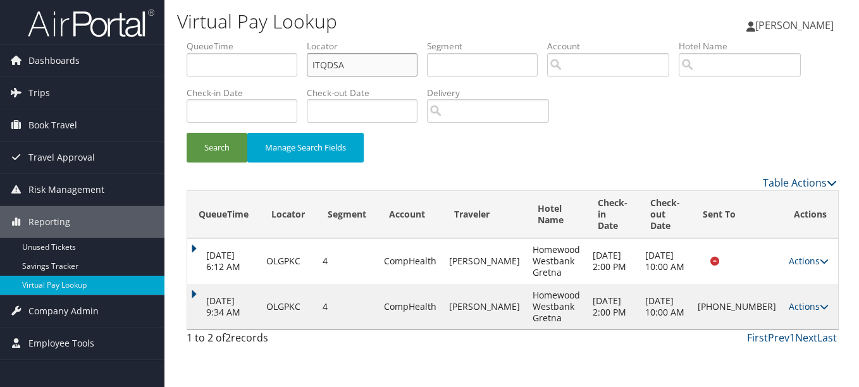
click at [187, 133] on button "Search" at bounding box center [217, 148] width 61 height 30
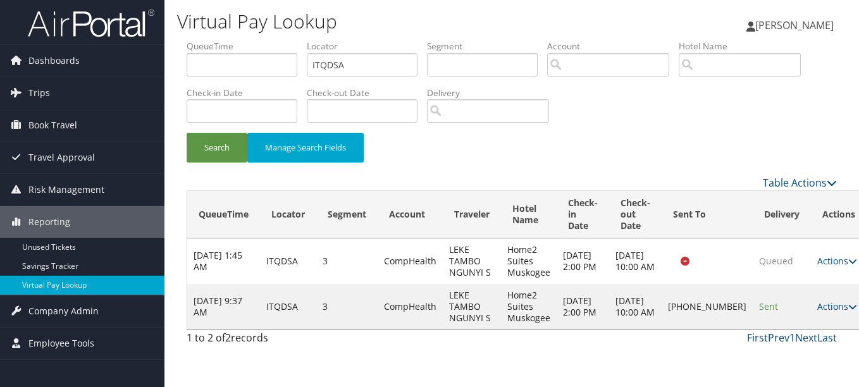
click at [504, 146] on div "Search Manage Search Fields" at bounding box center [511, 154] width 669 height 42
click at [817, 312] on link "Actions" at bounding box center [837, 306] width 40 height 12
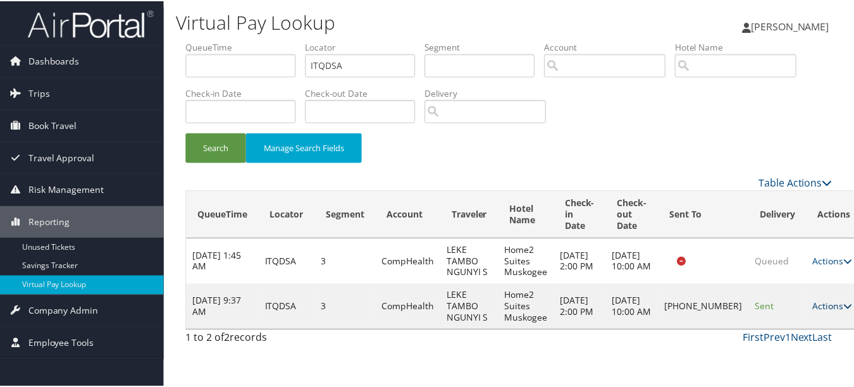
scroll to position [20, 0]
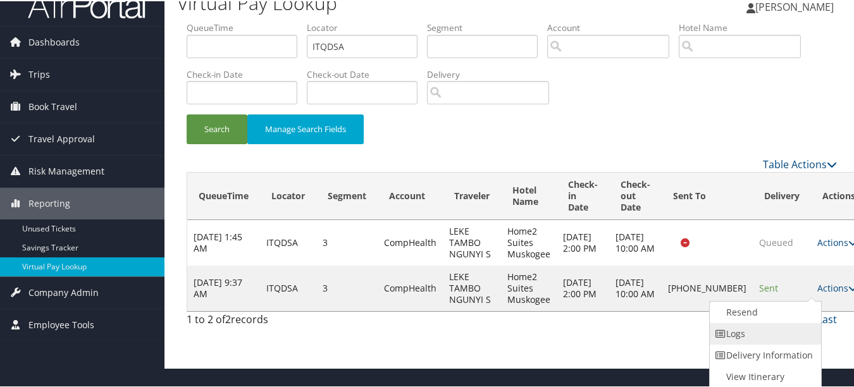
click at [777, 333] on link "Logs" at bounding box center [764, 333] width 108 height 22
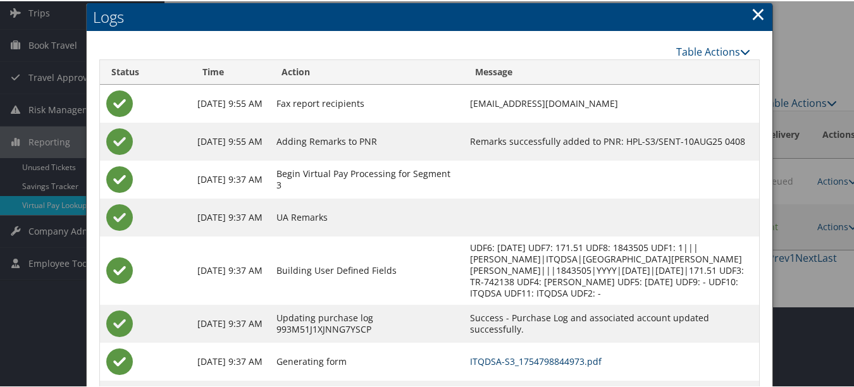
scroll to position [0, 0]
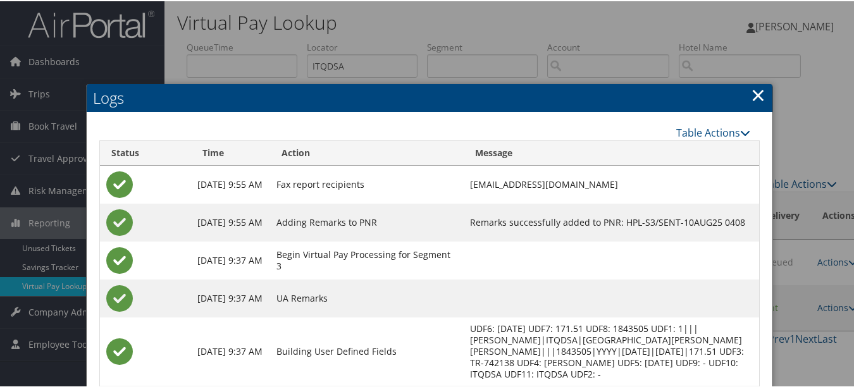
click at [751, 93] on link "×" at bounding box center [758, 93] width 15 height 25
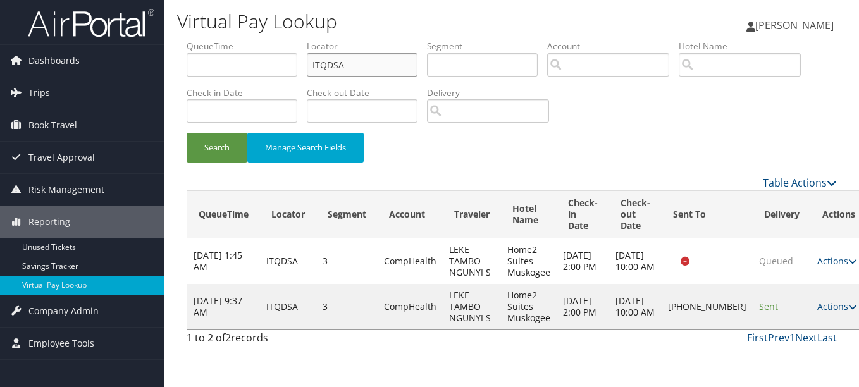
drag, startPoint x: 385, startPoint y: 67, endPoint x: 217, endPoint y: 66, distance: 168.2
click at [218, 40] on ul "QueueTime Locator ITQDSA Segment Account Traveler Hotel Name Check-in Date Chec…" at bounding box center [512, 40] width 650 height 0
paste input "SCSXYG"
click at [187, 133] on button "Search" at bounding box center [217, 148] width 61 height 30
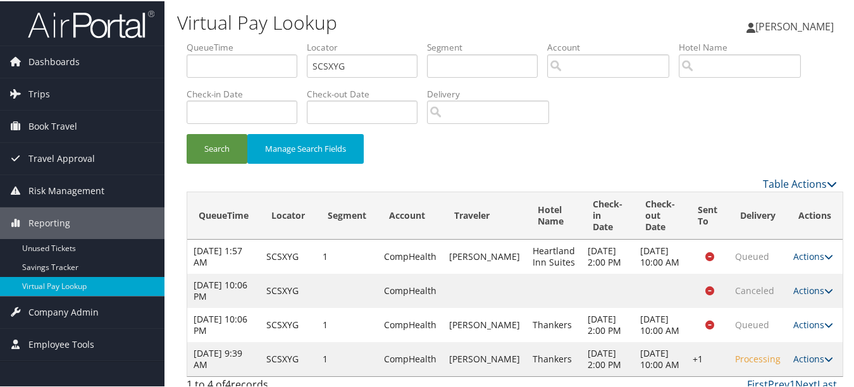
click at [430, 149] on div "Search Manage Search Fields" at bounding box center [511, 154] width 669 height 42
click at [201, 154] on button "Search" at bounding box center [217, 148] width 61 height 30
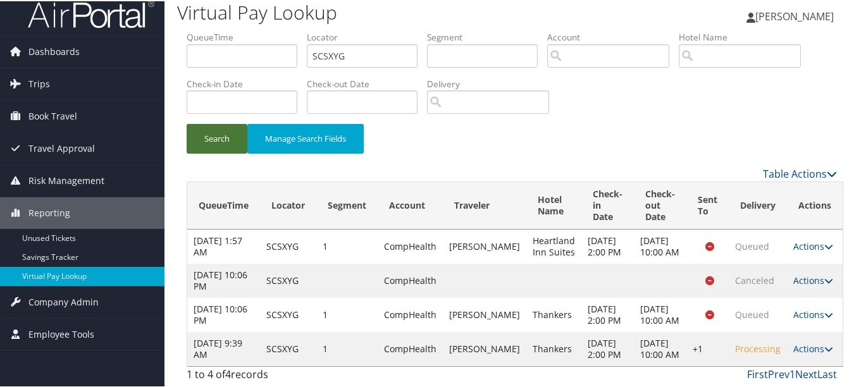
scroll to position [44, 0]
click at [803, 341] on link "Actions" at bounding box center [813, 347] width 40 height 12
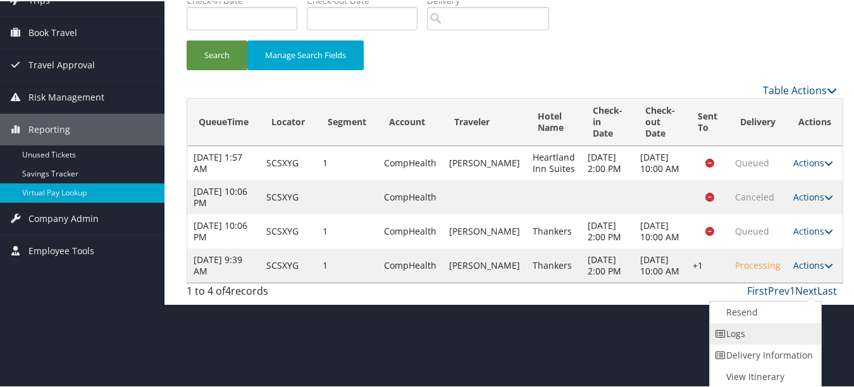
click at [789, 335] on link "Logs" at bounding box center [764, 333] width 108 height 22
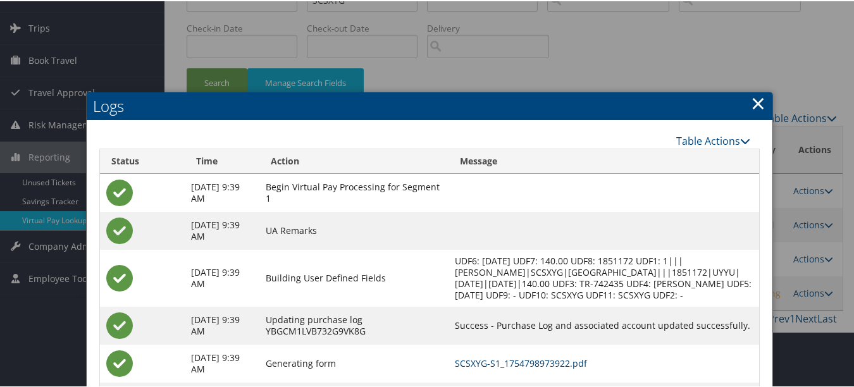
scroll to position [0, 0]
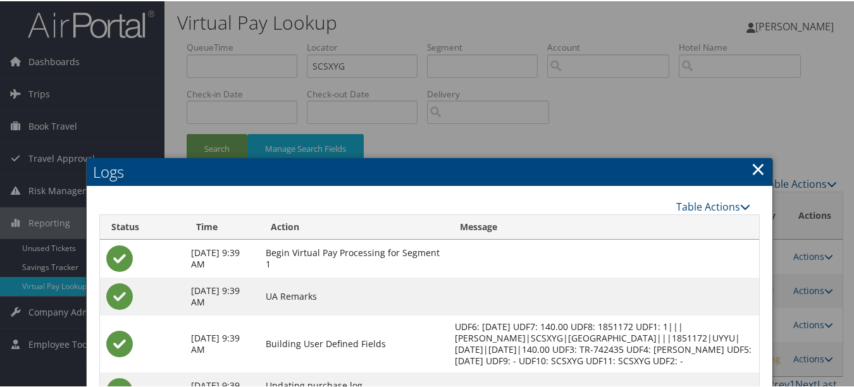
click at [760, 168] on link "×" at bounding box center [758, 167] width 15 height 25
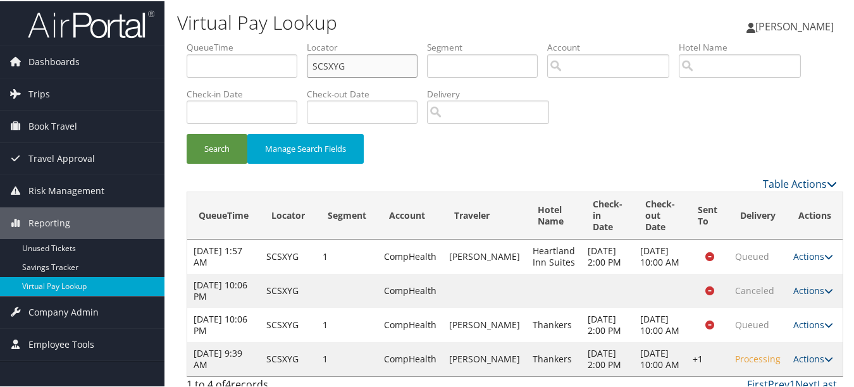
click at [205, 40] on ul "QueueTime Locator SCSXYG Segment Account Traveler Hotel Name Check-in Date Chec…" at bounding box center [512, 40] width 650 height 0
paste input "WTLFIH"
click at [187, 133] on button "Search" at bounding box center [217, 148] width 61 height 30
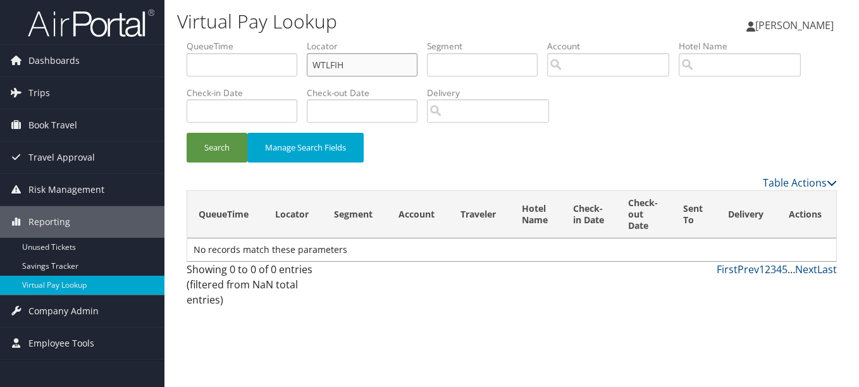
click at [187, 133] on button "Search" at bounding box center [217, 148] width 61 height 30
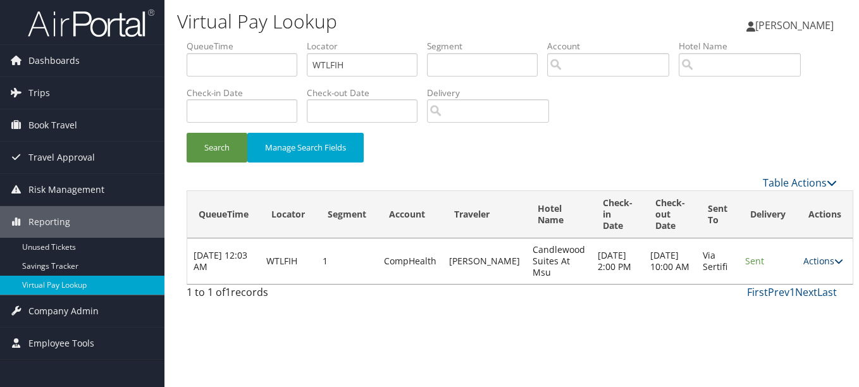
click at [803, 255] on link "Actions" at bounding box center [823, 261] width 40 height 12
click at [796, 288] on link "Resend" at bounding box center [784, 280] width 80 height 22
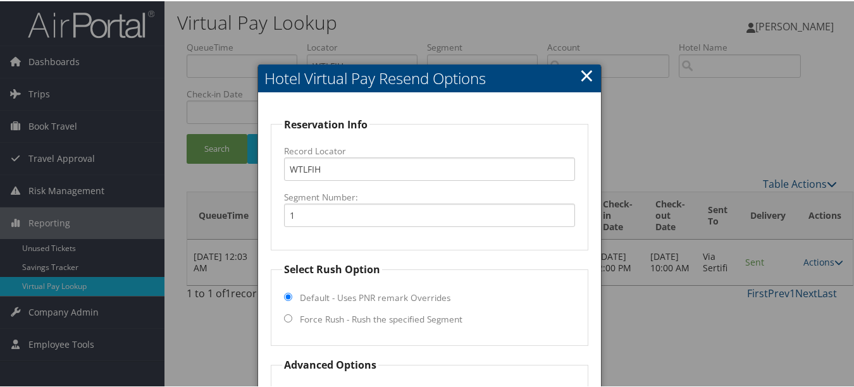
click at [570, 73] on h2 "Hotel Virtual Pay Resend Options" at bounding box center [429, 77] width 342 height 28
click at [580, 79] on link "×" at bounding box center [586, 73] width 15 height 25
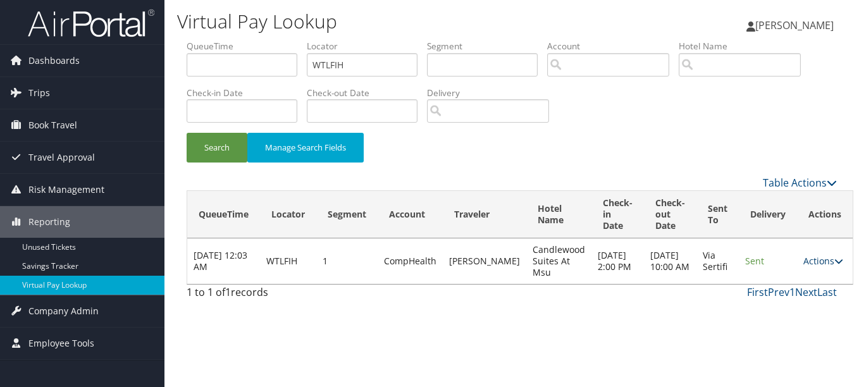
click at [803, 261] on link "Actions" at bounding box center [823, 261] width 40 height 12
click at [794, 301] on link "Logs" at bounding box center [784, 301] width 80 height 22
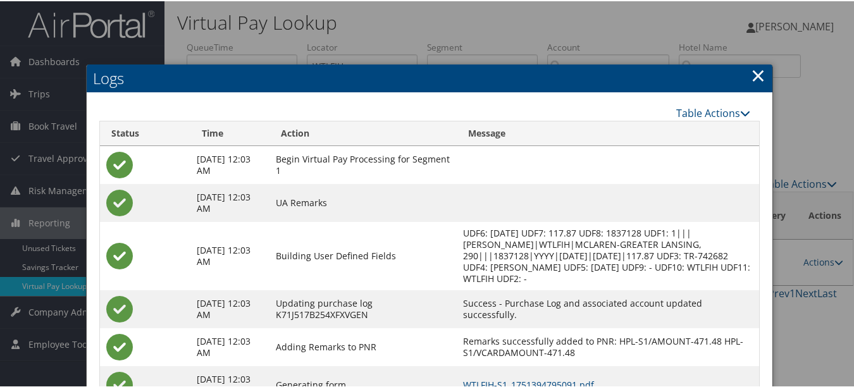
click at [751, 77] on link "×" at bounding box center [758, 73] width 15 height 25
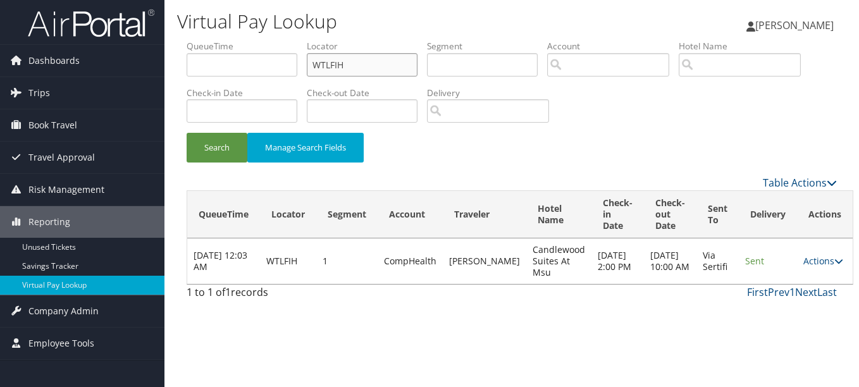
drag, startPoint x: 307, startPoint y: 66, endPoint x: 242, endPoint y: 58, distance: 65.7
click at [242, 40] on ul "QueueTime Locator WTLFIH Segment Account Traveler Hotel Name Check-in Date Chec…" at bounding box center [512, 40] width 650 height 0
paste input "MOJNII"
click at [187, 133] on button "Search" at bounding box center [217, 148] width 61 height 30
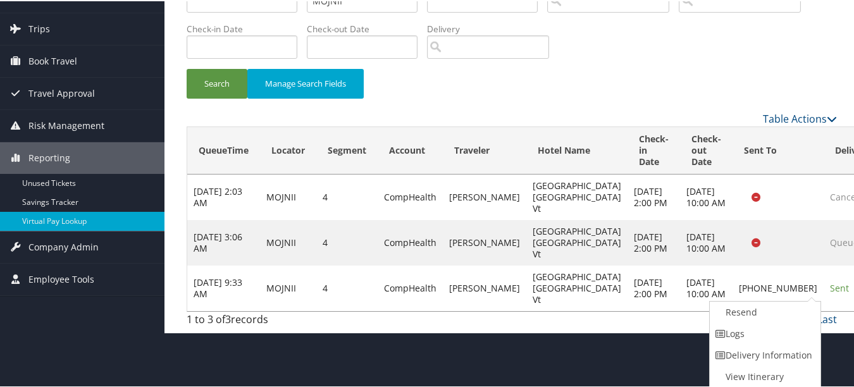
drag, startPoint x: 785, startPoint y: 335, endPoint x: 587, endPoint y: 281, distance: 205.9
click at [784, 335] on link "Logs" at bounding box center [764, 333] width 108 height 22
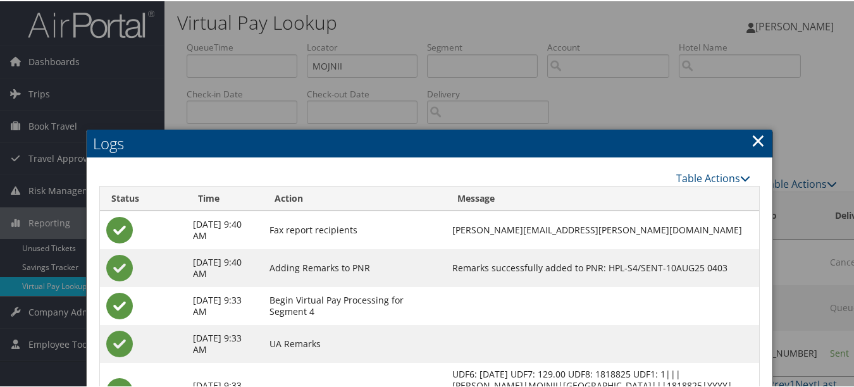
click at [755, 144] on link "×" at bounding box center [758, 138] width 15 height 25
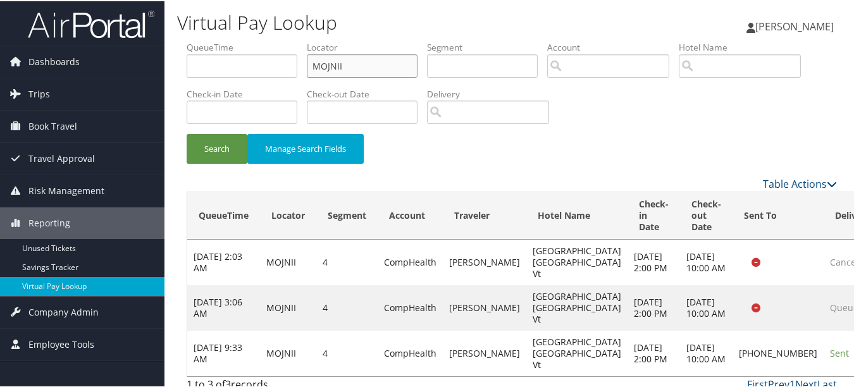
drag, startPoint x: 378, startPoint y: 66, endPoint x: 251, endPoint y: 66, distance: 126.5
click at [251, 40] on ul "QueueTime Locator MOJNII Segment Account Traveler Hotel Name Check-in Date Chec…" at bounding box center [512, 40] width 650 height 0
paste input "AXWHCS"
click at [187, 133] on button "Search" at bounding box center [217, 148] width 61 height 30
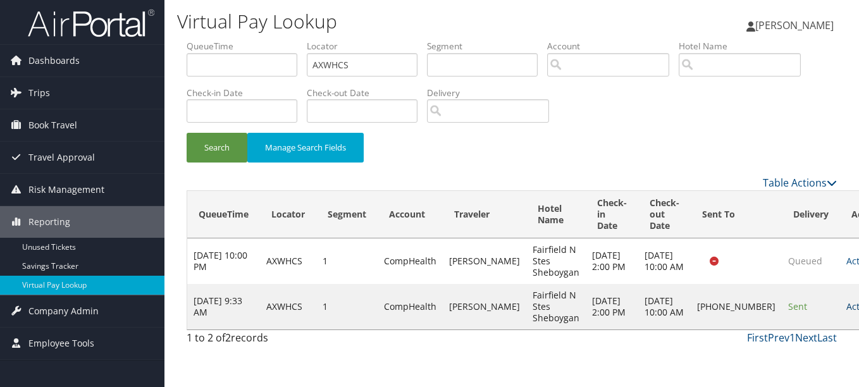
click at [846, 311] on link "Actions" at bounding box center [866, 306] width 40 height 12
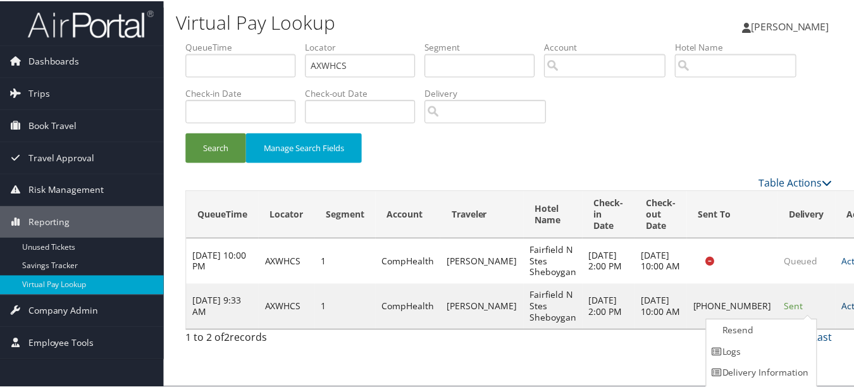
scroll to position [20, 0]
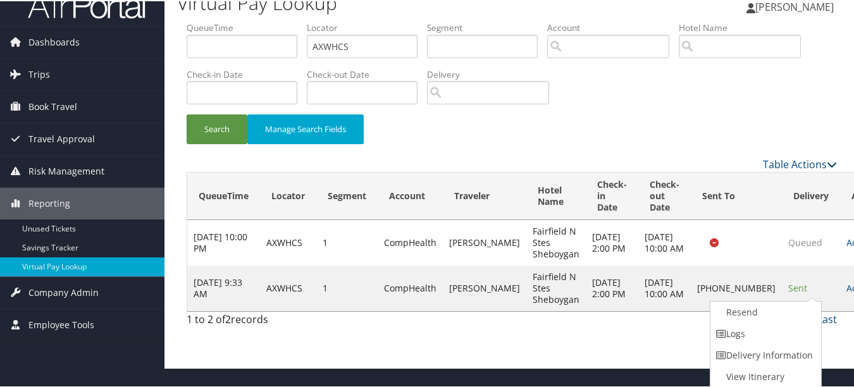
drag, startPoint x: 772, startPoint y: 329, endPoint x: 743, endPoint y: 323, distance: 29.2
click at [771, 332] on link "Logs" at bounding box center [764, 333] width 108 height 22
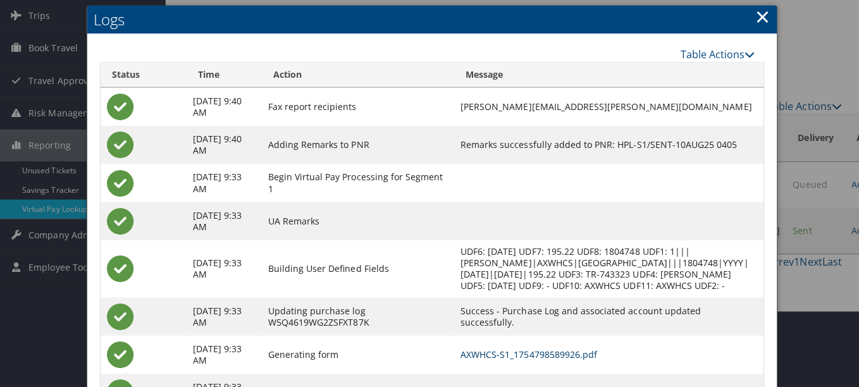
scroll to position [0, 0]
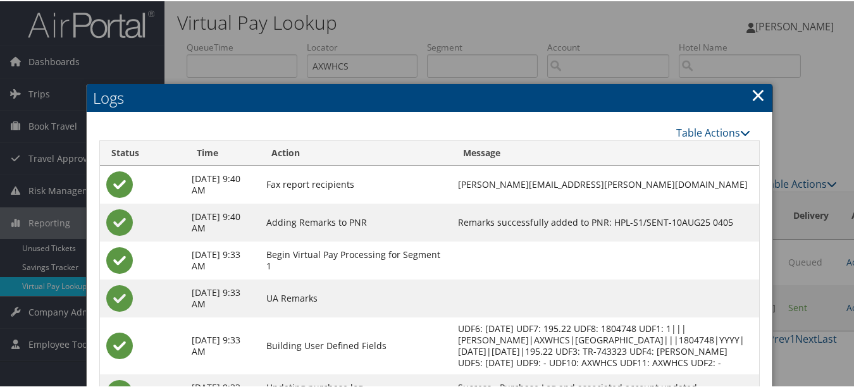
click at [753, 95] on link "×" at bounding box center [758, 93] width 15 height 25
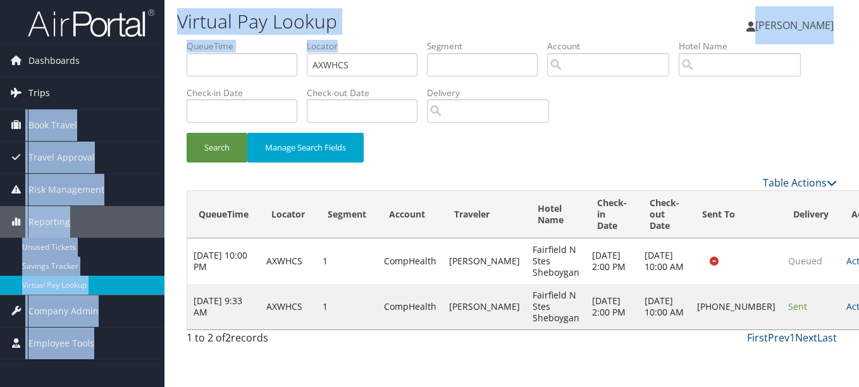
drag, startPoint x: 401, startPoint y: 77, endPoint x: 131, endPoint y: 78, distance: 270.0
click at [131, 78] on div "Dashboards AirPortal 360™ (Manager) My Travel Dashboard Trips Airtinerary® Look…" at bounding box center [429, 193] width 859 height 387
click at [402, 58] on input "AXWHCS" at bounding box center [362, 64] width 111 height 23
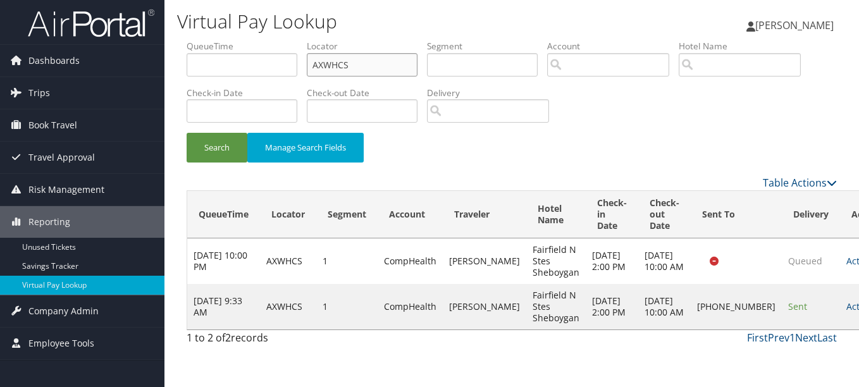
drag, startPoint x: 390, startPoint y: 70, endPoint x: 271, endPoint y: 70, distance: 119.5
click at [272, 40] on ul "QueueTime Locator AXWHCS Segment Account Traveler Hotel Name Check-in Date Chec…" at bounding box center [512, 40] width 650 height 0
paste input "UMCXJN"
click at [187, 133] on button "Search" at bounding box center [217, 148] width 61 height 30
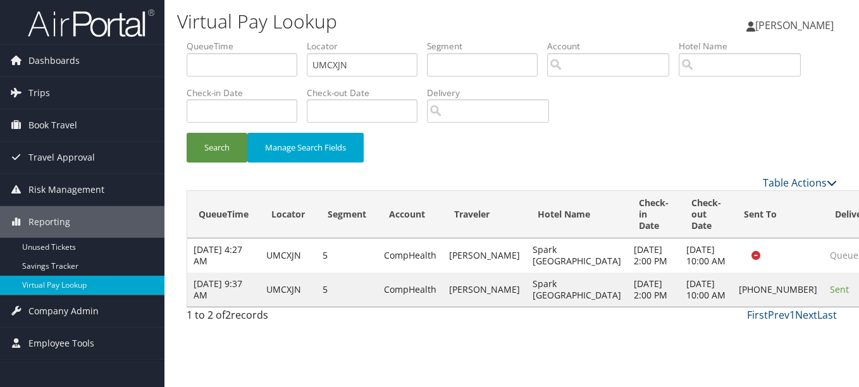
click at [405, 169] on div "Search Manage Search Fields" at bounding box center [511, 154] width 669 height 42
click at [211, 156] on button "Search" at bounding box center [217, 148] width 61 height 30
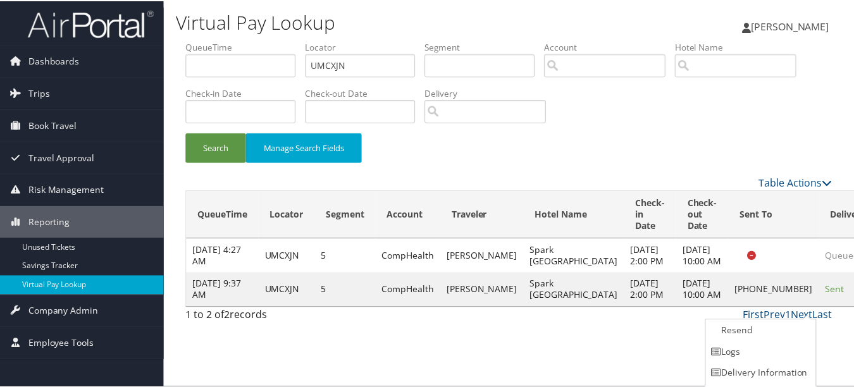
scroll to position [20, 0]
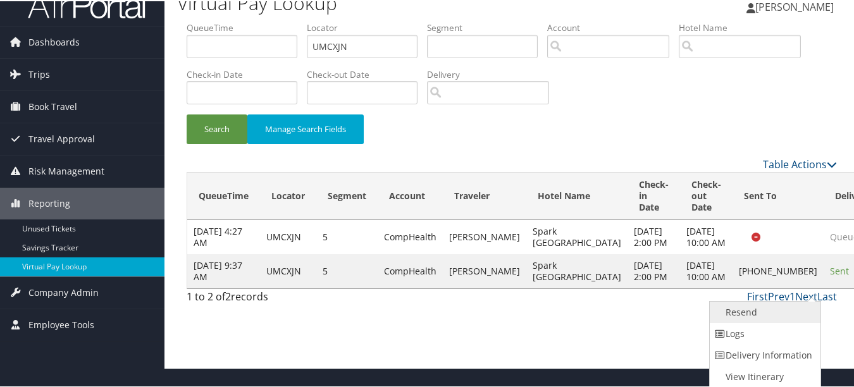
click at [775, 318] on link "Resend" at bounding box center [764, 311] width 108 height 22
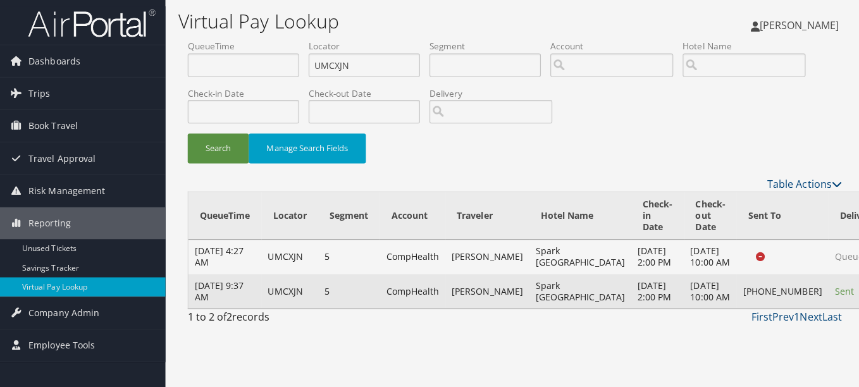
scroll to position [0, 0]
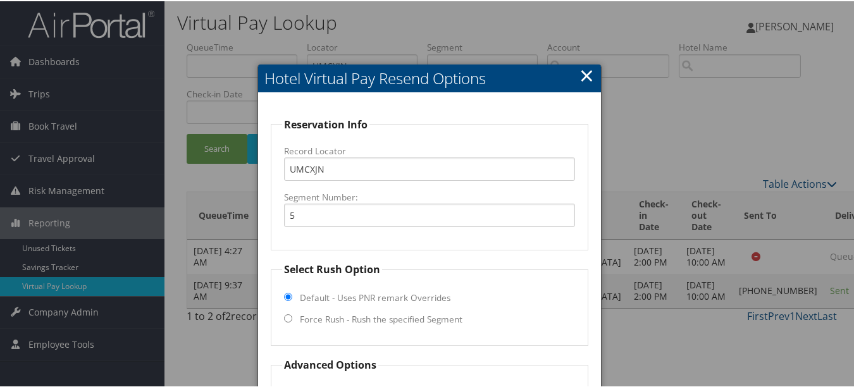
click at [581, 77] on link "×" at bounding box center [586, 73] width 15 height 25
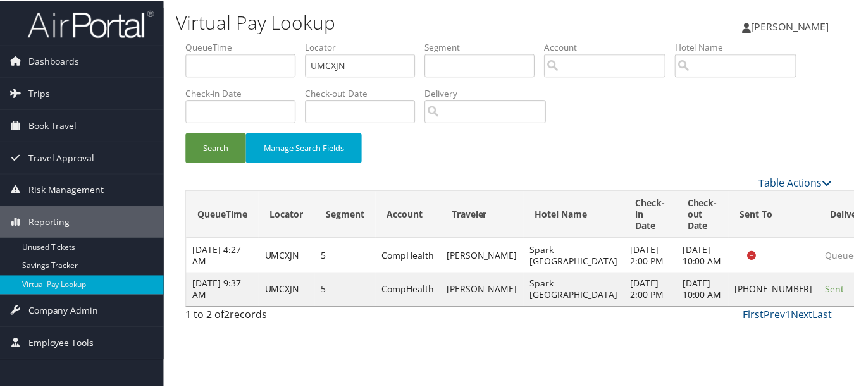
scroll to position [20, 0]
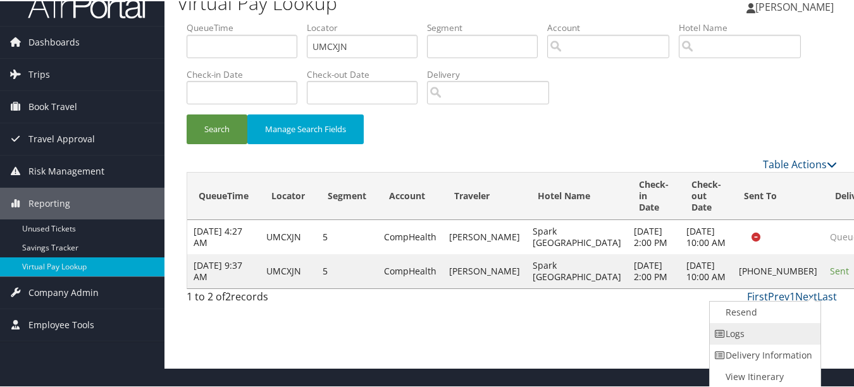
drag, startPoint x: 802, startPoint y: 308, endPoint x: 745, endPoint y: 334, distance: 62.5
click at [745, 334] on link "Logs" at bounding box center [764, 333] width 108 height 22
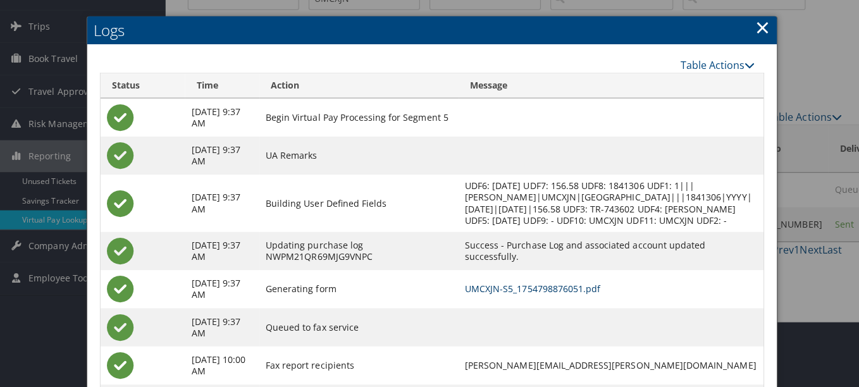
scroll to position [0, 0]
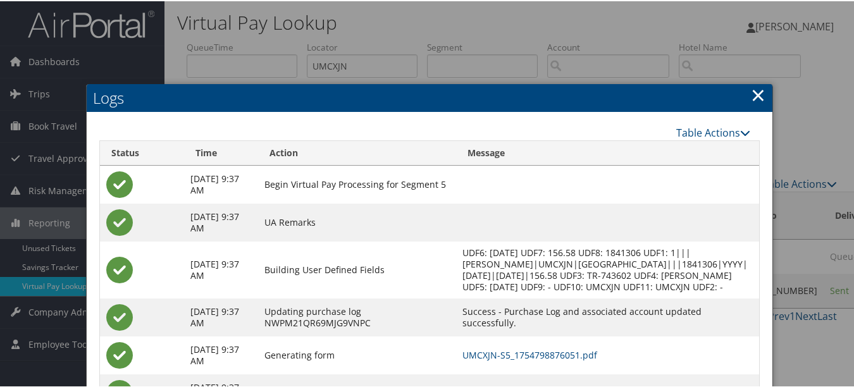
click at [753, 94] on link "×" at bounding box center [758, 93] width 15 height 25
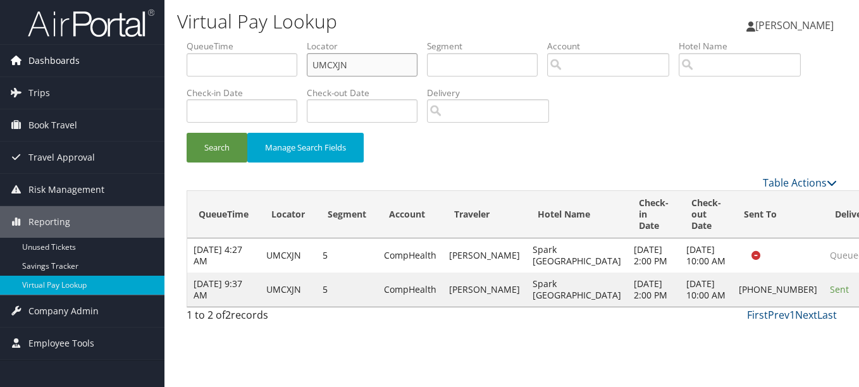
drag, startPoint x: 353, startPoint y: 63, endPoint x: 145, endPoint y: 63, distance: 208.1
click at [145, 63] on div "Dashboards AirPortal 360™ (Manager) My Travel Dashboard Trips Airtinerary® Look…" at bounding box center [429, 193] width 859 height 387
paste input "DTSKCB"
click at [187, 133] on button "Search" at bounding box center [217, 148] width 61 height 30
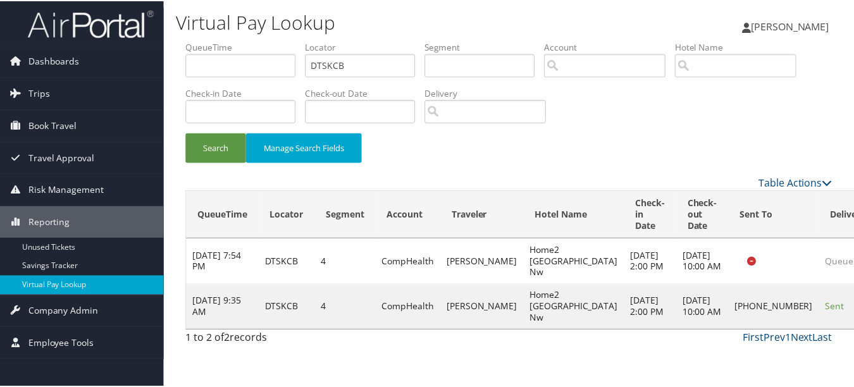
scroll to position [31, 0]
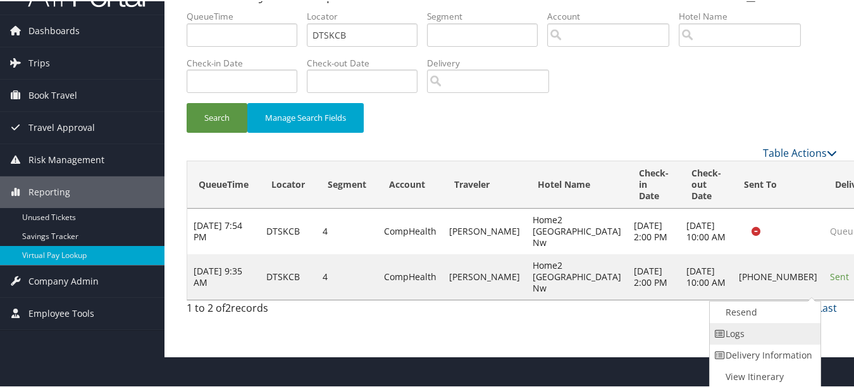
click at [780, 329] on link "Logs" at bounding box center [764, 333] width 108 height 22
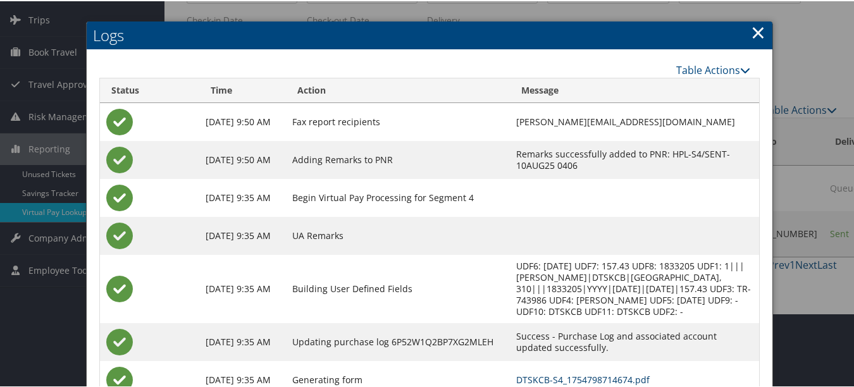
scroll to position [0, 0]
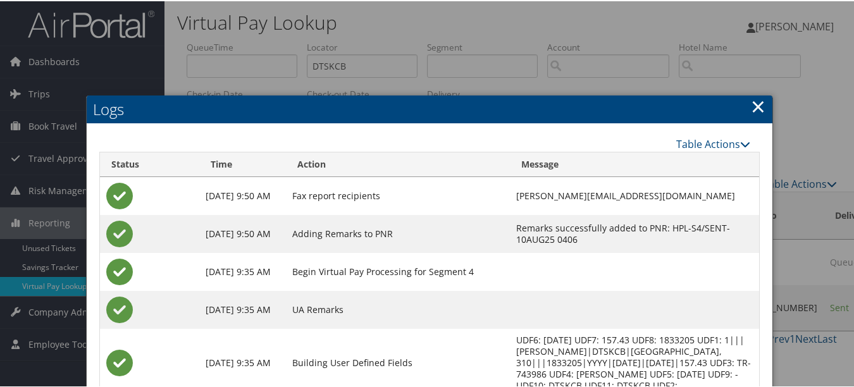
click at [751, 108] on link "×" at bounding box center [758, 104] width 15 height 25
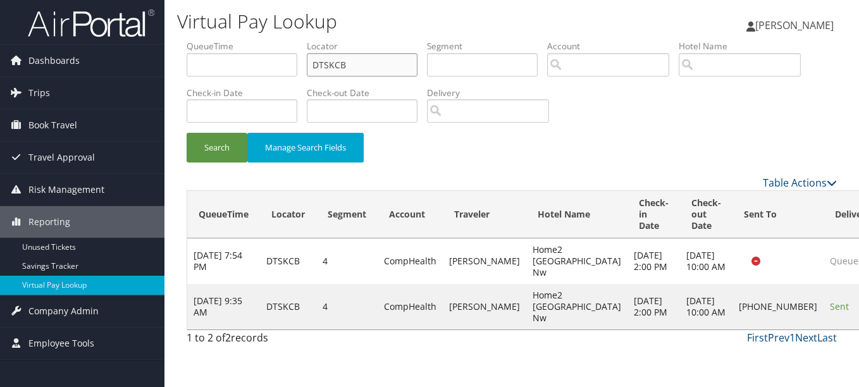
drag, startPoint x: 372, startPoint y: 71, endPoint x: 247, endPoint y: 75, distance: 125.9
click at [247, 40] on ul "QueueTime Locator DTSKCB Segment Account Traveler Hotel Name Check-in Date Chec…" at bounding box center [512, 40] width 650 height 0
paste input "CTWAVM"
type input "CTWAVM"
click at [187, 133] on button "Search" at bounding box center [217, 148] width 61 height 30
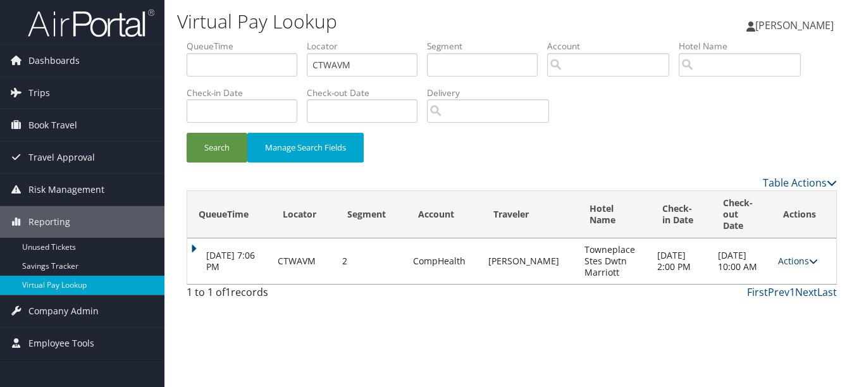
click at [778, 255] on link "Actions" at bounding box center [798, 261] width 40 height 12
drag, startPoint x: 384, startPoint y: 65, endPoint x: 256, endPoint y: 64, distance: 127.7
click at [258, 40] on ul "QueueTime Locator CTWAVM Segment Account Traveler Hotel Name Check-in Date Chec…" at bounding box center [512, 40] width 650 height 0
click at [187, 133] on button "Search" at bounding box center [217, 148] width 61 height 30
click at [512, 326] on div "Virtual Pay Lookup Luke Perry Luke Perry My Settings Travel Agency Contacts Vie…" at bounding box center [511, 193] width 694 height 387
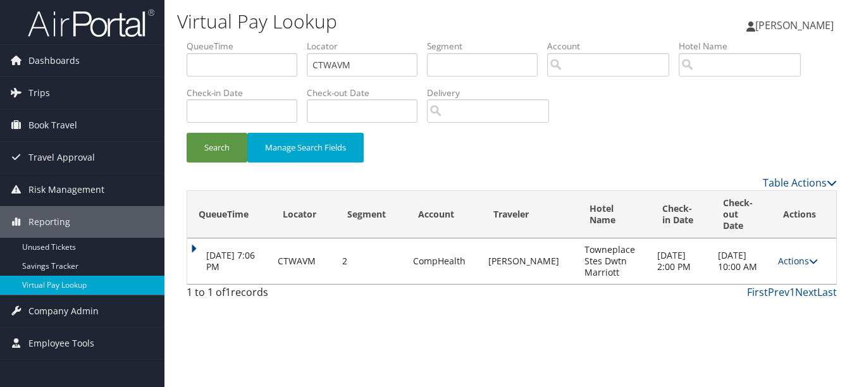
click at [785, 255] on link "Actions" at bounding box center [798, 261] width 40 height 12
click at [782, 292] on link "Logs" at bounding box center [774, 290] width 80 height 22
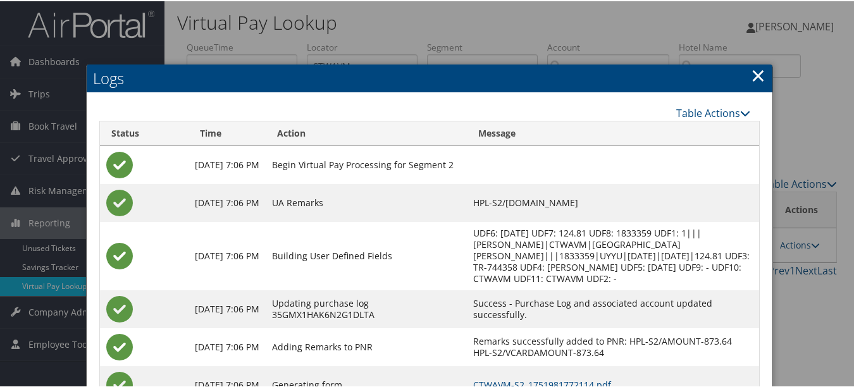
click at [762, 65] on h2 "Logs" at bounding box center [430, 77] width 686 height 28
click at [760, 65] on link "×" at bounding box center [758, 73] width 15 height 25
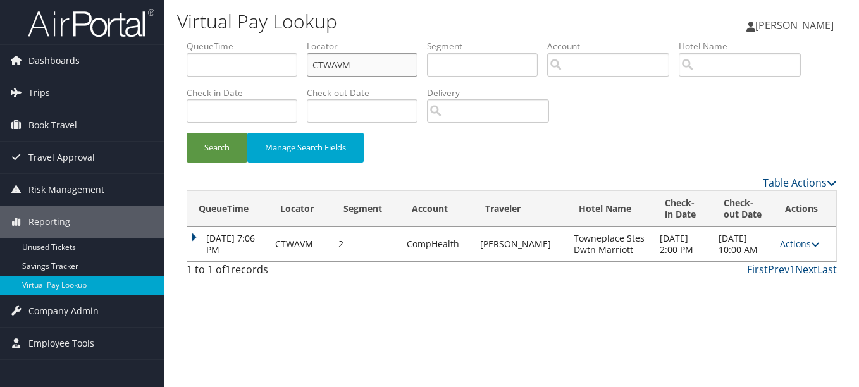
drag, startPoint x: 361, startPoint y: 66, endPoint x: 305, endPoint y: 66, distance: 56.3
click at [305, 40] on ul "QueueTime Locator CTWAVM Segment Account Traveler Hotel Name Check-in Date Chec…" at bounding box center [512, 40] width 650 height 0
click at [338, 80] on li "Locator" at bounding box center [367, 63] width 120 height 46
click at [340, 68] on input "text" at bounding box center [362, 64] width 111 height 23
type input "QUAFEP"
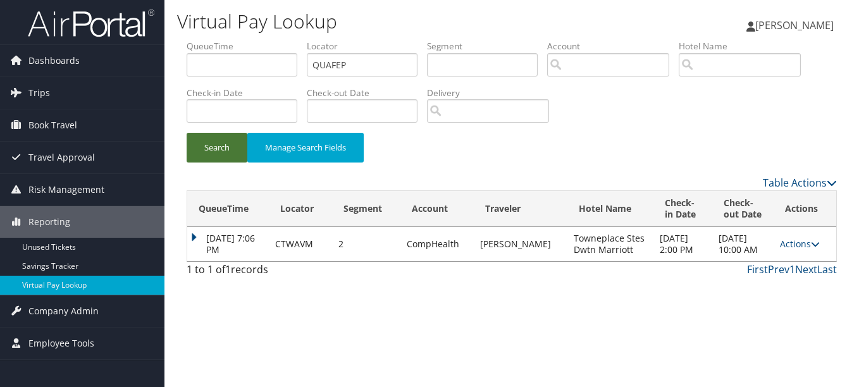
click at [224, 141] on button "Search" at bounding box center [217, 148] width 61 height 30
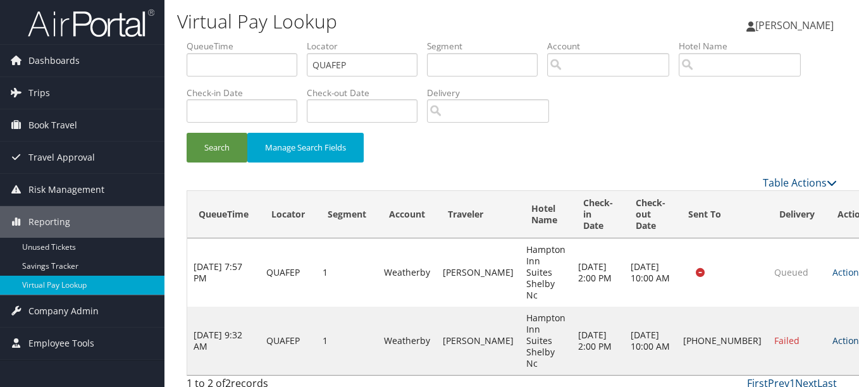
click at [832, 335] on link "Actions" at bounding box center [852, 341] width 40 height 12
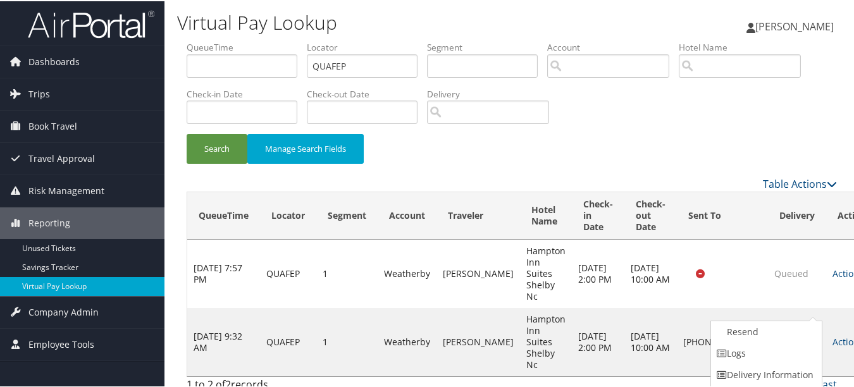
click at [548, 274] on td "Hampton Inn Suites Shelby Nc" at bounding box center [546, 272] width 52 height 68
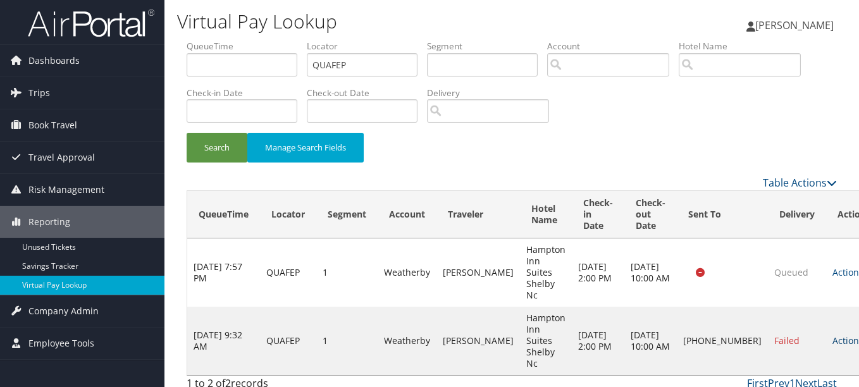
click at [832, 335] on link "Actions" at bounding box center [852, 341] width 40 height 12
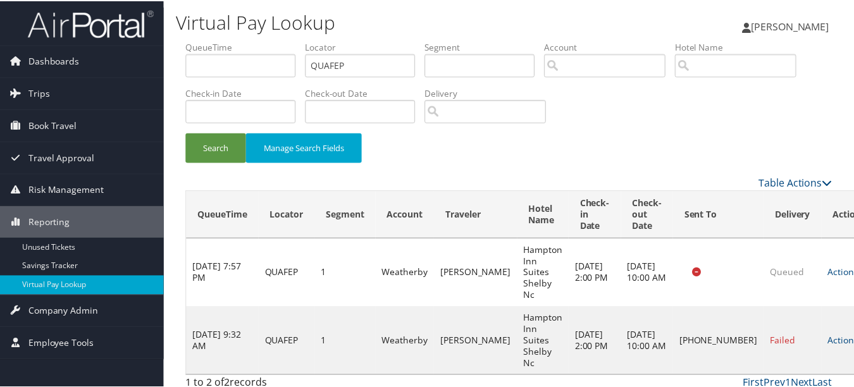
scroll to position [20, 0]
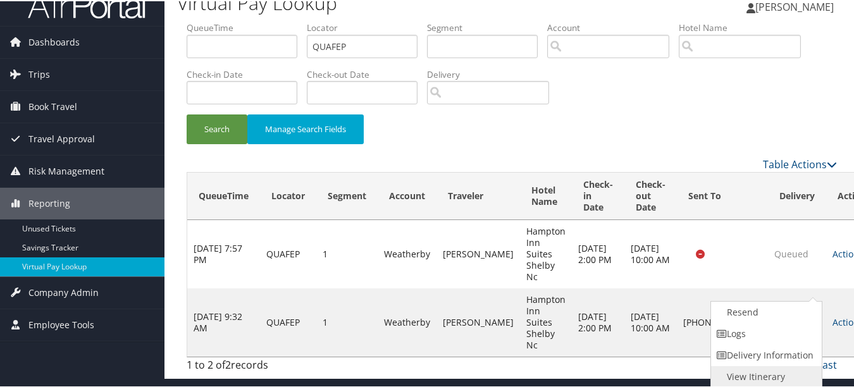
click at [768, 371] on link "View Itinerary" at bounding box center [765, 376] width 108 height 22
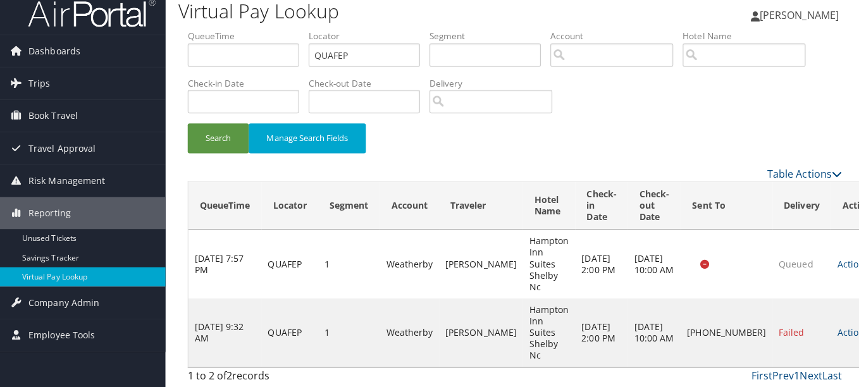
scroll to position [0, 0]
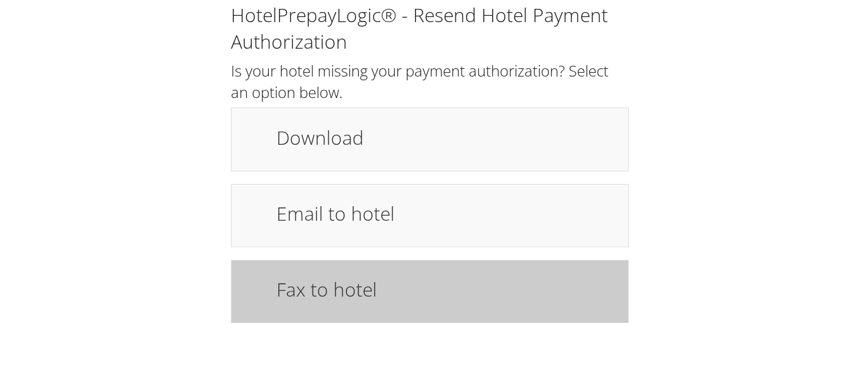
click at [393, 295] on h1 "Fax to hotel" at bounding box center [445, 289] width 339 height 28
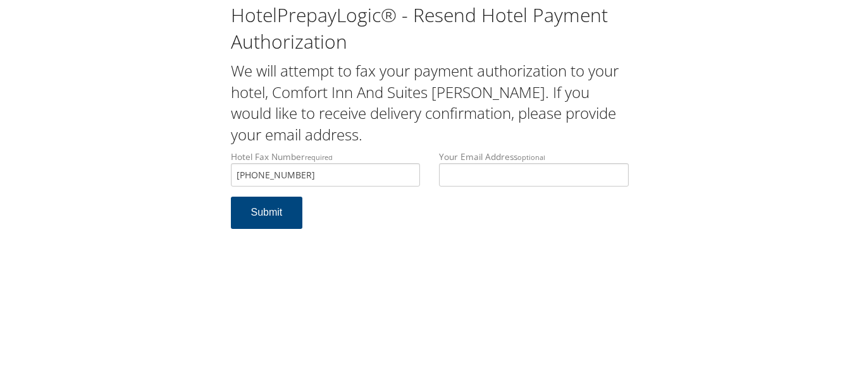
click at [395, 256] on div "HotelPrepayLogic® - Resend Hotel Payment Authorization We will attempt to fax y…" at bounding box center [429, 193] width 859 height 387
click at [229, 209] on div "HotelPrepayLogic® - Resend Hotel Payment Authorization We will attempt to fax y…" at bounding box center [429, 122] width 417 height 240
click at [254, 215] on button "Submit" at bounding box center [267, 213] width 72 height 32
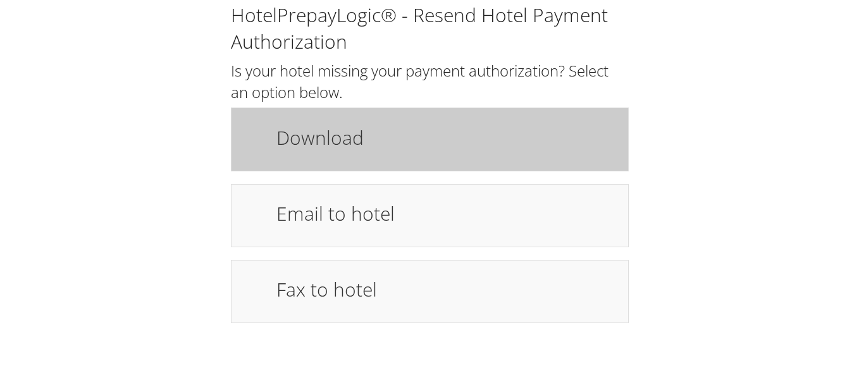
click at [383, 163] on div "Download" at bounding box center [430, 139] width 398 height 63
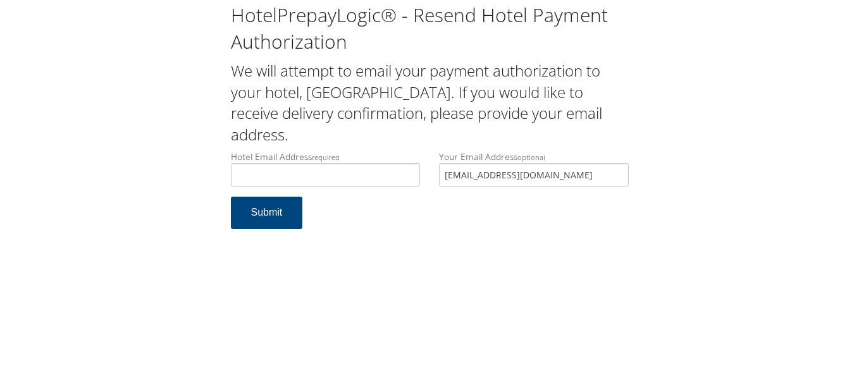
click at [328, 154] on div "Hotel Email Address required Hotel email address is required Your Email Address…" at bounding box center [429, 174] width 417 height 46
click at [320, 163] on input "Hotel Email Address required" at bounding box center [326, 174] width 190 height 23
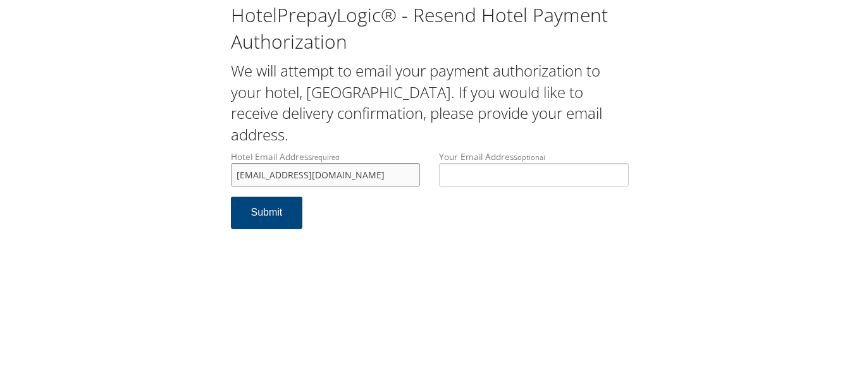
type input "[EMAIL_ADDRESS][DOMAIN_NAME]"
click at [321, 260] on div "HotelPrepayLogic® - Resend Hotel Payment Authorization We will attempt to email…" at bounding box center [429, 193] width 859 height 387
click at [288, 197] on button "Submit" at bounding box center [267, 213] width 72 height 32
drag, startPoint x: 393, startPoint y: 151, endPoint x: 231, endPoint y: 151, distance: 161.9
click at [231, 163] on input "[EMAIL_ADDRESS][DOMAIN_NAME]" at bounding box center [326, 174] width 190 height 23
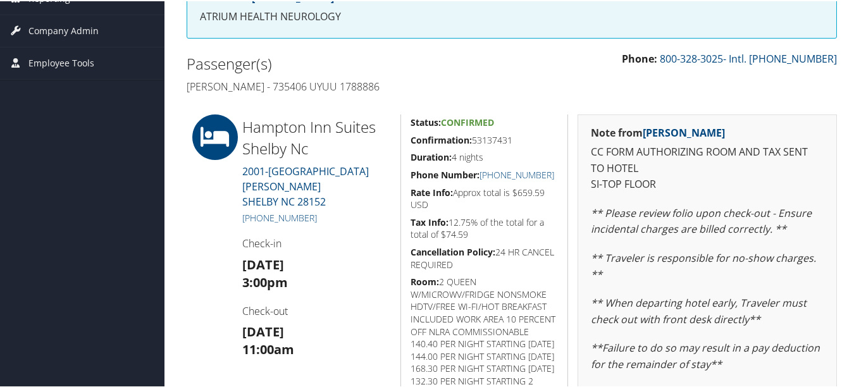
scroll to position [305, 0]
